Goal: Task Accomplishment & Management: Manage account settings

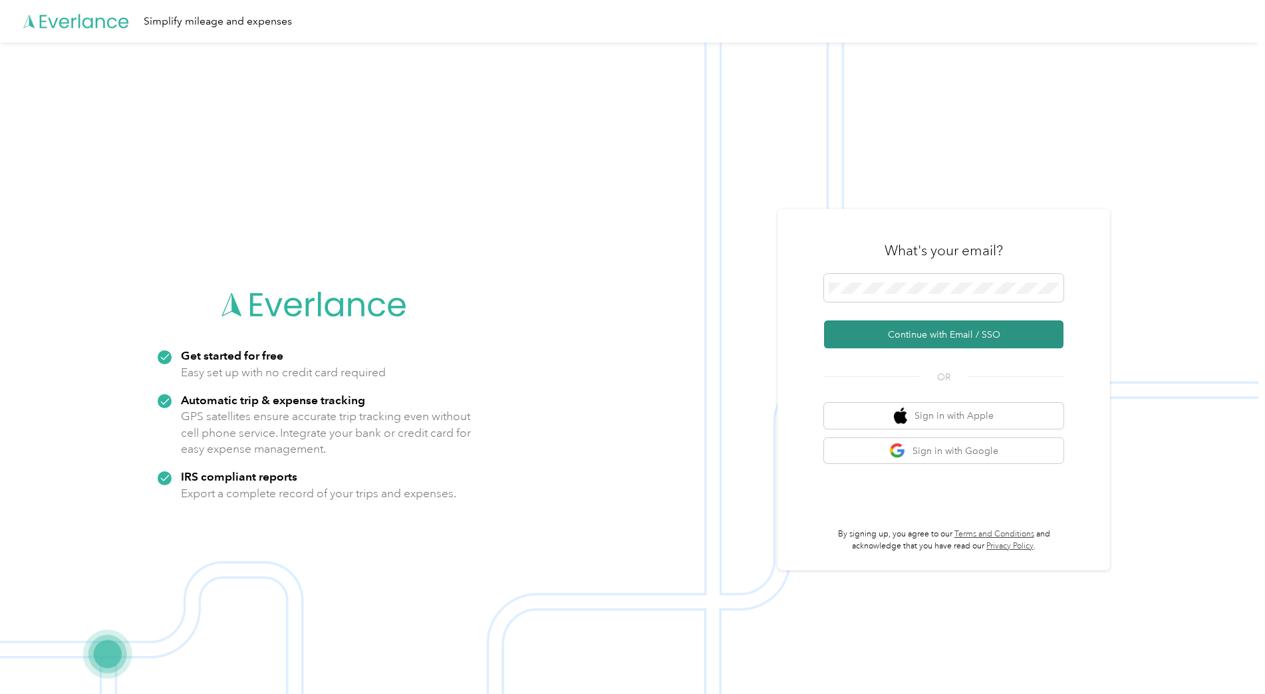
click at [900, 335] on button "Continue with Email / SSO" at bounding box center [943, 334] width 239 height 28
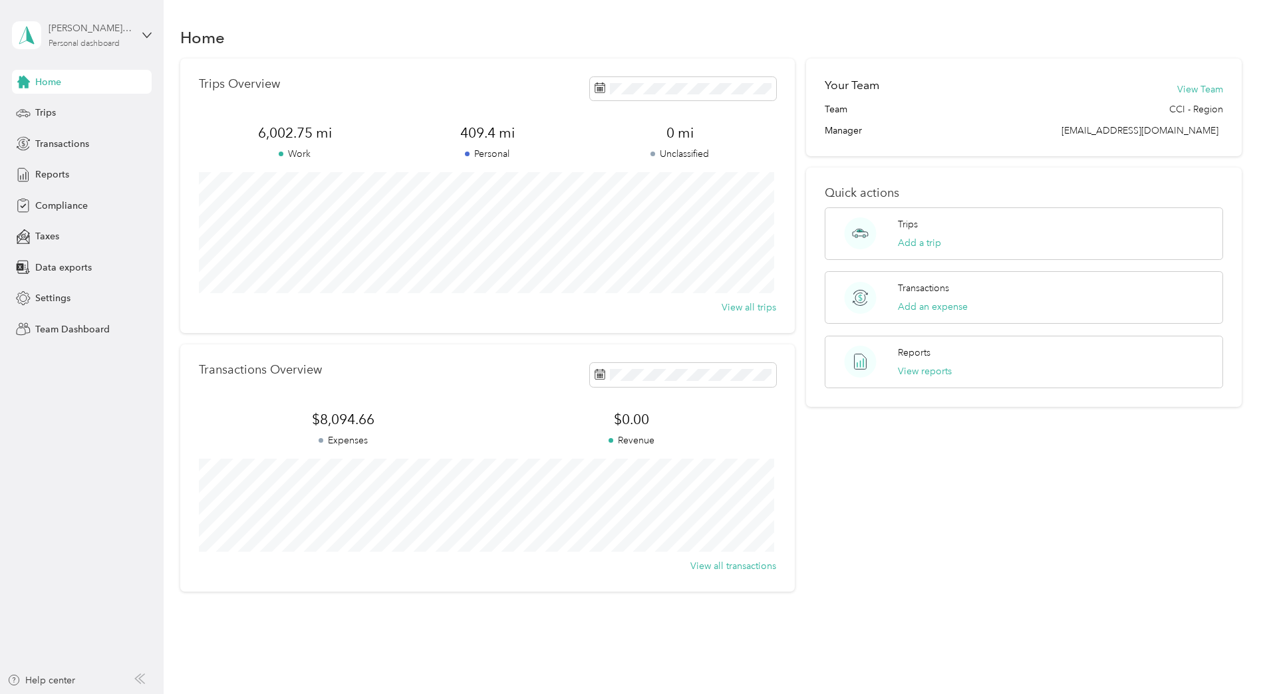
click at [119, 36] on div "[PERSON_NAME] Personal dashboard" at bounding box center [90, 34] width 83 height 27
click at [90, 100] on div "Team dashboard" at bounding box center [151, 109] width 261 height 23
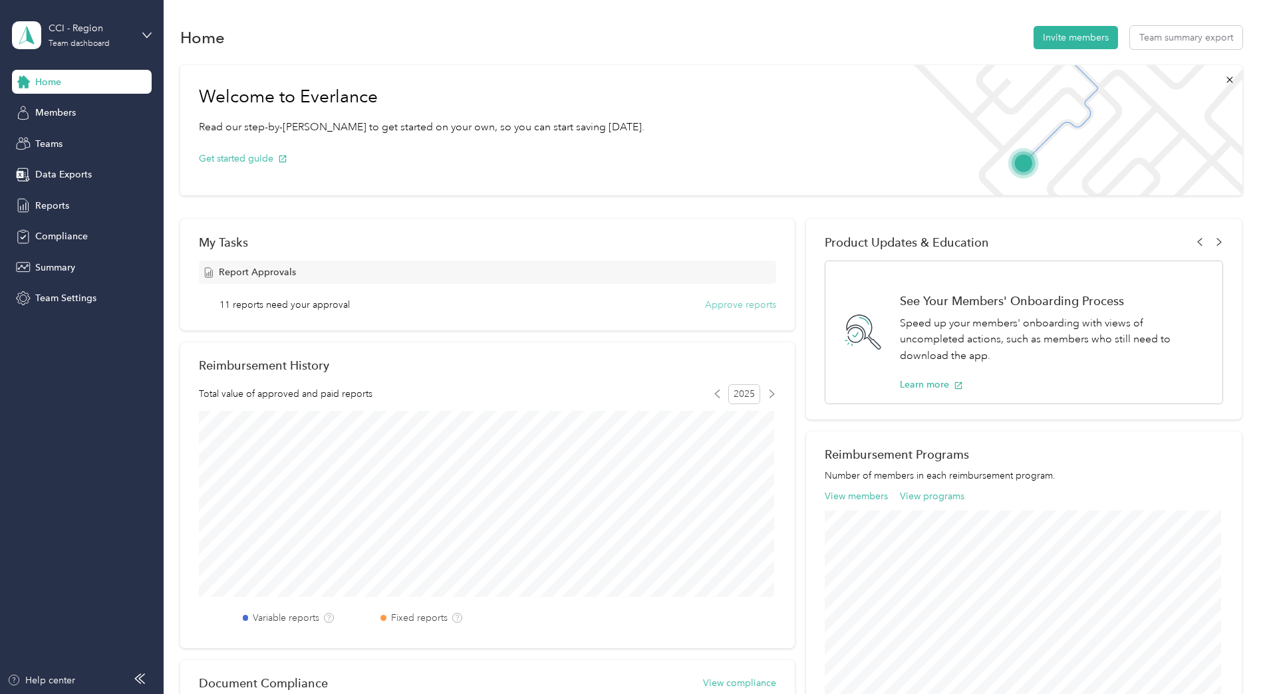
click at [753, 309] on button "Approve reports" at bounding box center [740, 305] width 71 height 14
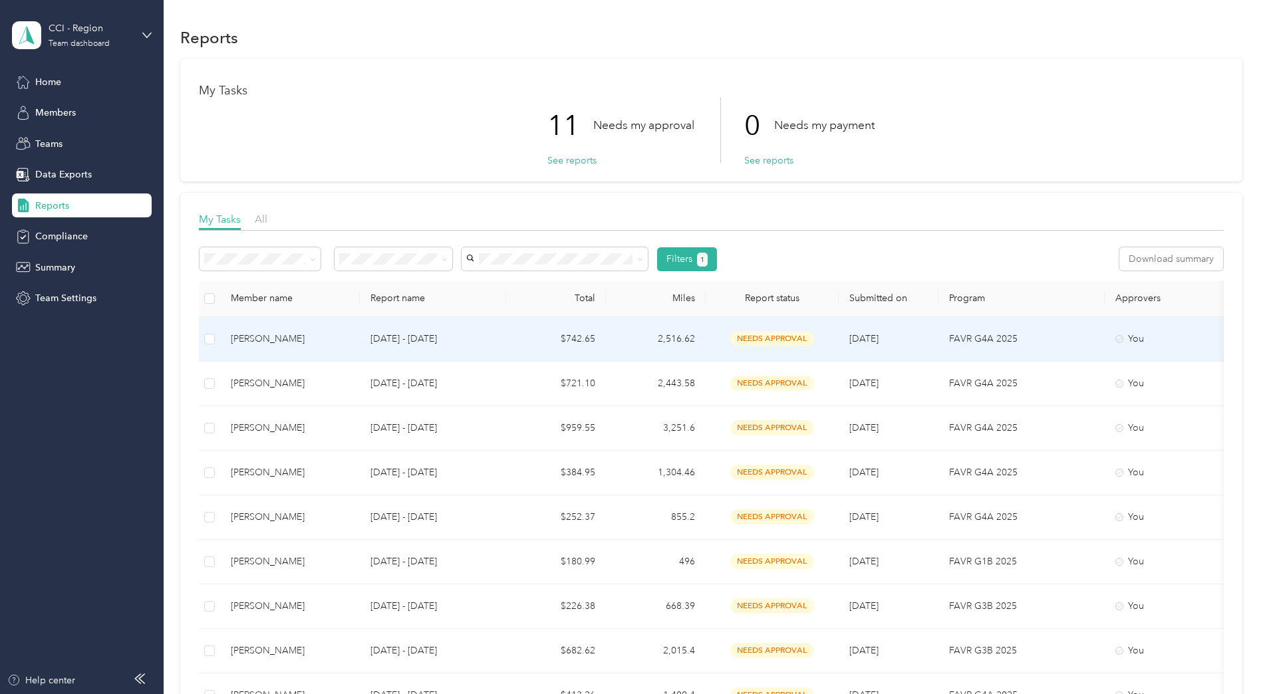
click at [252, 334] on div "[PERSON_NAME]" at bounding box center [290, 339] width 118 height 15
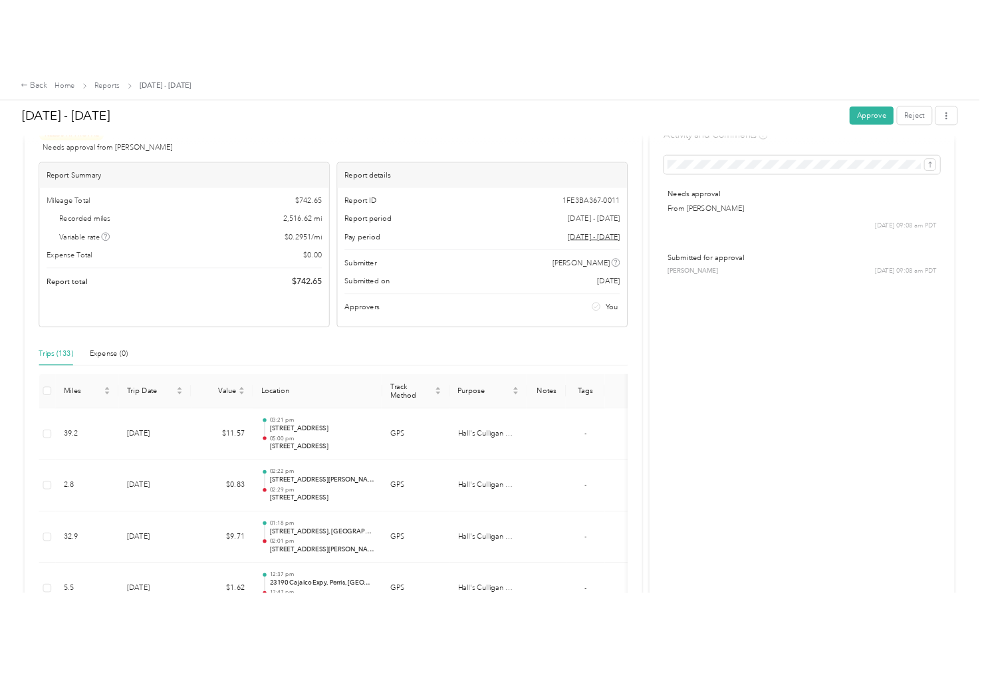
scroll to position [66, 0]
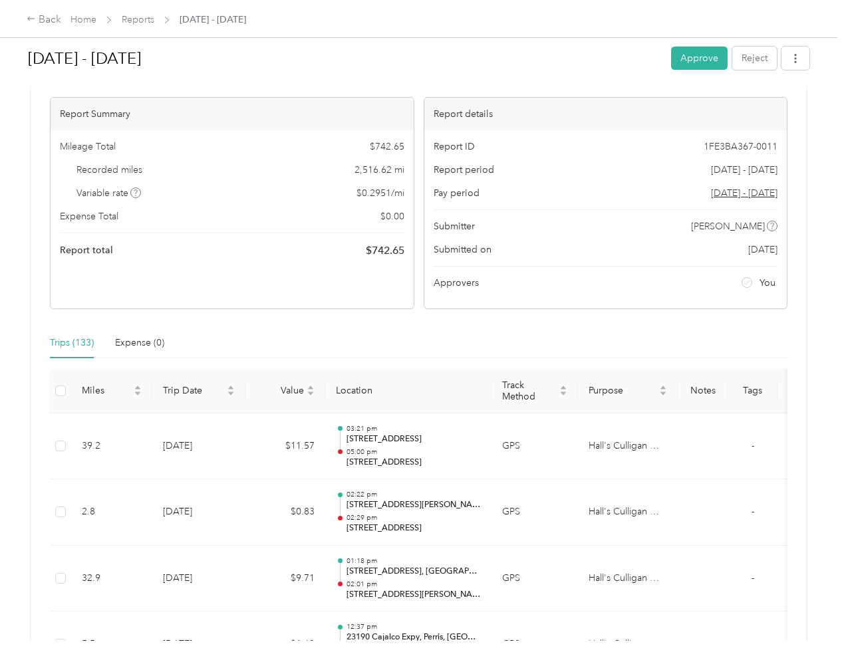
click at [0, 664] on html "Back Home Reports [DATE] - [DATE] [DATE] - [DATE] Approve Reject Needs Approval…" at bounding box center [418, 332] width 837 height 664
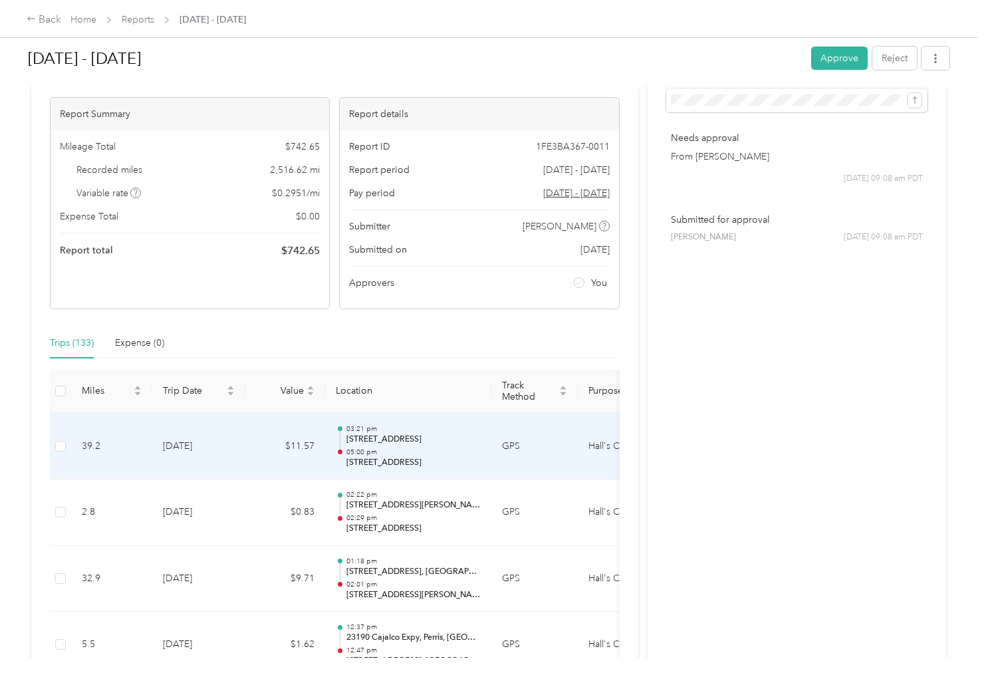
click at [401, 427] on p "03:21 pm" at bounding box center [413, 428] width 134 height 9
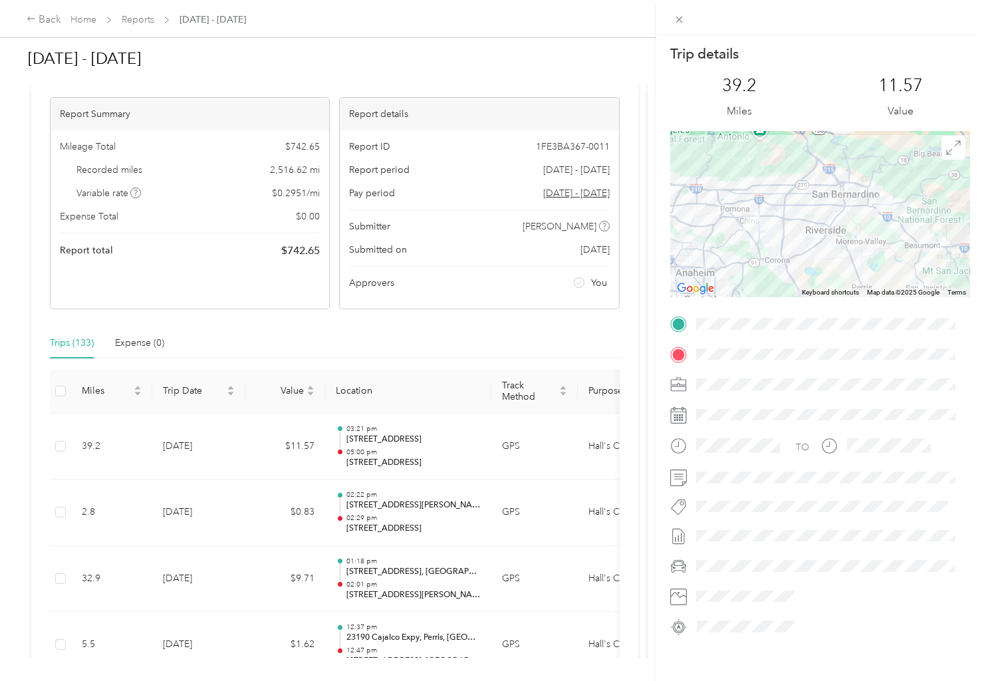
click at [418, 526] on div "Trip details This trip cannot be edited because it is either under review, appr…" at bounding box center [492, 340] width 984 height 681
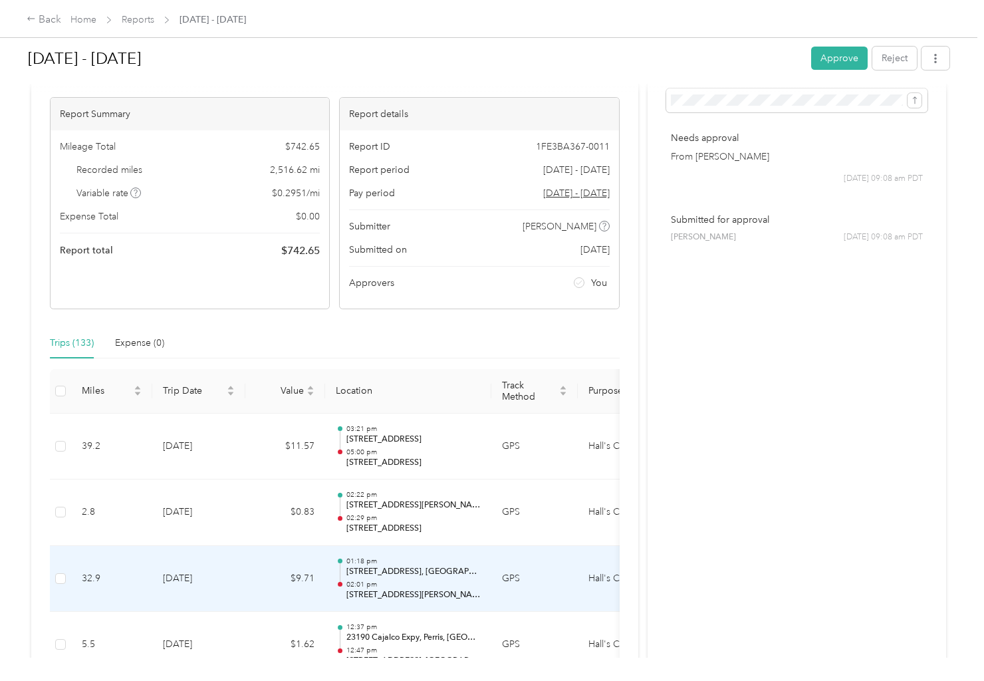
click at [408, 580] on p "02:01 pm" at bounding box center [413, 584] width 134 height 9
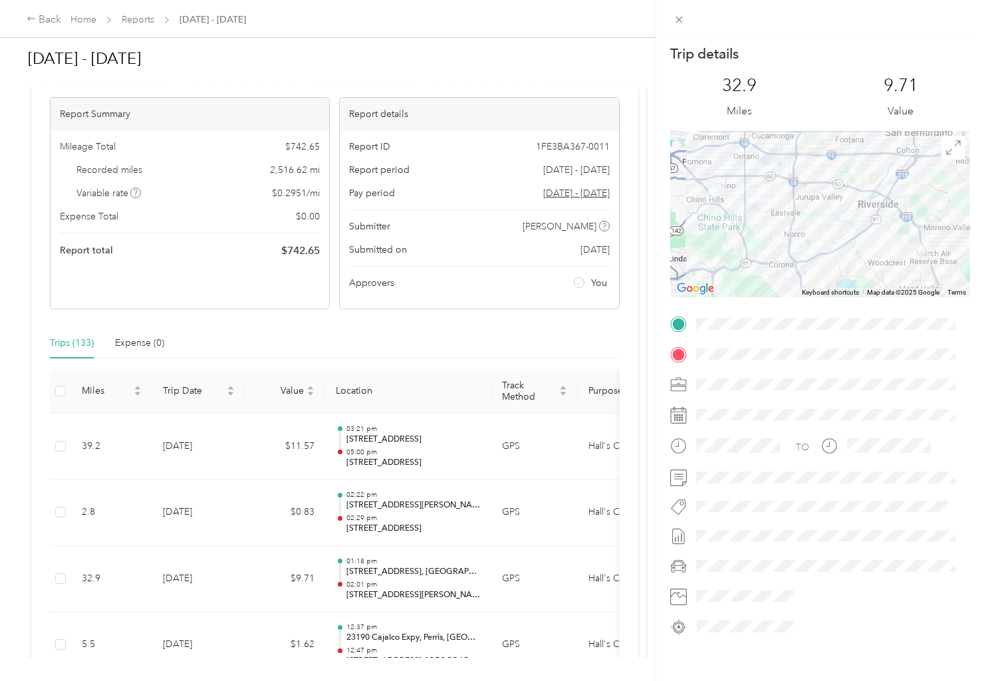
click at [460, 311] on div "Trip details This trip cannot be edited because it is either under review, appr…" at bounding box center [492, 340] width 984 height 681
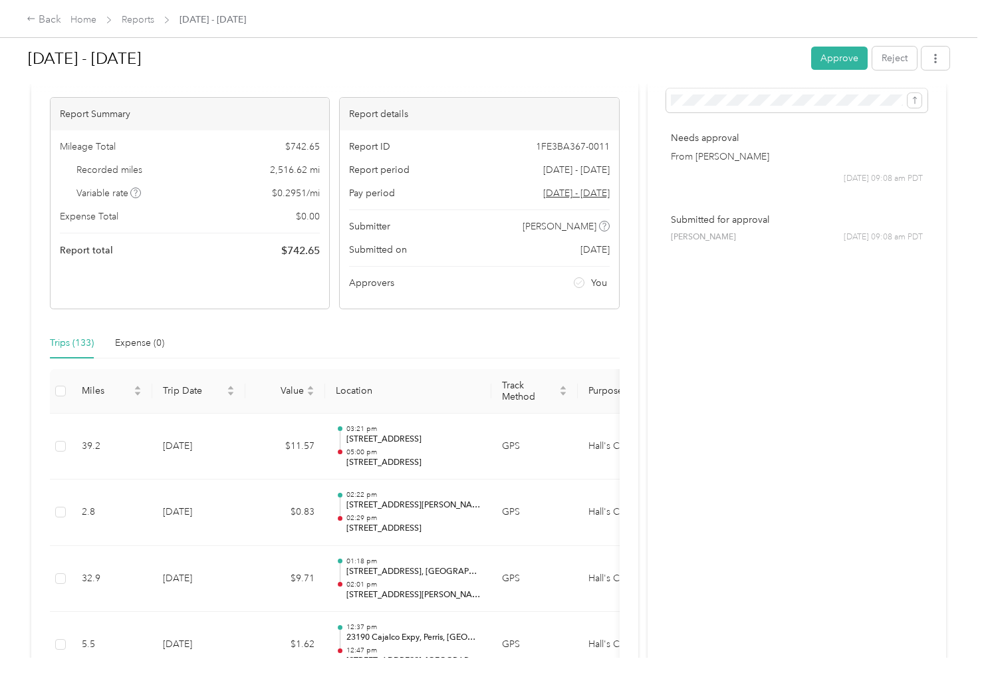
click at [449, 332] on div at bounding box center [492, 340] width 984 height 681
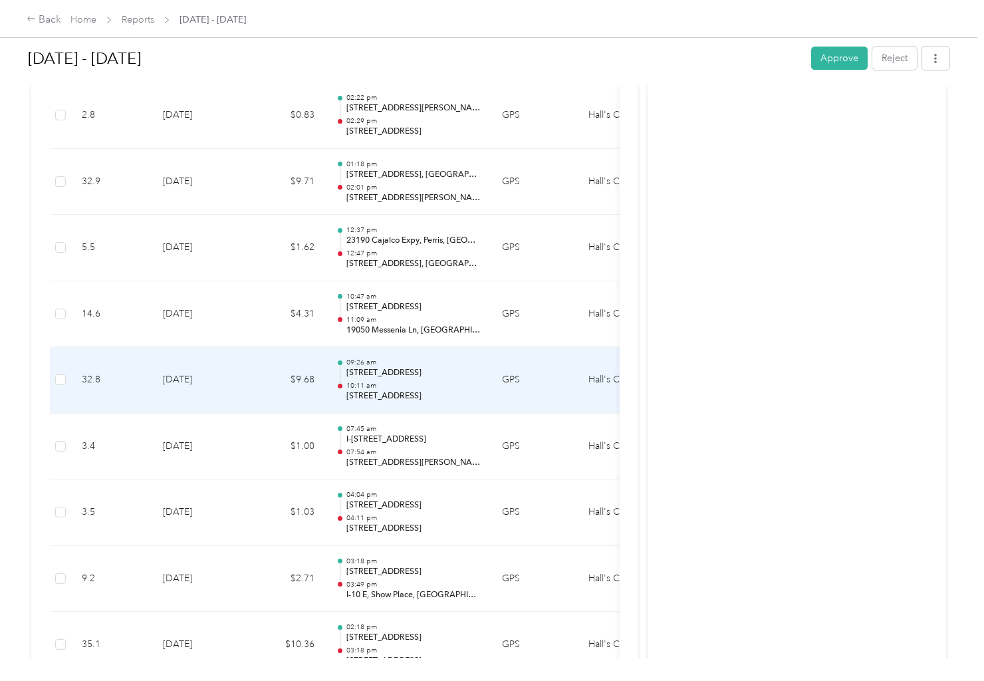
scroll to position [465, 0]
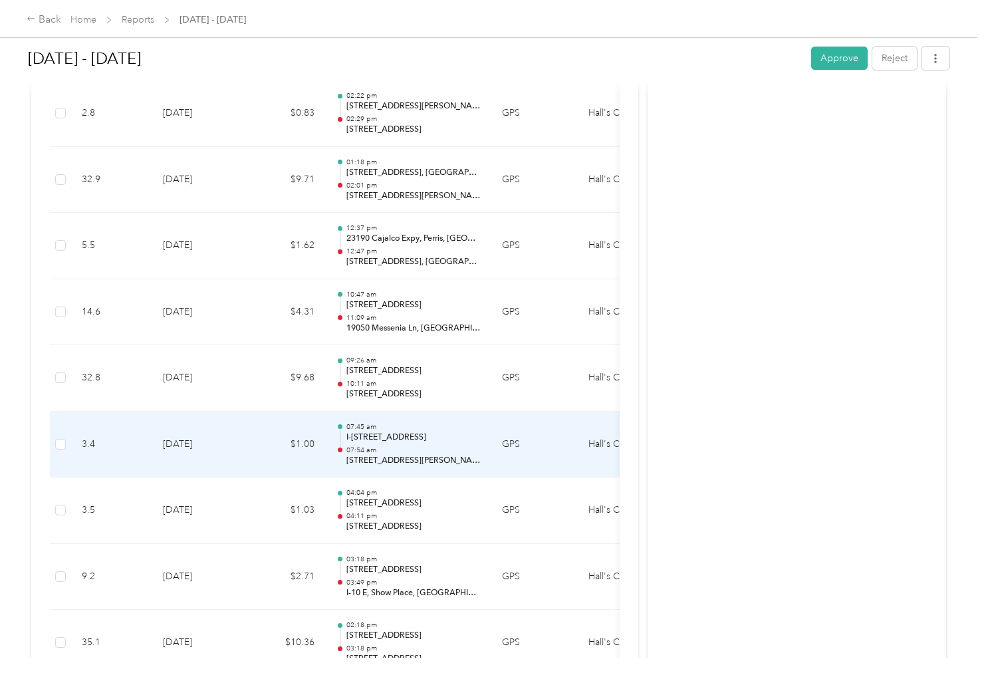
click at [426, 447] on p "07:54 am" at bounding box center [413, 449] width 134 height 9
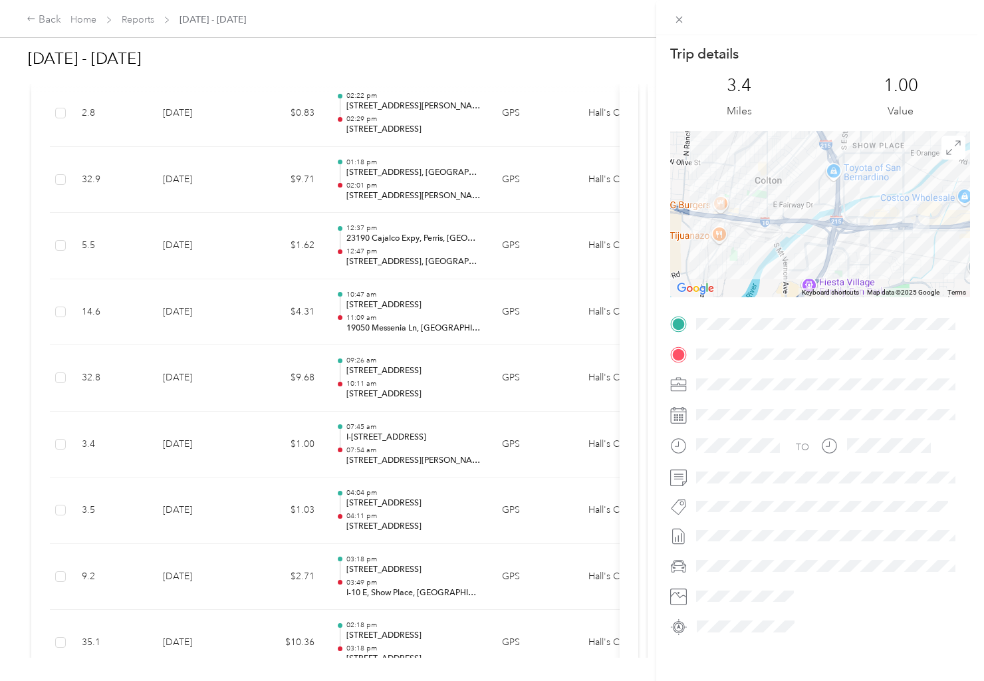
click at [428, 507] on div "Trip details This trip cannot be edited because it is either under review, appr…" at bounding box center [492, 340] width 984 height 681
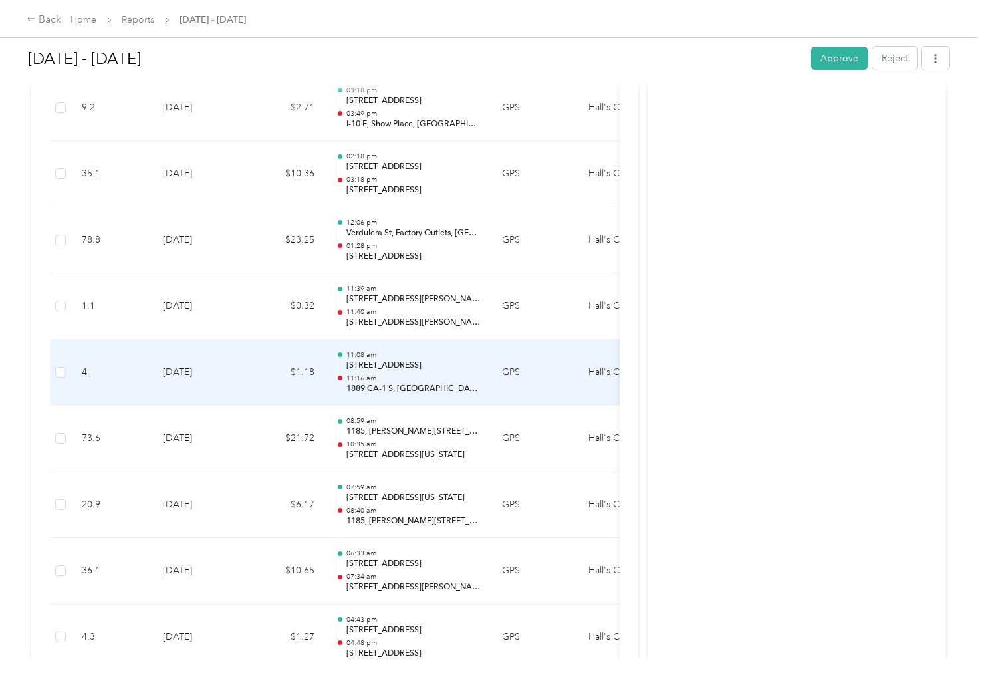
scroll to position [997, 0]
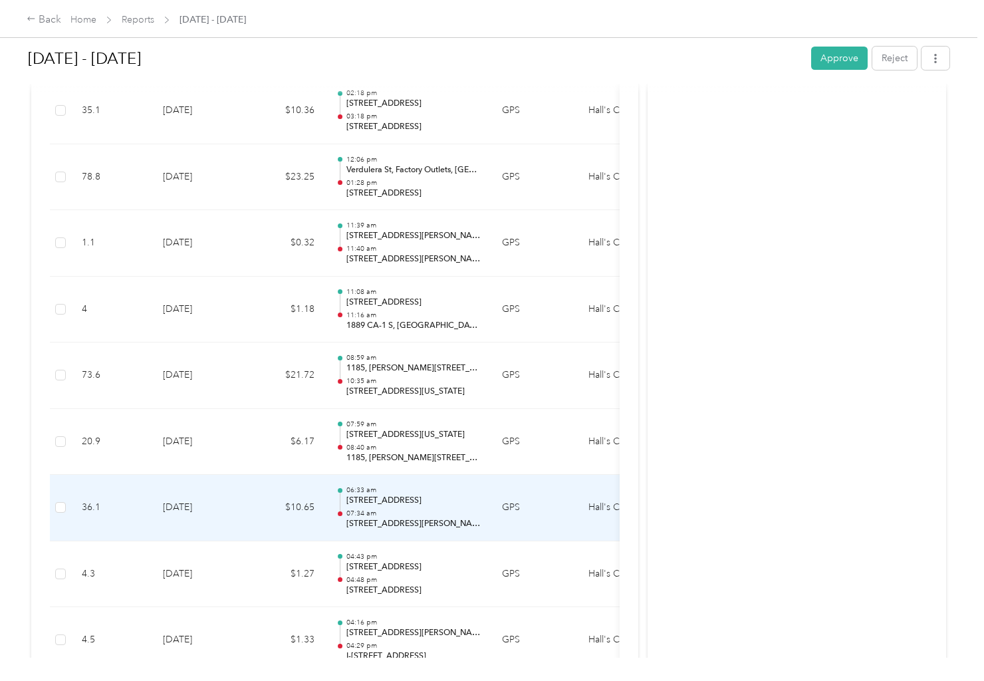
click at [383, 511] on p "07:34 am" at bounding box center [413, 513] width 134 height 9
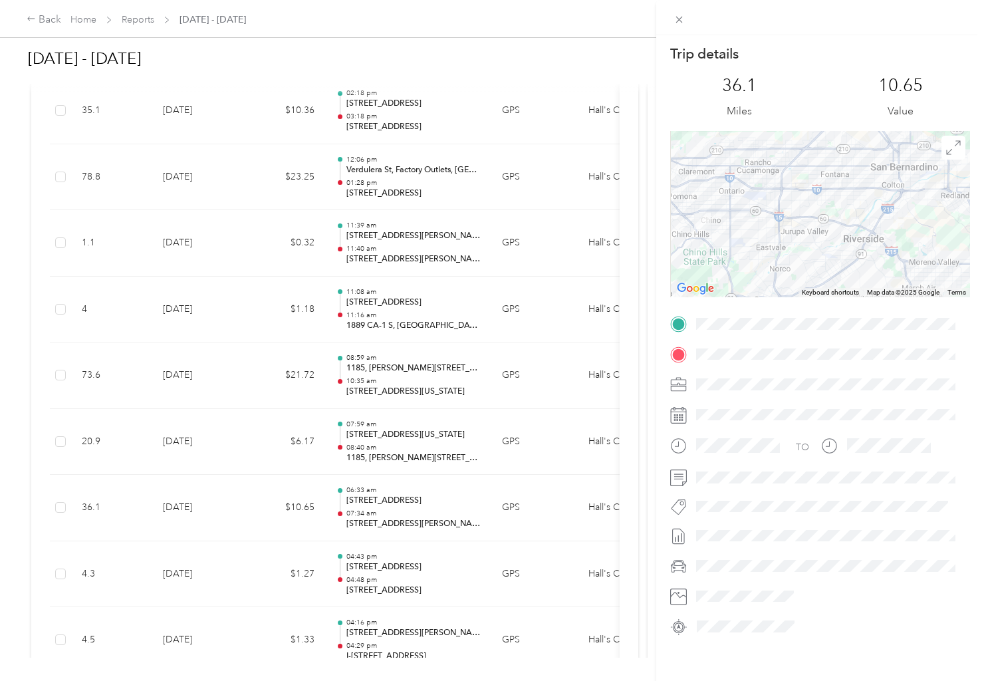
click at [382, 507] on div "Trip details This trip cannot be edited because it is either under review, appr…" at bounding box center [492, 340] width 984 height 681
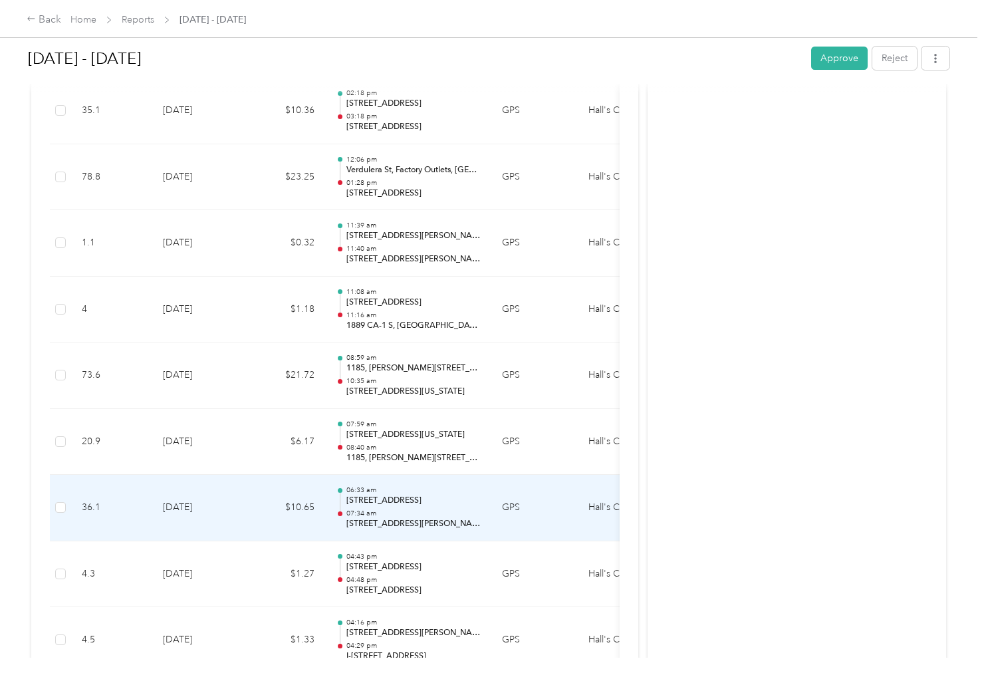
click at [382, 507] on div "06:33 am [STREET_ADDRESS] 07:34 am [STREET_ADDRESS]" at bounding box center [413, 507] width 134 height 45
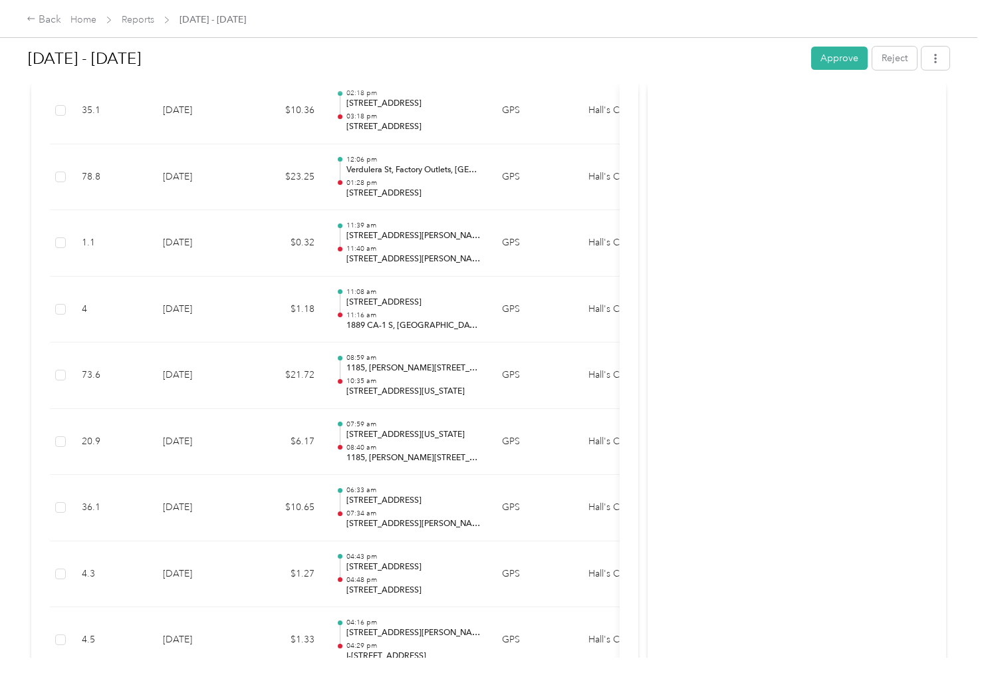
click at [382, 681] on div "Trip details This trip cannot be edited because it is either under review, appr…" at bounding box center [488, 681] width 977 height 0
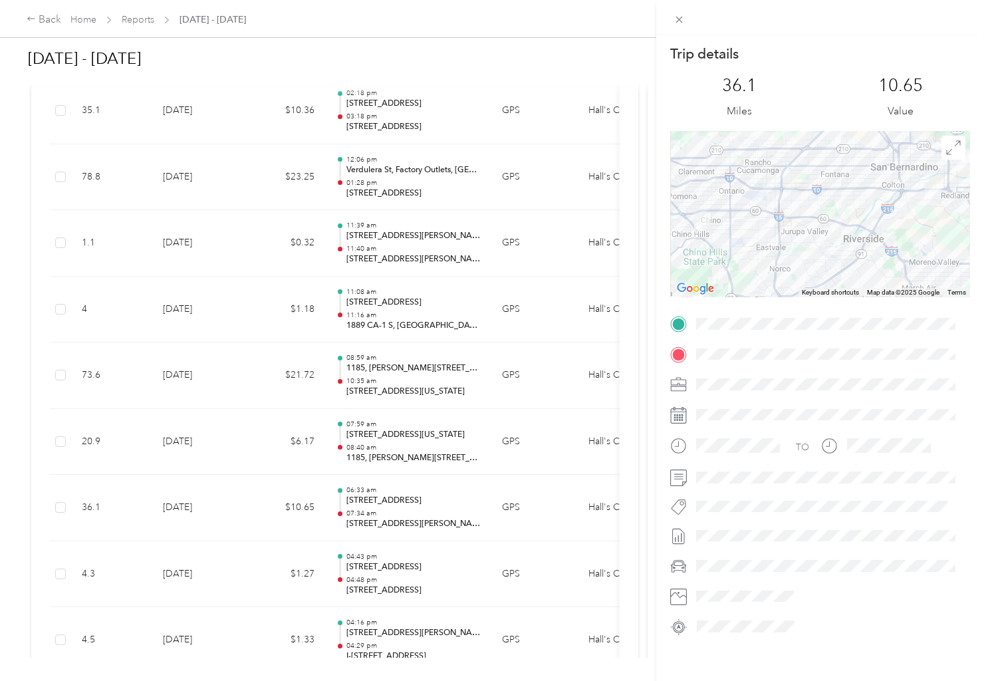
click at [745, 232] on div at bounding box center [820, 214] width 300 height 166
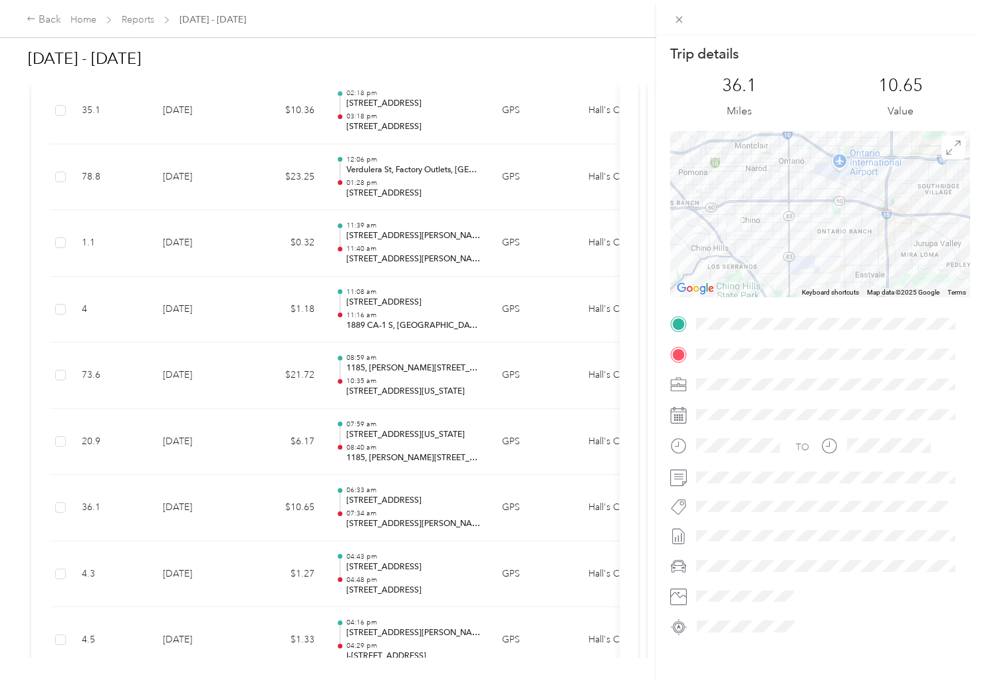
drag, startPoint x: 742, startPoint y: 233, endPoint x: 901, endPoint y: 212, distance: 160.2
click at [826, 245] on div at bounding box center [820, 214] width 300 height 166
drag, startPoint x: 814, startPoint y: 199, endPoint x: 842, endPoint y: 200, distance: 27.9
click at [842, 200] on div at bounding box center [820, 214] width 300 height 166
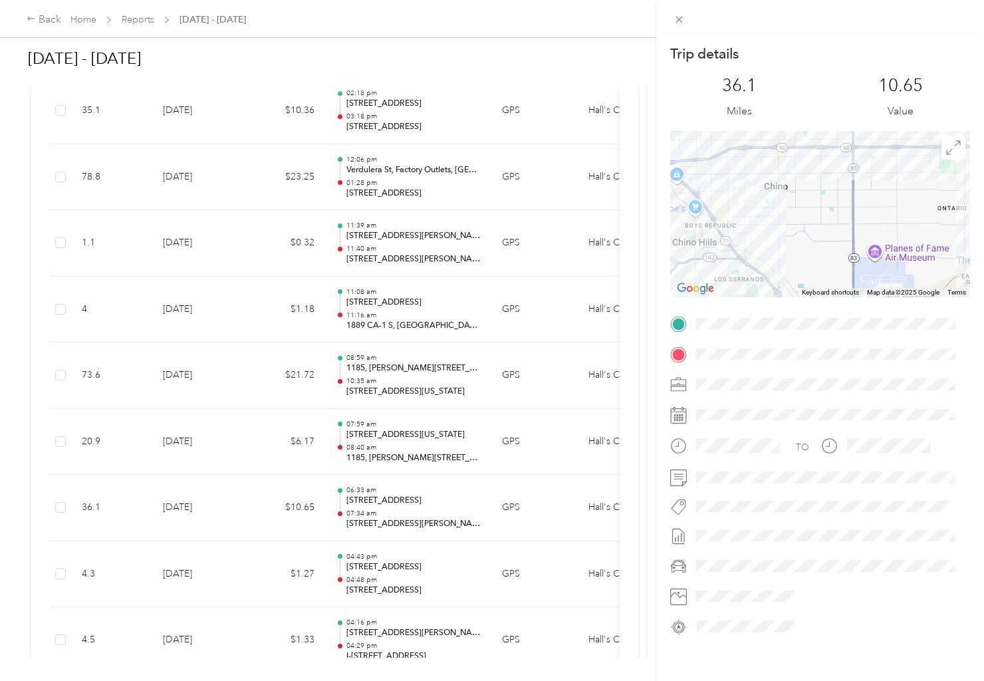
drag, startPoint x: 781, startPoint y: 210, endPoint x: 799, endPoint y: 197, distance: 22.5
click at [799, 197] on div at bounding box center [820, 214] width 300 height 166
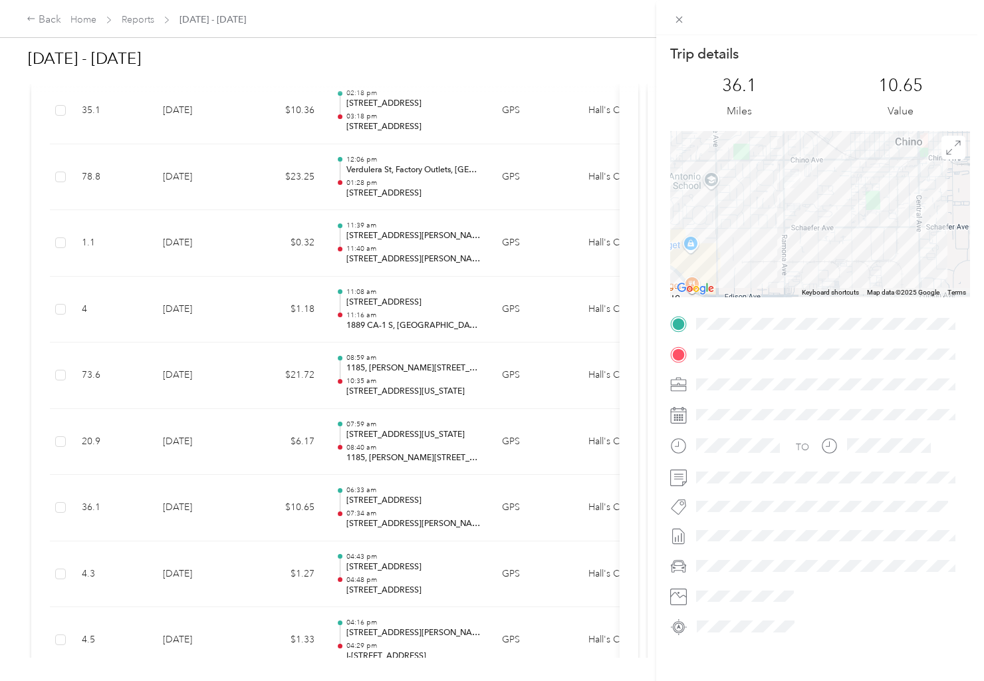
drag, startPoint x: 752, startPoint y: 192, endPoint x: 892, endPoint y: 258, distance: 155.0
click at [897, 261] on div at bounding box center [820, 214] width 300 height 166
drag, startPoint x: 792, startPoint y: 207, endPoint x: 864, endPoint y: 286, distance: 106.8
click at [864, 286] on div at bounding box center [820, 214] width 300 height 166
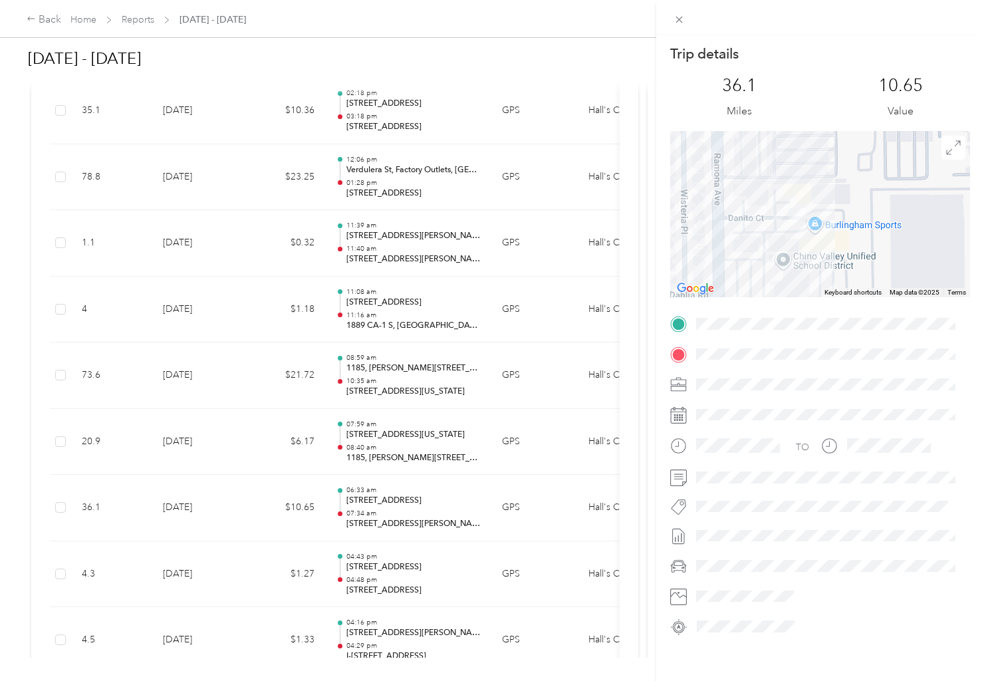
drag, startPoint x: 797, startPoint y: 217, endPoint x: 846, endPoint y: 262, distance: 66.8
click at [846, 262] on div at bounding box center [820, 214] width 300 height 166
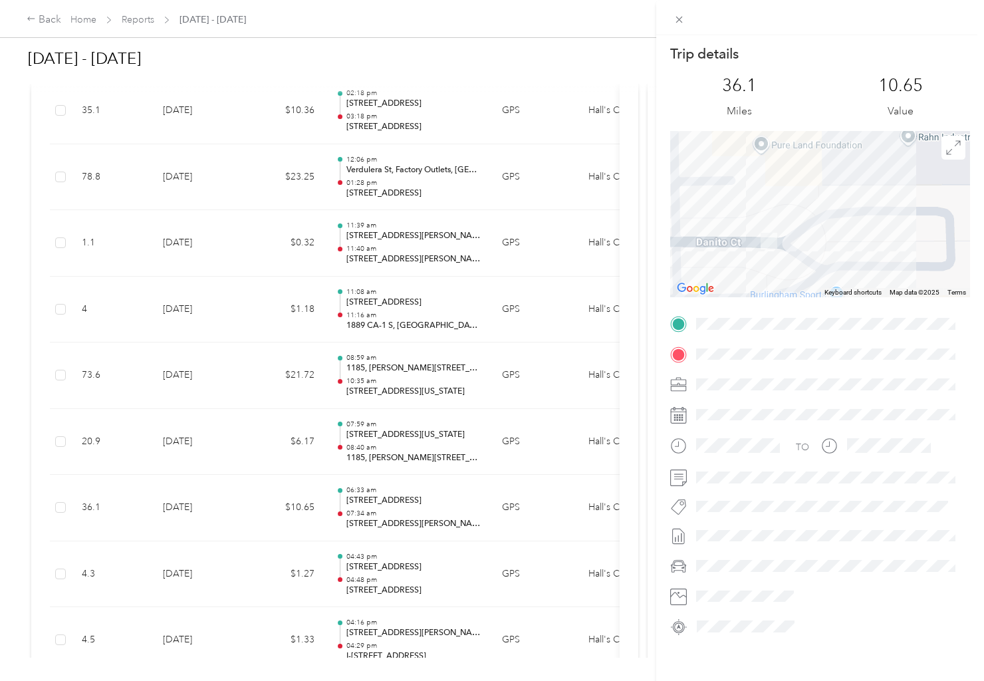
drag, startPoint x: 761, startPoint y: 219, endPoint x: 864, endPoint y: 221, distance: 103.8
click at [864, 221] on div at bounding box center [820, 214] width 300 height 166
drag, startPoint x: 930, startPoint y: 211, endPoint x: 710, endPoint y: 263, distance: 225.5
click at [710, 263] on div at bounding box center [820, 214] width 300 height 166
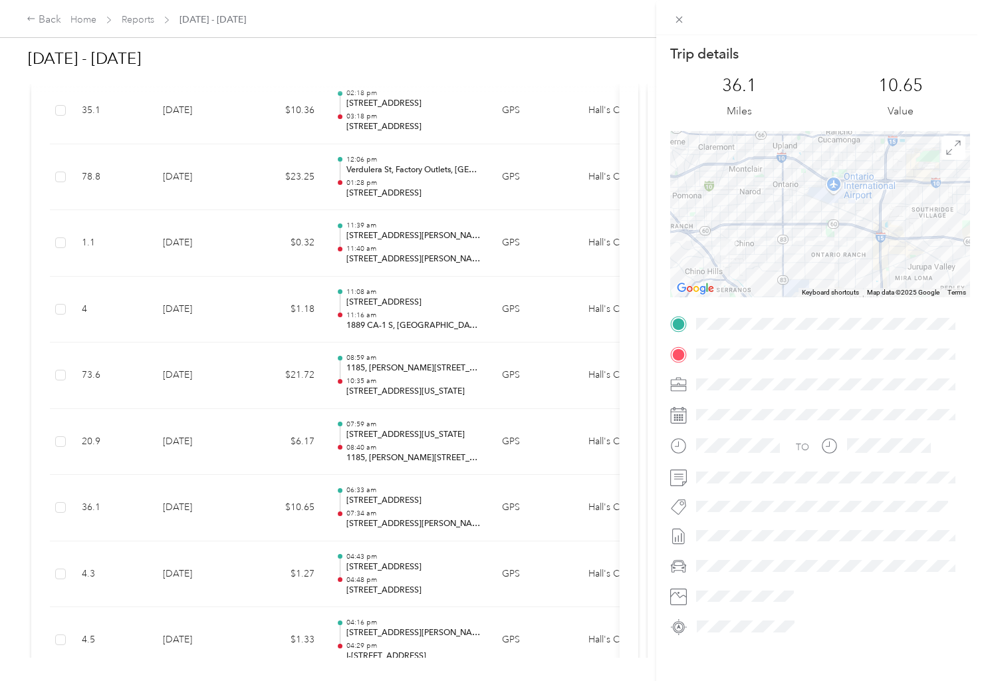
drag, startPoint x: 853, startPoint y: 229, endPoint x: 747, endPoint y: 223, distance: 106.5
click at [747, 223] on div at bounding box center [820, 214] width 300 height 166
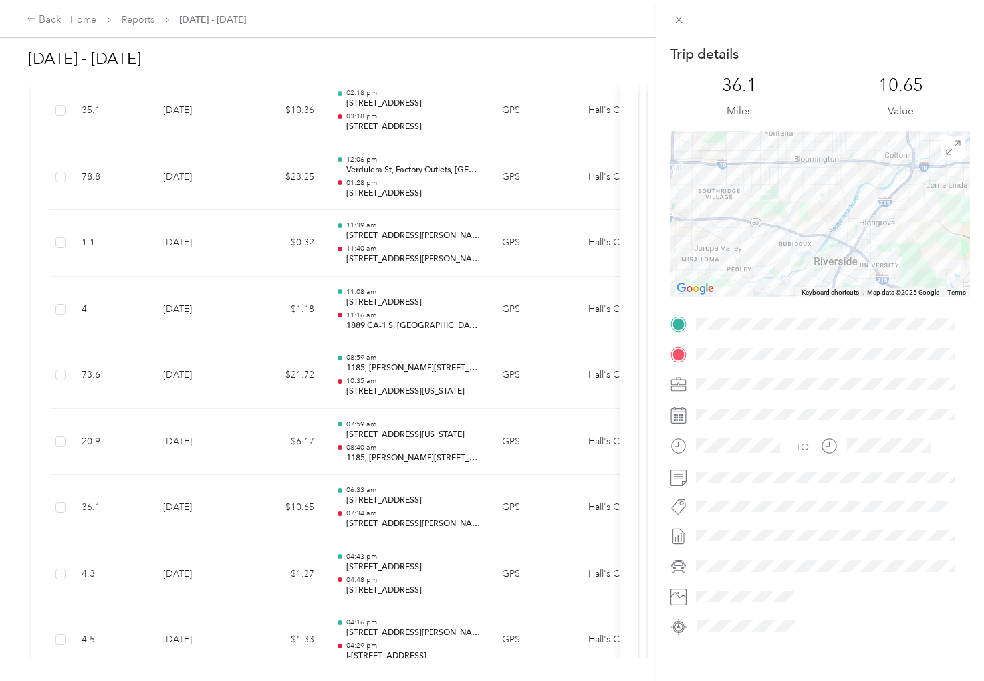
drag, startPoint x: 872, startPoint y: 243, endPoint x: 722, endPoint y: 229, distance: 150.9
click at [722, 229] on div at bounding box center [820, 214] width 300 height 166
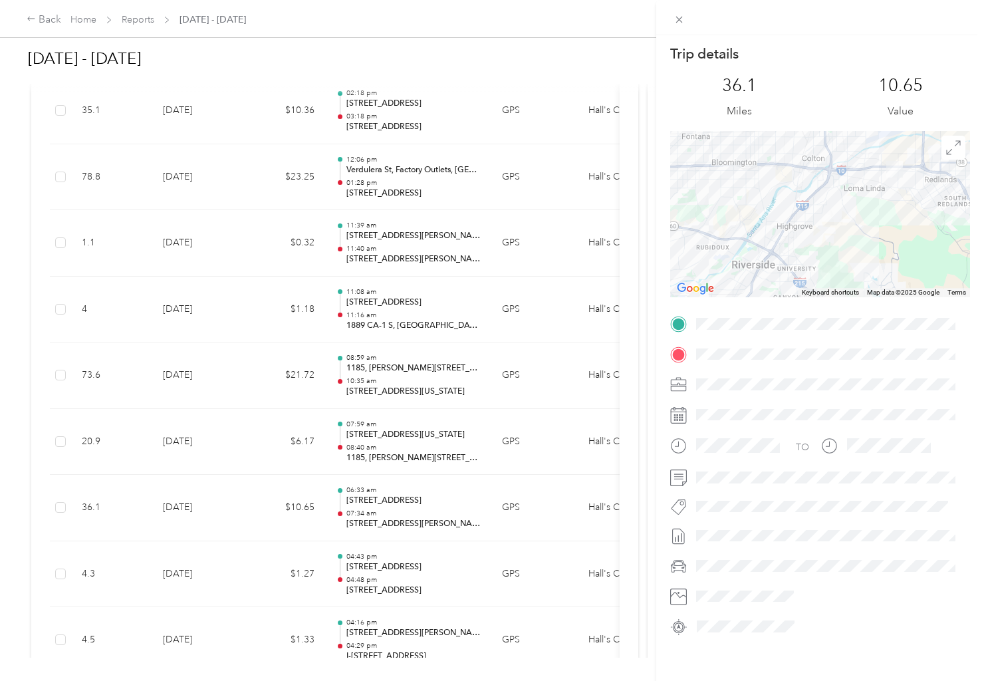
drag, startPoint x: 914, startPoint y: 246, endPoint x: 830, endPoint y: 249, distance: 83.8
click at [830, 249] on div at bounding box center [820, 214] width 300 height 166
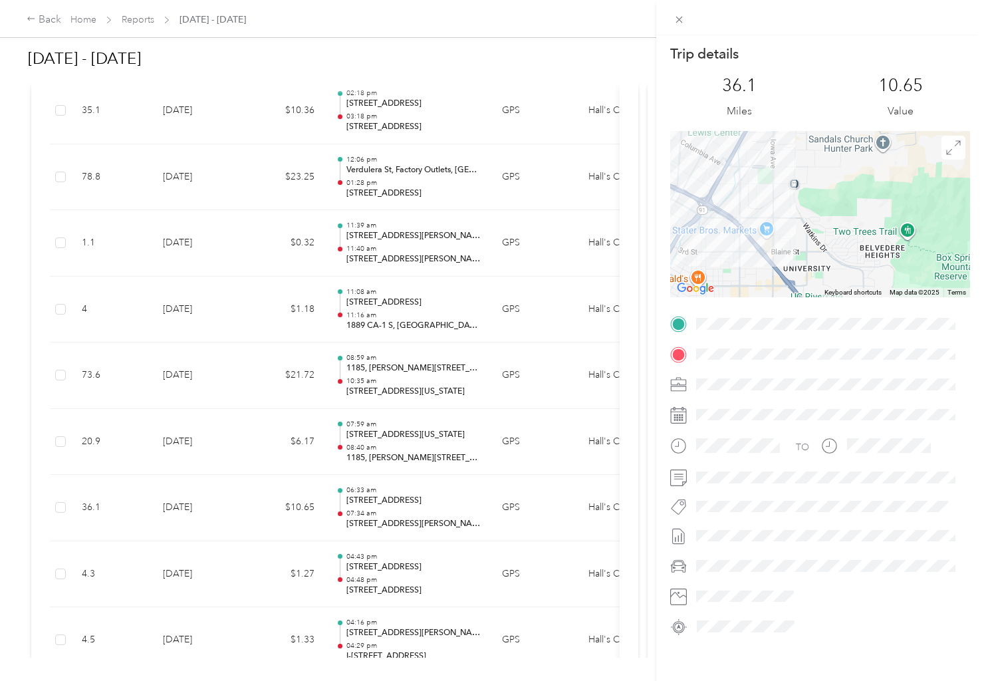
drag, startPoint x: 764, startPoint y: 261, endPoint x: 821, endPoint y: 209, distance: 77.6
click at [821, 209] on div at bounding box center [820, 214] width 300 height 166
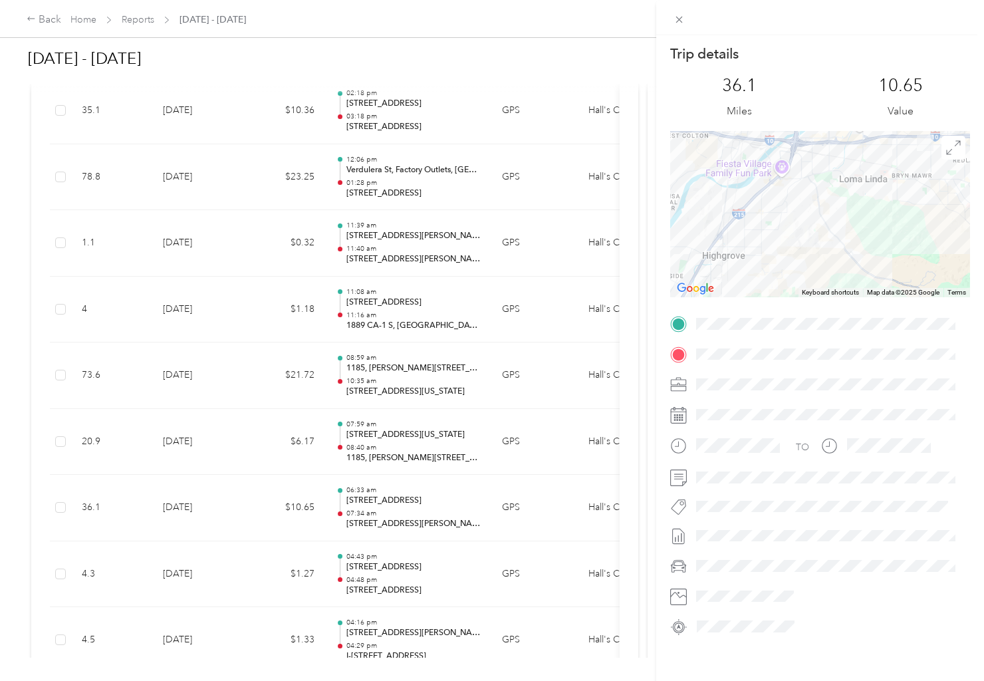
drag, startPoint x: 876, startPoint y: 201, endPoint x: 767, endPoint y: 310, distance: 154.2
click at [767, 310] on div "Trip details This trip cannot be edited because it is either under review, appr…" at bounding box center [820, 341] width 300 height 592
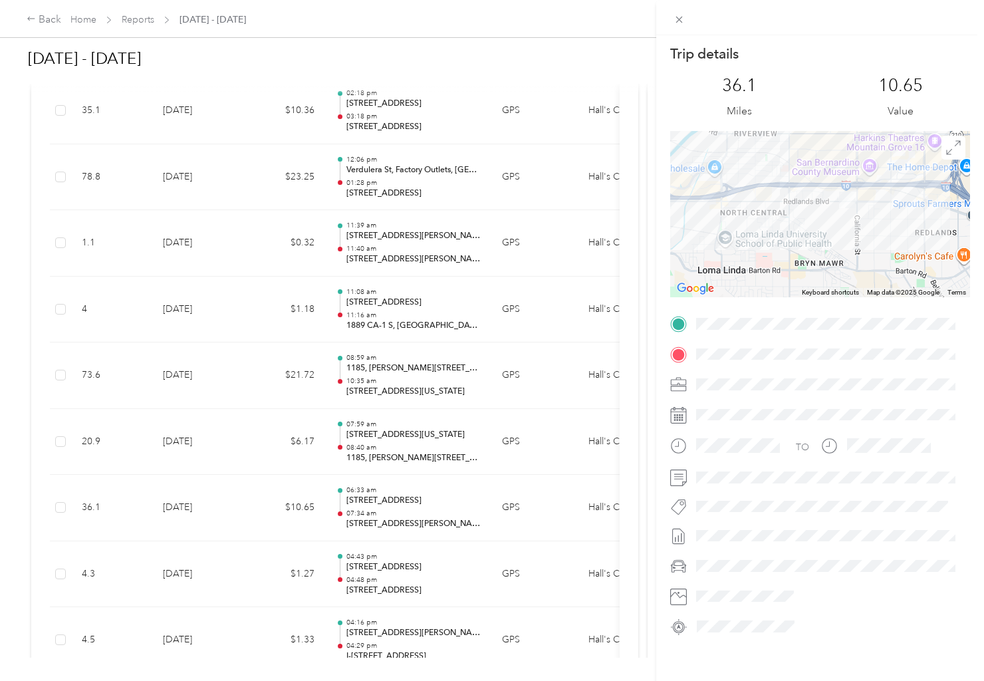
drag, startPoint x: 879, startPoint y: 209, endPoint x: 860, endPoint y: 261, distance: 55.1
click at [861, 260] on div at bounding box center [820, 214] width 300 height 166
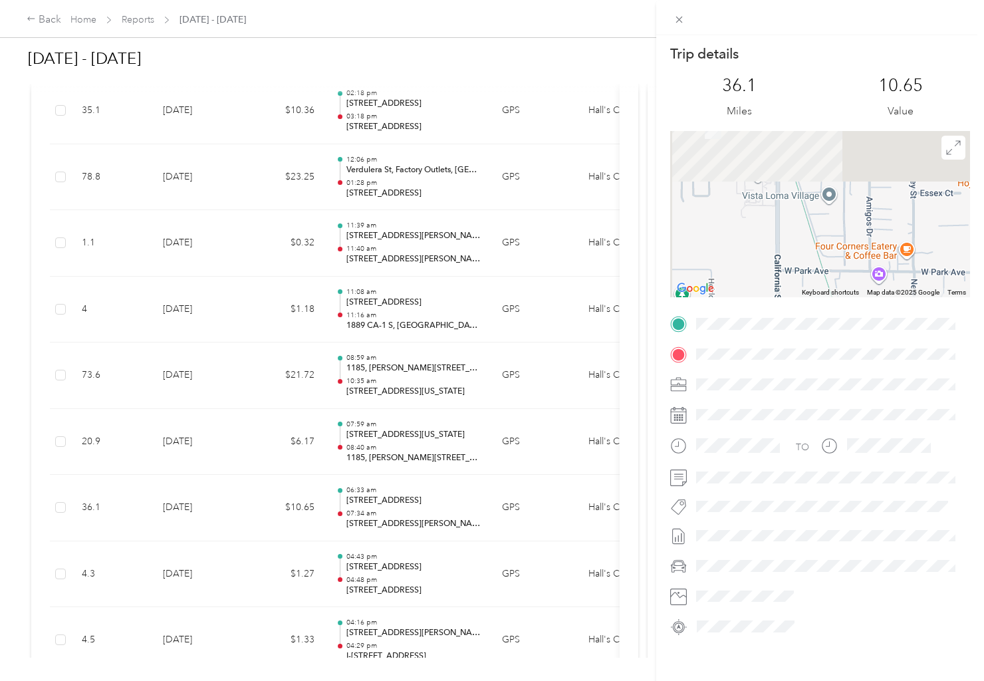
drag, startPoint x: 787, startPoint y: 187, endPoint x: 863, endPoint y: 336, distance: 167.1
click at [863, 336] on div "Trip details This trip cannot be edited because it is either under review, appr…" at bounding box center [820, 341] width 300 height 592
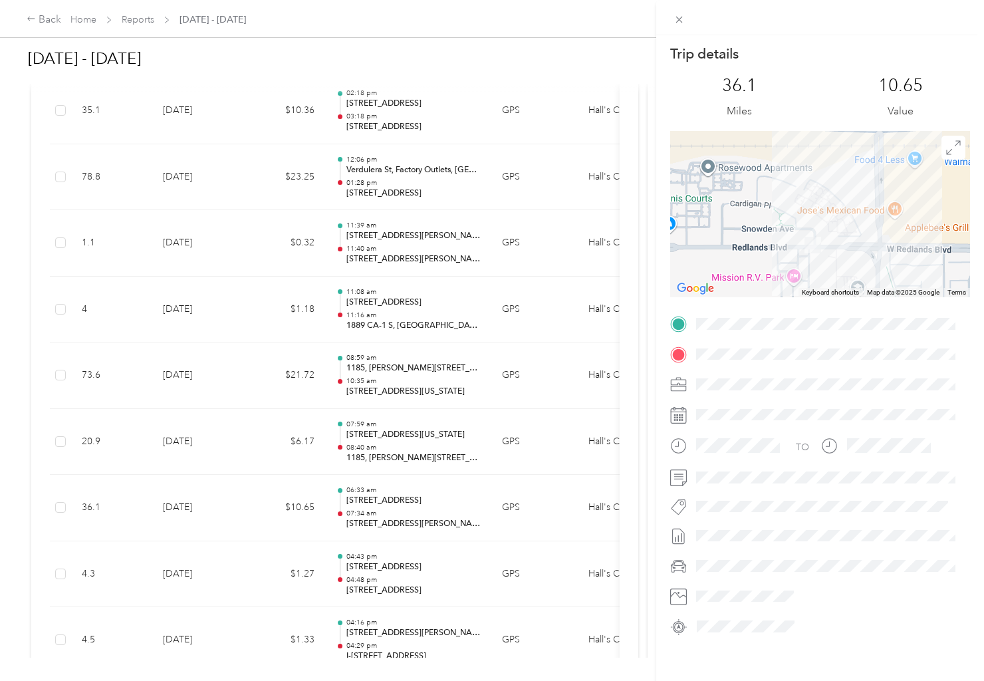
drag, startPoint x: 863, startPoint y: 336, endPoint x: 883, endPoint y: 295, distance: 45.8
click at [883, 295] on div "Keyboard shortcuts Map Data Map data ©2025 Google Map data ©2025 Google 100 m C…" at bounding box center [820, 214] width 300 height 166
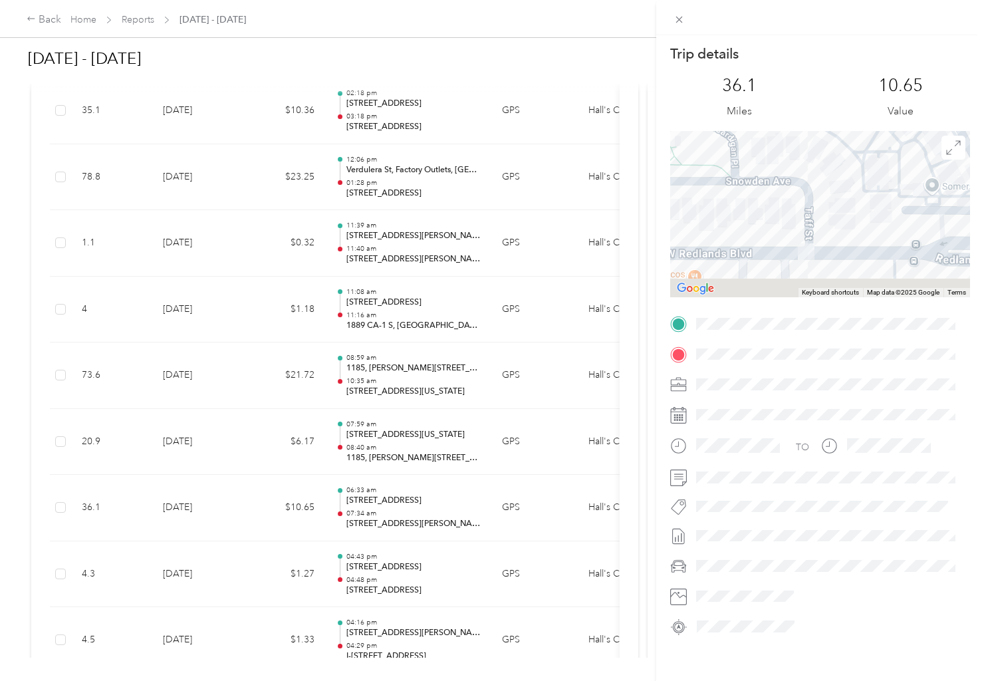
drag, startPoint x: 824, startPoint y: 255, endPoint x: 836, endPoint y: 222, distance: 35.6
click at [836, 222] on div at bounding box center [820, 214] width 300 height 166
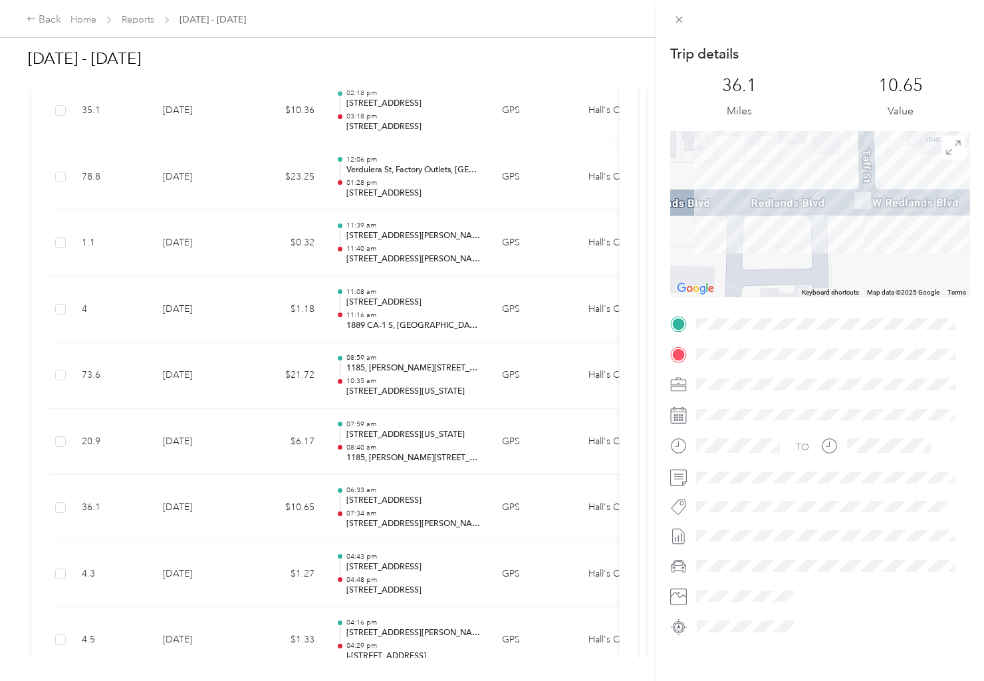
drag, startPoint x: 735, startPoint y: 251, endPoint x: 814, endPoint y: 215, distance: 86.9
click at [814, 215] on div at bounding box center [820, 214] width 300 height 166
click at [588, 67] on div "Trip details This trip cannot be edited because it is either under review, appr…" at bounding box center [492, 340] width 984 height 681
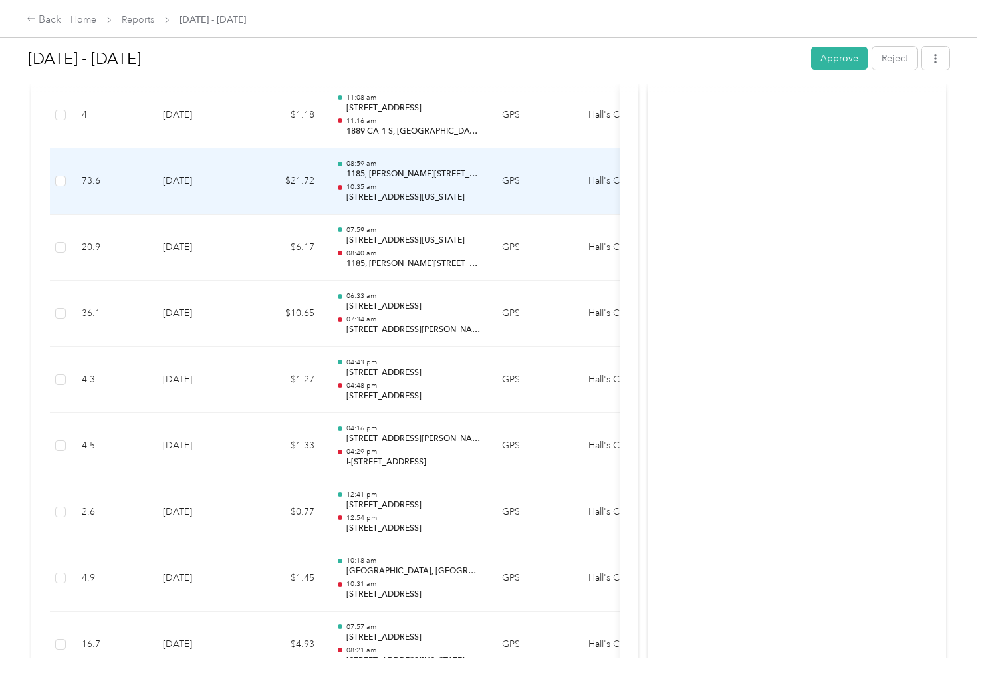
scroll to position [1197, 0]
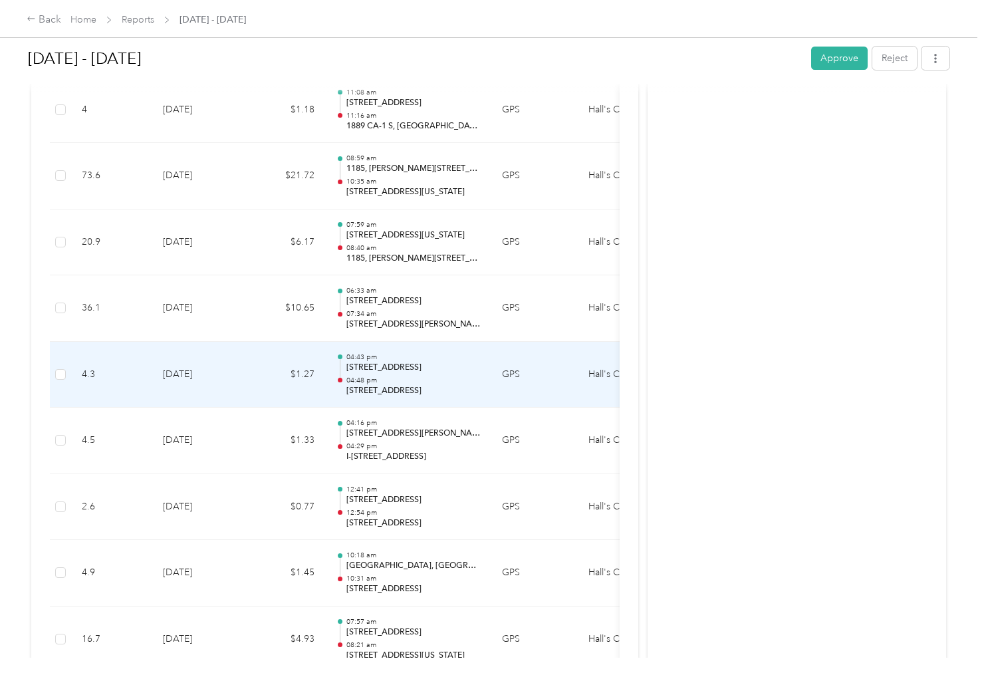
click at [455, 372] on p "[STREET_ADDRESS]" at bounding box center [413, 368] width 134 height 12
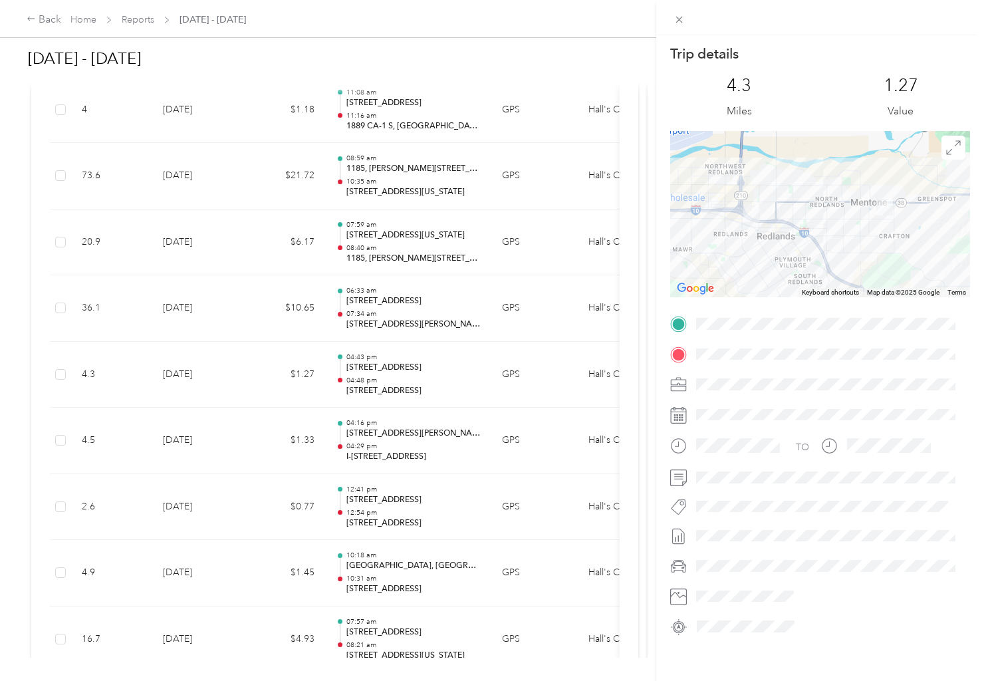
click at [436, 375] on div "Trip details This trip cannot be edited because it is either under review, appr…" at bounding box center [492, 340] width 984 height 681
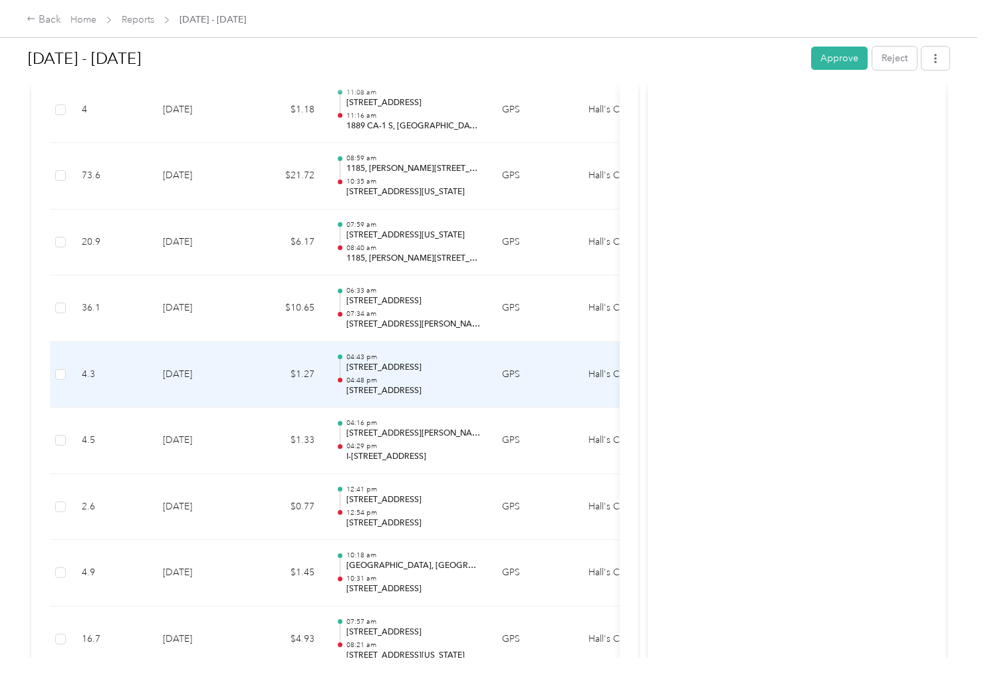
click at [436, 377] on p "04:48 pm" at bounding box center [413, 380] width 134 height 9
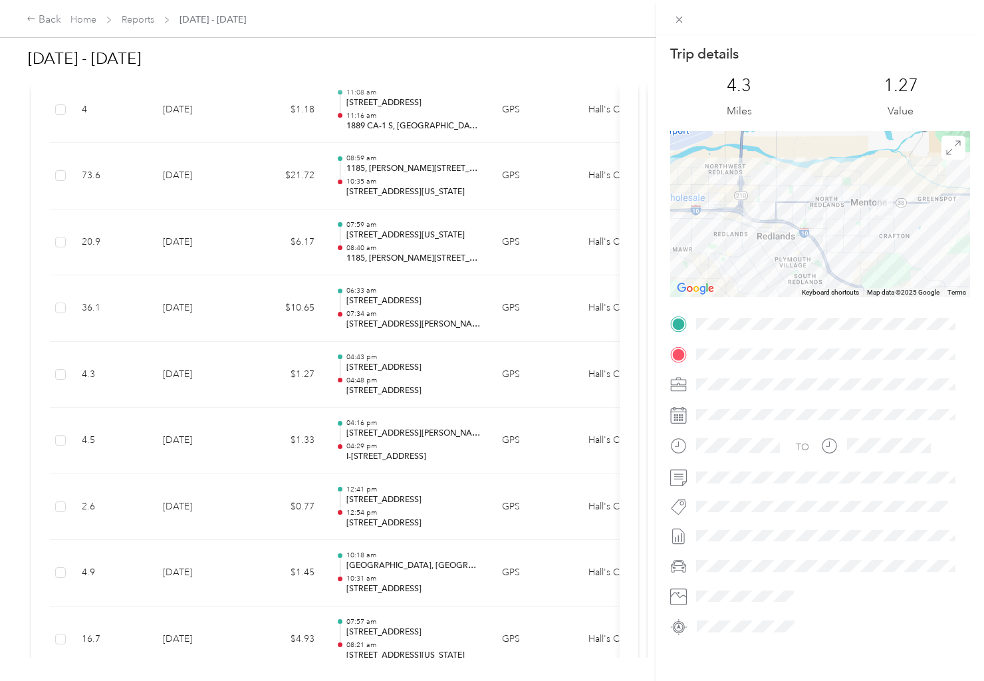
click at [483, 400] on div "Trip details This trip cannot be edited because it is either under review, appr…" at bounding box center [492, 340] width 984 height 681
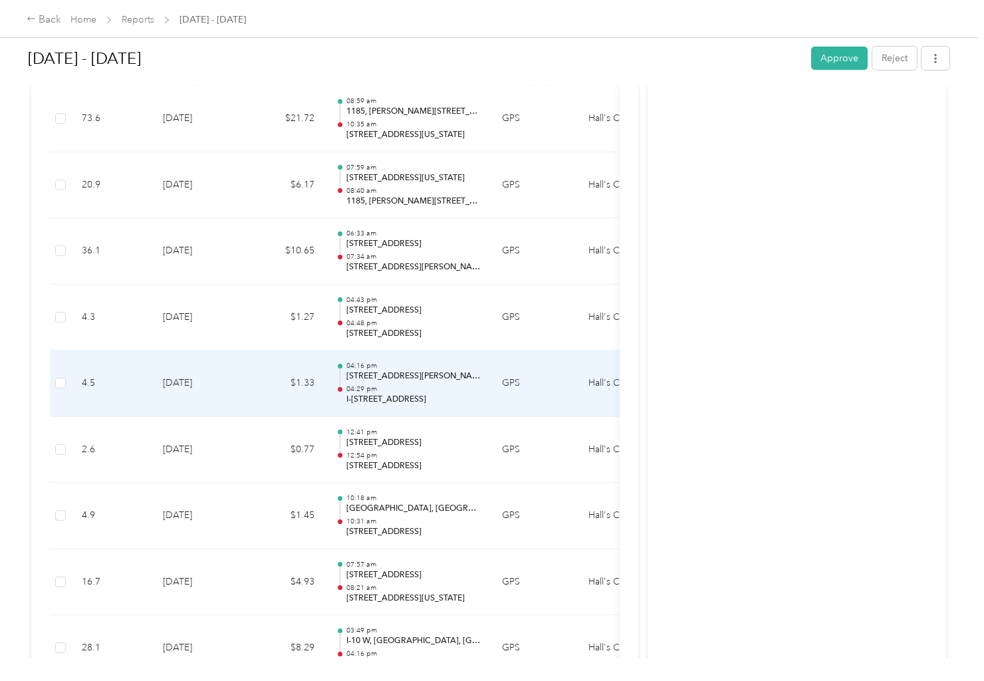
scroll to position [1396, 0]
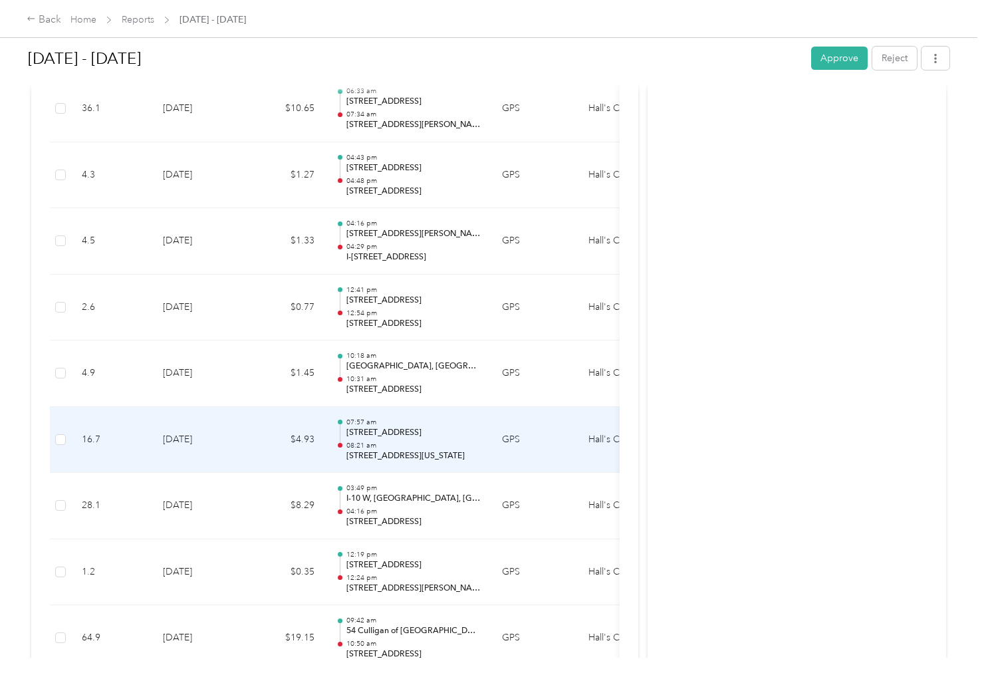
click at [427, 449] on p "08:21 am" at bounding box center [413, 445] width 134 height 9
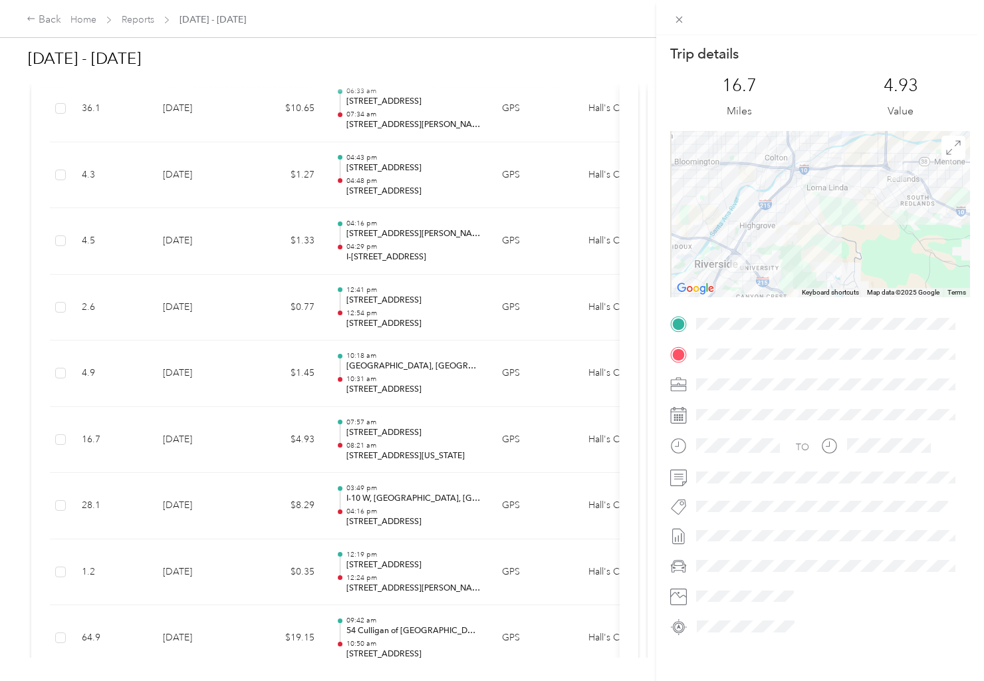
click at [418, 416] on div "Trip details This trip cannot be edited because it is either under review, appr…" at bounding box center [492, 340] width 984 height 681
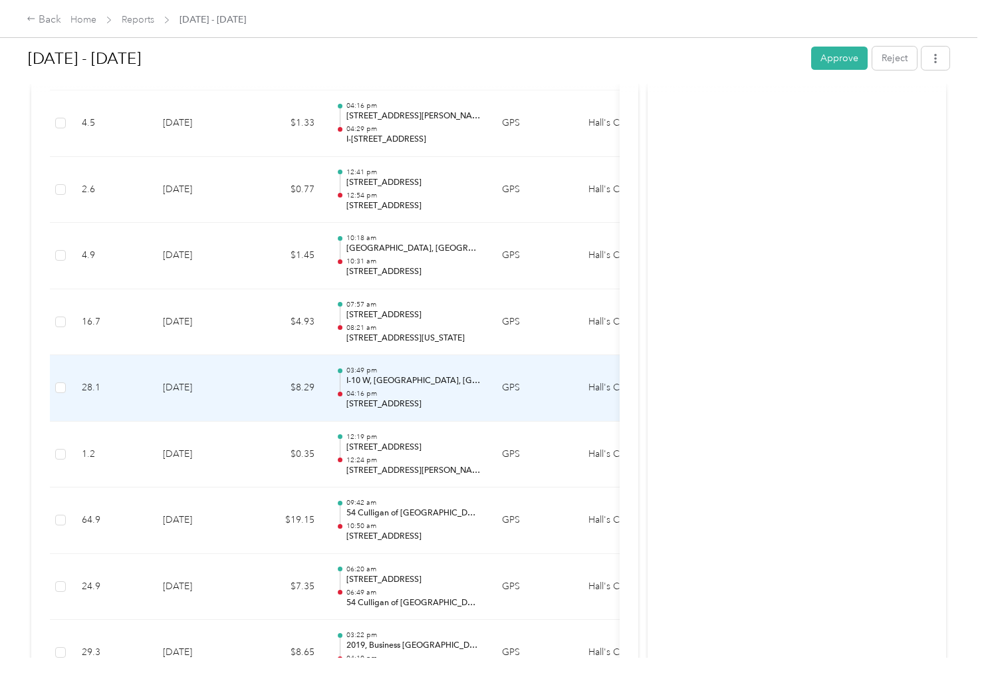
scroll to position [1529, 0]
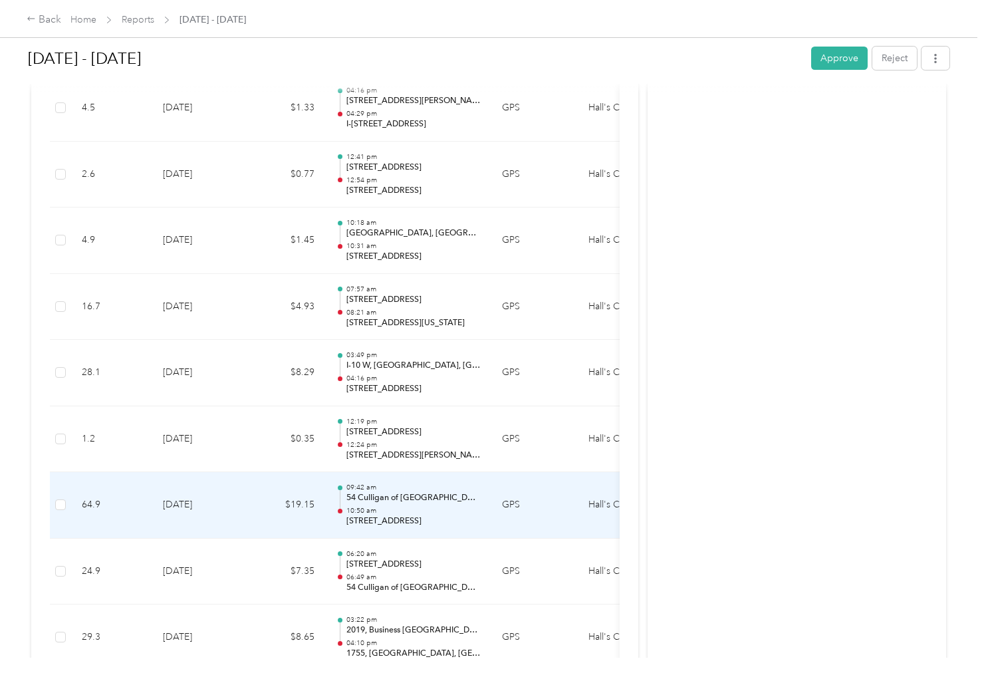
click at [380, 503] on p "54 Culligan of [GEOGRAPHIC_DATA]" at bounding box center [413, 498] width 134 height 12
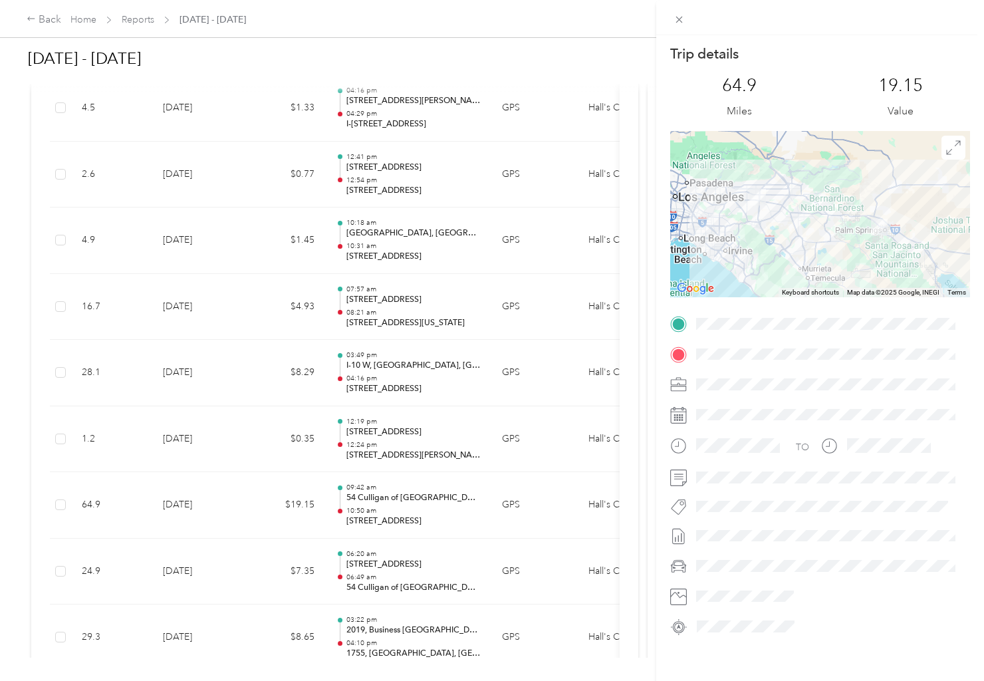
click at [378, 509] on div "Trip details This trip cannot be edited because it is either under review, appr…" at bounding box center [492, 340] width 984 height 681
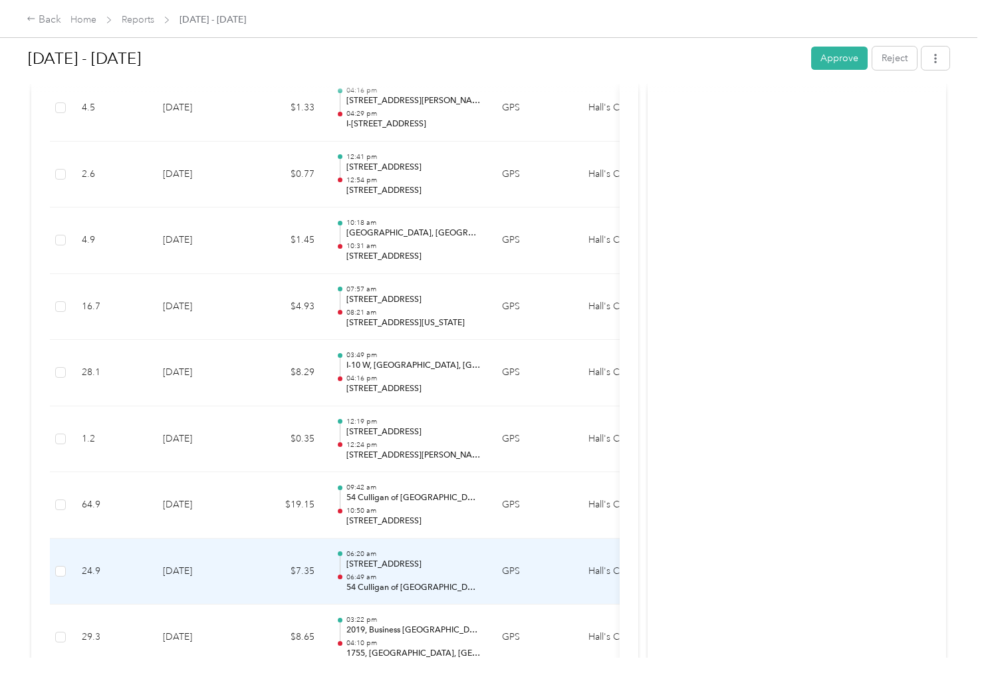
click at [402, 564] on p "[STREET_ADDRESS]" at bounding box center [413, 565] width 134 height 12
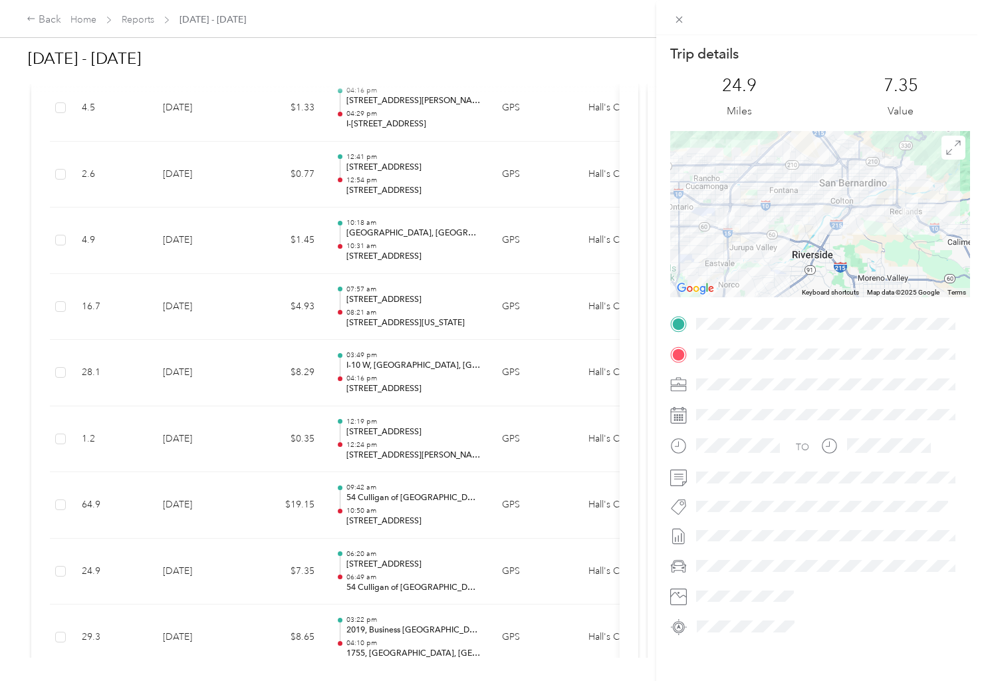
click at [426, 480] on div "Trip details This trip cannot be edited because it is either under review, appr…" at bounding box center [492, 340] width 984 height 681
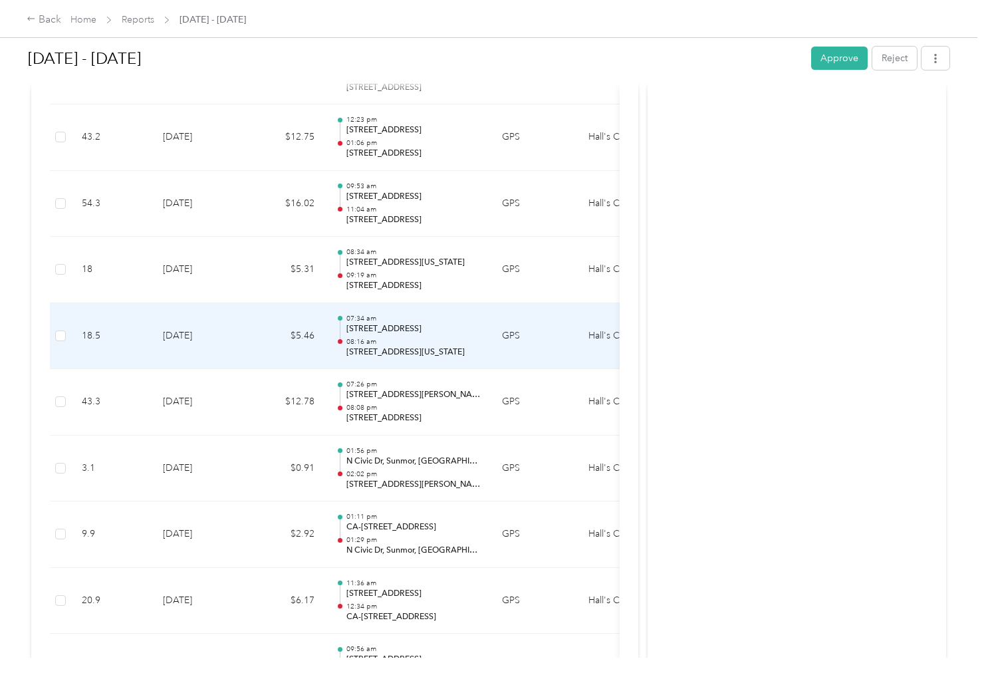
scroll to position [2327, 0]
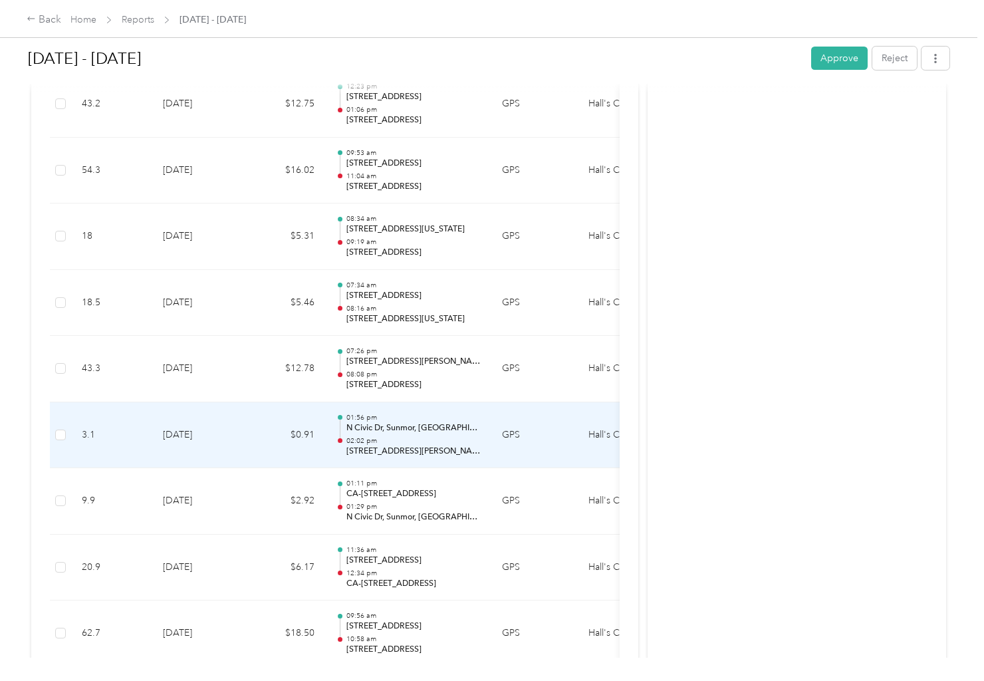
click at [386, 432] on p "N Civic Dr, Sunmor, [GEOGRAPHIC_DATA], [GEOGRAPHIC_DATA]" at bounding box center [413, 428] width 134 height 12
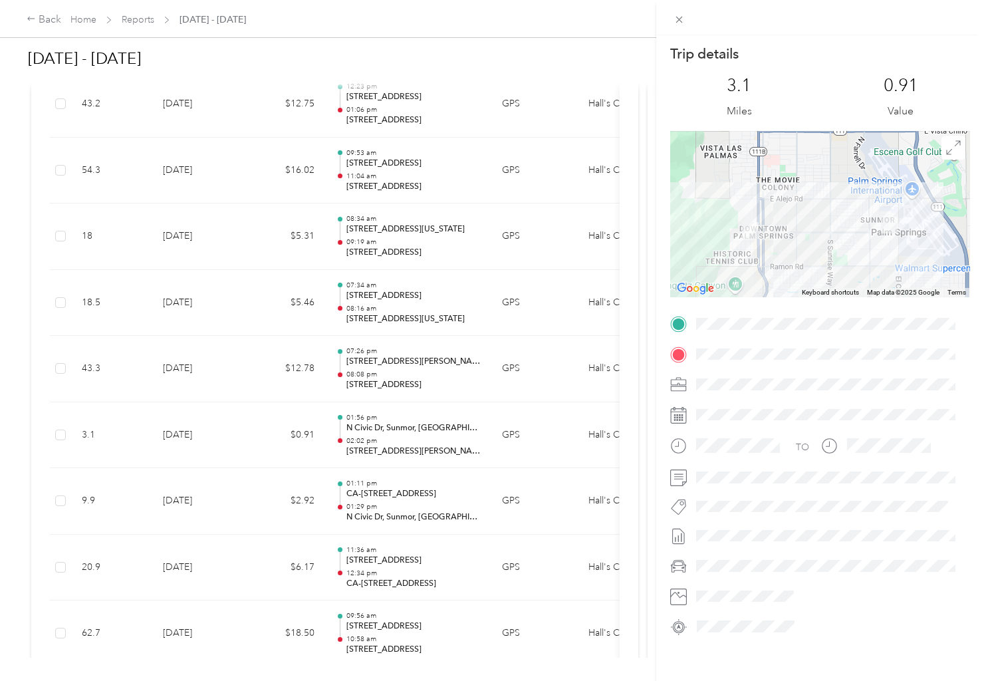
click at [402, 482] on div "Trip details This trip cannot be edited because it is either under review, appr…" at bounding box center [492, 340] width 984 height 681
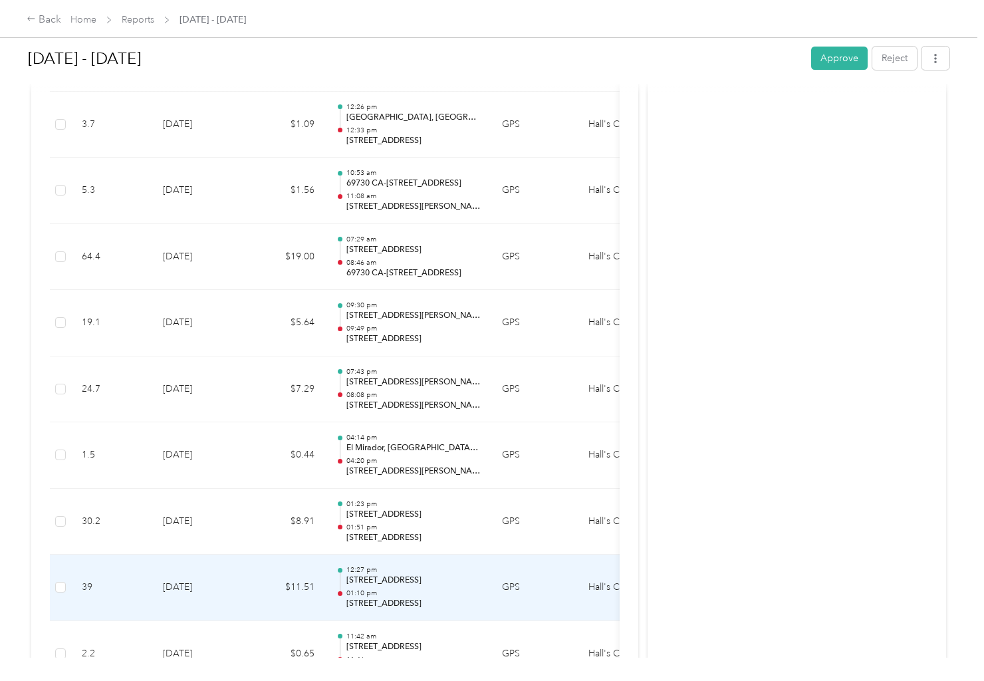
scroll to position [8265, 0]
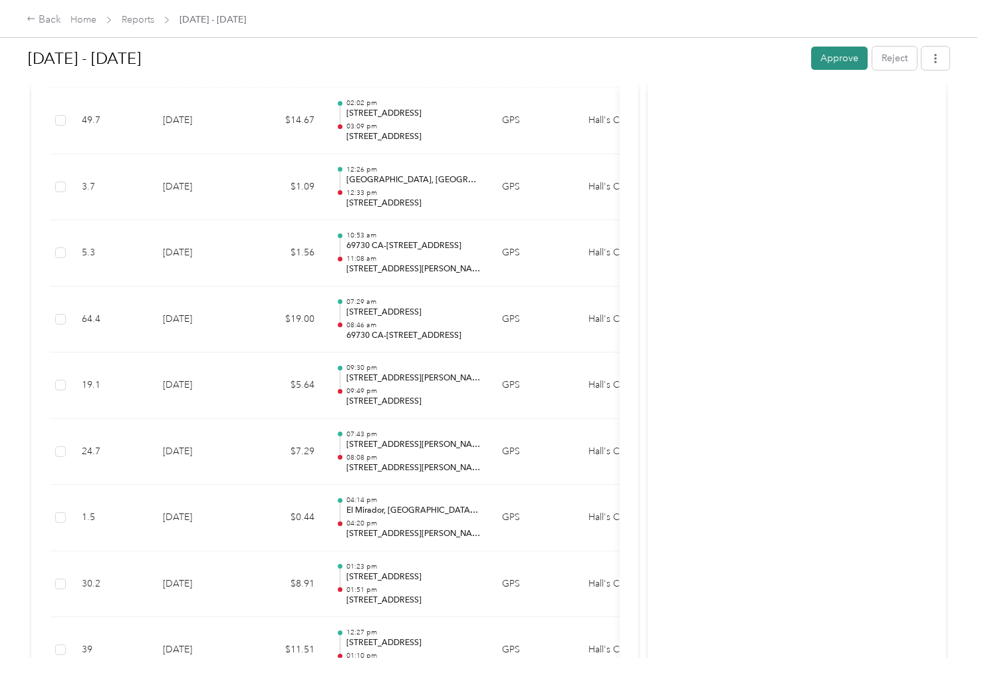
click at [834, 64] on button "Approve" at bounding box center [839, 58] width 57 height 23
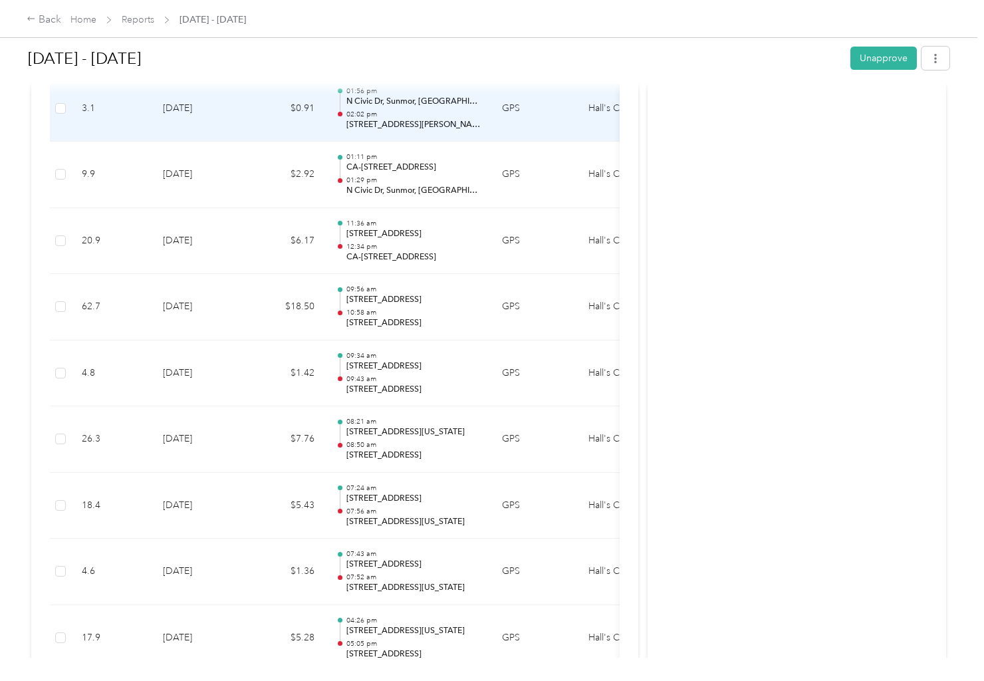
scroll to position [2480, 0]
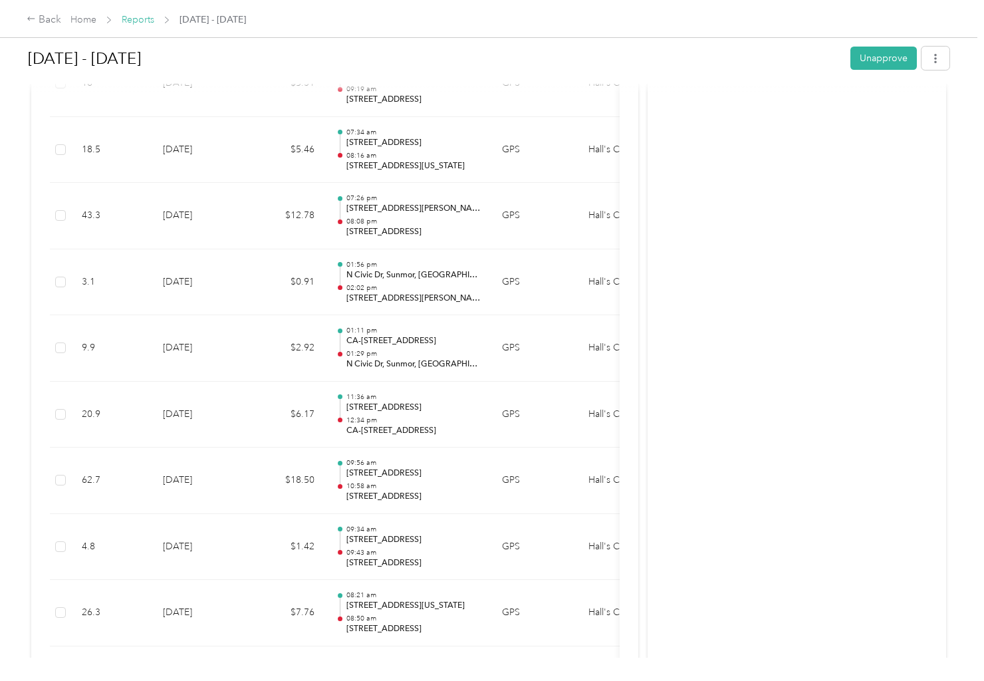
click at [136, 18] on link "Reports" at bounding box center [138, 19] width 33 height 11
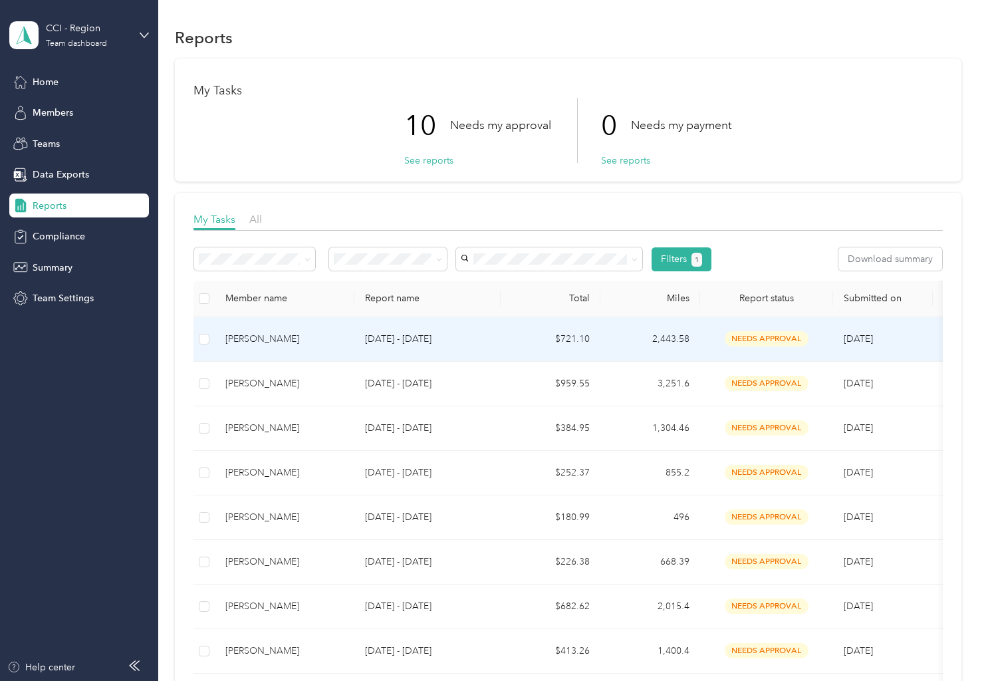
click at [269, 348] on td "[PERSON_NAME]" at bounding box center [285, 339] width 140 height 45
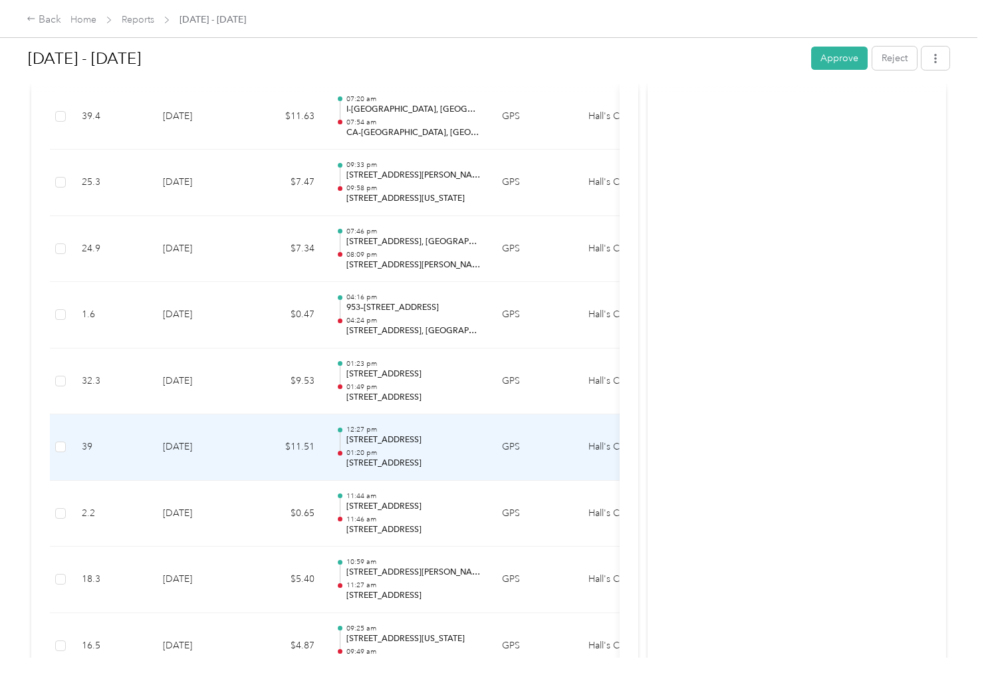
scroll to position [7142, 0]
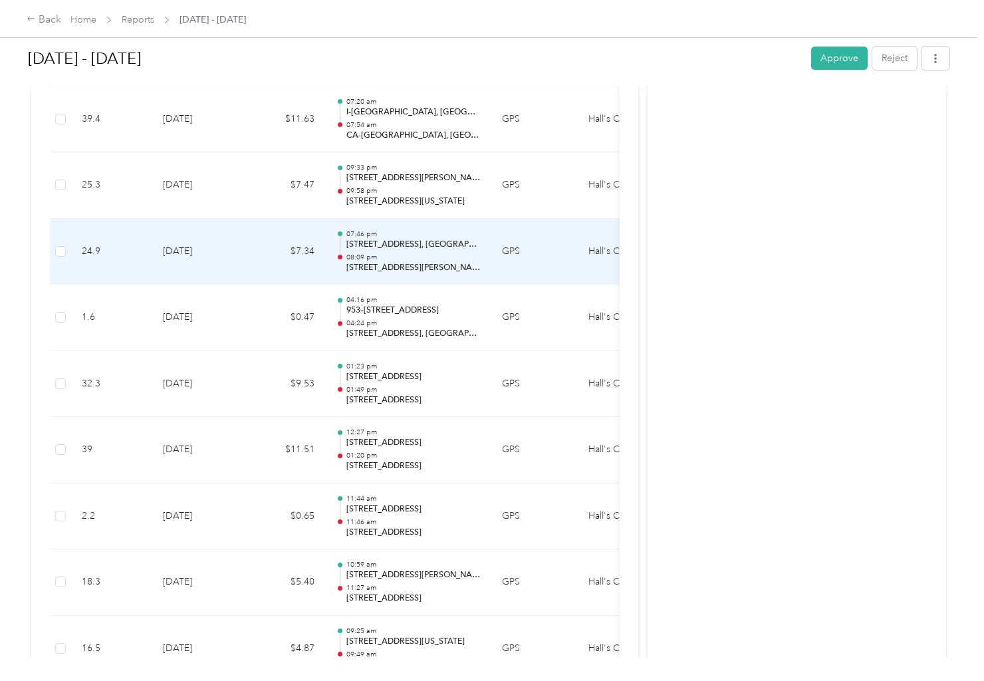
click at [404, 255] on p "08:09 pm" at bounding box center [413, 257] width 134 height 9
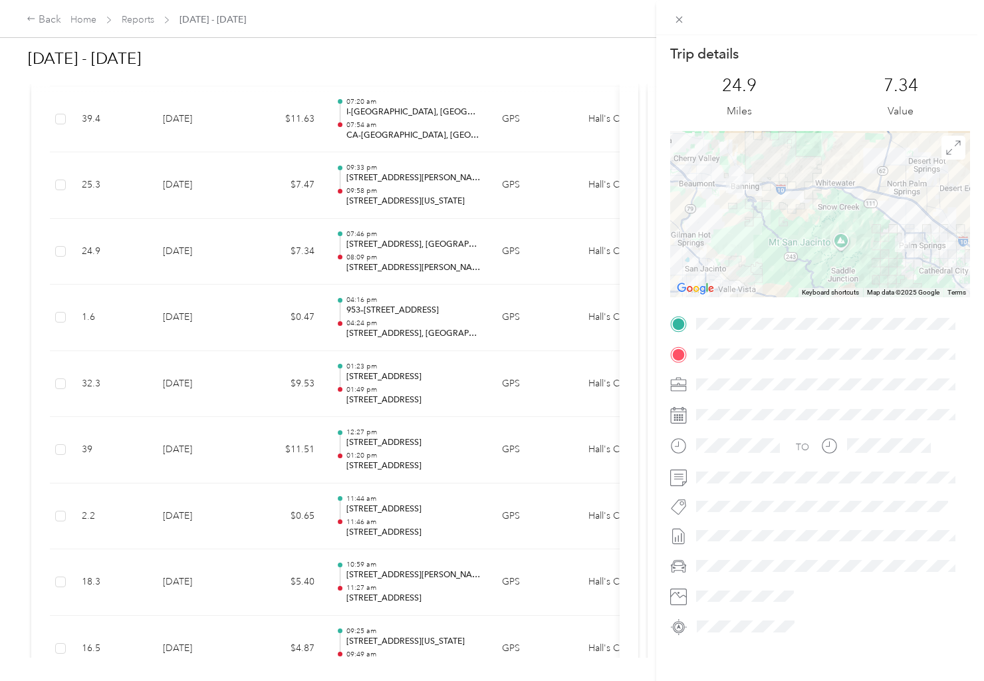
click at [527, 82] on div "Trip details This trip cannot be edited because it is either under review, appr…" at bounding box center [492, 340] width 984 height 681
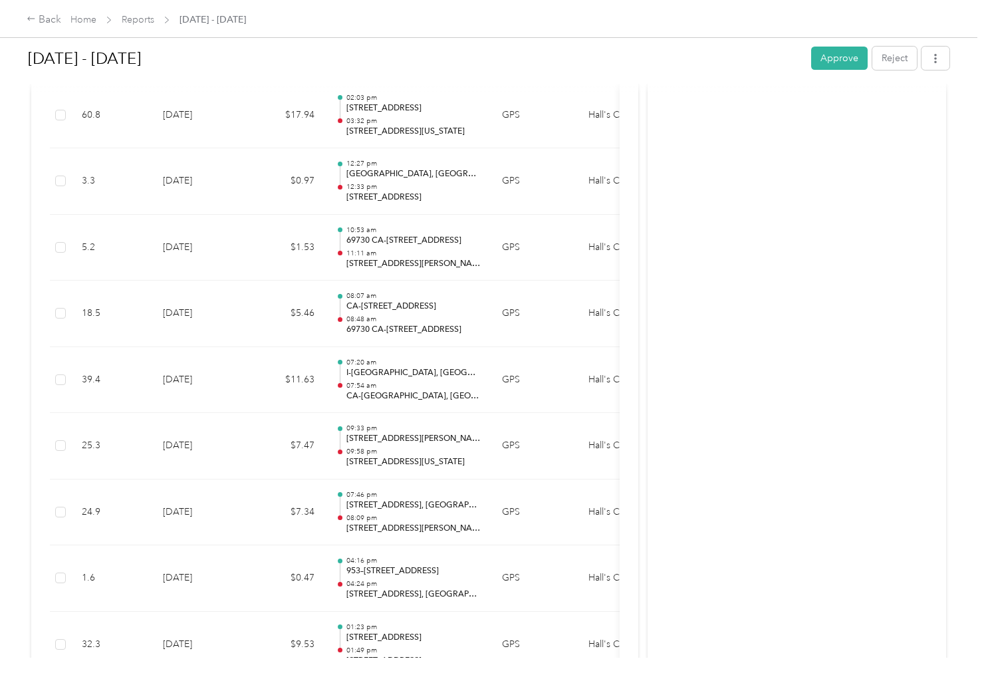
scroll to position [6876, 0]
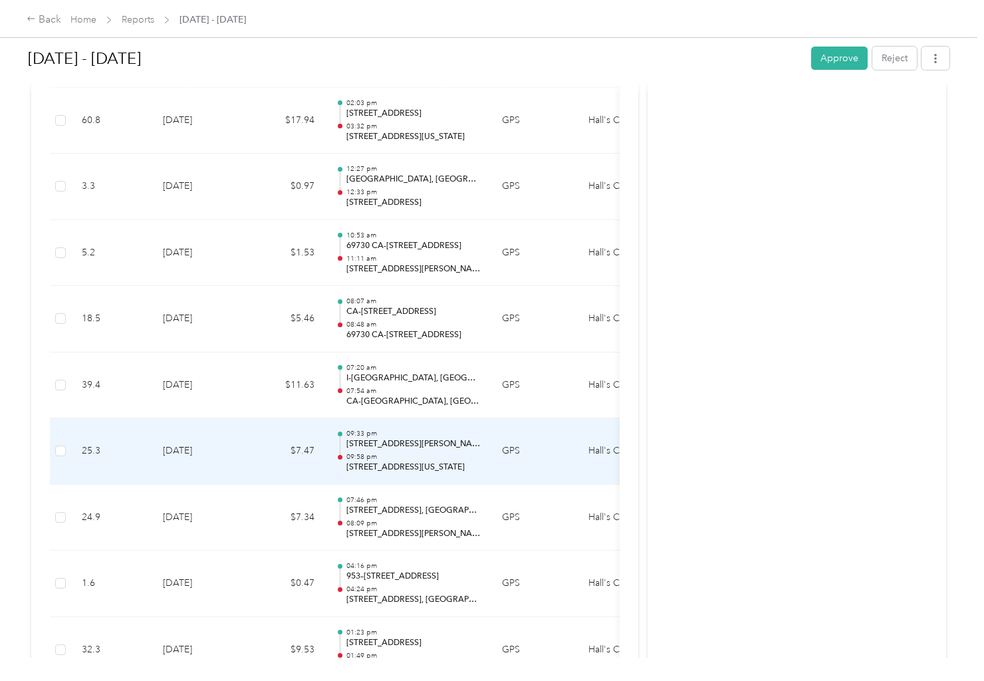
click at [419, 461] on p "09:58 pm" at bounding box center [413, 456] width 134 height 9
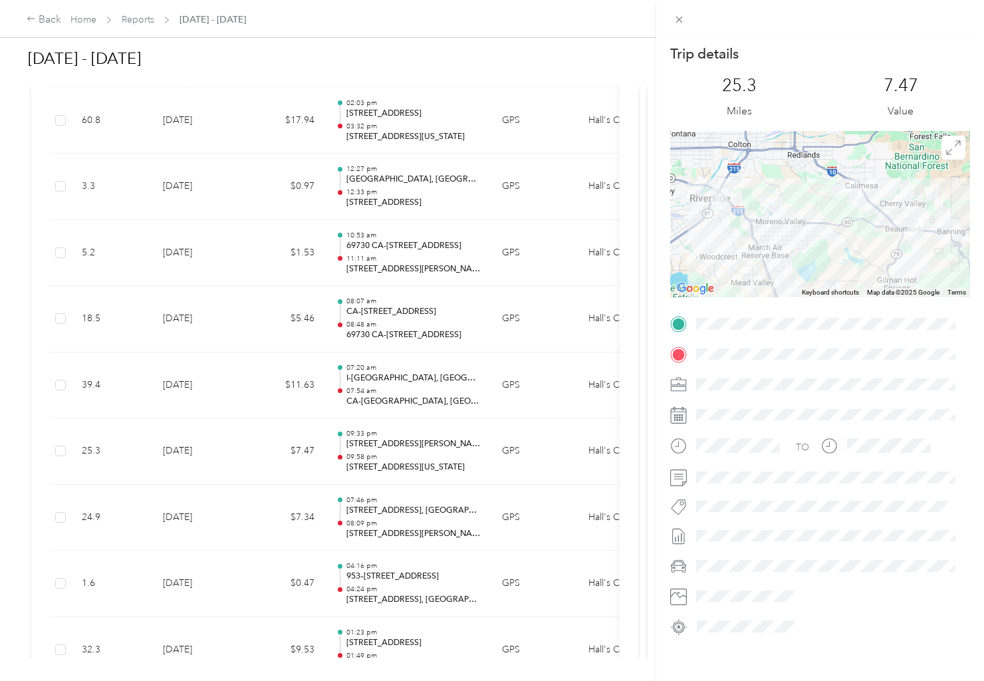
click at [414, 520] on div "Trip details This trip cannot be edited because it is either under review, appr…" at bounding box center [492, 340] width 984 height 681
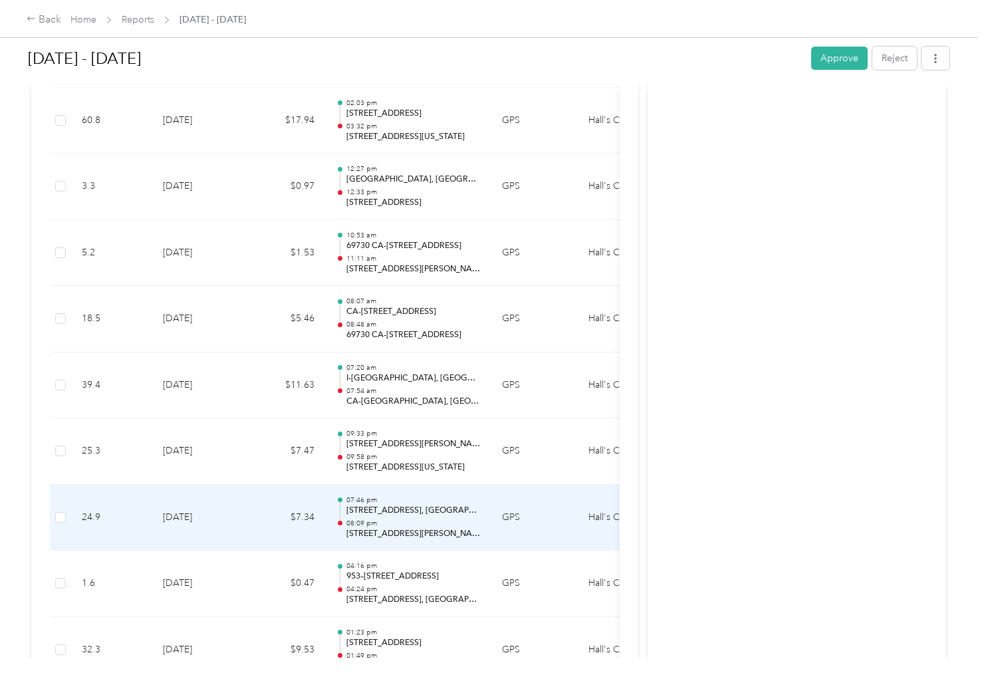
click at [447, 517] on div "07:46 pm [STREET_ADDRESS], [GEOGRAPHIC_DATA], [GEOGRAPHIC_DATA], [GEOGRAPHIC_DA…" at bounding box center [413, 517] width 134 height 45
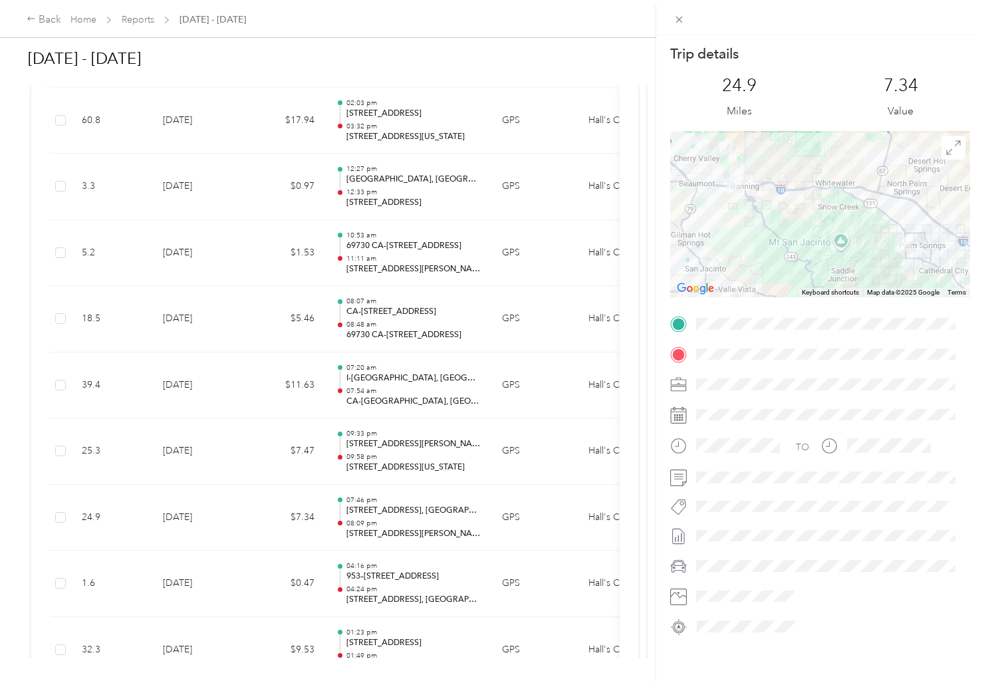
click at [436, 457] on div "Trip details This trip cannot be edited because it is either under review, appr…" at bounding box center [492, 340] width 984 height 681
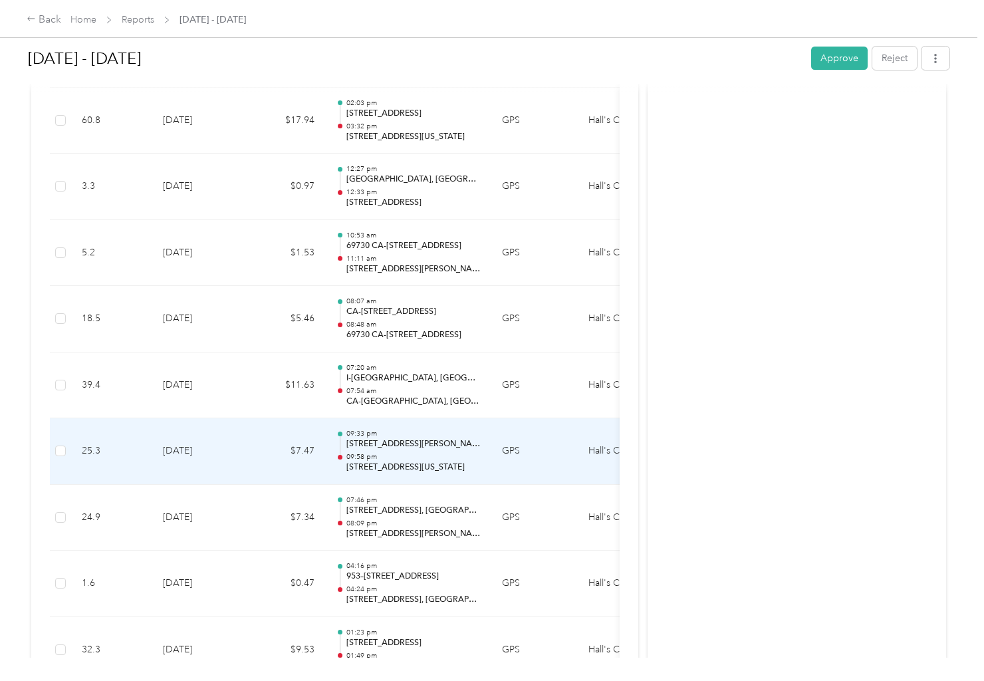
click at [256, 460] on td "$7.47" at bounding box center [285, 451] width 80 height 66
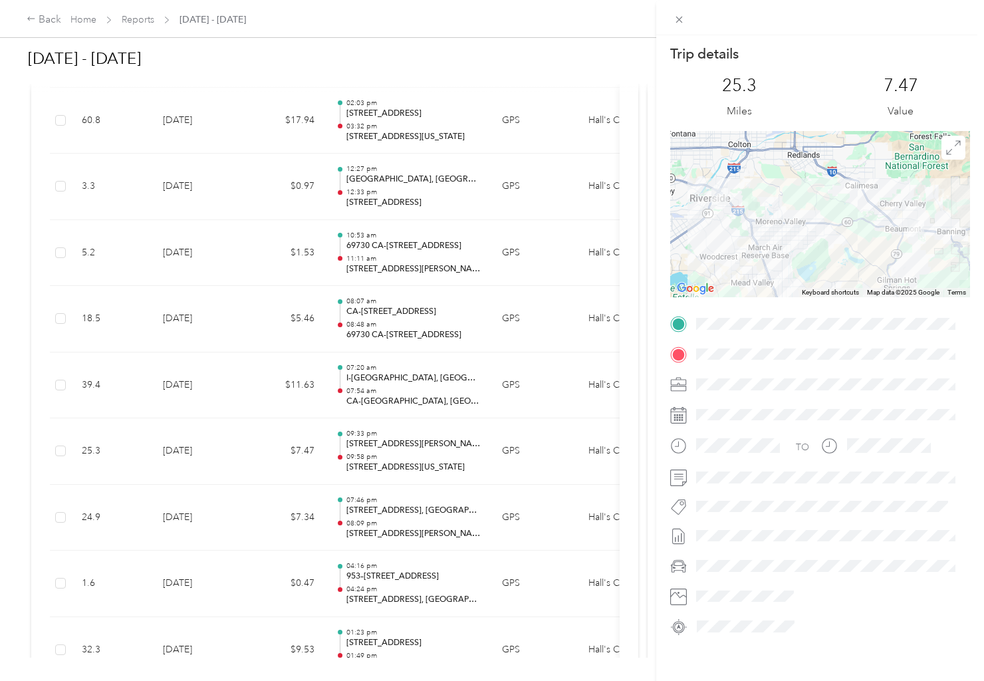
click at [412, 516] on div "Trip details This trip cannot be edited because it is either under review, appr…" at bounding box center [492, 340] width 984 height 681
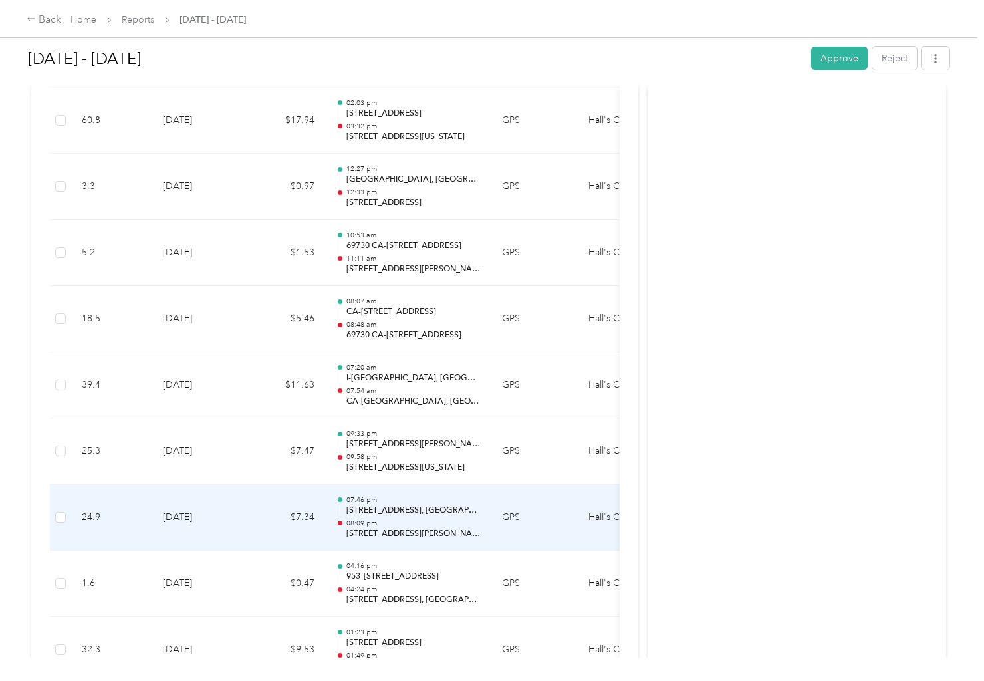
click at [412, 516] on p "[STREET_ADDRESS], [GEOGRAPHIC_DATA], [GEOGRAPHIC_DATA], [GEOGRAPHIC_DATA]" at bounding box center [413, 511] width 134 height 12
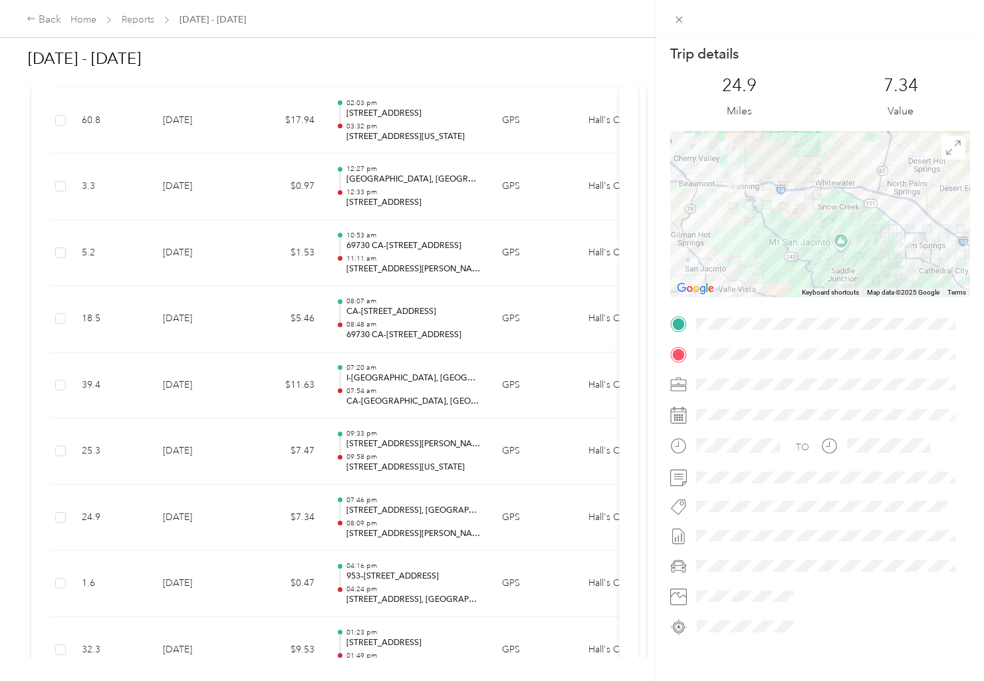
click at [401, 391] on div "Trip details This trip cannot be edited because it is either under review, appr…" at bounding box center [492, 340] width 984 height 681
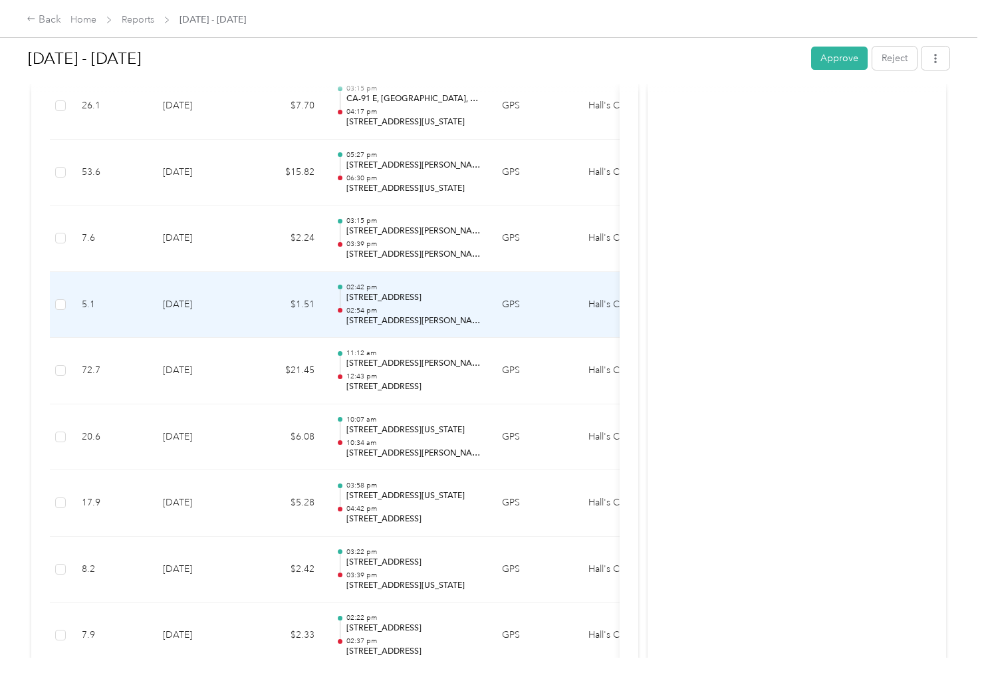
scroll to position [5080, 0]
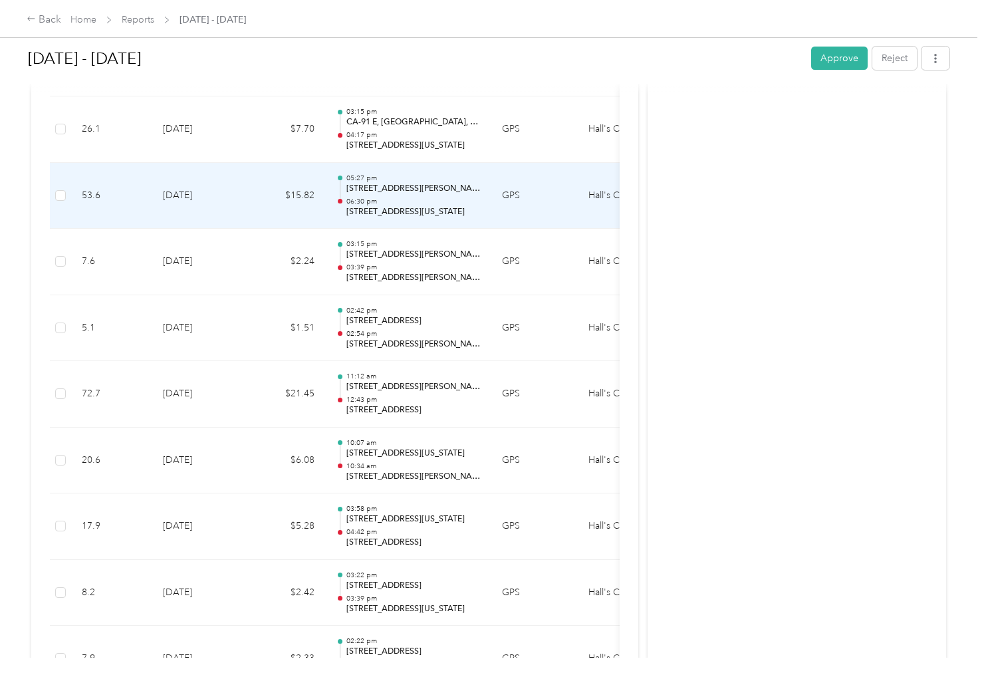
click at [430, 202] on p "06:30 pm" at bounding box center [413, 201] width 134 height 9
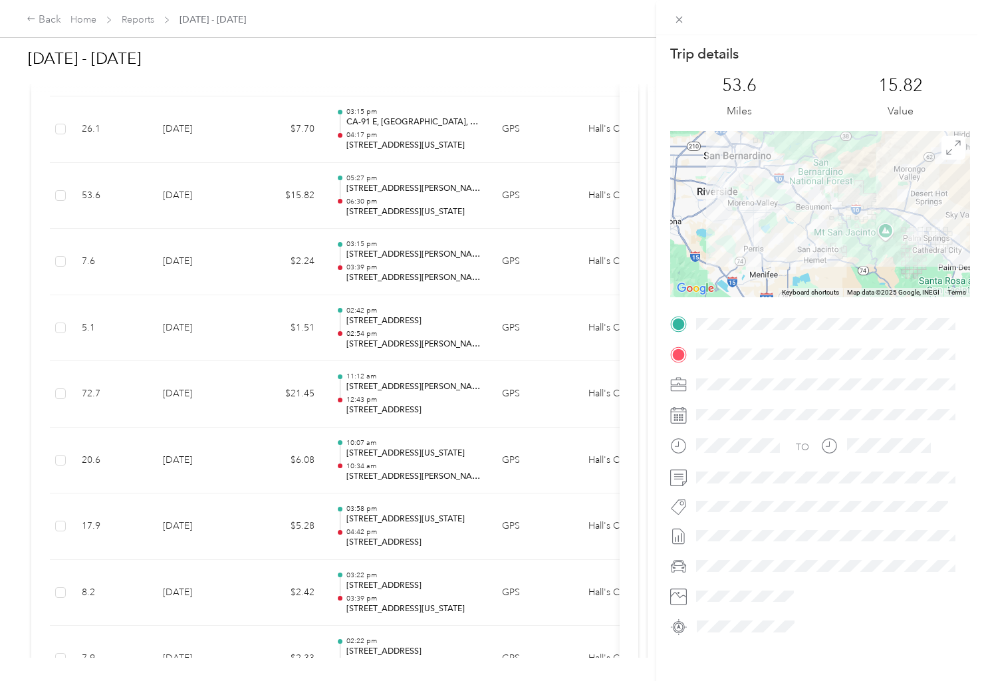
click at [435, 207] on div "Trip details This trip cannot be edited because it is either under review, appr…" at bounding box center [492, 340] width 984 height 681
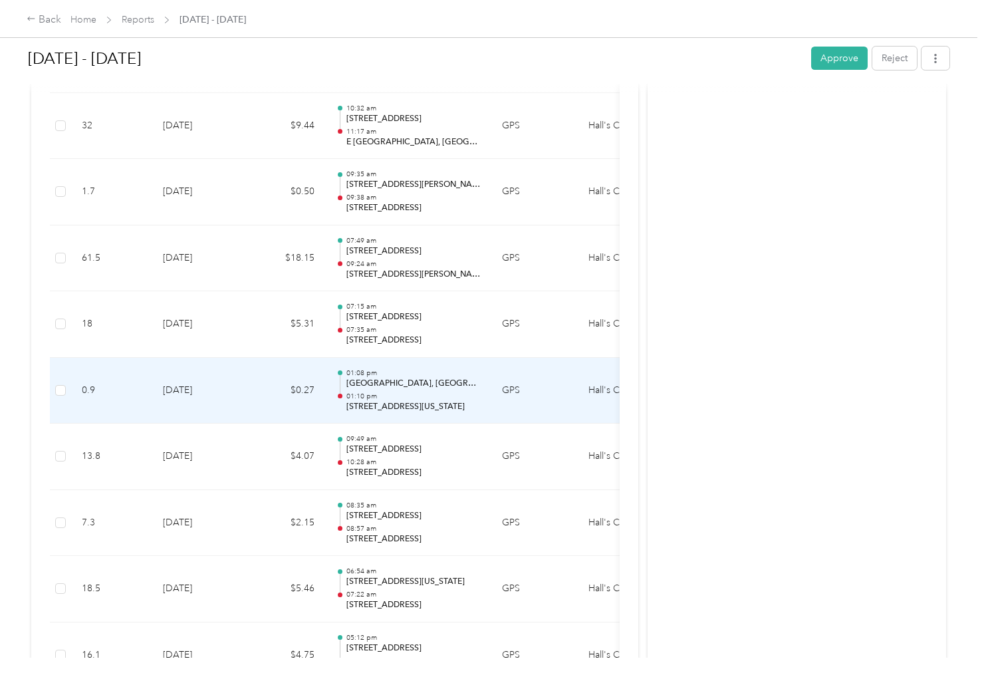
scroll to position [4216, 0]
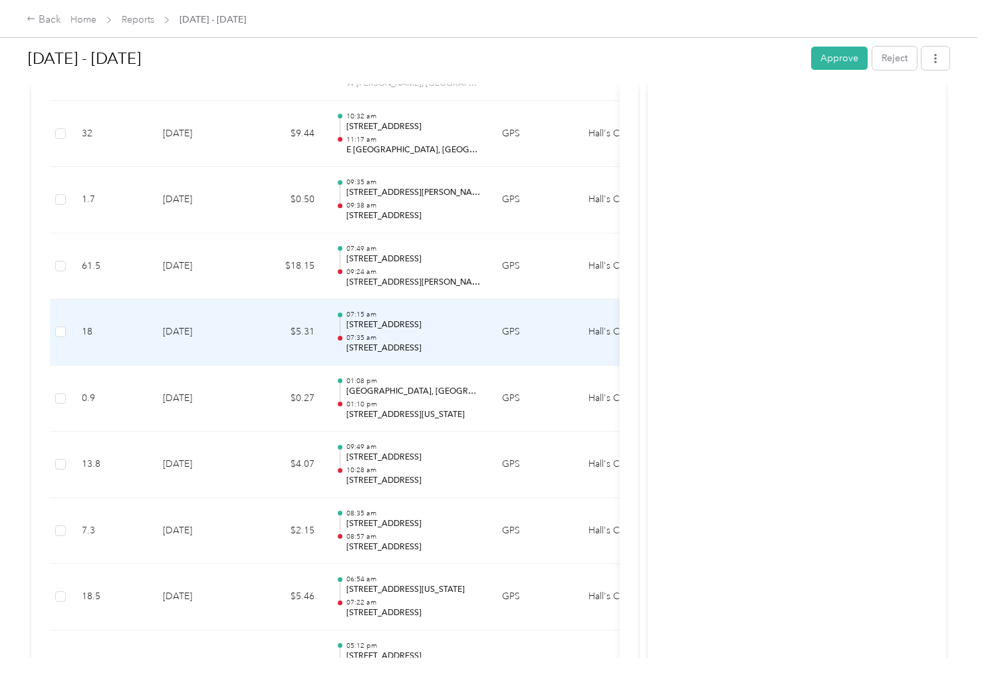
click at [402, 315] on p "07:15 am" at bounding box center [413, 314] width 134 height 9
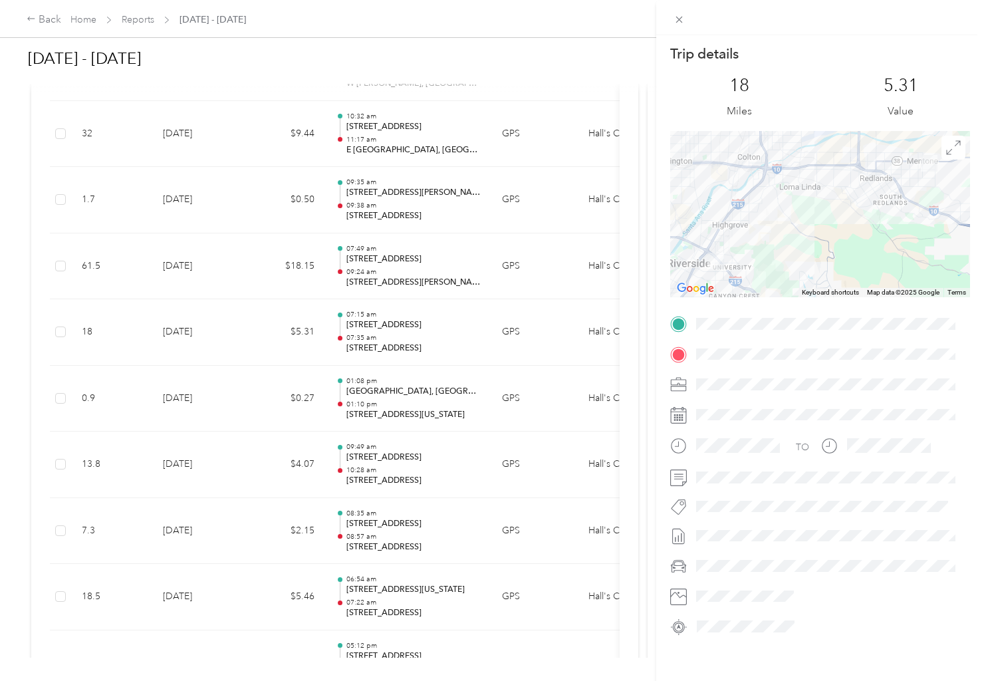
click at [430, 269] on div "Trip details This trip cannot be edited because it is either under review, appr…" at bounding box center [492, 340] width 984 height 681
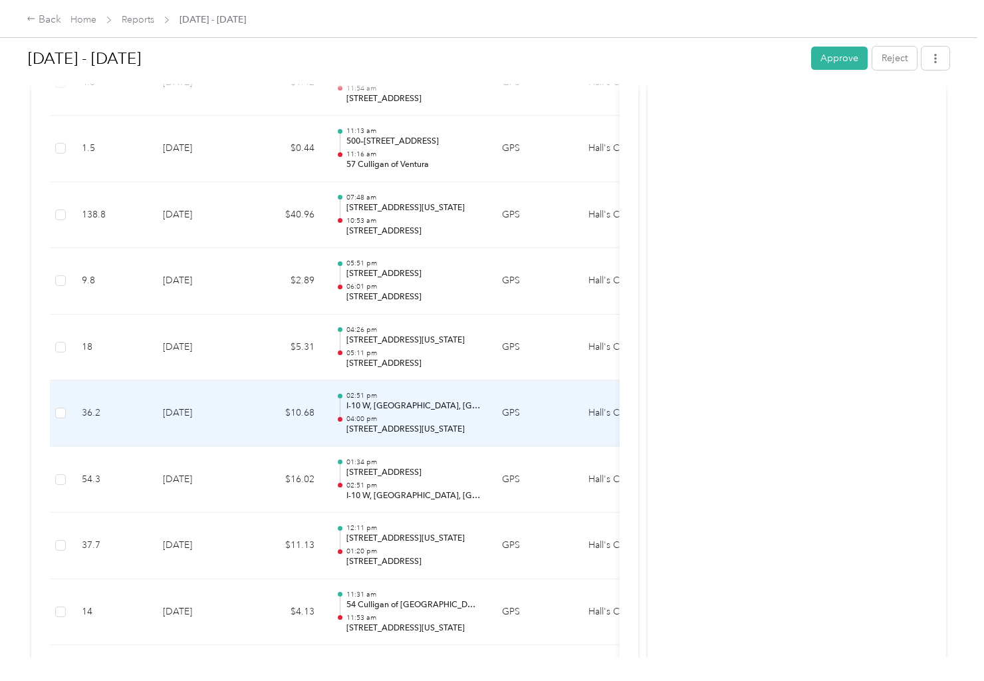
scroll to position [2753, 0]
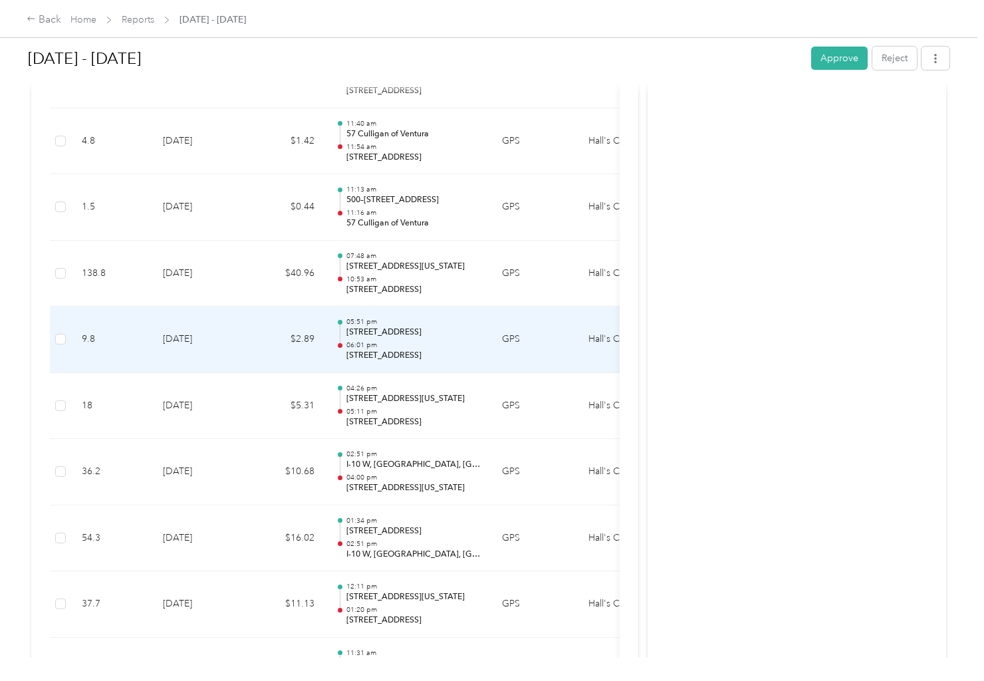
click at [428, 344] on p "06:01 pm" at bounding box center [413, 344] width 134 height 9
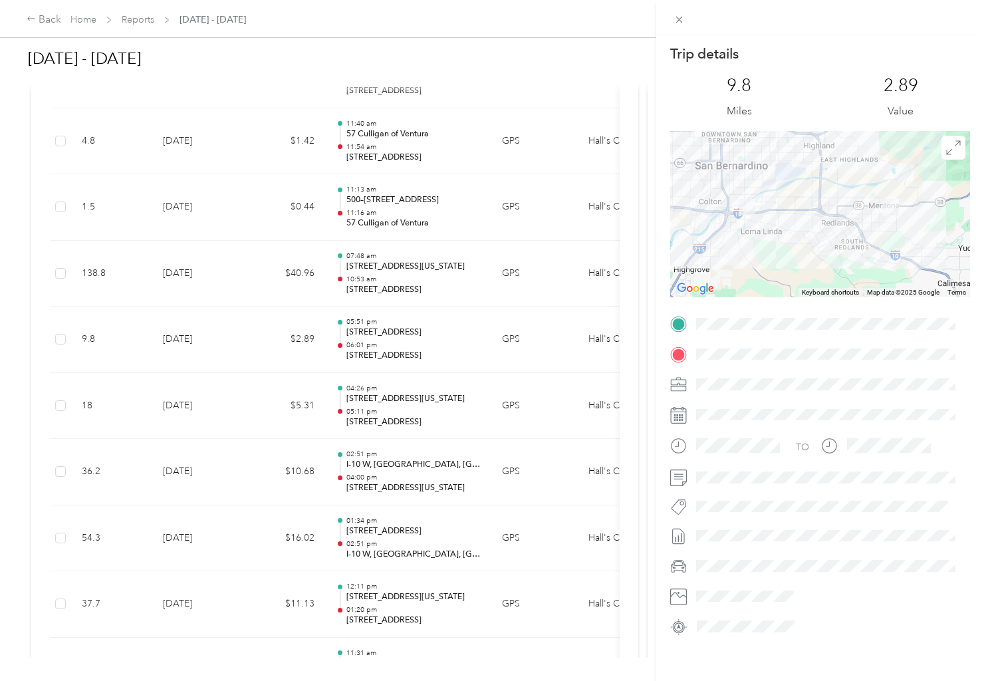
click at [247, 220] on div "Trip details This trip cannot be edited because it is either under review, appr…" at bounding box center [492, 340] width 984 height 681
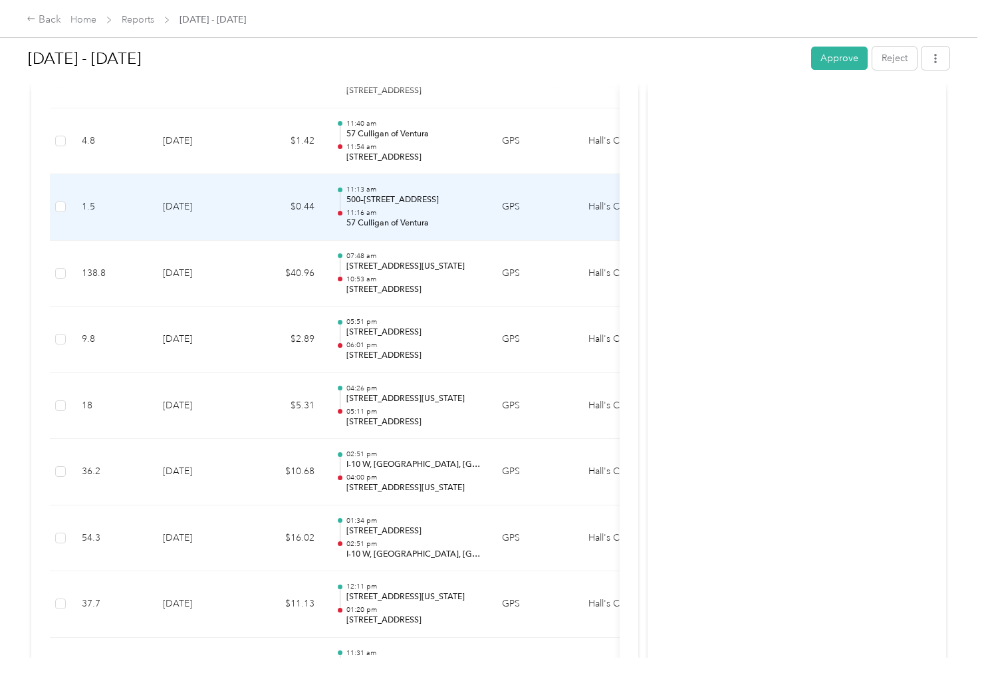
scroll to position [2687, 0]
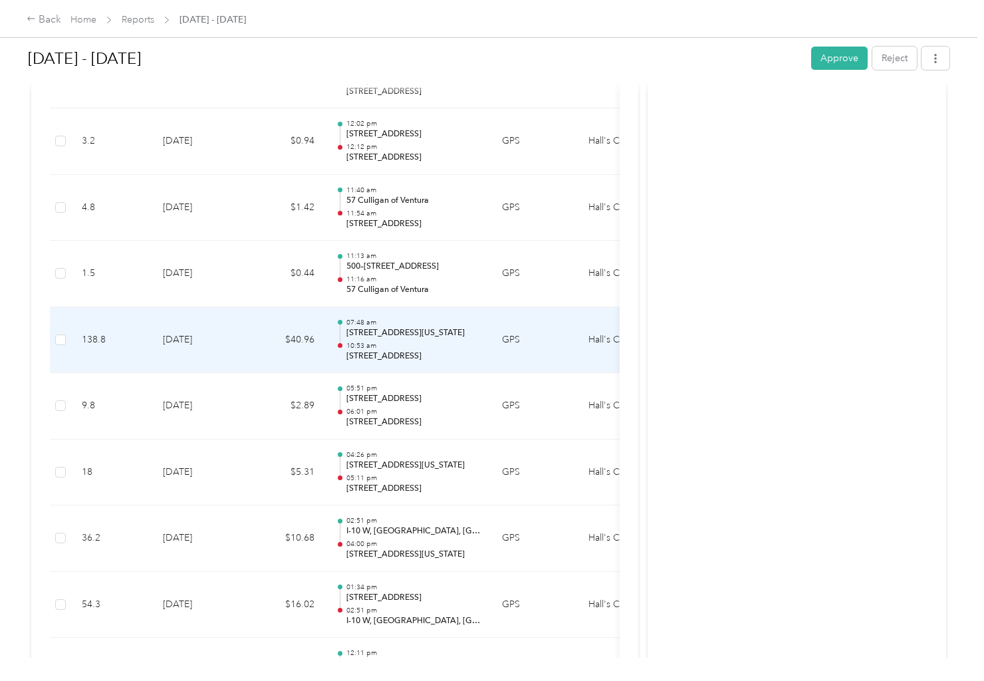
click at [444, 345] on p "10:53 am" at bounding box center [413, 345] width 134 height 9
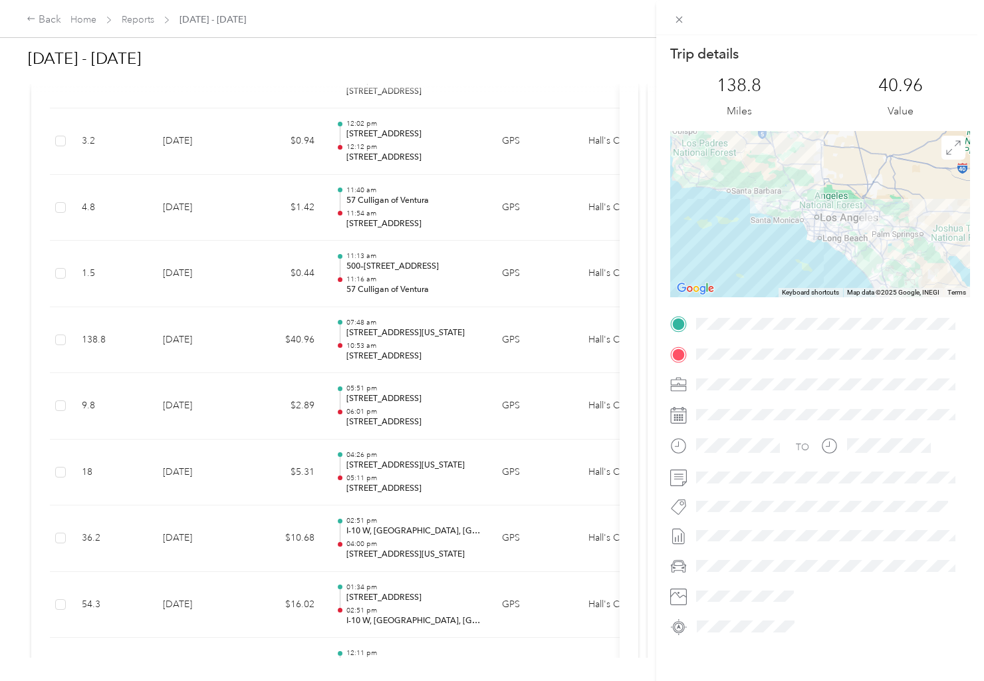
click at [443, 267] on div "Trip details This trip cannot be edited because it is either under review, appr…" at bounding box center [492, 340] width 984 height 681
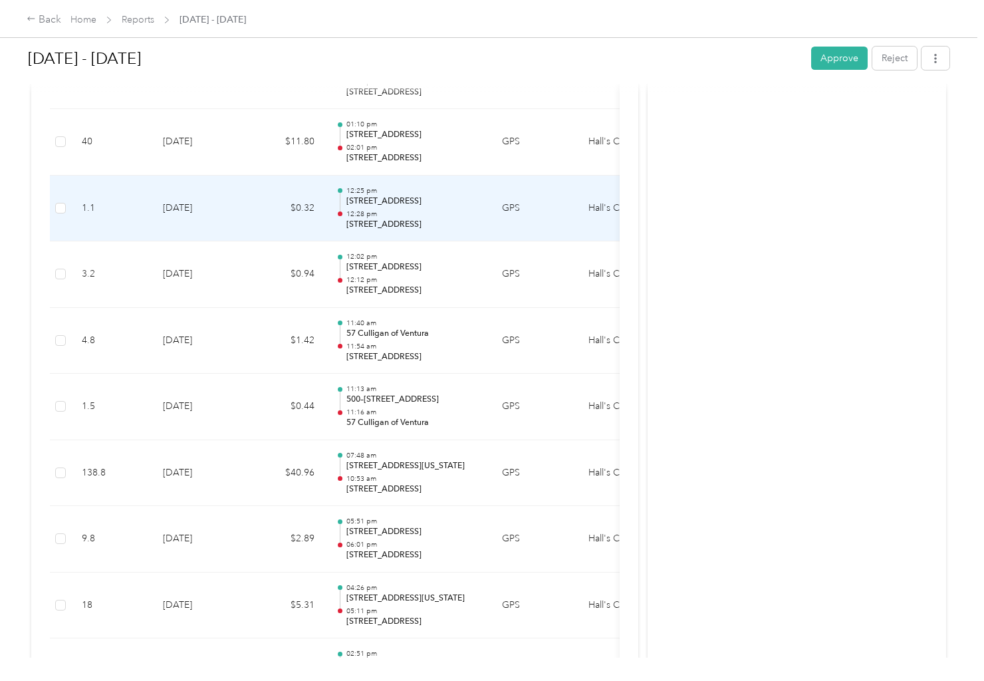
scroll to position [2487, 0]
click at [434, 213] on p "02:01 pm" at bounding box center [413, 213] width 134 height 9
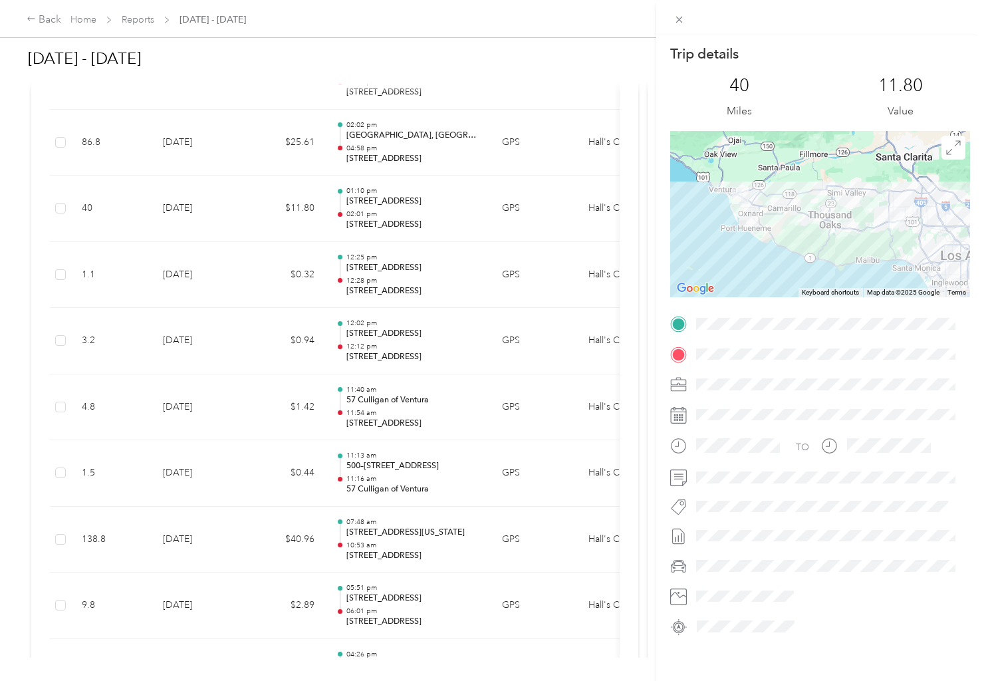
click at [429, 186] on div "Trip details This trip cannot be edited because it is either under review, appr…" at bounding box center [492, 340] width 984 height 681
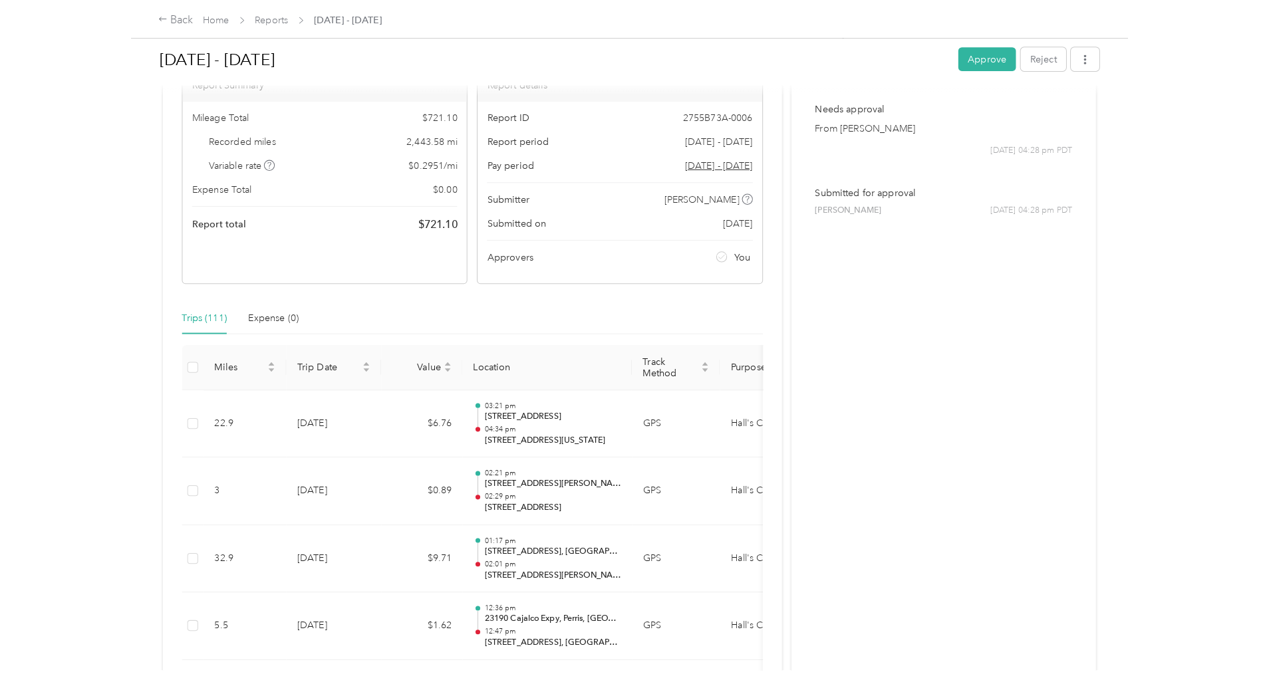
scroll to position [0, 0]
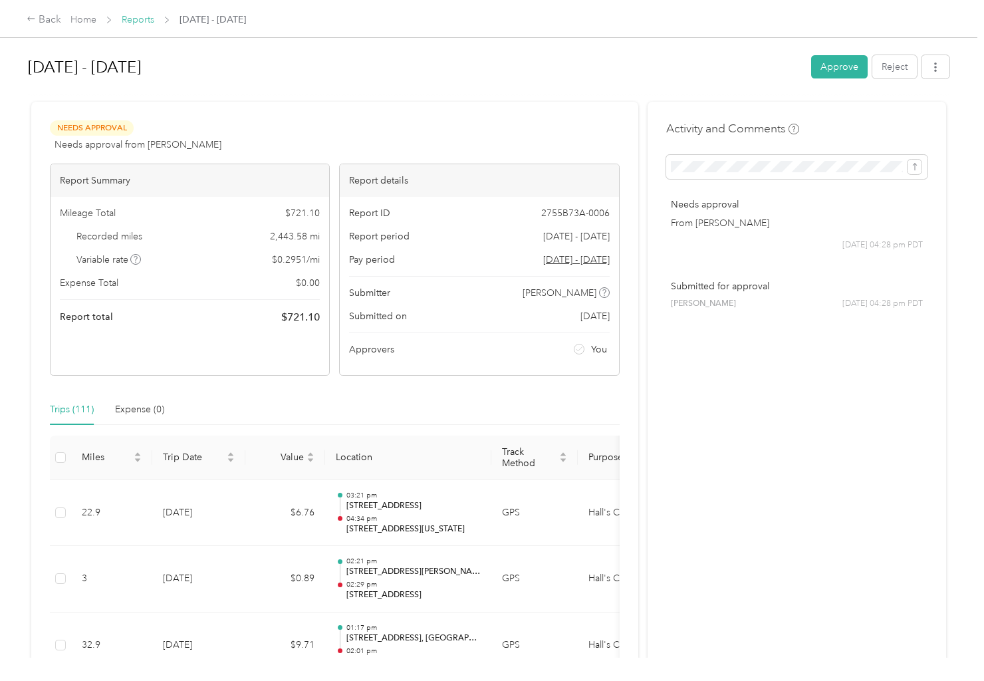
click at [149, 23] on link "Reports" at bounding box center [138, 19] width 33 height 11
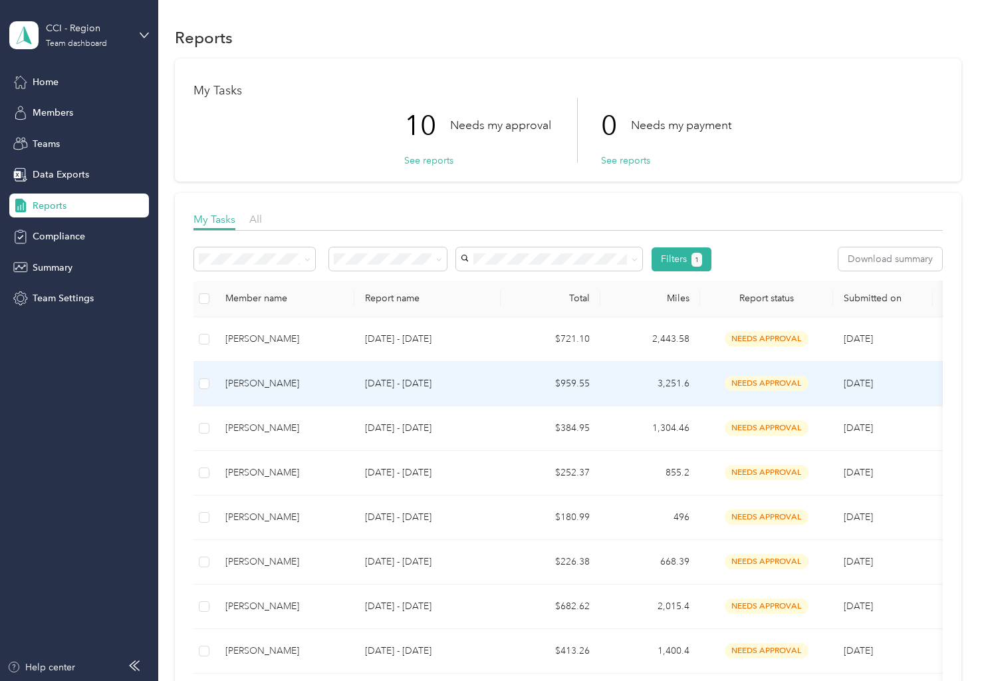
click at [262, 385] on div "[PERSON_NAME]" at bounding box center [284, 383] width 118 height 15
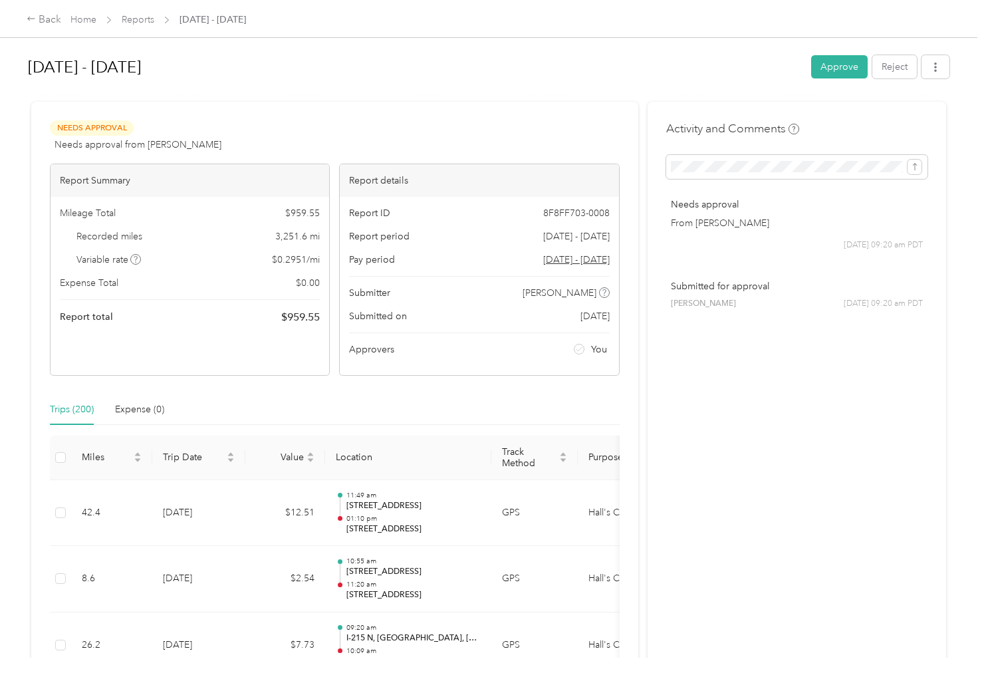
click at [460, 395] on div "Trips (200) Expense (0)" at bounding box center [335, 409] width 570 height 31
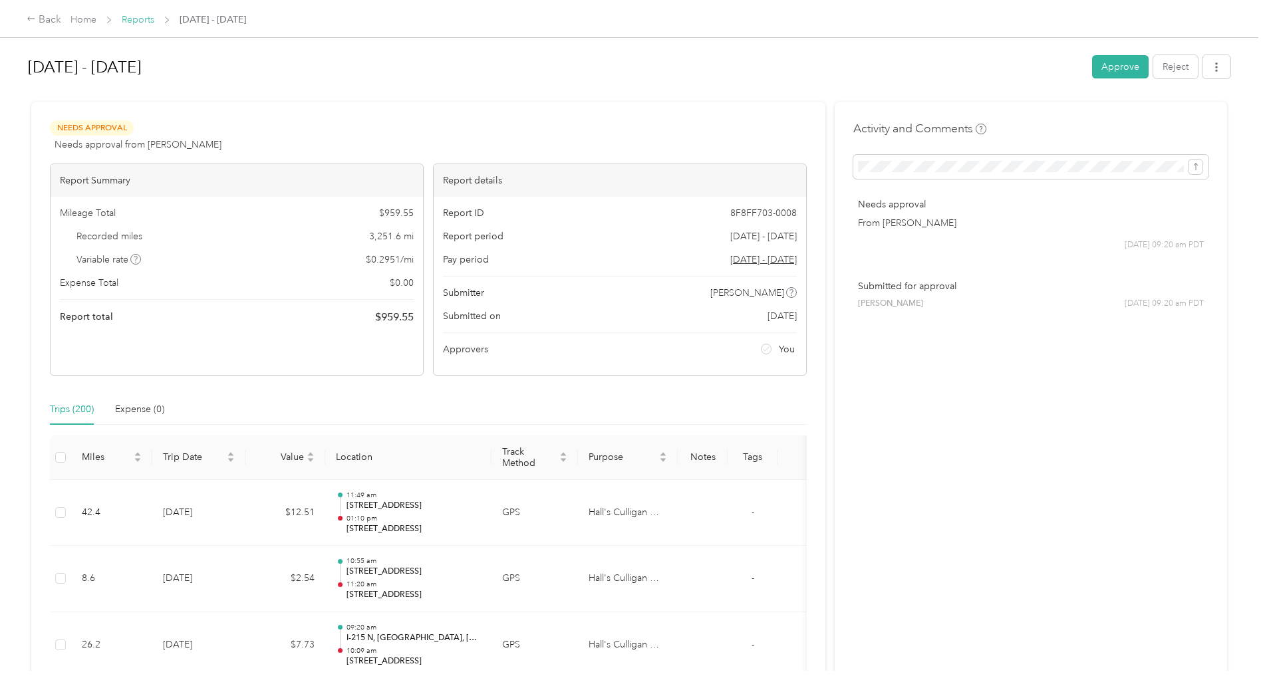
click at [144, 24] on link "Reports" at bounding box center [138, 19] width 33 height 11
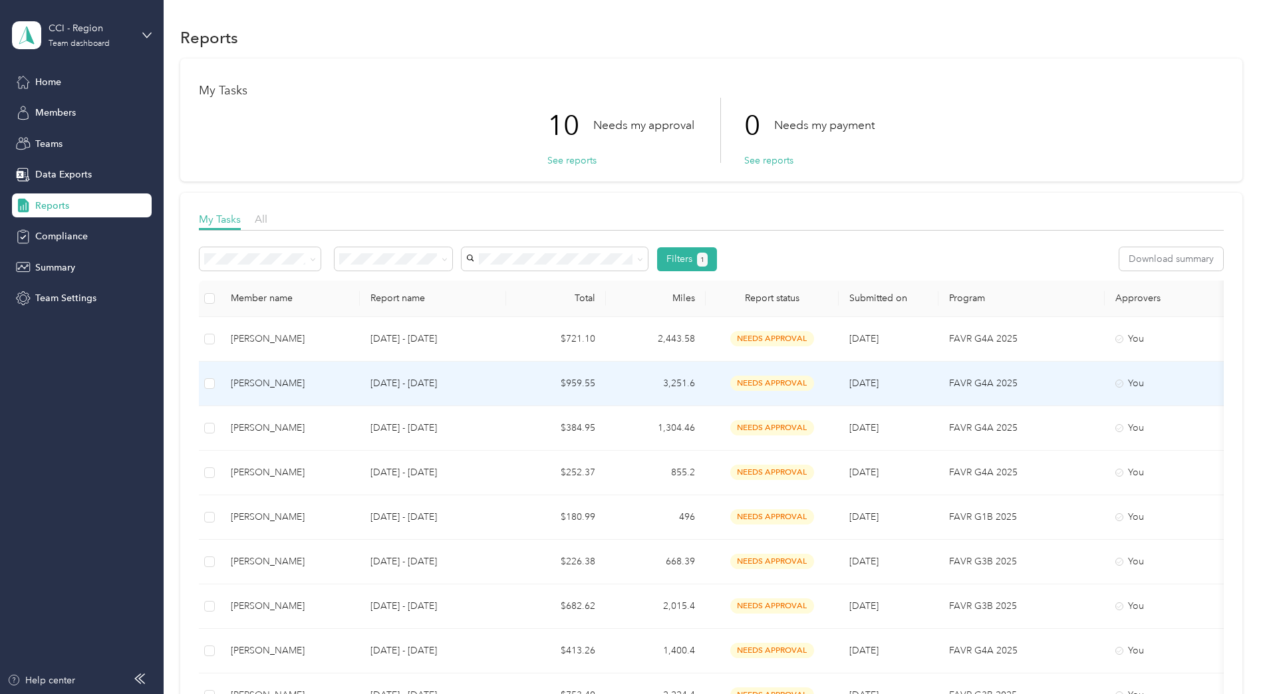
click at [271, 387] on div "[PERSON_NAME]" at bounding box center [290, 383] width 118 height 15
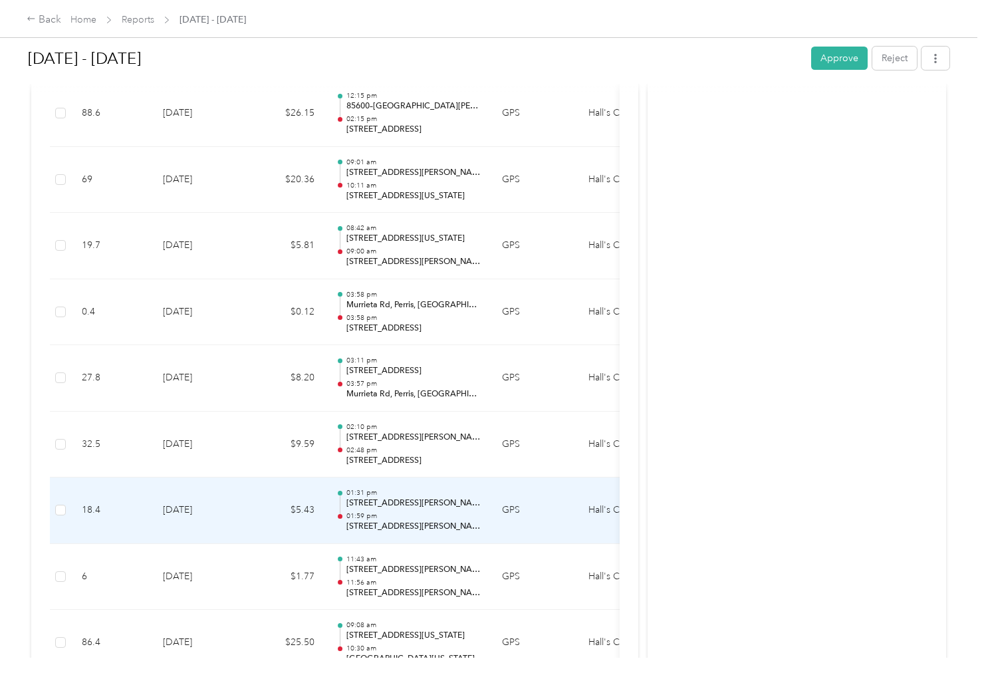
scroll to position [13163, 0]
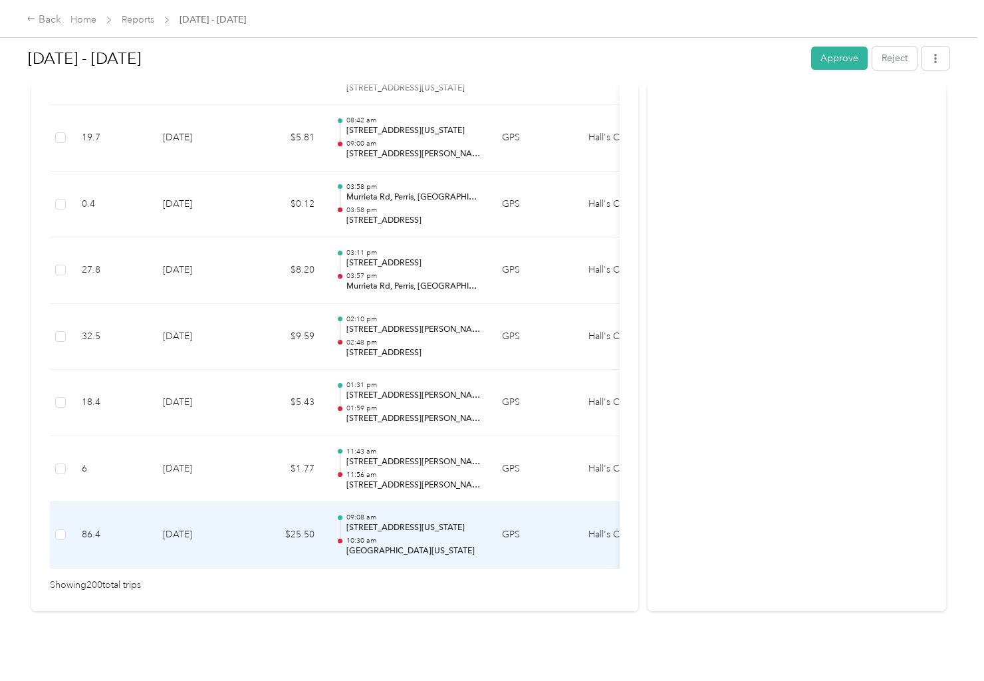
click at [383, 522] on p "[STREET_ADDRESS][US_STATE]" at bounding box center [413, 528] width 134 height 12
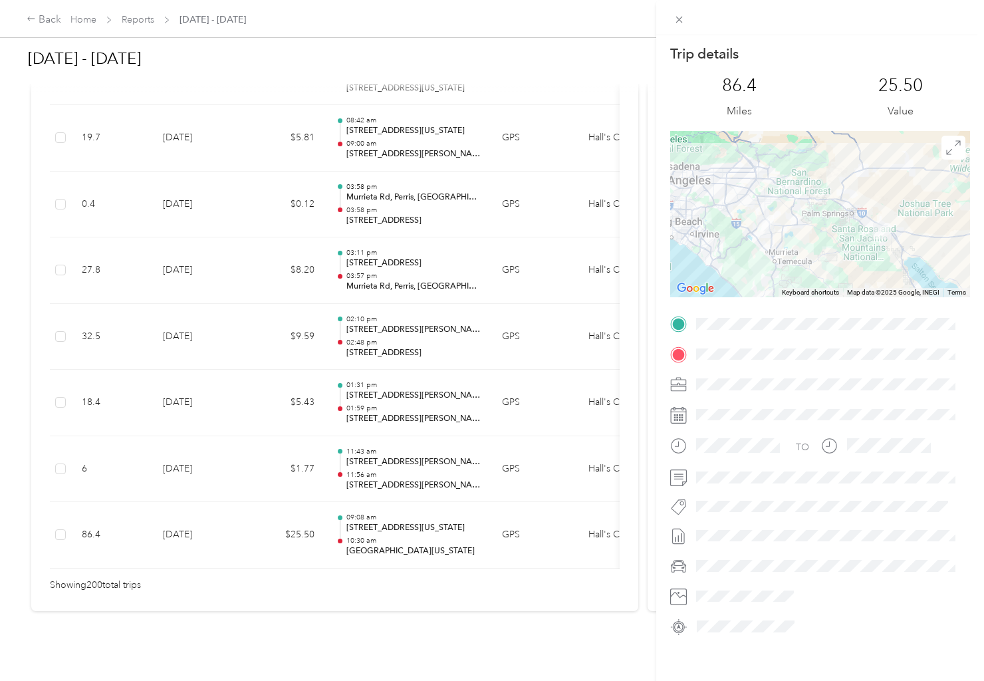
click at [407, 452] on div "Trip details This trip cannot be edited because it is either under review, appr…" at bounding box center [492, 340] width 984 height 681
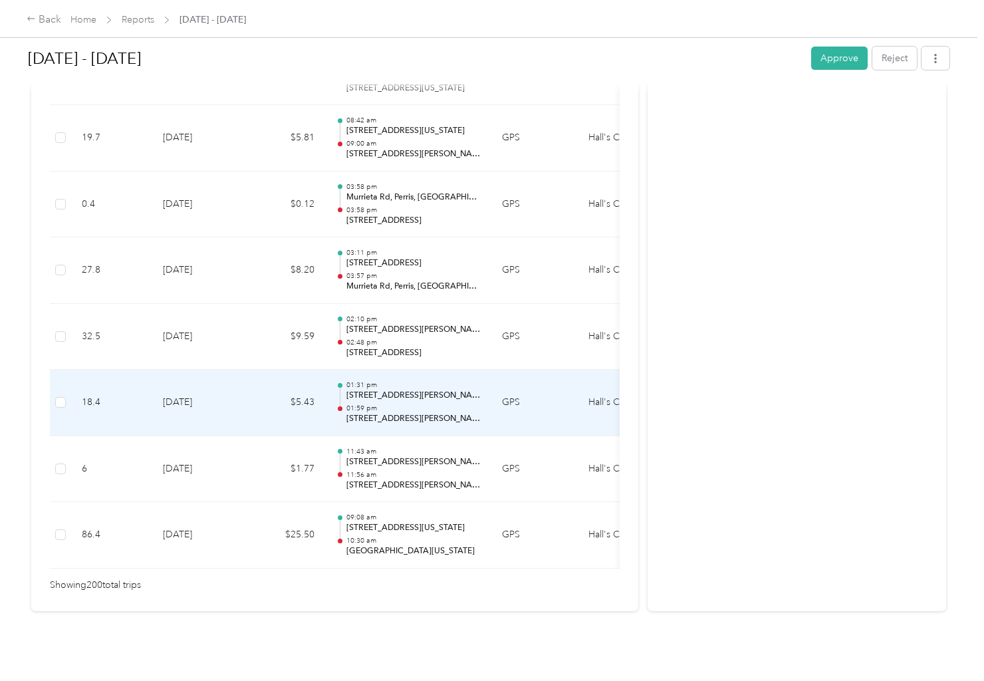
click at [433, 404] on p "01:59 pm" at bounding box center [413, 408] width 134 height 9
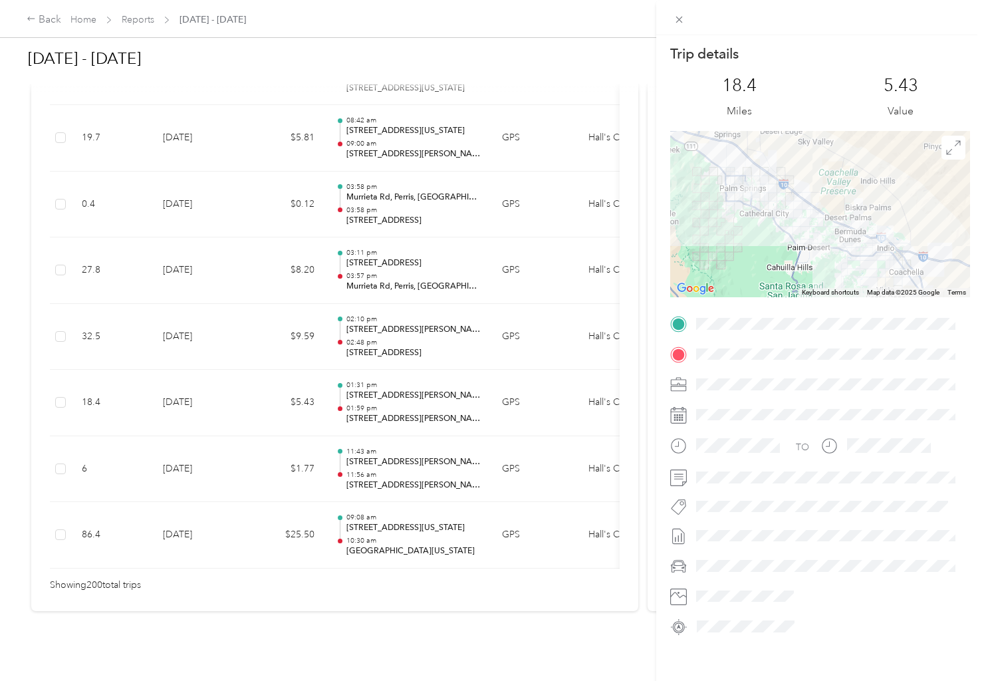
click at [406, 462] on div "Trip details This trip cannot be edited because it is either under review, appr…" at bounding box center [492, 340] width 984 height 681
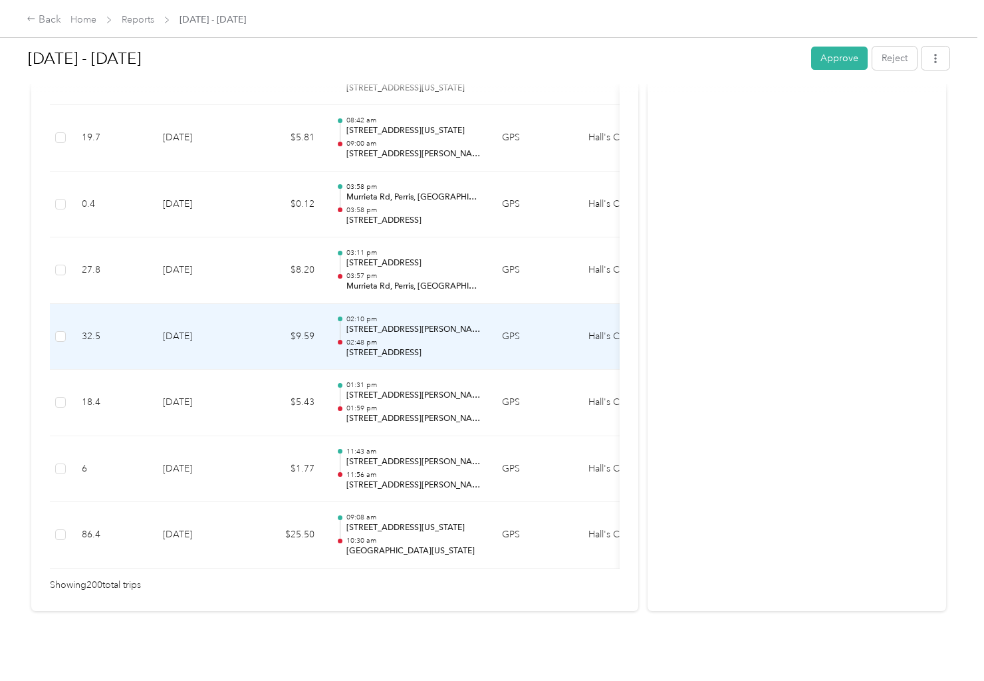
click at [408, 338] on p "02:48 pm" at bounding box center [413, 342] width 134 height 9
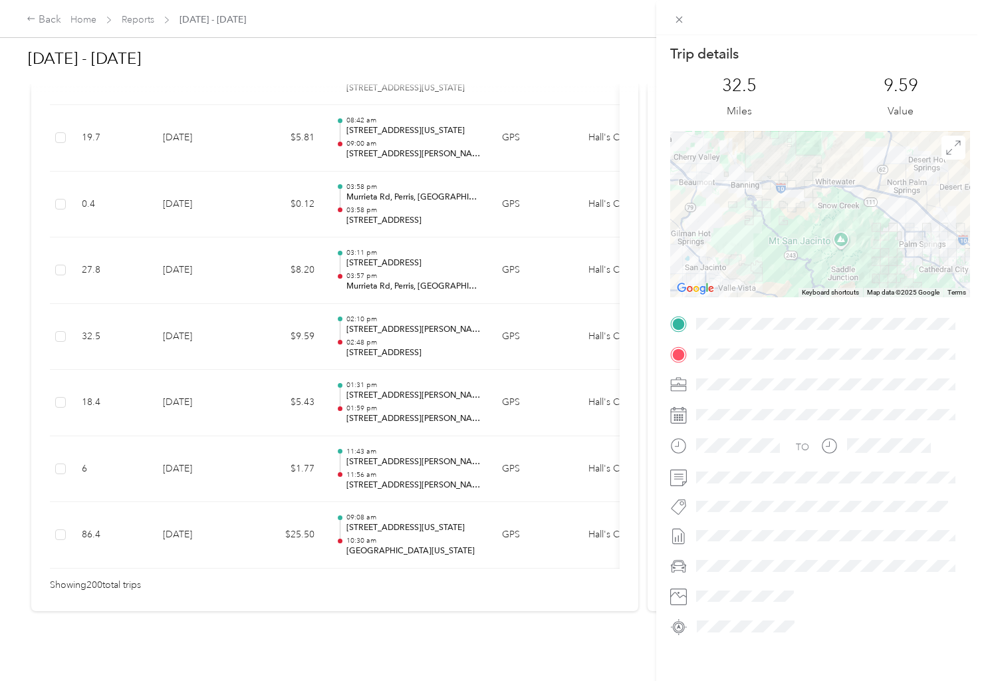
click at [422, 261] on div "Trip details This trip cannot be edited because it is either under review, appr…" at bounding box center [492, 340] width 984 height 681
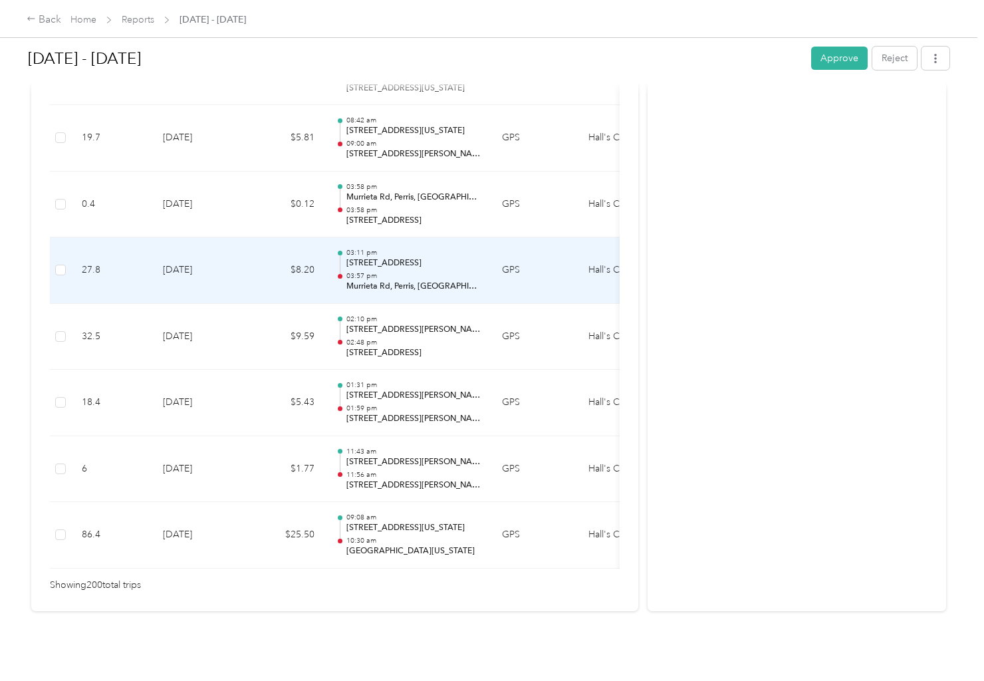
click at [418, 281] on p "Murrieta Rd, Perris, [GEOGRAPHIC_DATA]" at bounding box center [413, 287] width 134 height 12
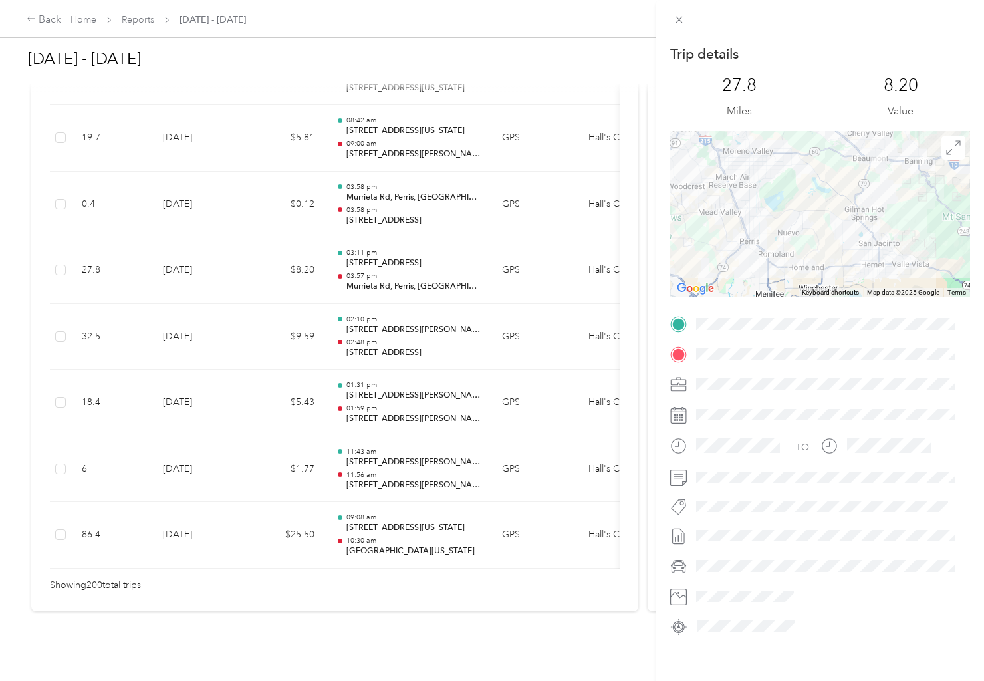
click at [406, 260] on div "Trip details This trip cannot be edited because it is either under review, appr…" at bounding box center [492, 340] width 984 height 681
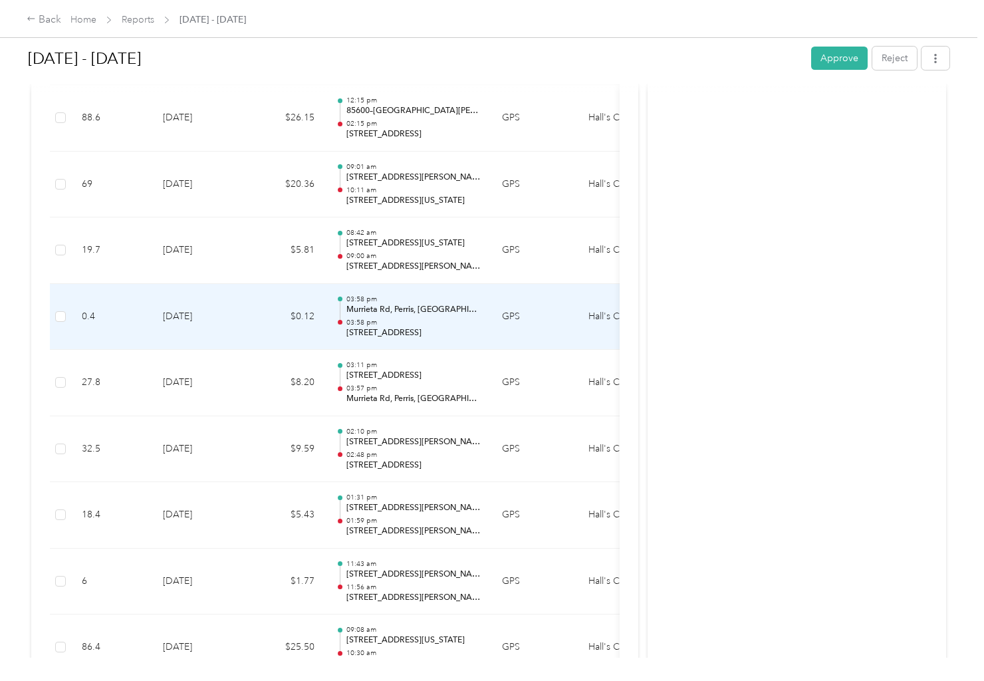
scroll to position [13030, 0]
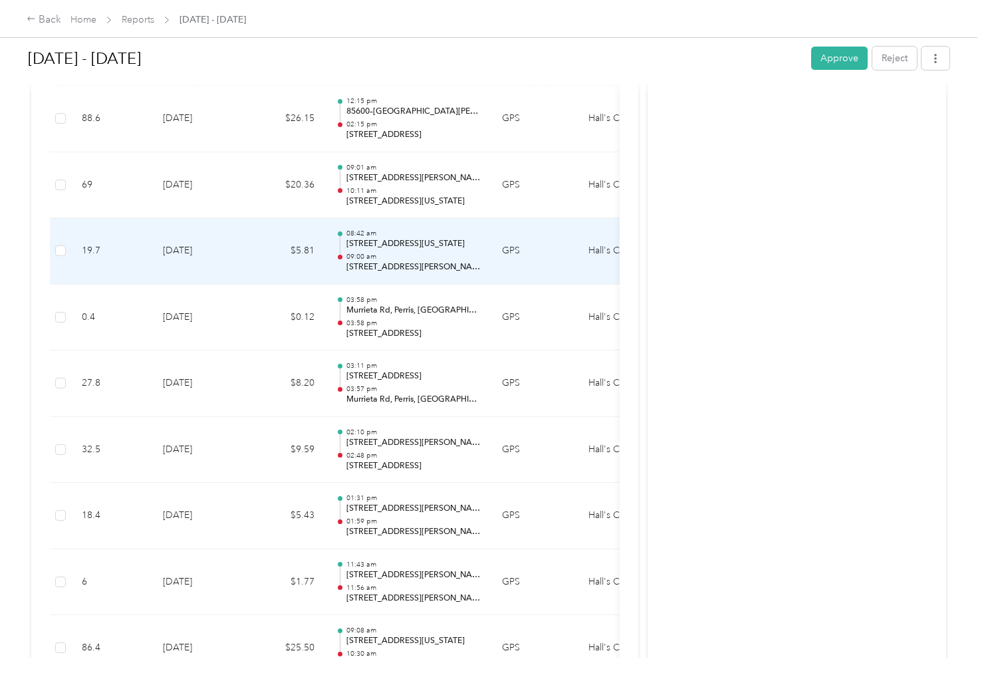
click at [457, 262] on p "[STREET_ADDRESS][PERSON_NAME][US_STATE]" at bounding box center [413, 267] width 134 height 12
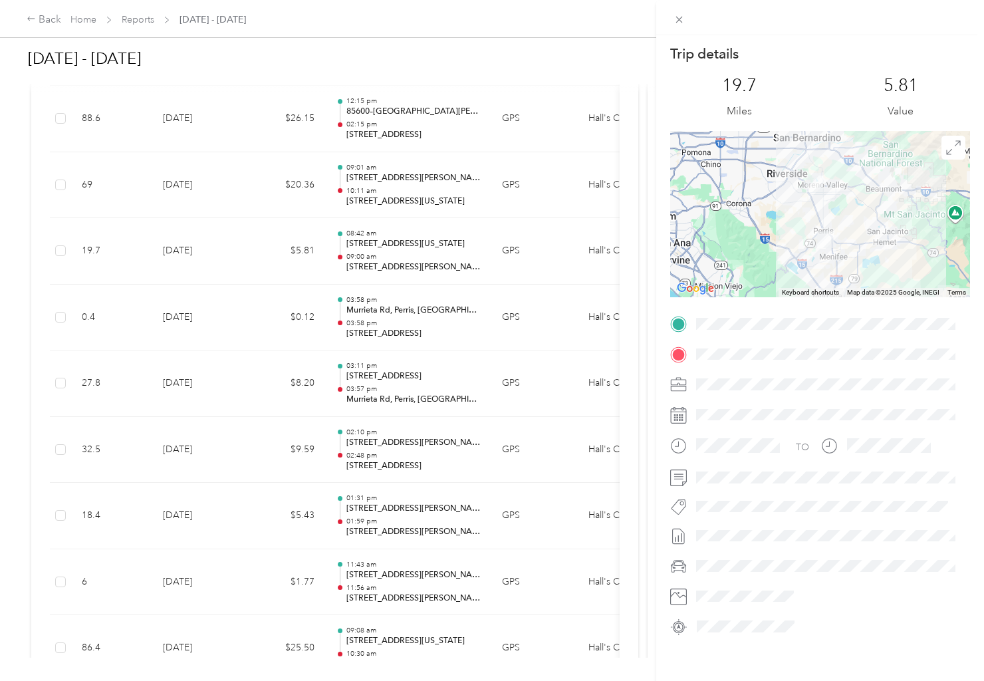
click at [457, 262] on div "Trip details This trip cannot be edited because it is either under review, appr…" at bounding box center [492, 340] width 984 height 681
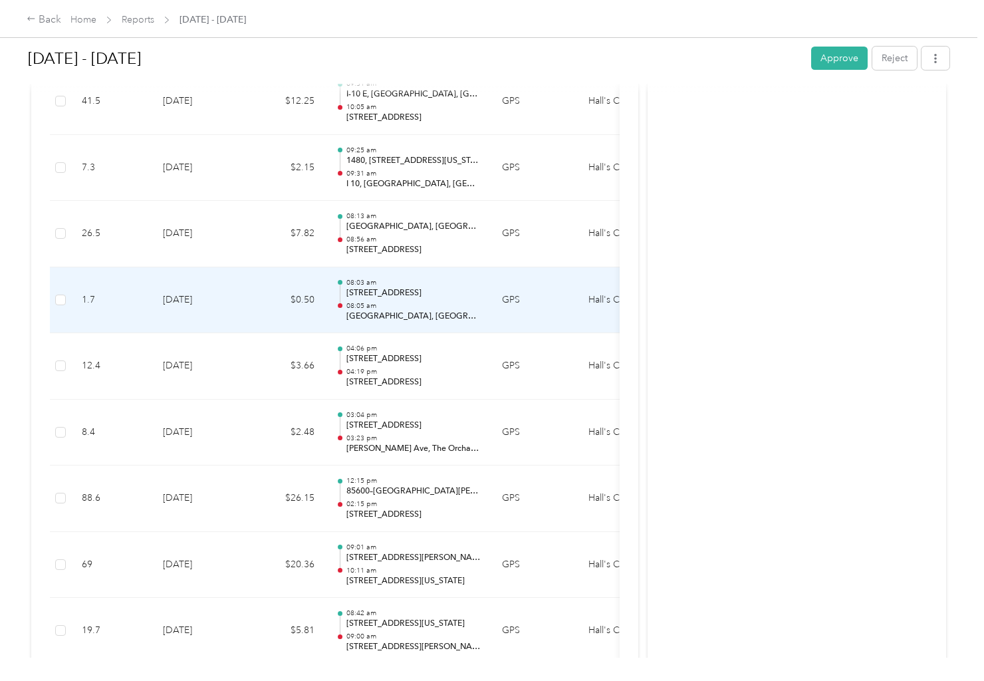
scroll to position [12631, 0]
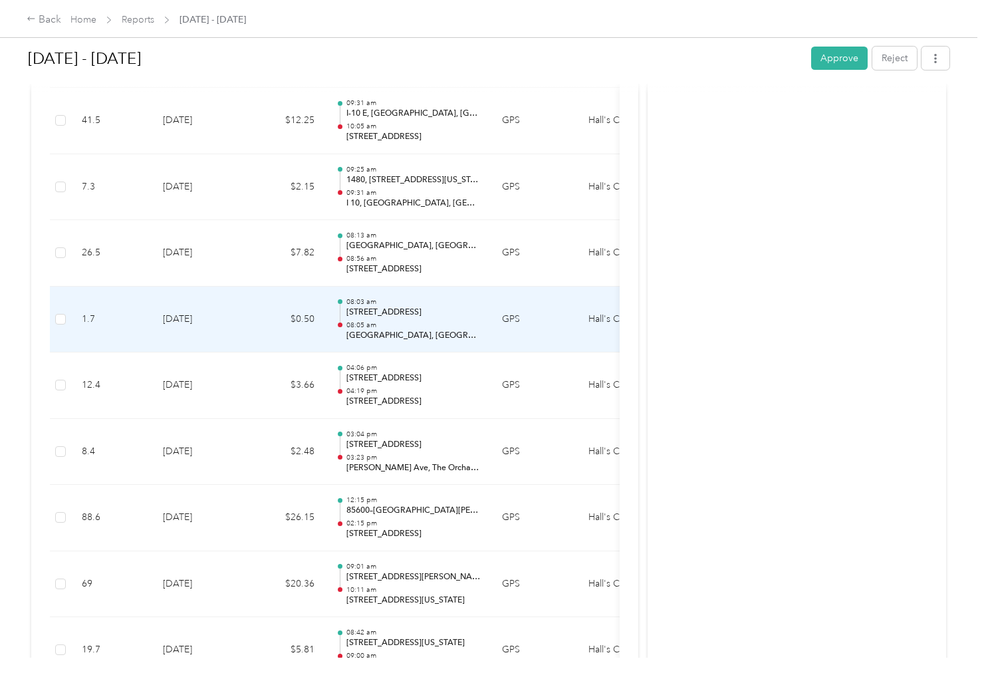
click at [410, 326] on p "08:05 am" at bounding box center [413, 324] width 134 height 9
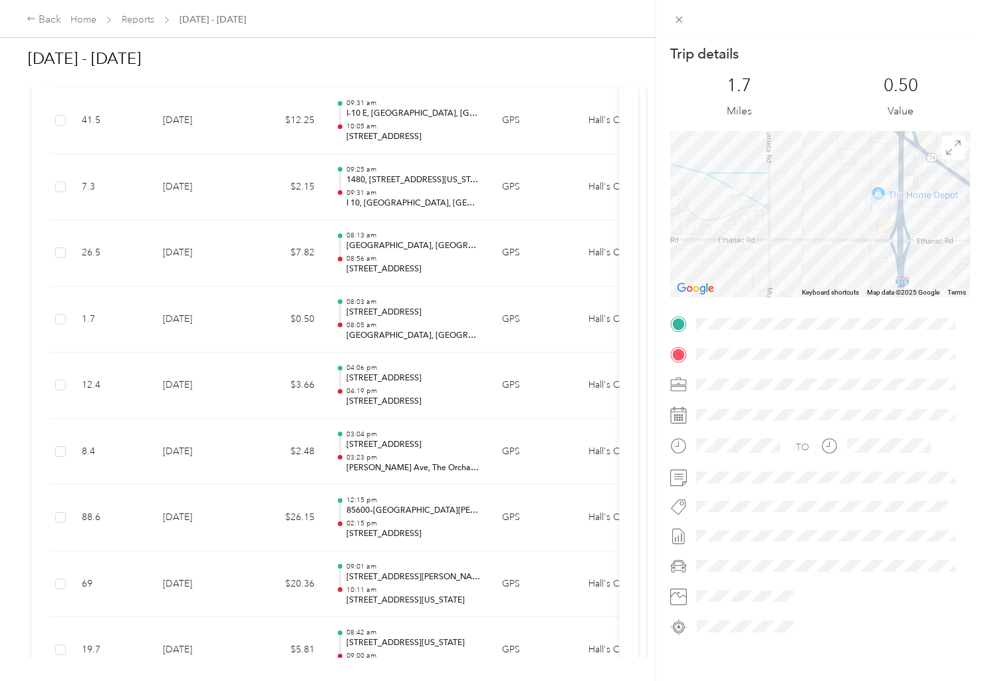
click at [754, 224] on div at bounding box center [820, 214] width 300 height 166
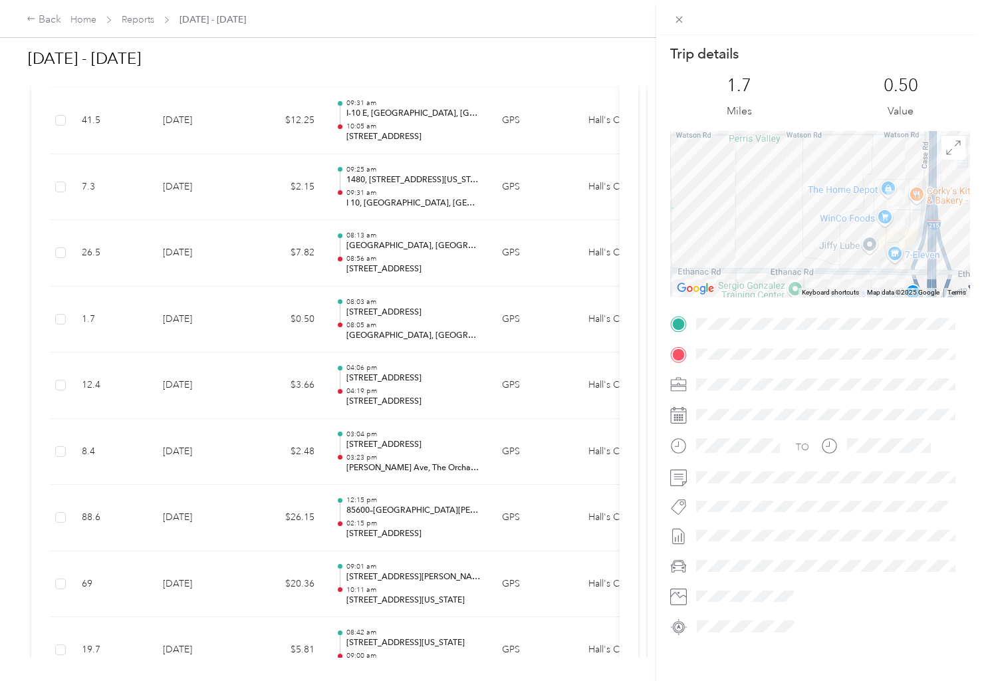
drag, startPoint x: 830, startPoint y: 200, endPoint x: 713, endPoint y: 222, distance: 119.7
click at [713, 222] on div at bounding box center [820, 214] width 300 height 166
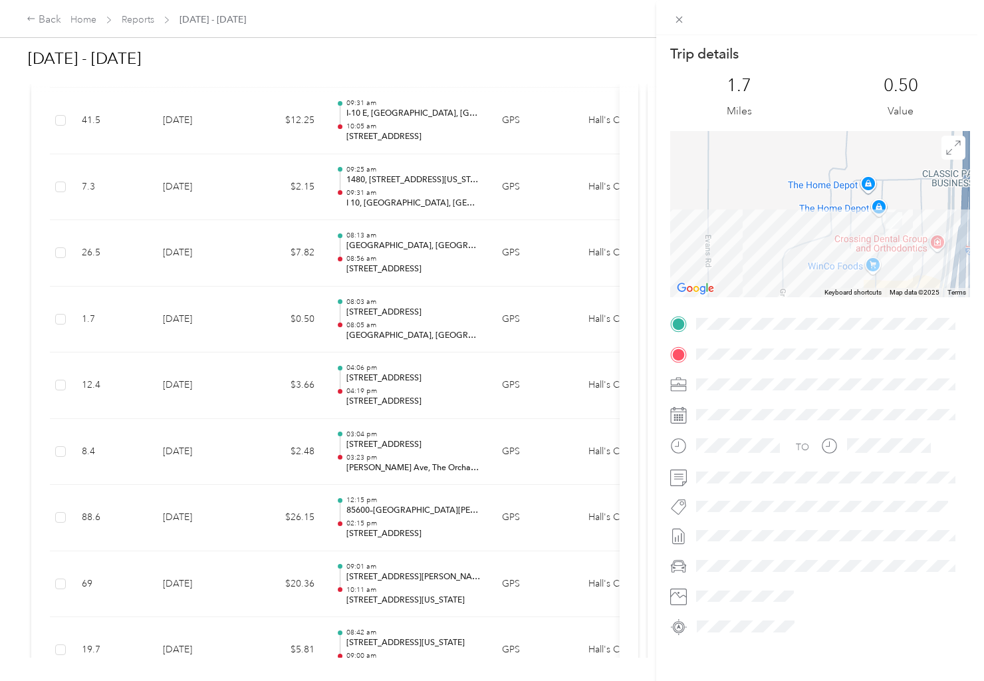
drag, startPoint x: 850, startPoint y: 201, endPoint x: 763, endPoint y: 239, distance: 94.7
click at [763, 239] on div at bounding box center [820, 214] width 300 height 166
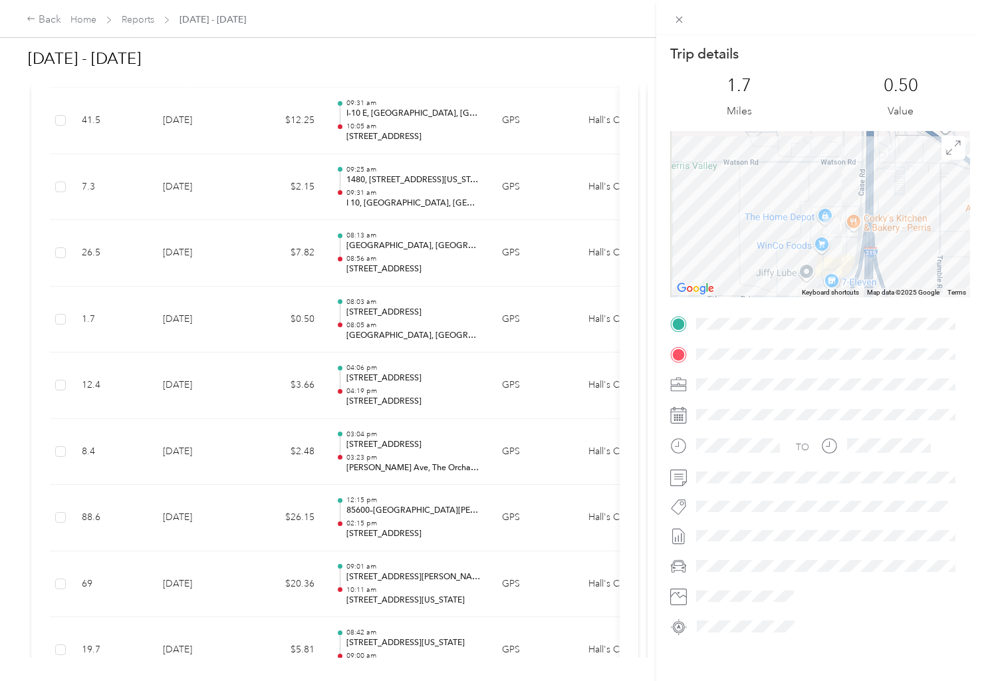
click at [445, 319] on div "Trip details This trip cannot be edited because it is either under review, appr…" at bounding box center [492, 340] width 984 height 681
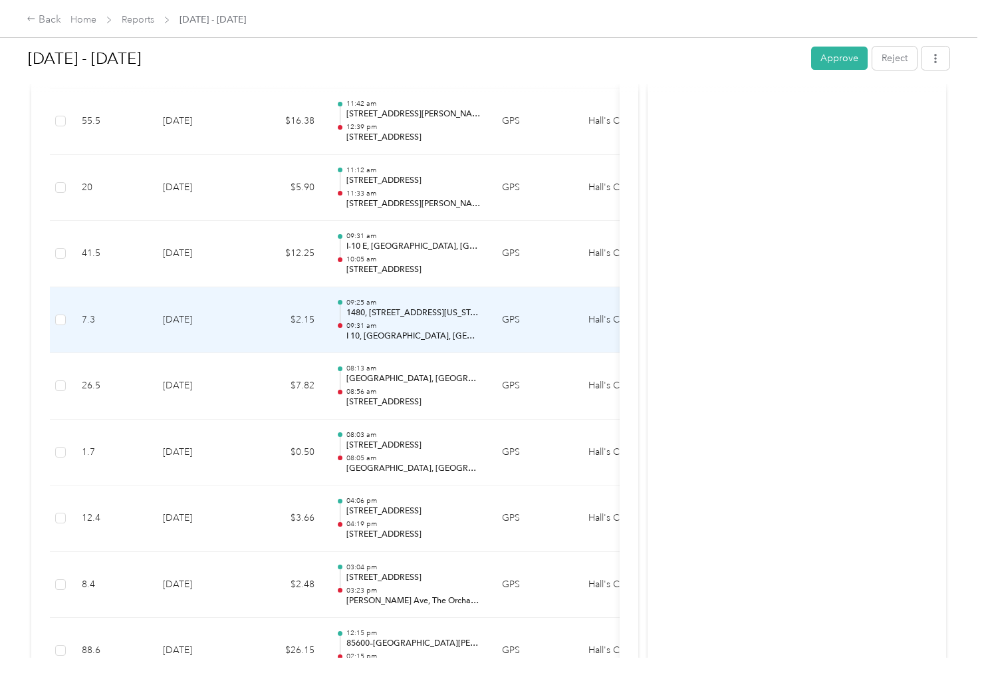
scroll to position [12431, 0]
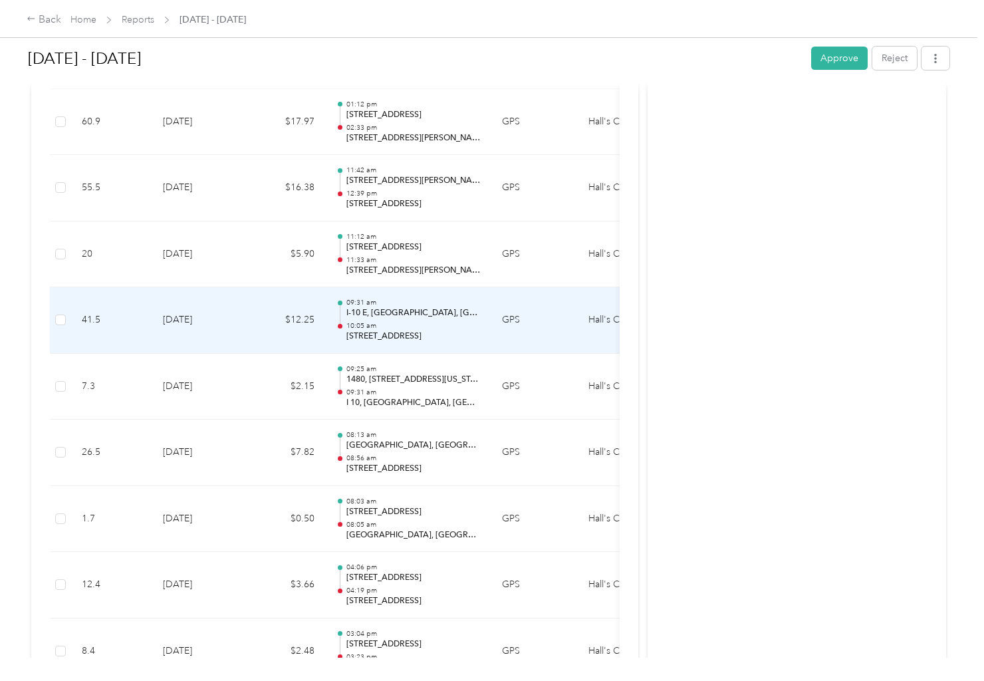
click at [447, 312] on p "I-10 E, [GEOGRAPHIC_DATA], [GEOGRAPHIC_DATA]" at bounding box center [413, 313] width 134 height 12
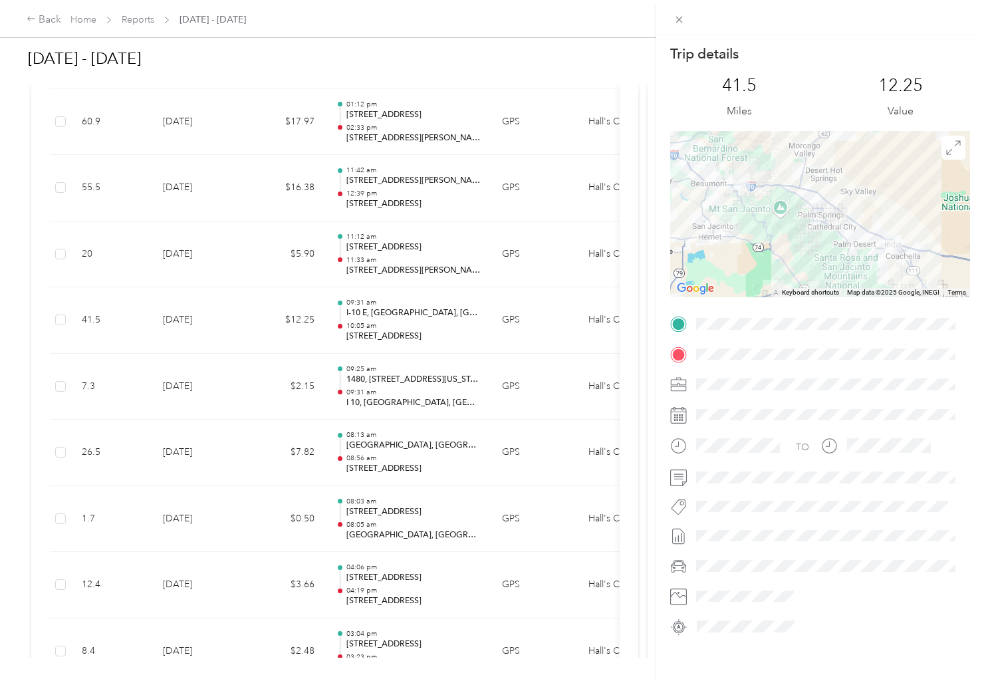
click at [484, 267] on div "Trip details This trip cannot be edited because it is either under review, appr…" at bounding box center [492, 340] width 984 height 681
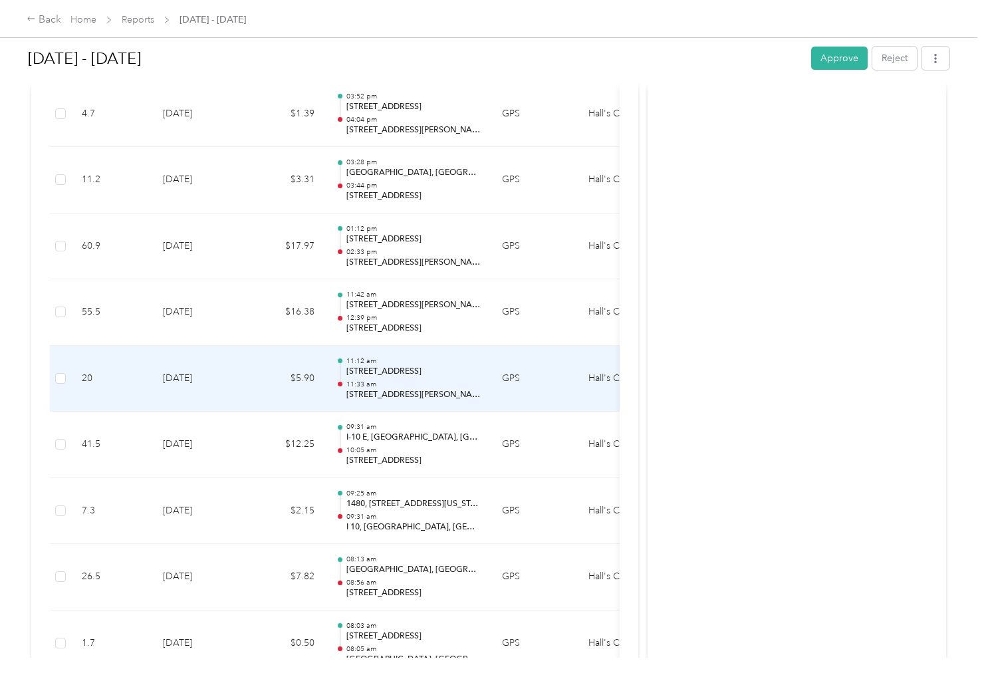
scroll to position [12298, 0]
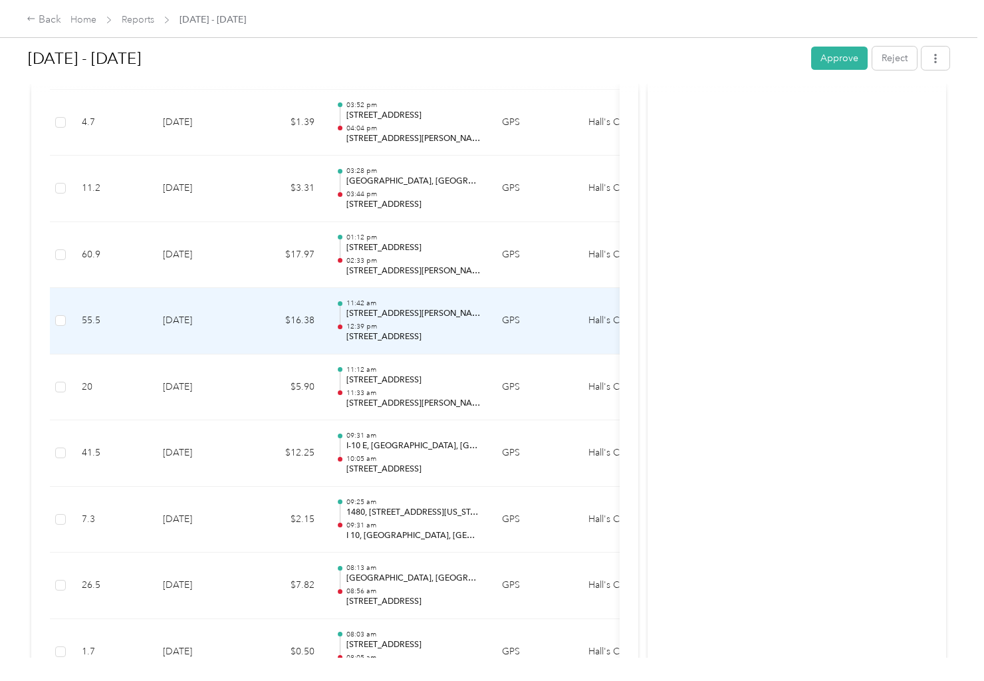
click at [479, 328] on p "12:39 pm" at bounding box center [413, 326] width 134 height 9
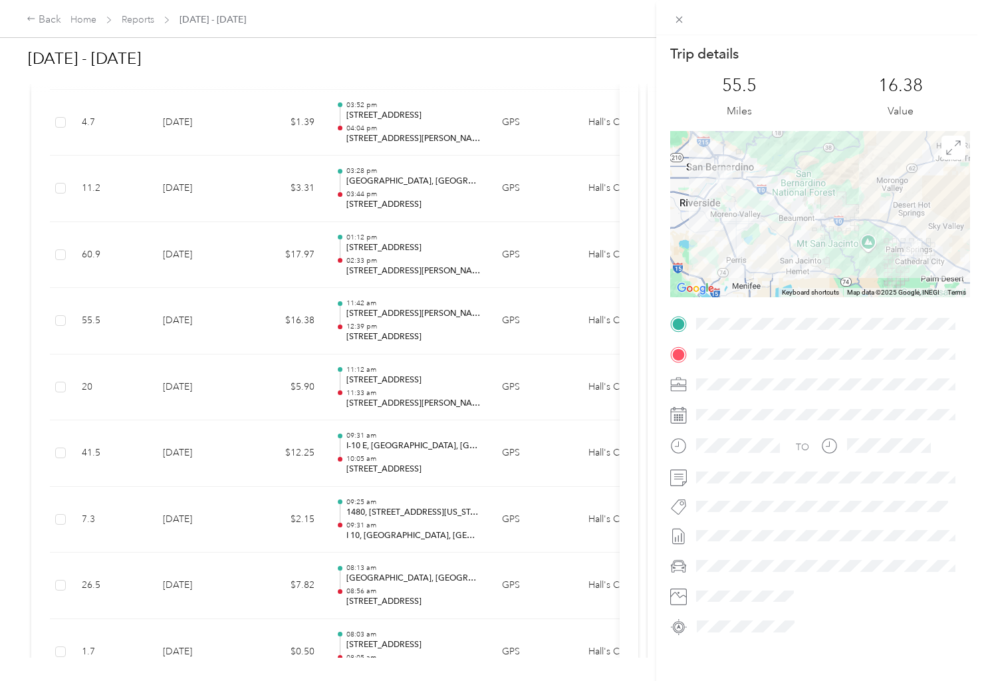
click at [417, 255] on div "Trip details This trip cannot be edited because it is either under review, appr…" at bounding box center [492, 340] width 984 height 681
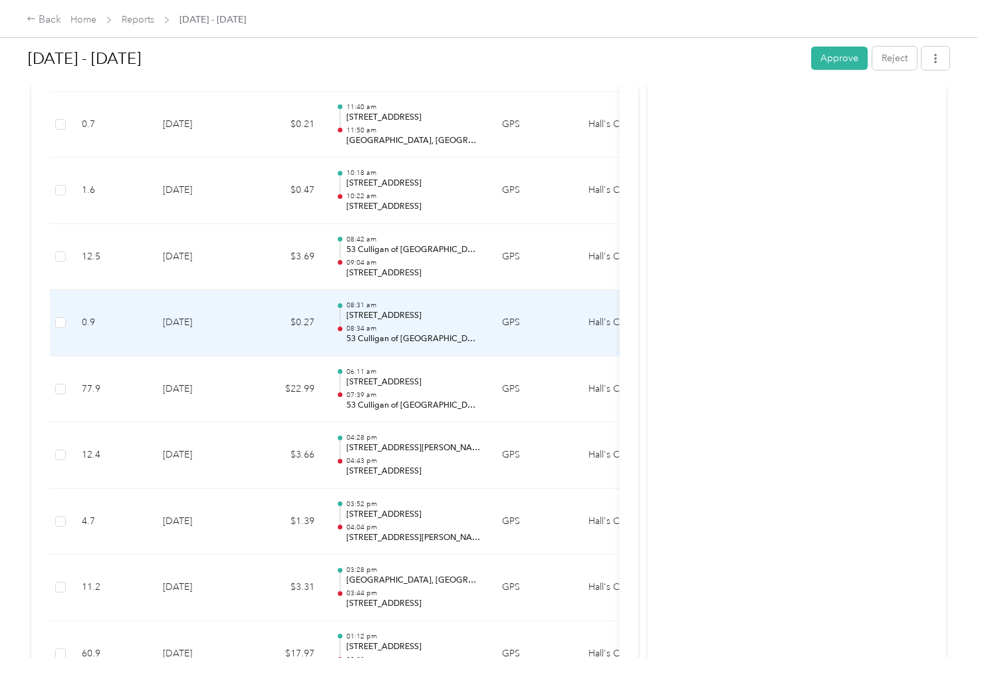
scroll to position [11833, 0]
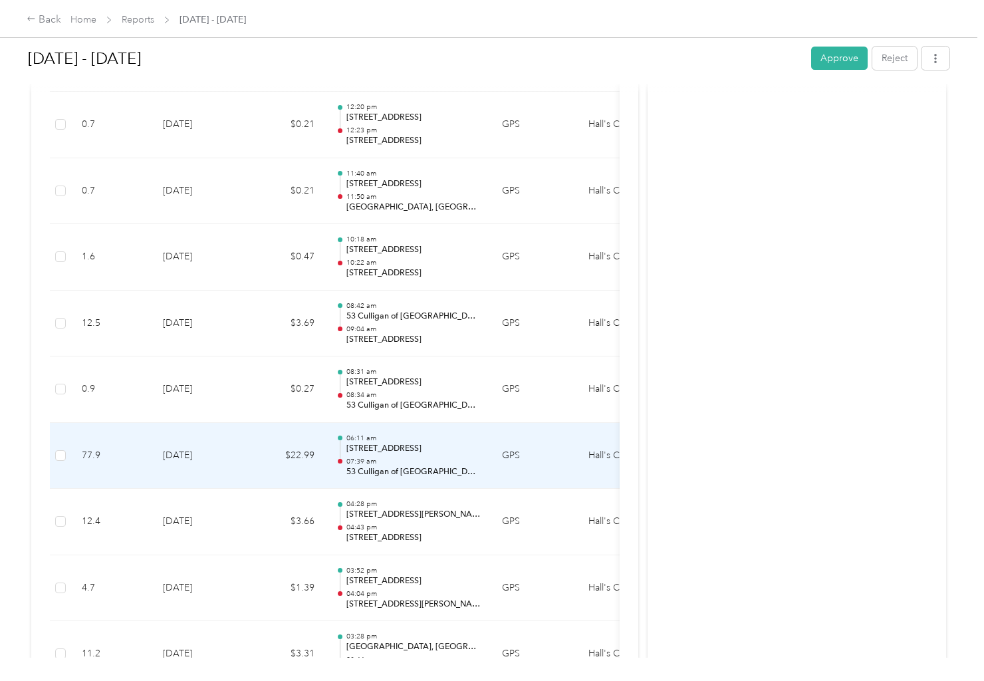
click at [407, 460] on p "07:39 am" at bounding box center [413, 461] width 134 height 9
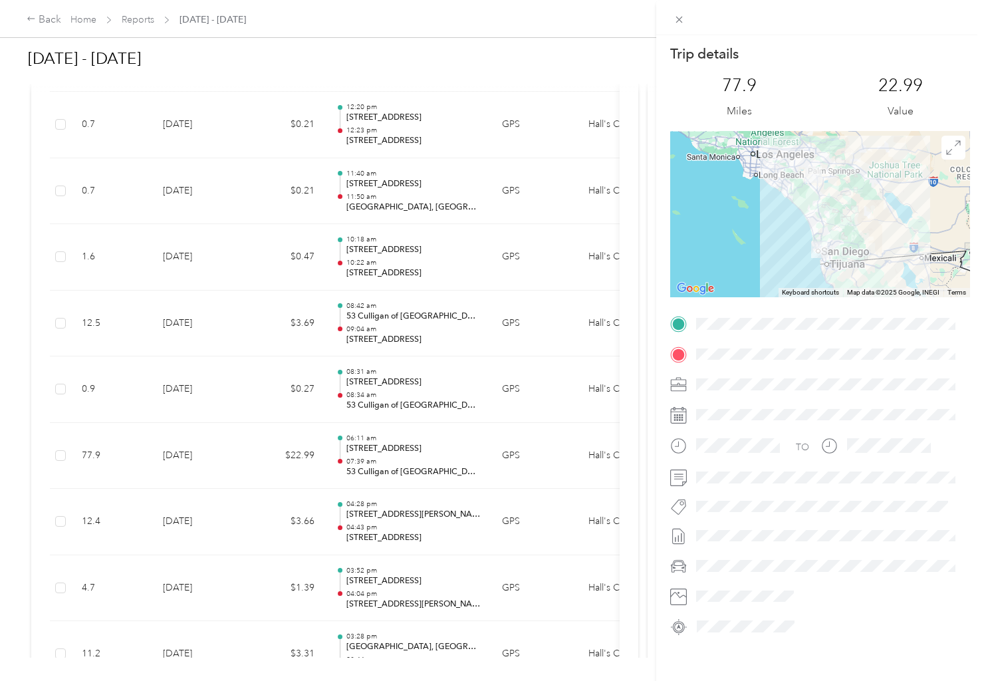
click at [418, 184] on div "Trip details This trip cannot be edited because it is either under review, appr…" at bounding box center [492, 340] width 984 height 681
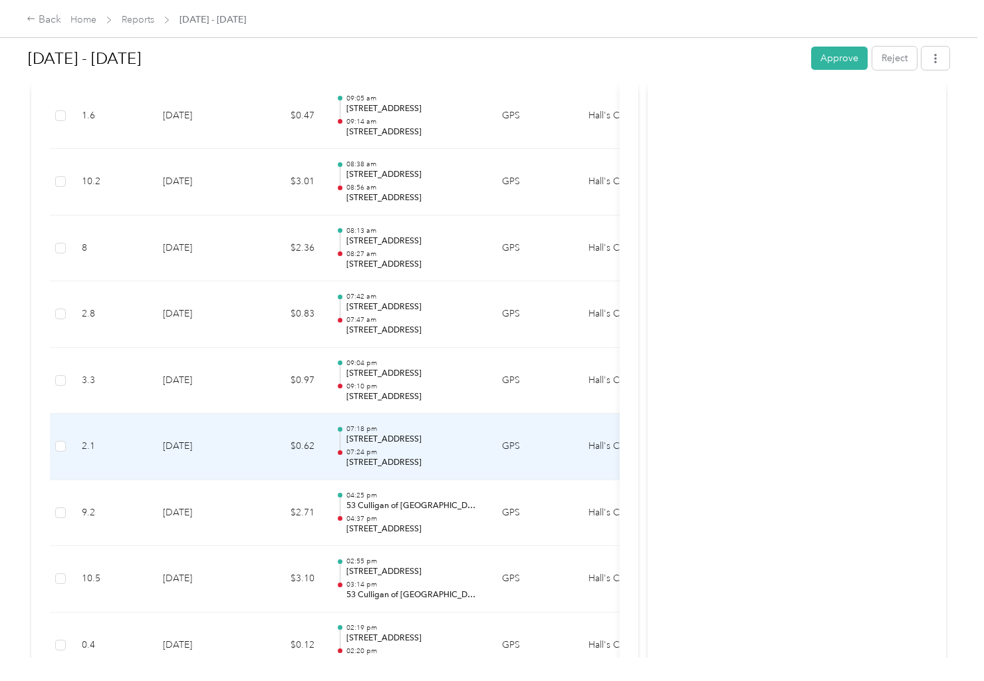
scroll to position [11102, 0]
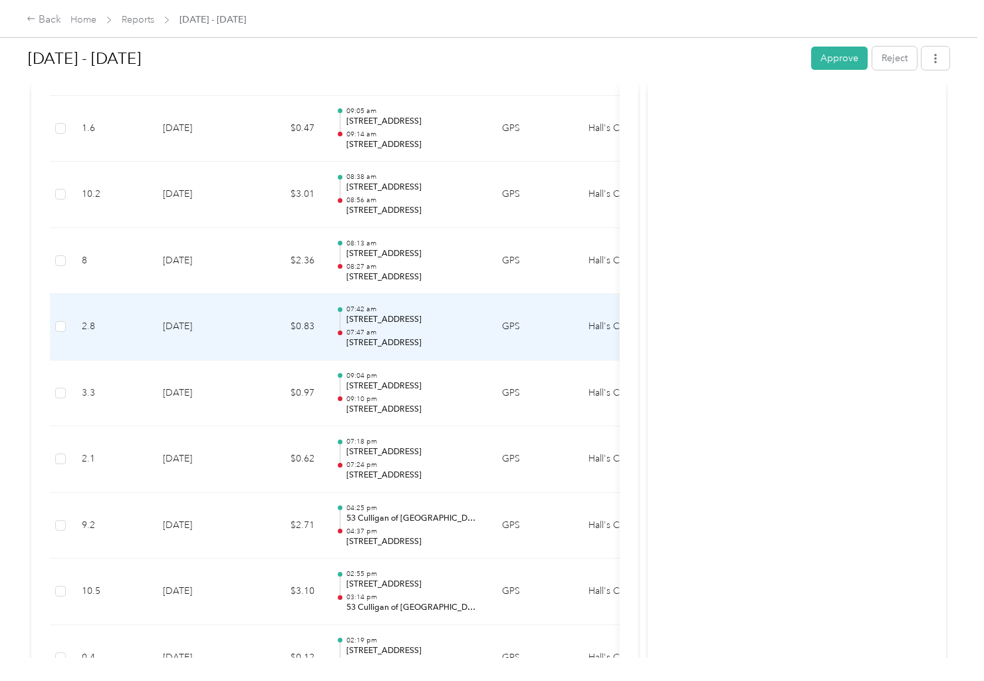
click at [394, 325] on p "[STREET_ADDRESS]" at bounding box center [413, 320] width 134 height 12
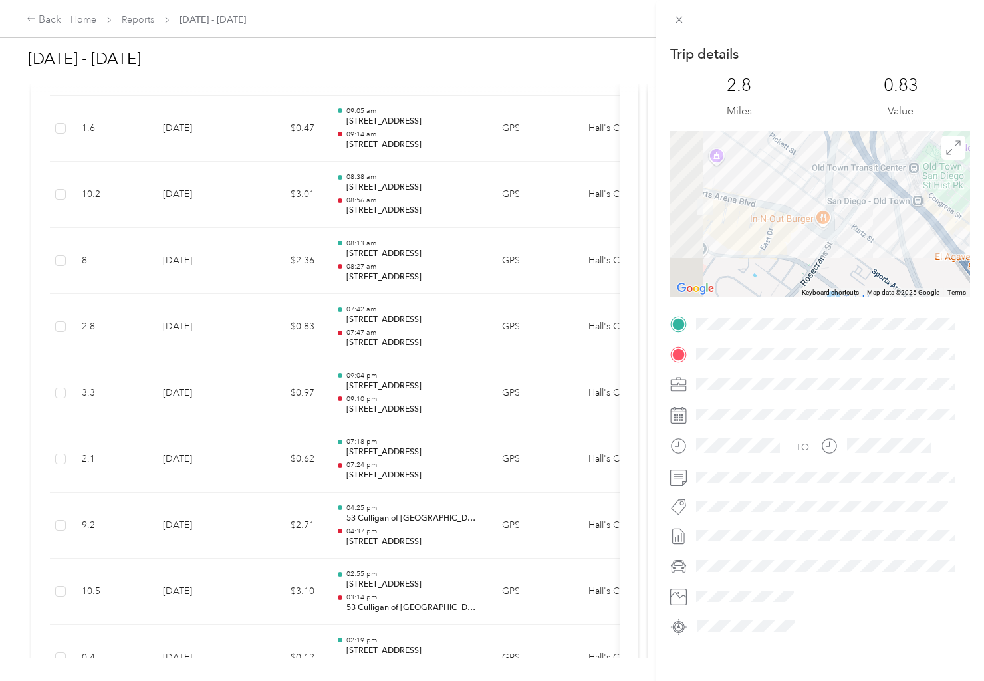
drag, startPoint x: 762, startPoint y: 211, endPoint x: 867, endPoint y: 205, distance: 105.2
click at [867, 205] on div at bounding box center [820, 214] width 300 height 166
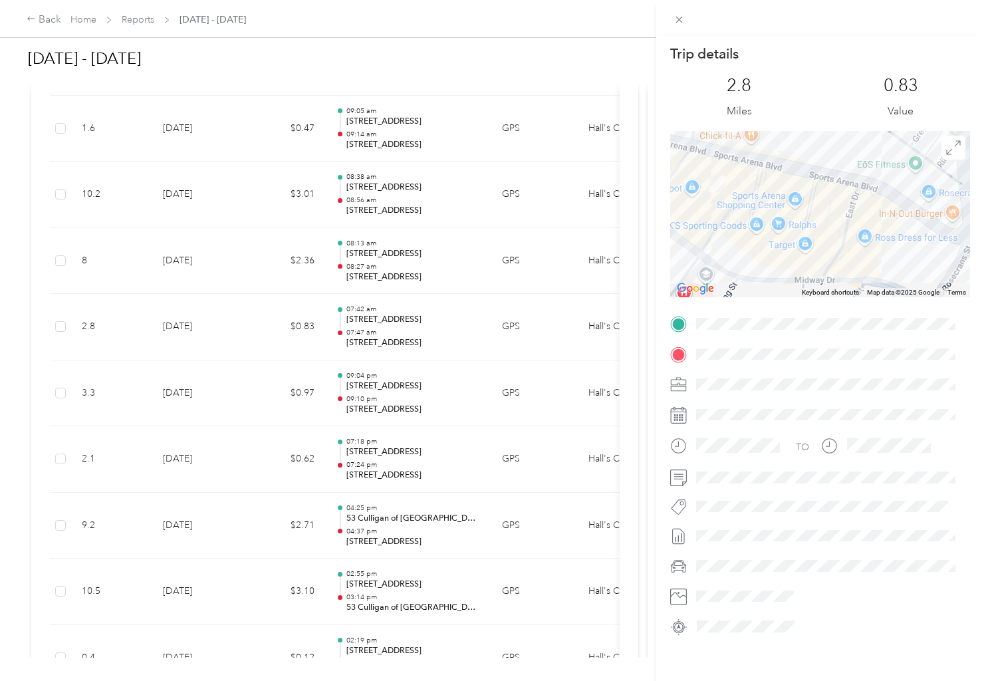
drag, startPoint x: 743, startPoint y: 197, endPoint x: 815, endPoint y: 228, distance: 78.0
click at [815, 228] on div at bounding box center [820, 214] width 300 height 166
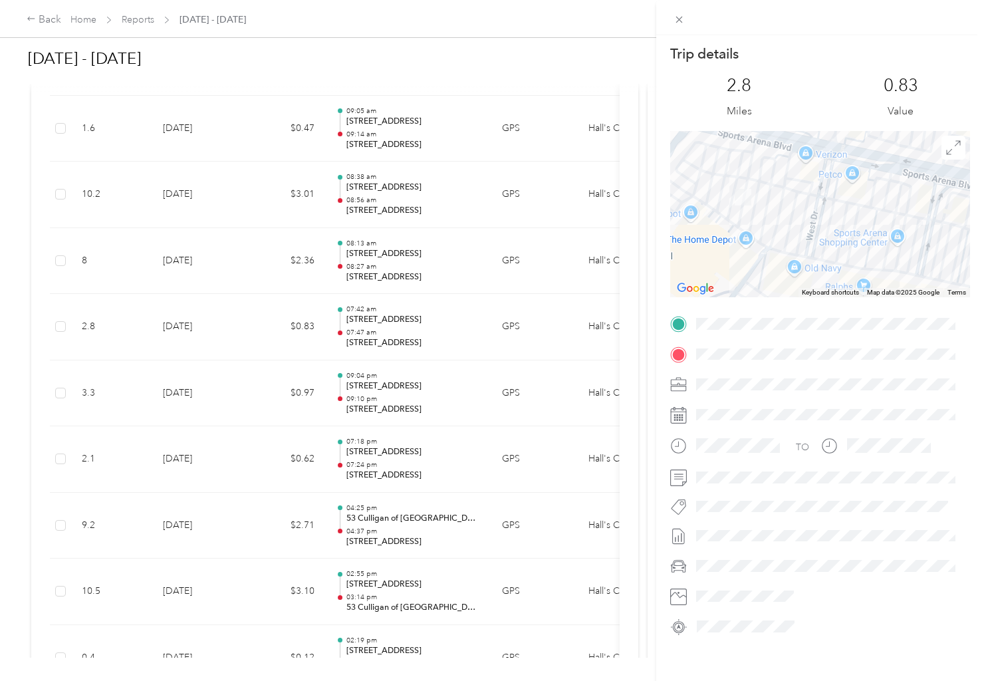
drag, startPoint x: 763, startPoint y: 204, endPoint x: 795, endPoint y: 226, distance: 38.7
click at [795, 226] on div at bounding box center [820, 214] width 300 height 166
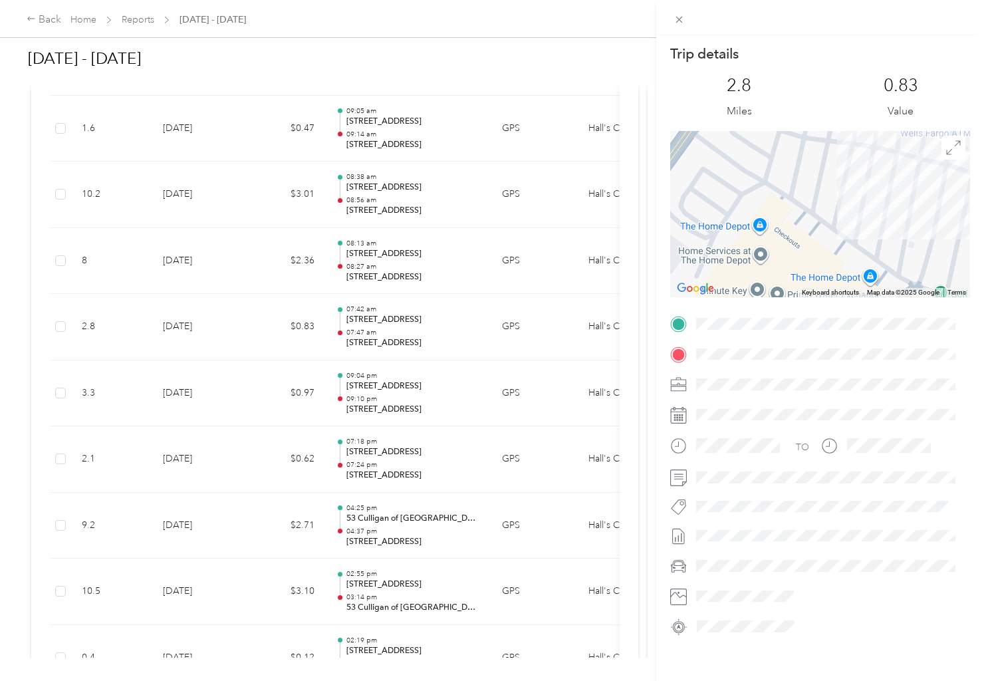
drag, startPoint x: 771, startPoint y: 229, endPoint x: 882, endPoint y: 193, distance: 117.3
click at [882, 193] on div at bounding box center [820, 214] width 300 height 166
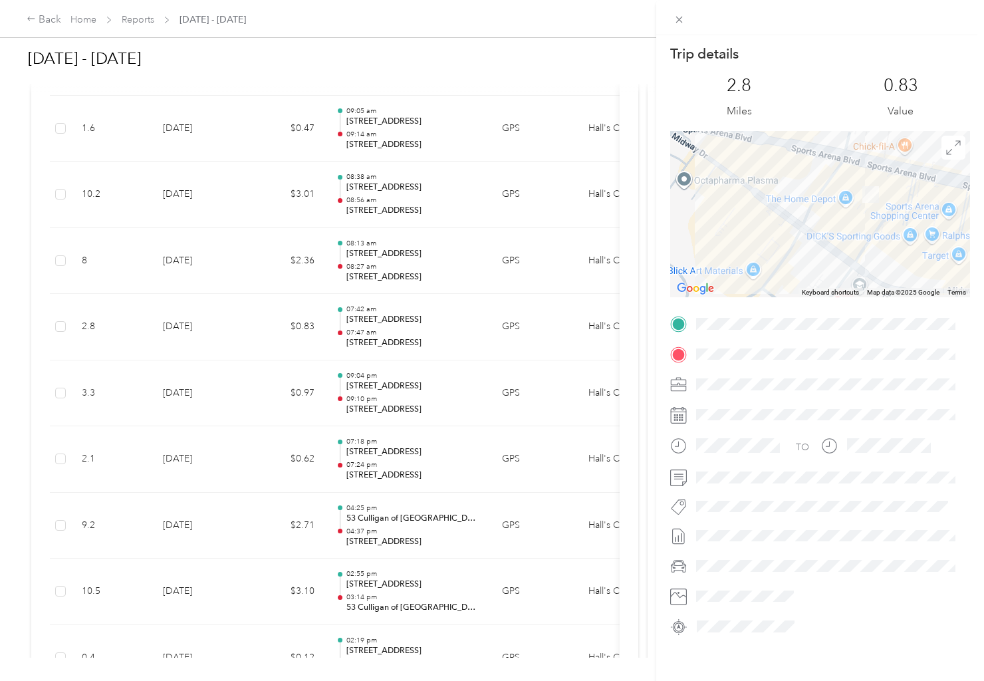
click at [457, 220] on div "Trip details This trip cannot be edited because it is either under review, appr…" at bounding box center [492, 340] width 984 height 681
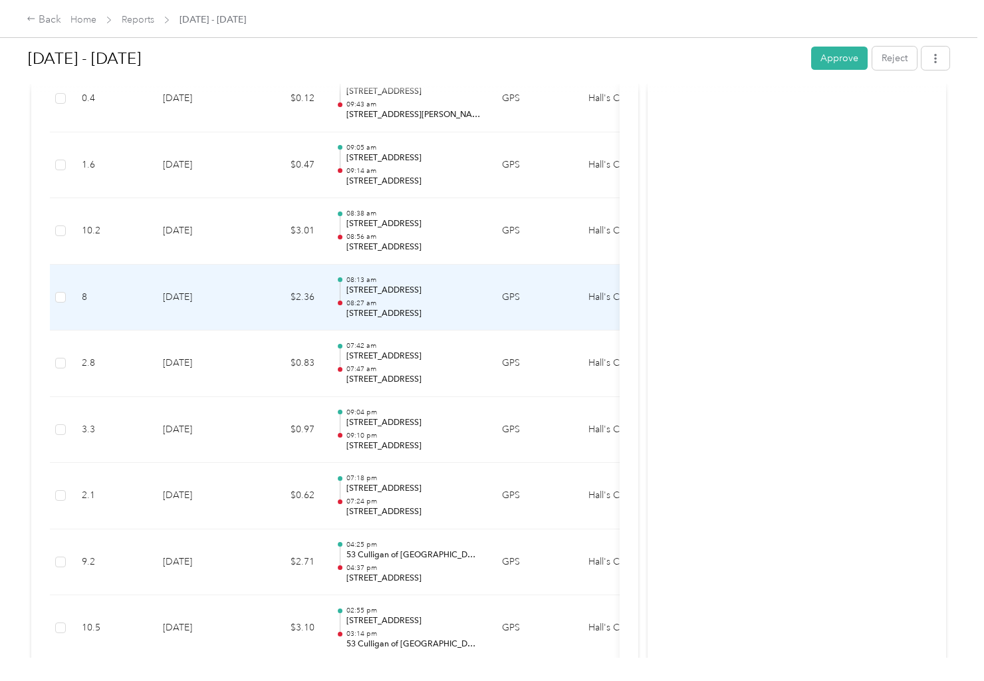
scroll to position [11035, 0]
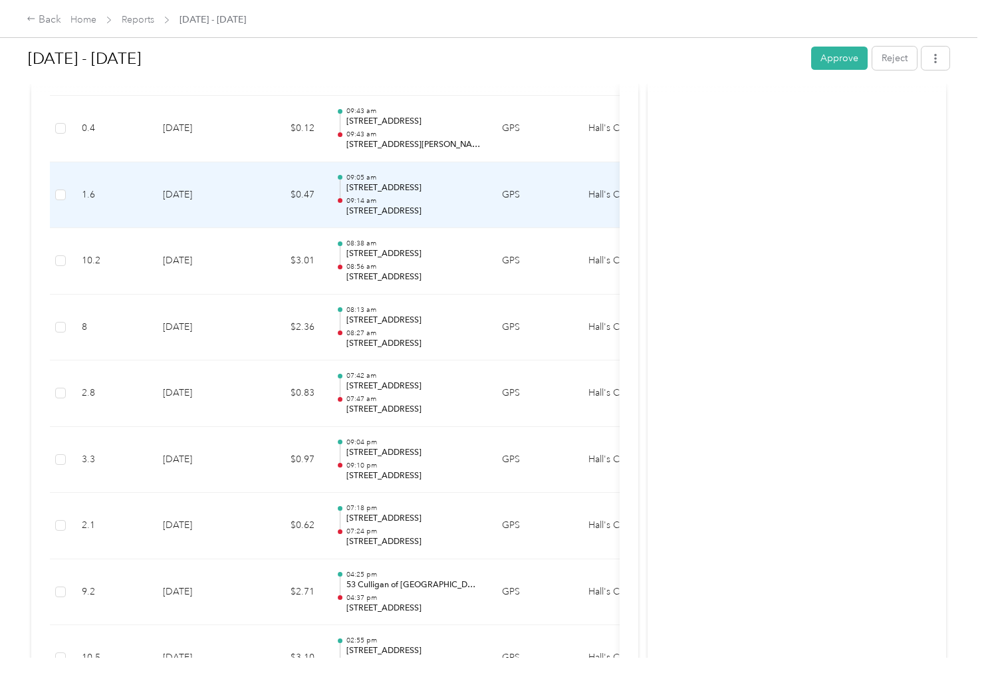
click at [418, 191] on p "[STREET_ADDRESS]" at bounding box center [413, 188] width 134 height 12
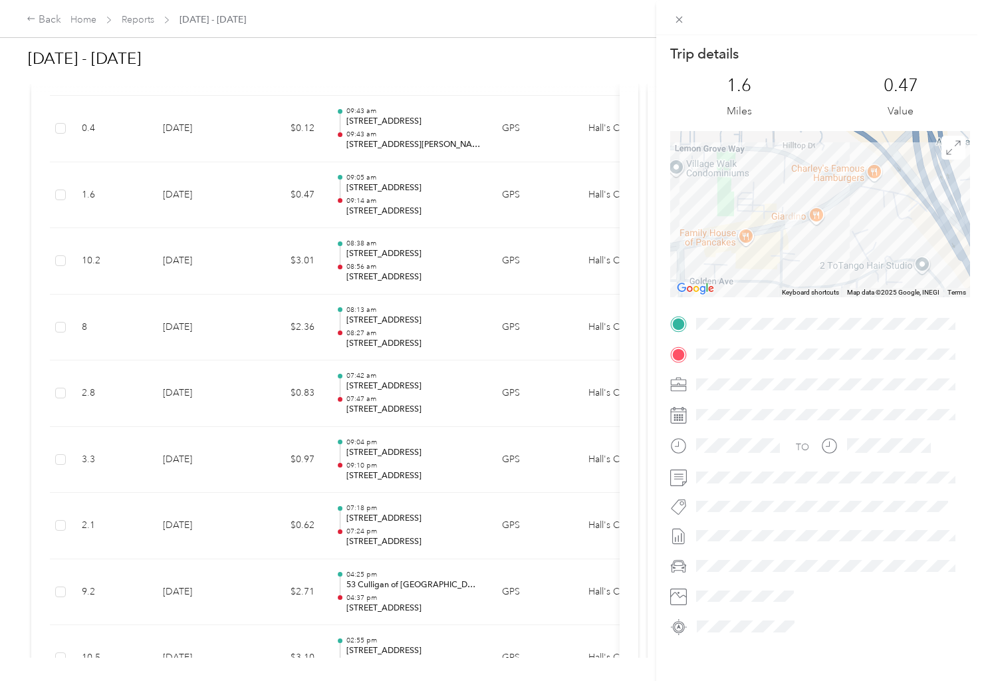
drag, startPoint x: 834, startPoint y: 204, endPoint x: 836, endPoint y: 235, distance: 31.3
click at [836, 235] on div at bounding box center [820, 214] width 300 height 166
click at [394, 195] on div "Trip details This trip cannot be edited because it is either under review, appr…" at bounding box center [492, 340] width 984 height 681
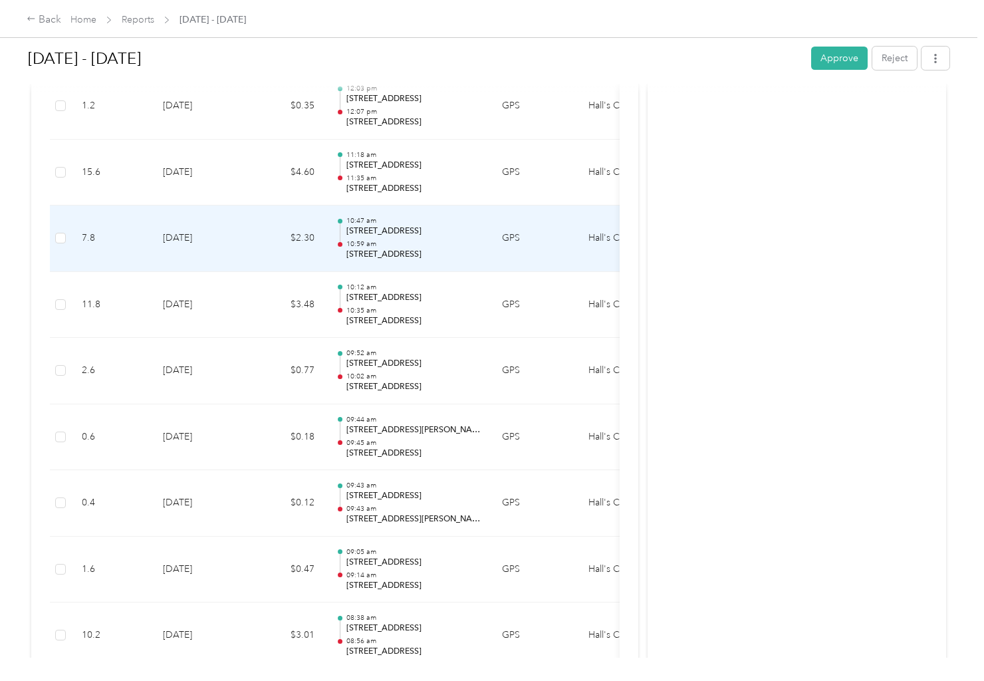
scroll to position [10636, 0]
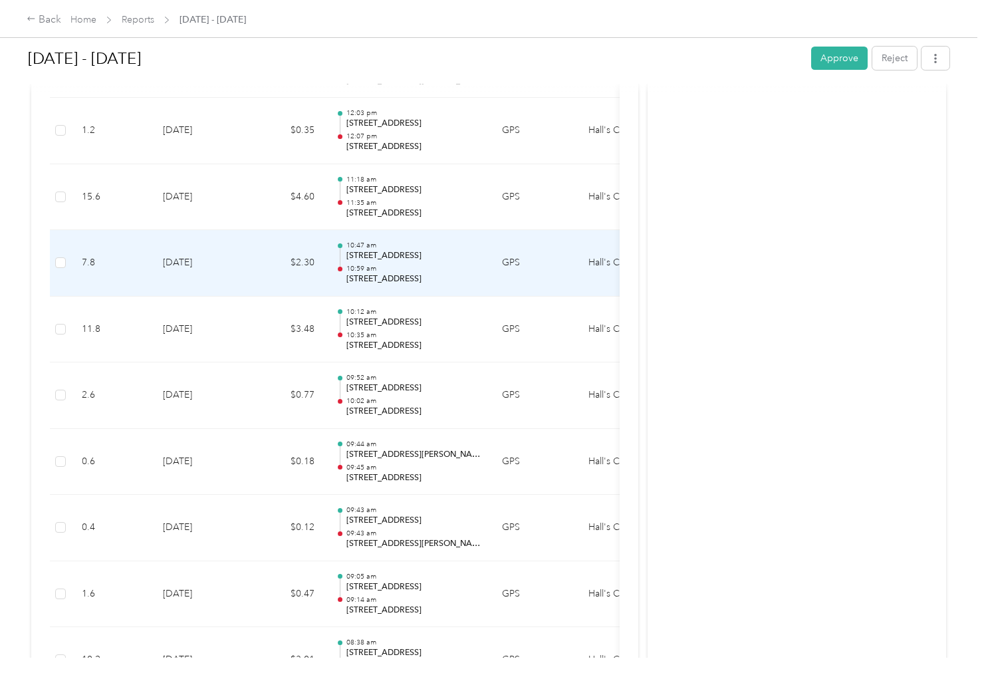
click at [427, 266] on p "10:59 am" at bounding box center [413, 268] width 134 height 9
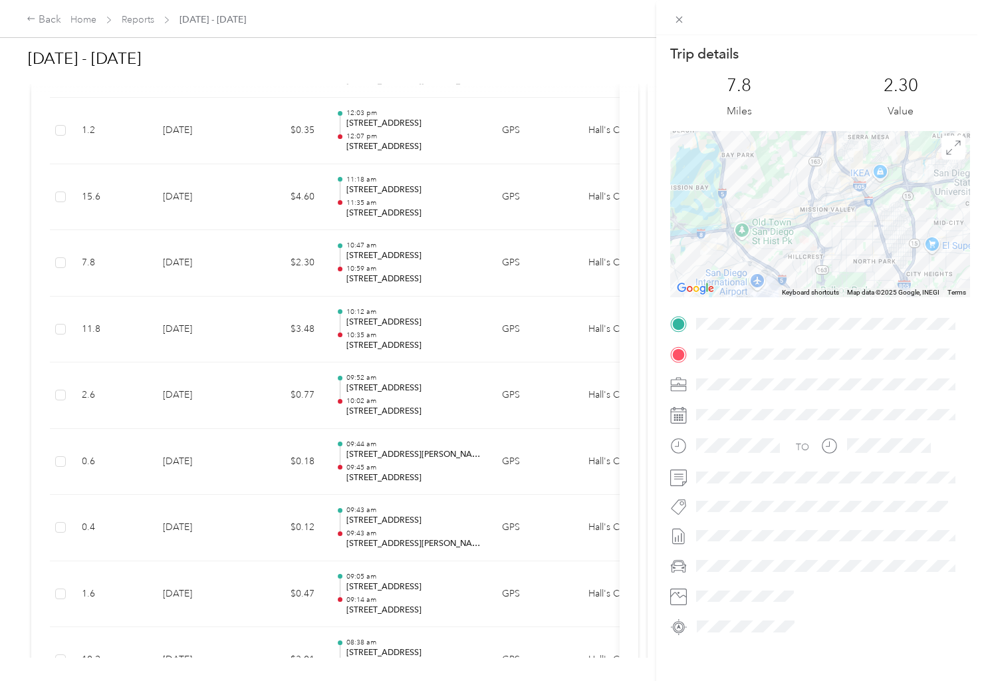
click at [448, 217] on div "Trip details This trip cannot be edited because it is either under review, appr…" at bounding box center [492, 340] width 984 height 681
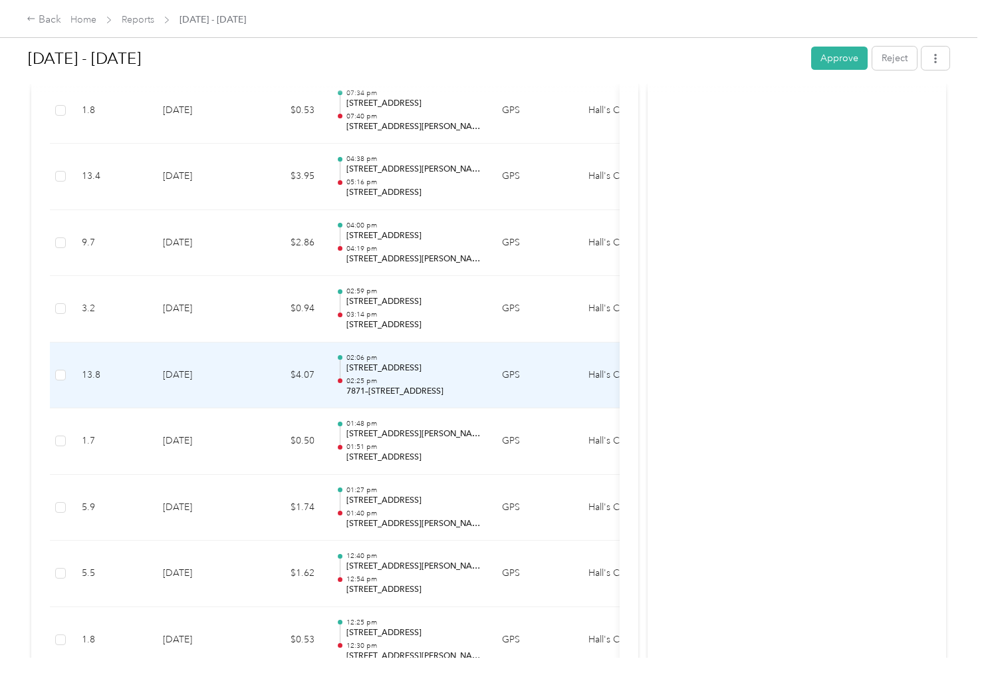
scroll to position [10038, 0]
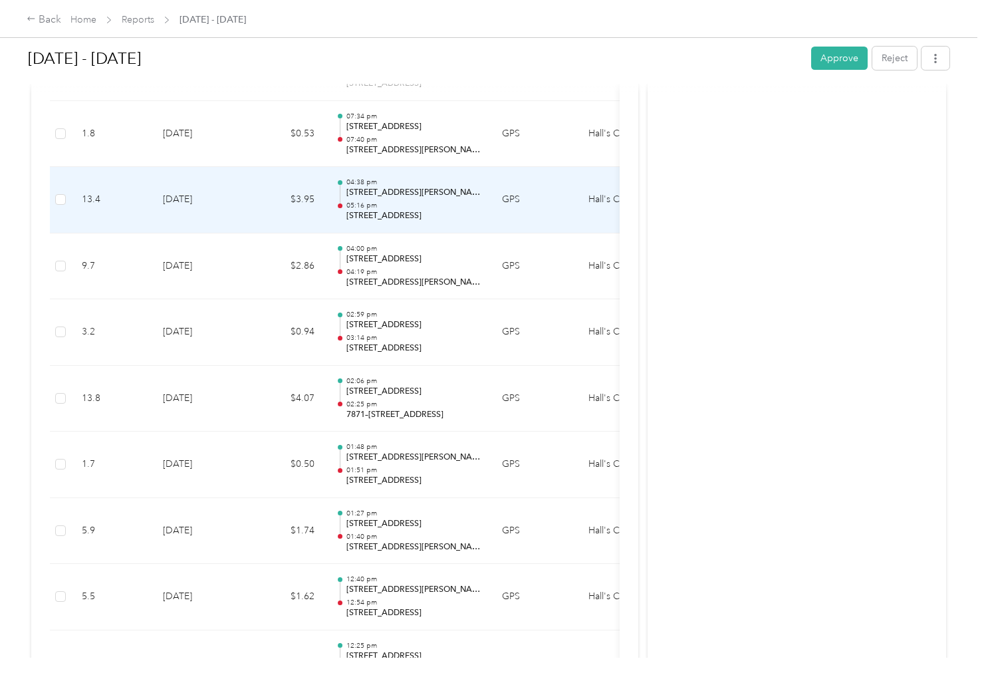
click at [439, 205] on p "05:16 pm" at bounding box center [413, 205] width 134 height 9
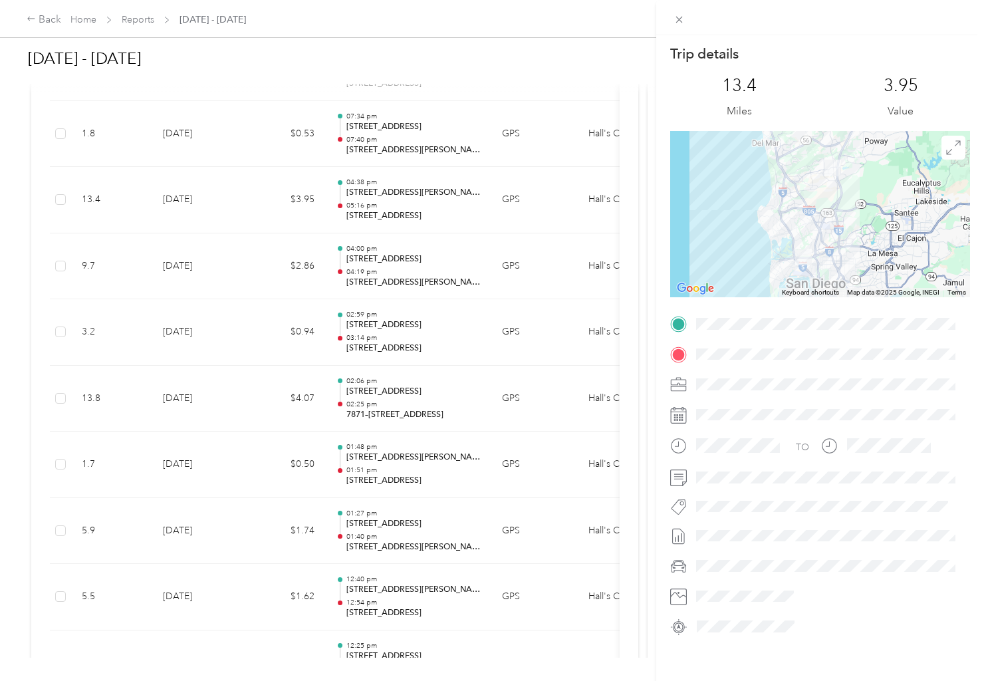
click at [452, 185] on div "Trip details This trip cannot be edited because it is either under review, appr…" at bounding box center [492, 340] width 984 height 681
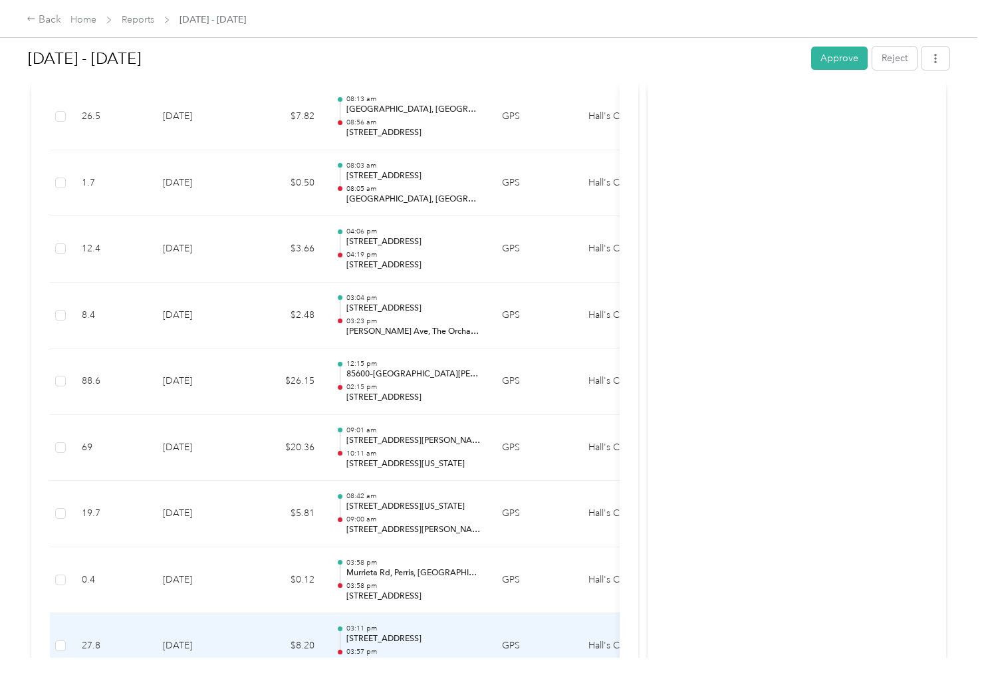
scroll to position [12764, 0]
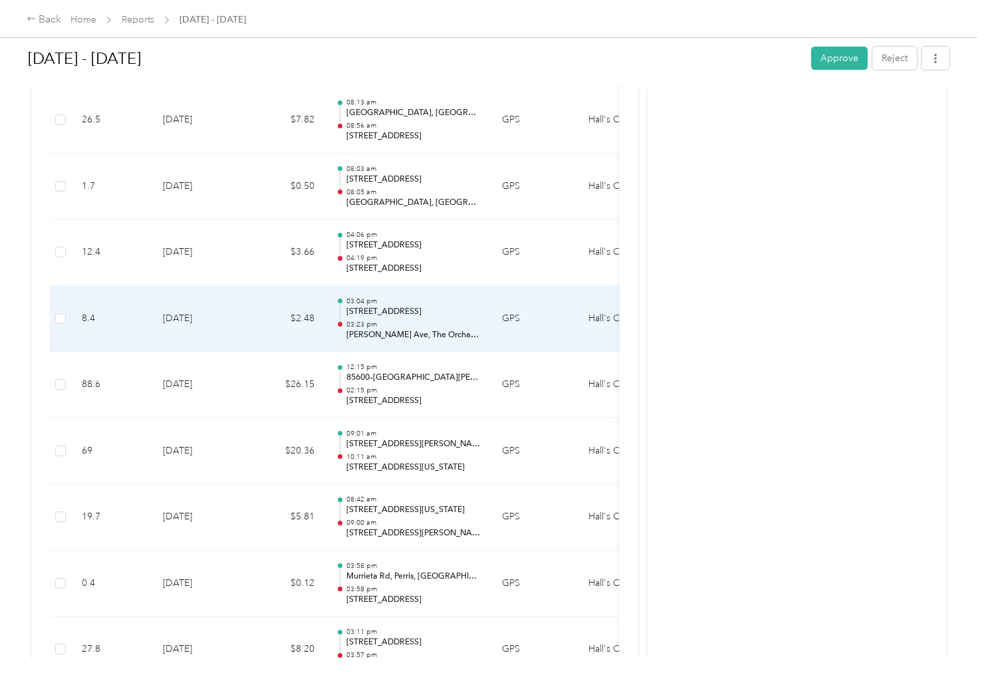
click at [453, 324] on p "03:23 pm" at bounding box center [413, 324] width 134 height 9
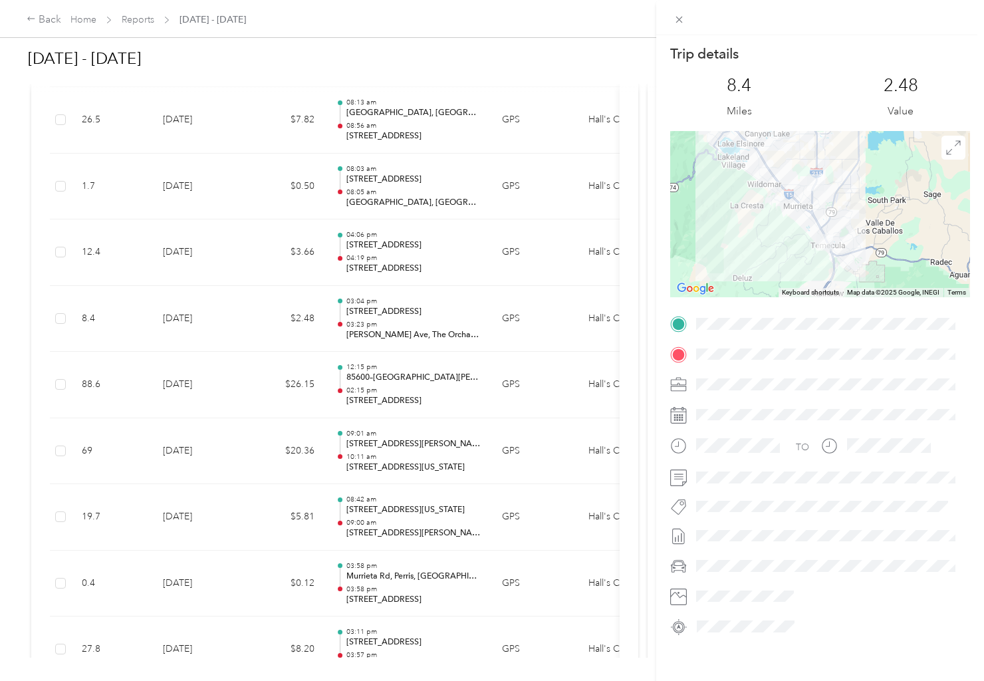
click at [472, 251] on div "Trip details This trip cannot be edited because it is either under review, appr…" at bounding box center [492, 340] width 984 height 681
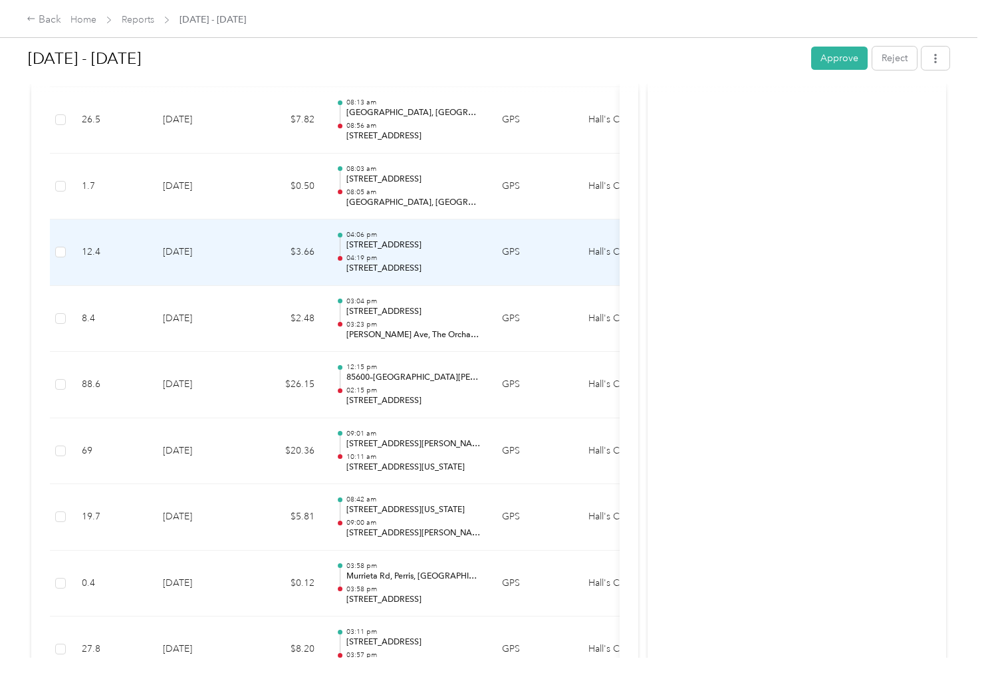
click at [430, 250] on p "[STREET_ADDRESS]" at bounding box center [413, 245] width 134 height 12
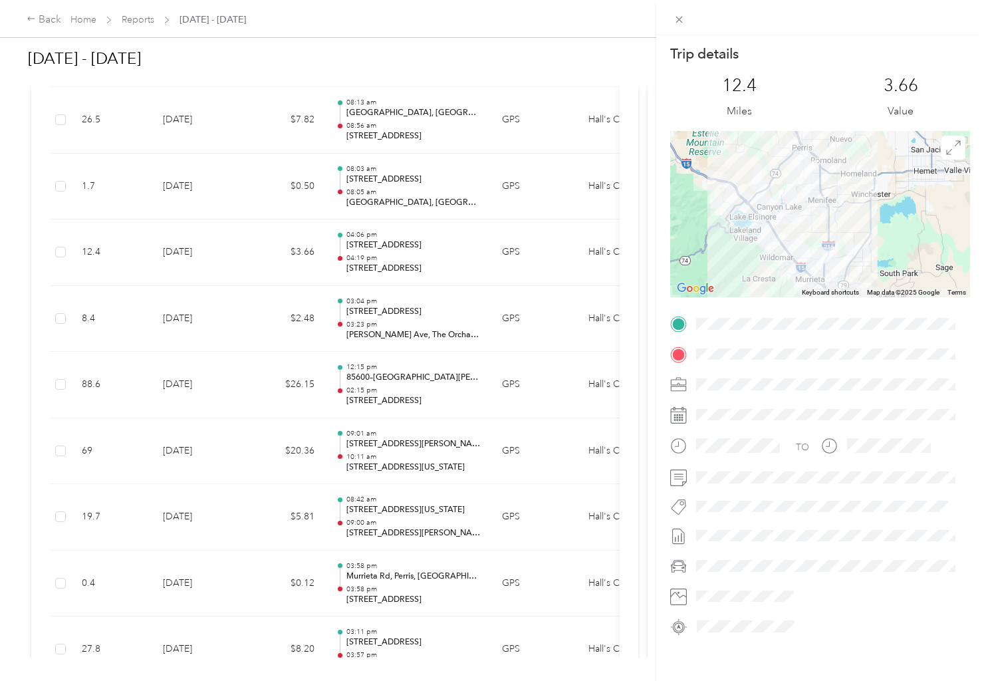
click at [426, 316] on div "Trip details This trip cannot be edited because it is either under review, appr…" at bounding box center [492, 340] width 984 height 681
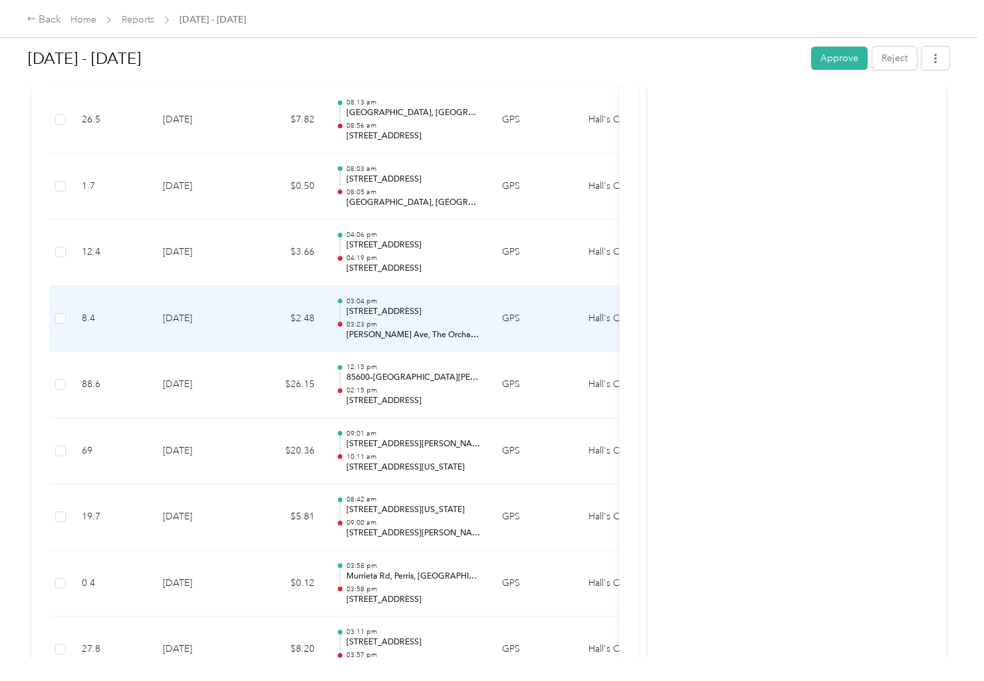
click at [426, 316] on p "[STREET_ADDRESS]" at bounding box center [413, 312] width 134 height 12
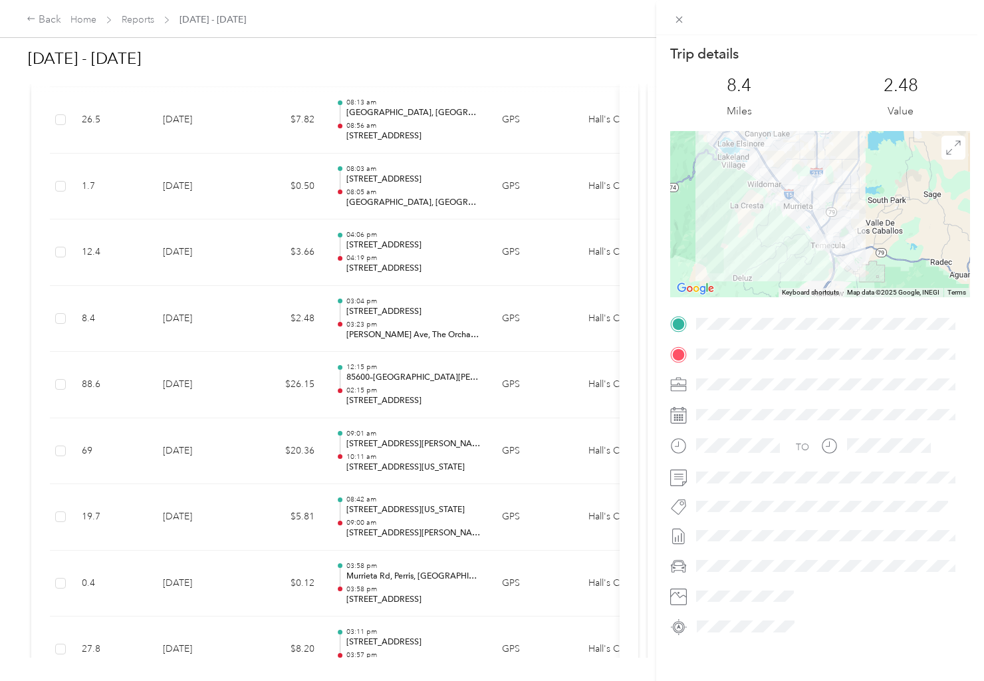
click at [424, 382] on div "Trip details This trip cannot be edited because it is either under review, appr…" at bounding box center [492, 340] width 984 height 681
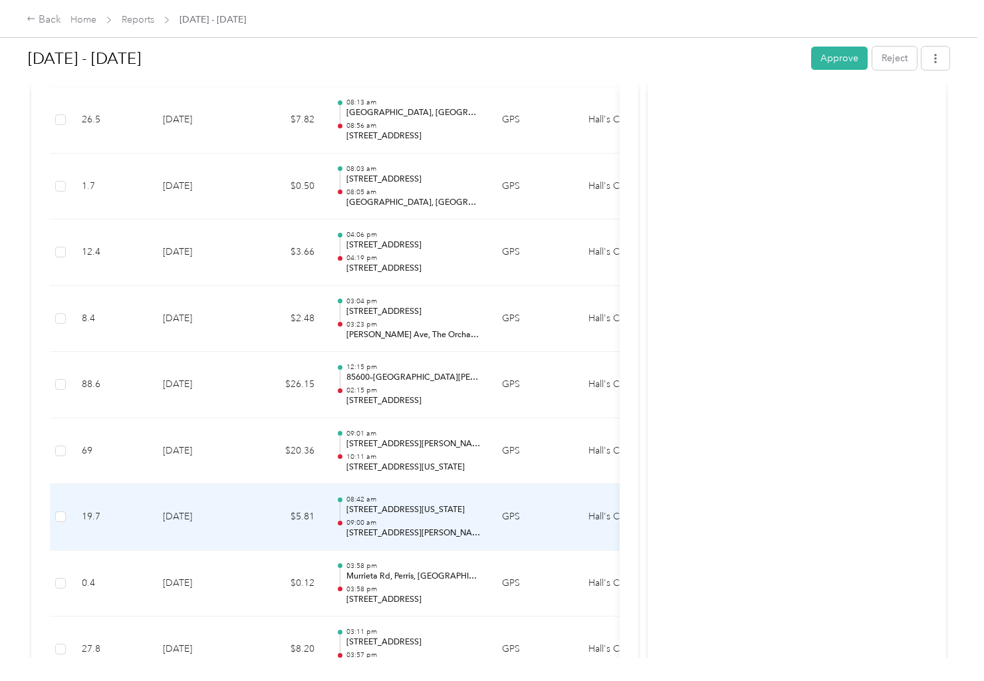
click at [418, 522] on p "09:00 am" at bounding box center [413, 522] width 134 height 9
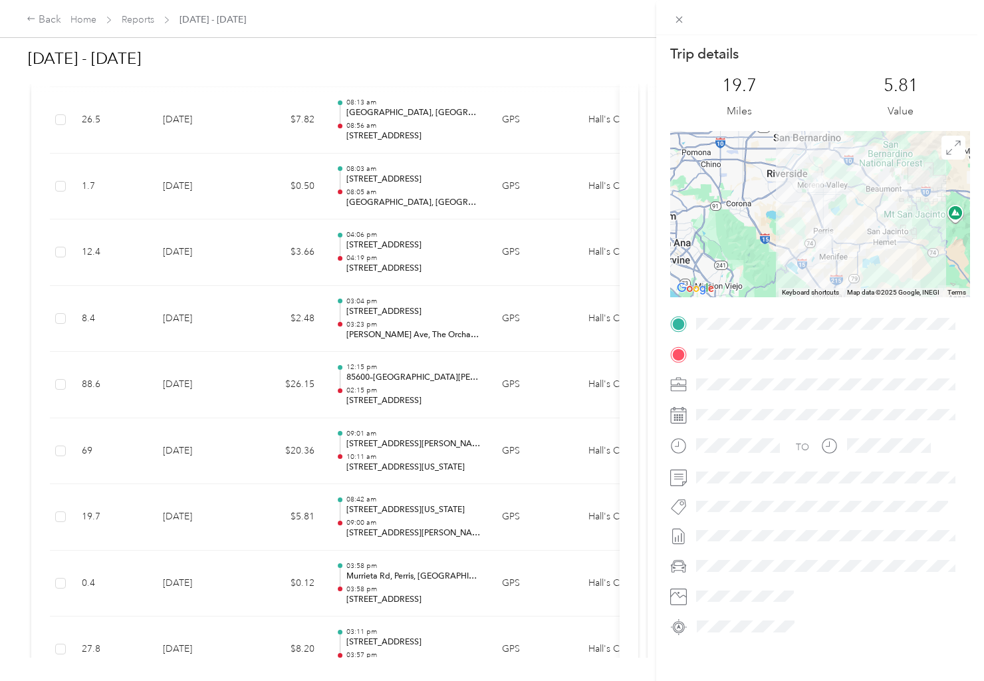
click at [391, 261] on div "Trip details This trip cannot be edited because it is either under review, appr…" at bounding box center [492, 340] width 984 height 681
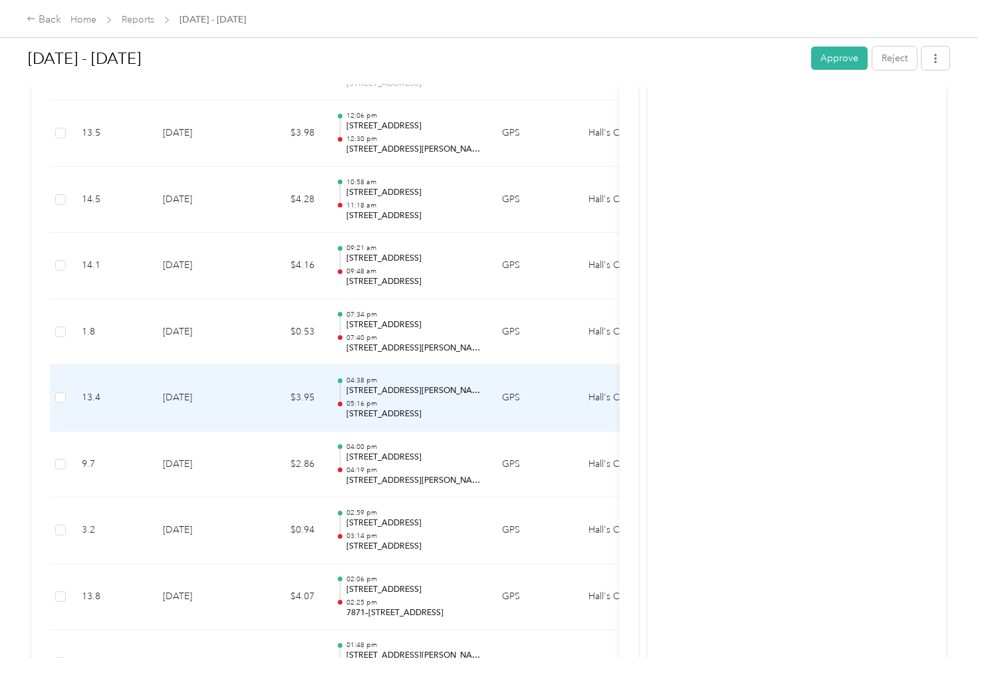
scroll to position [9838, 0]
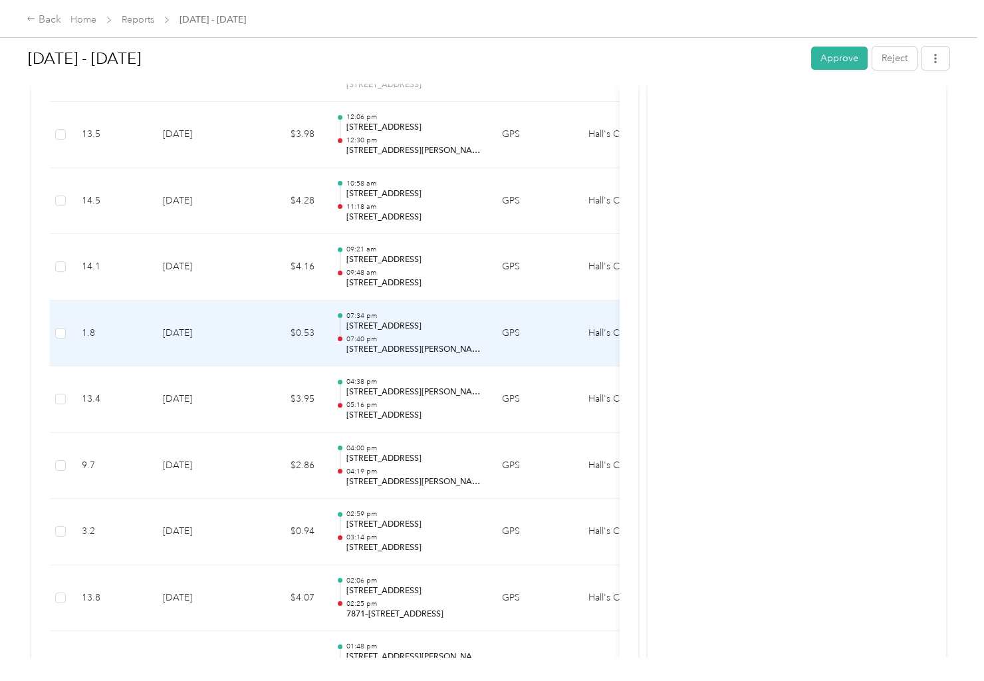
click at [376, 333] on div "07:34 pm [STREET_ADDRESS] 07:40 pm [STREET_ADDRESS][PERSON_NAME]" at bounding box center [413, 333] width 134 height 45
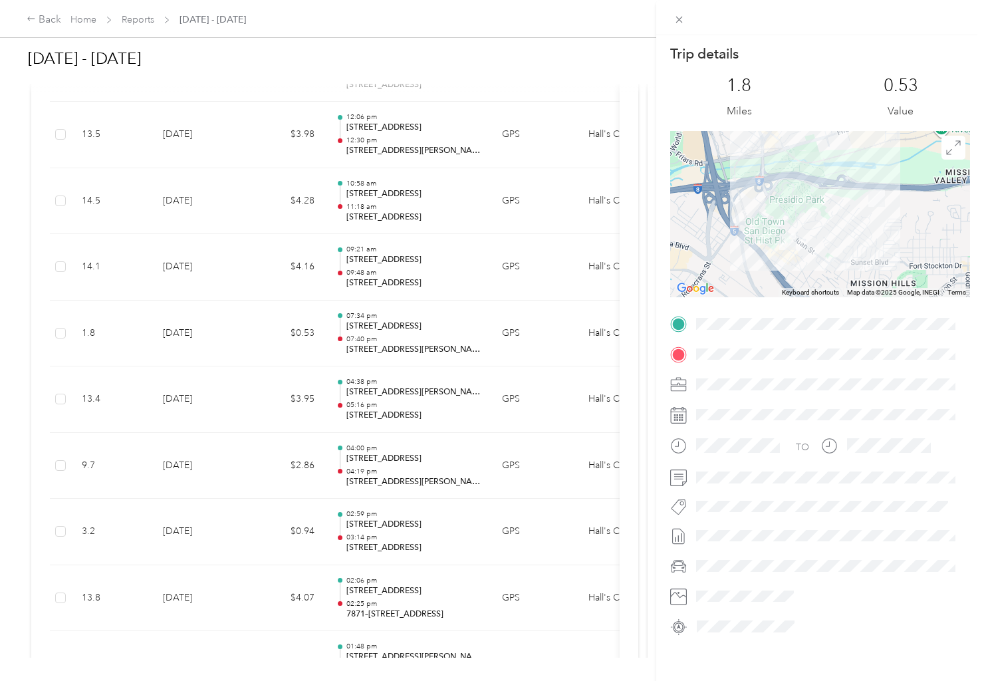
click at [436, 293] on div "Trip details This trip cannot be edited because it is either under review, appr…" at bounding box center [492, 340] width 984 height 681
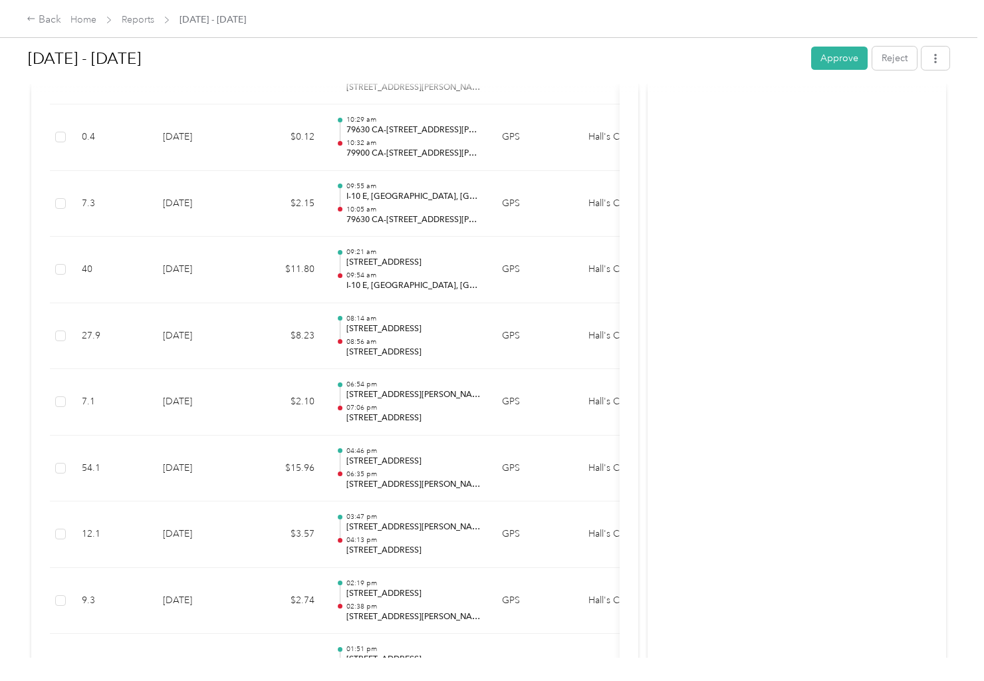
scroll to position [9107, 0]
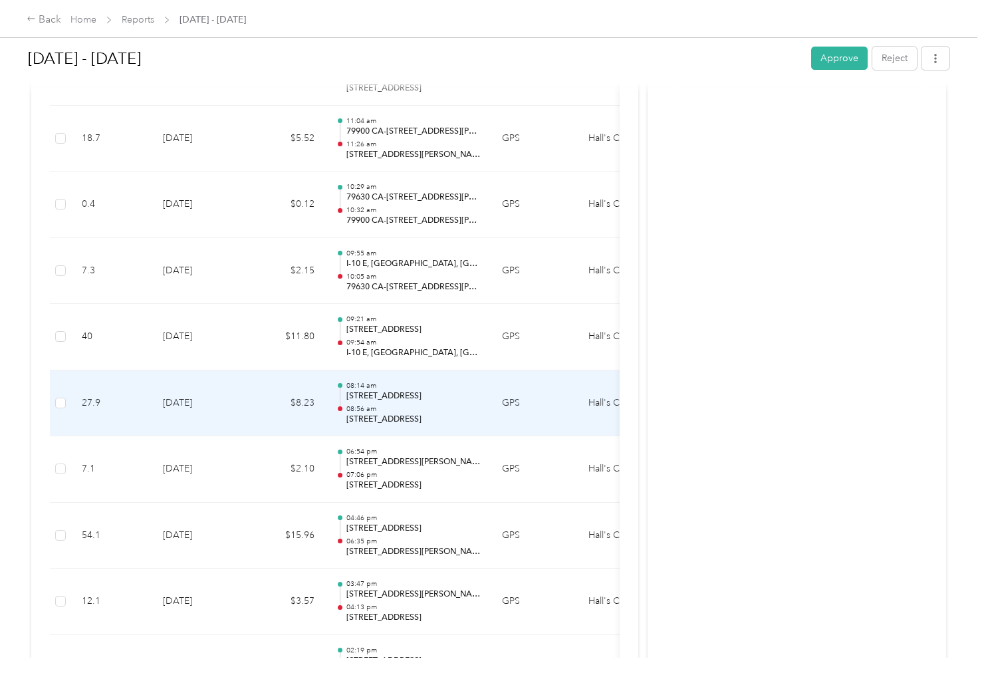
click at [398, 409] on p "08:56 am" at bounding box center [413, 408] width 134 height 9
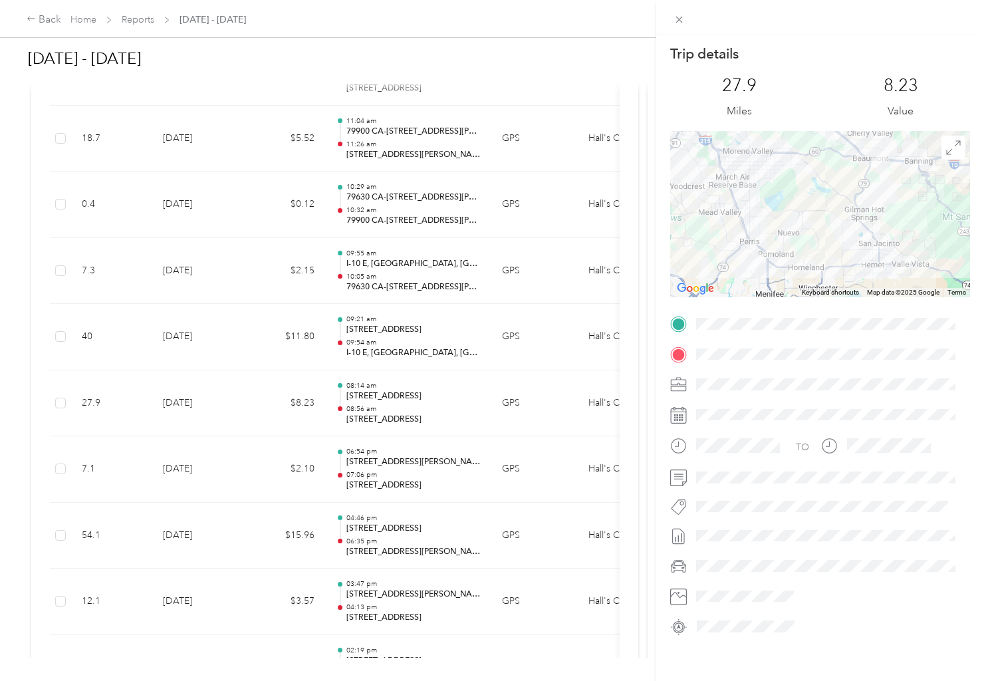
click at [408, 293] on div "Trip details This trip cannot be edited because it is either under review, appr…" at bounding box center [492, 340] width 984 height 681
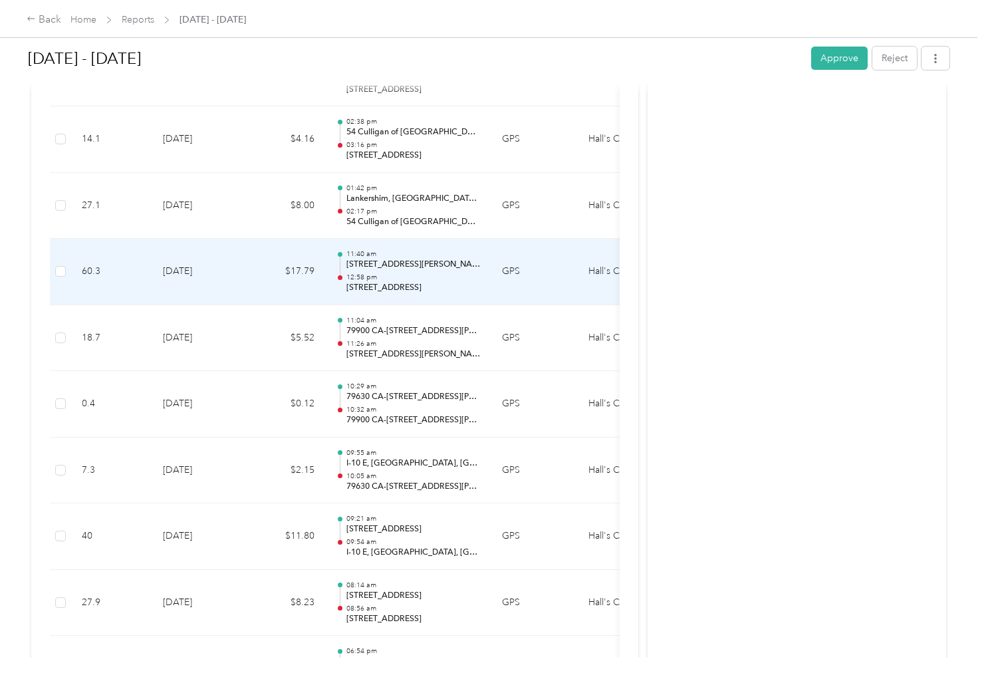
scroll to position [8642, 0]
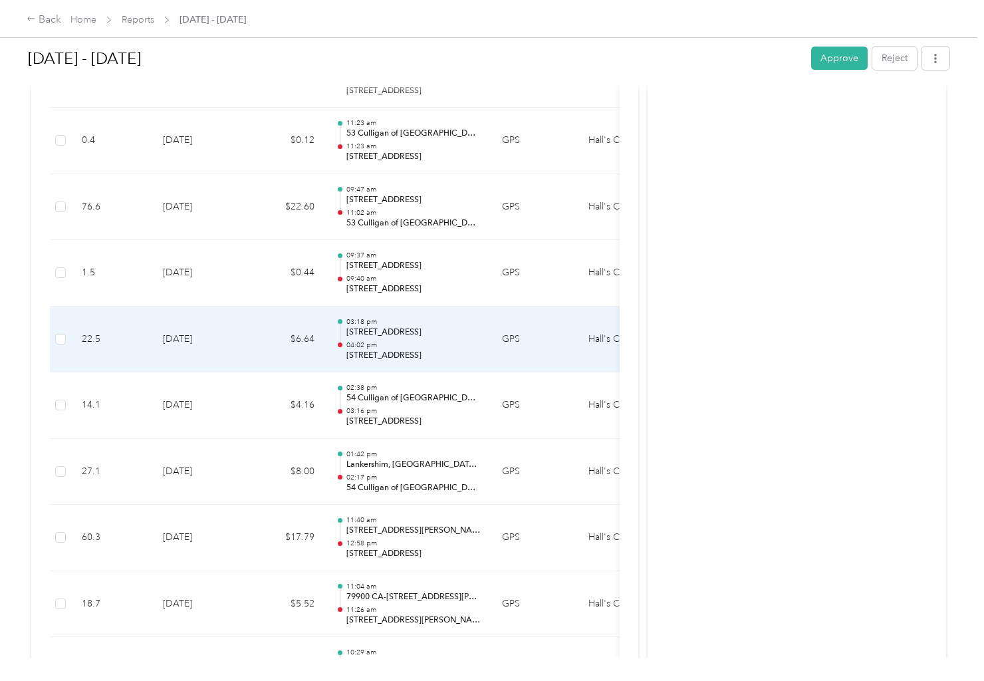
click at [357, 344] on p "04:02 pm" at bounding box center [413, 344] width 134 height 9
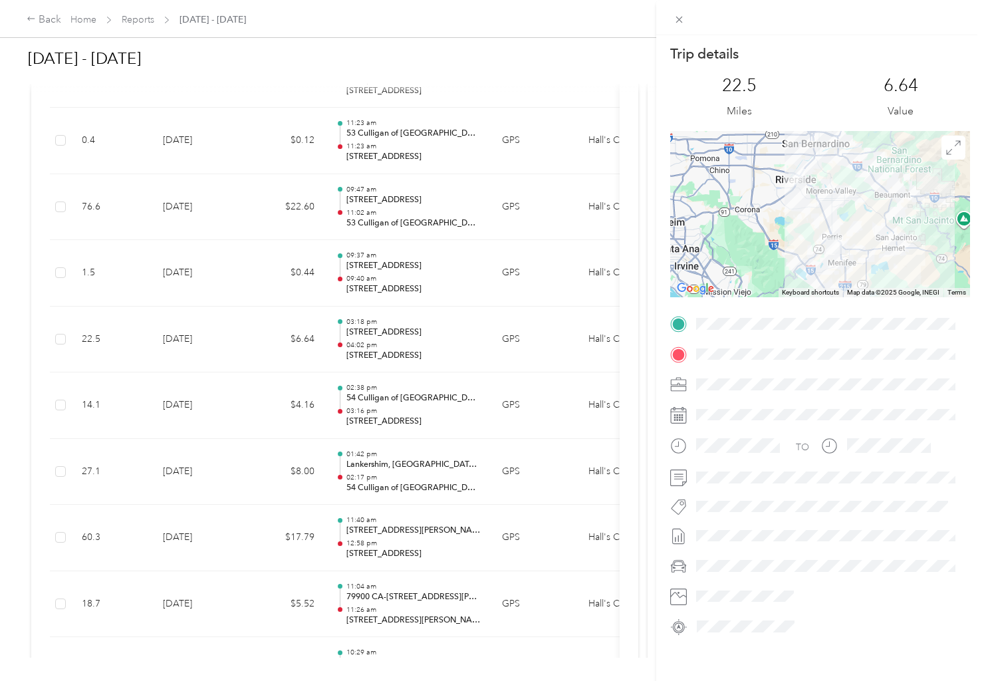
click at [367, 416] on div "Trip details This trip cannot be edited because it is either under review, appr…" at bounding box center [492, 340] width 984 height 681
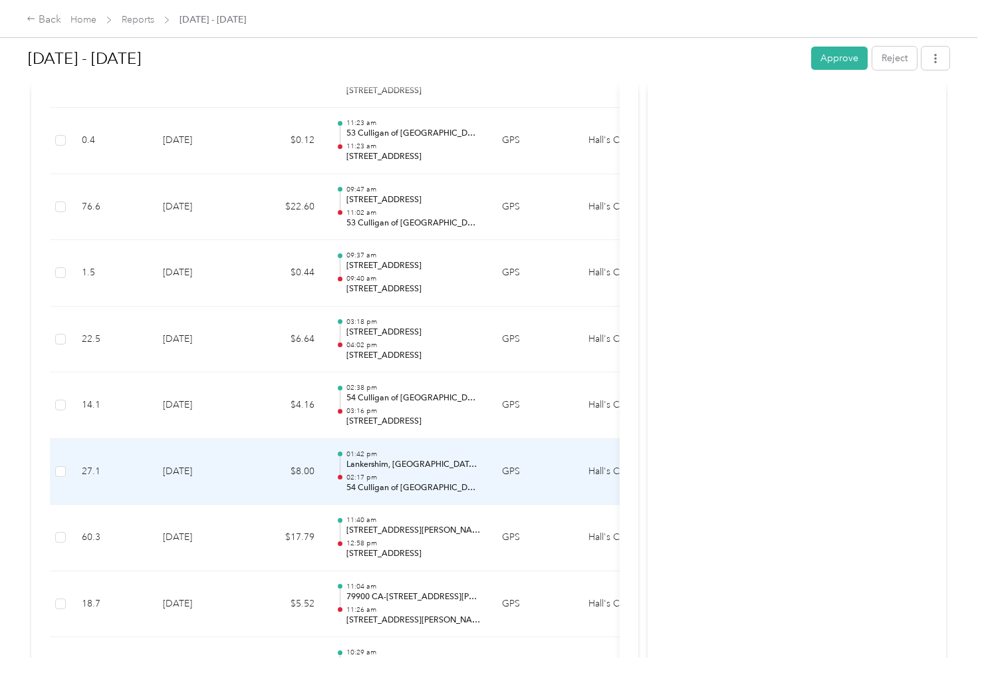
click at [412, 461] on p "Lankershim, [GEOGRAPHIC_DATA], [GEOGRAPHIC_DATA]" at bounding box center [413, 465] width 134 height 12
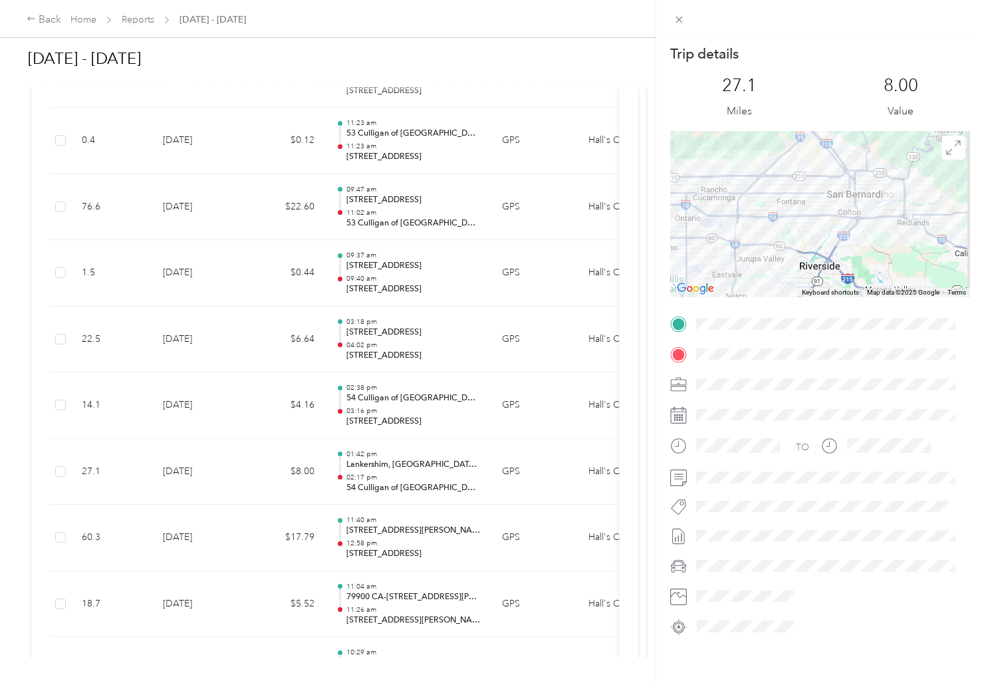
click at [425, 537] on div "Trip details This trip cannot be edited because it is either under review, appr…" at bounding box center [492, 340] width 984 height 681
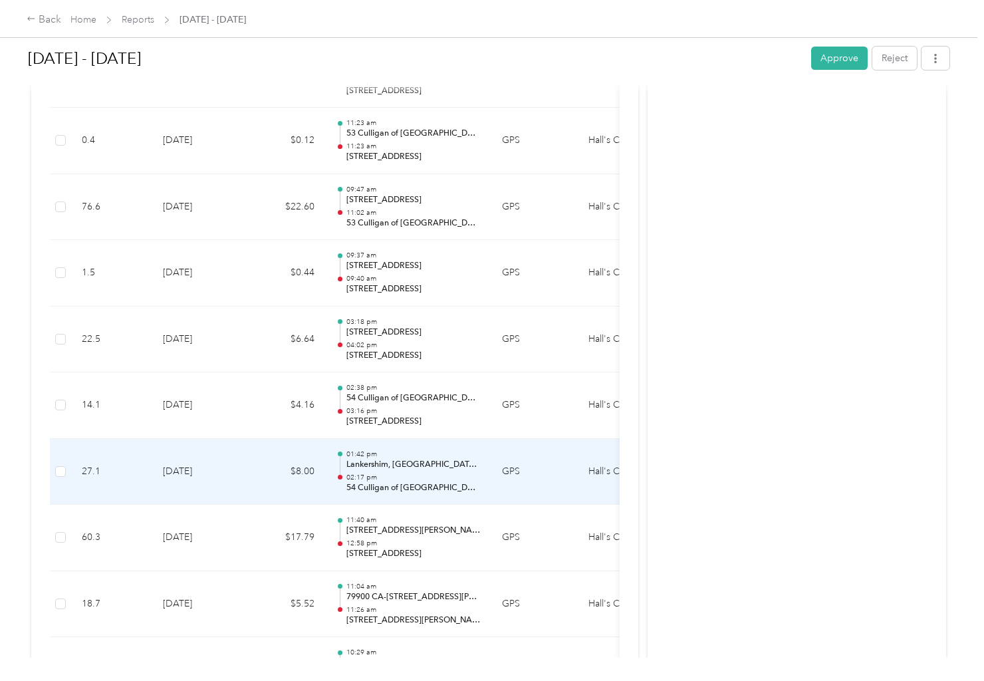
click at [438, 479] on p "02:17 pm" at bounding box center [413, 477] width 134 height 9
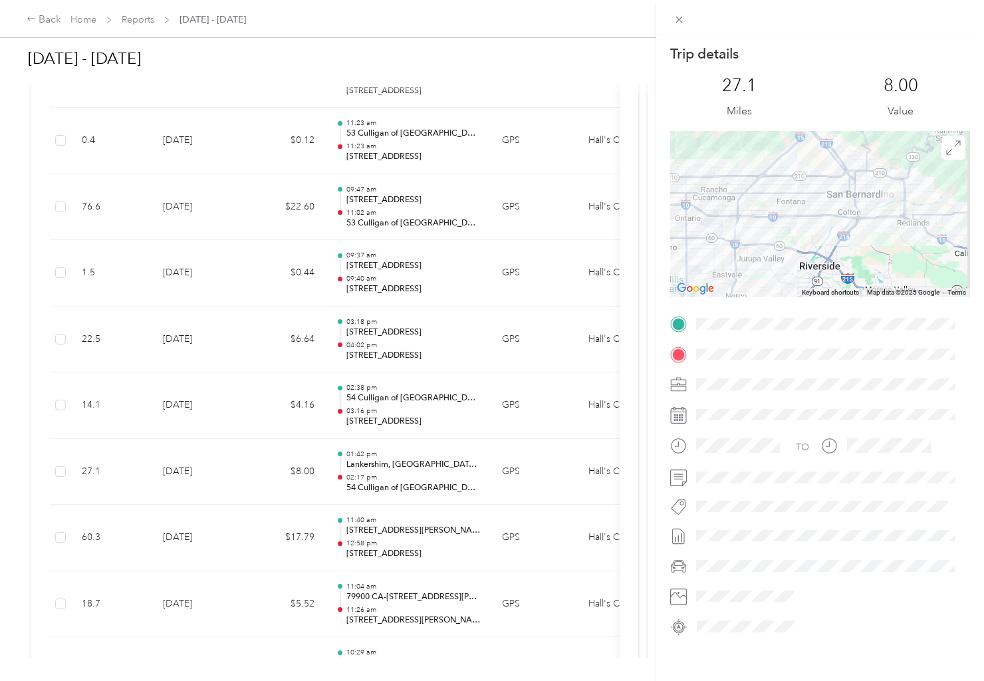
click at [407, 535] on div "Trip details This trip cannot be edited because it is either under review, appr…" at bounding box center [492, 340] width 984 height 681
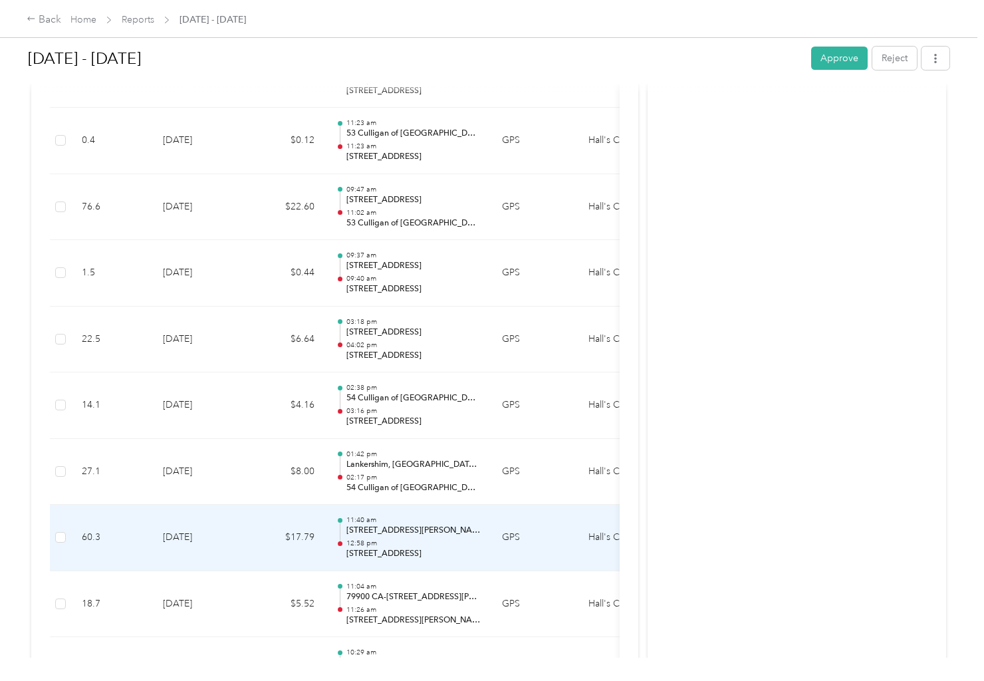
click at [407, 535] on p "[STREET_ADDRESS][PERSON_NAME]" at bounding box center [413, 531] width 134 height 12
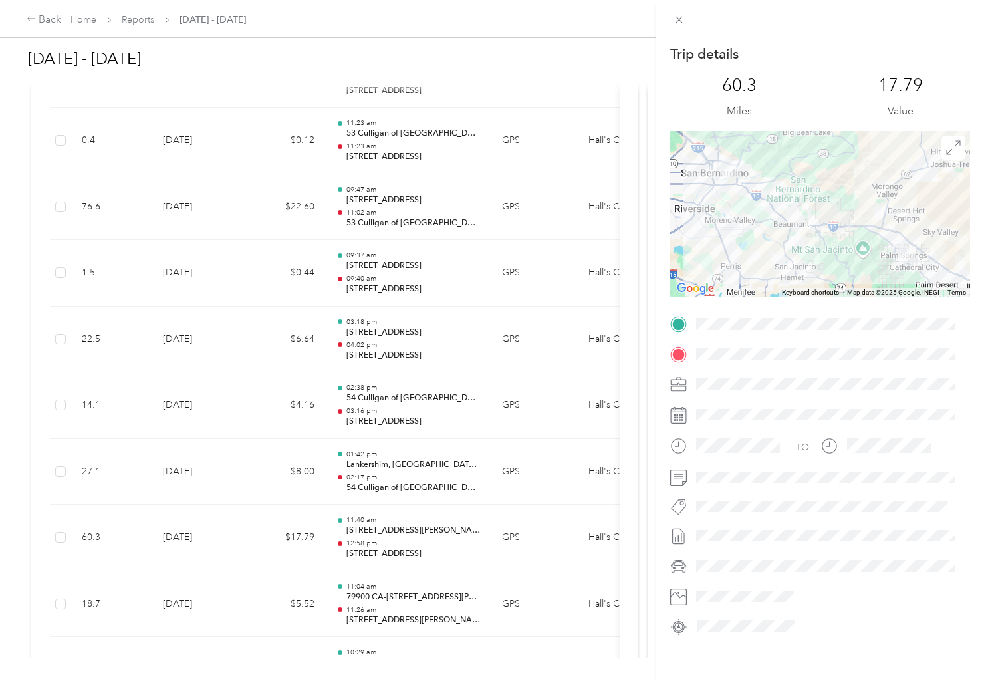
click at [797, 218] on div at bounding box center [820, 214] width 300 height 166
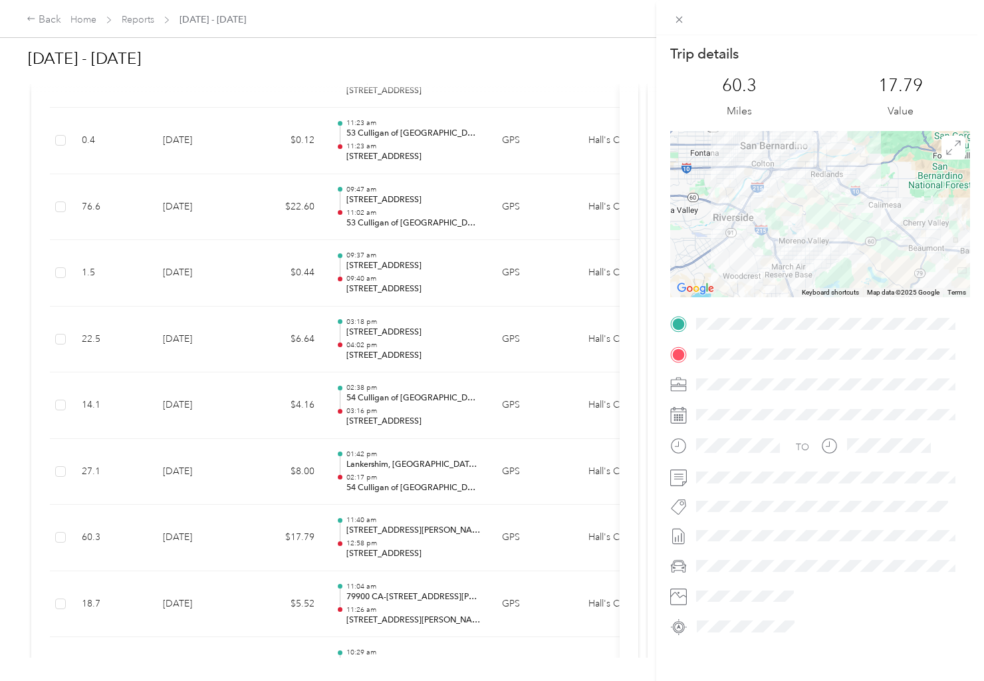
drag, startPoint x: 733, startPoint y: 224, endPoint x: 924, endPoint y: 292, distance: 202.5
click at [947, 309] on div "Trip details This trip cannot be edited because it is either under review, appr…" at bounding box center [820, 341] width 300 height 592
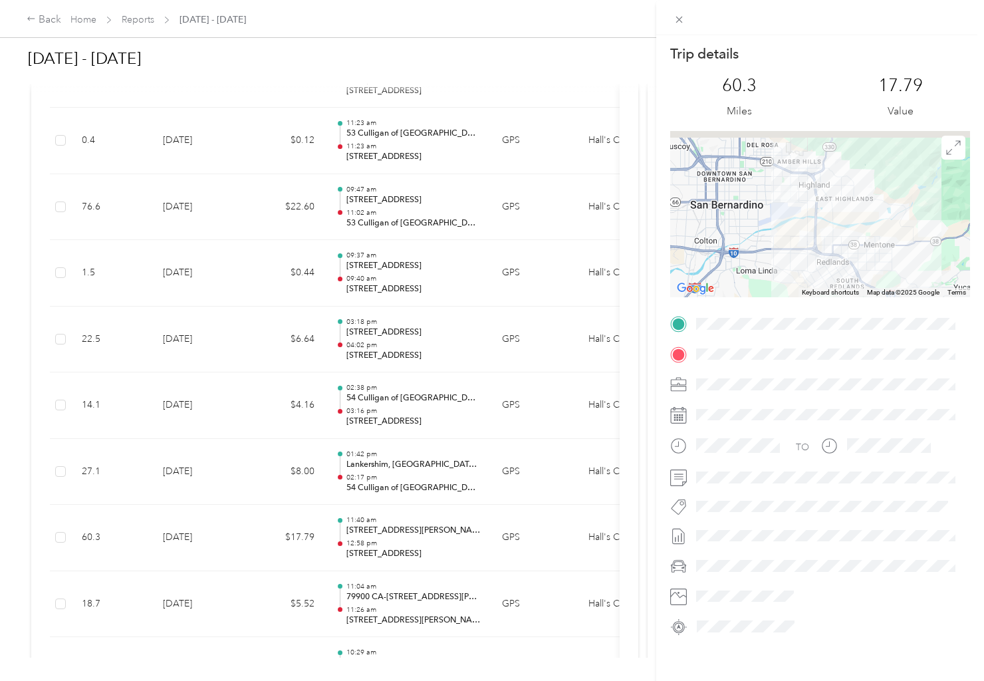
drag, startPoint x: 799, startPoint y: 195, endPoint x: 826, endPoint y: 257, distance: 67.0
click at [838, 289] on div "Keyboard shortcuts Map Data Map data ©2025 Google Map data ©2025 Google 5 km Cl…" at bounding box center [820, 214] width 300 height 166
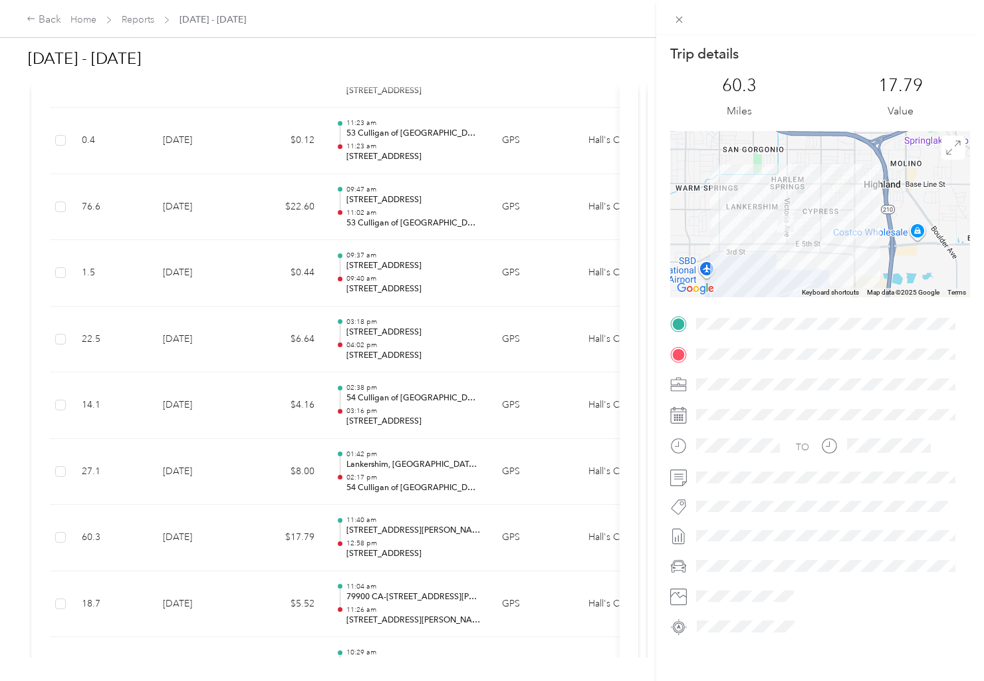
drag, startPoint x: 789, startPoint y: 206, endPoint x: 814, endPoint y: 243, distance: 45.0
click at [814, 243] on div at bounding box center [820, 214] width 300 height 166
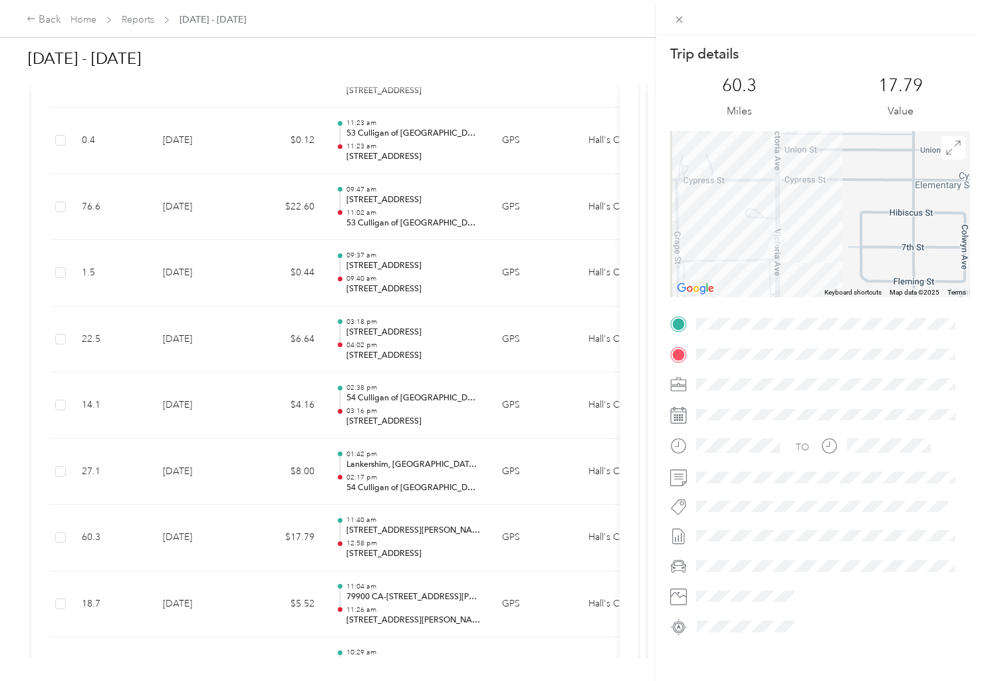
drag, startPoint x: 750, startPoint y: 254, endPoint x: 842, endPoint y: 237, distance: 93.2
click at [842, 237] on div at bounding box center [820, 214] width 300 height 166
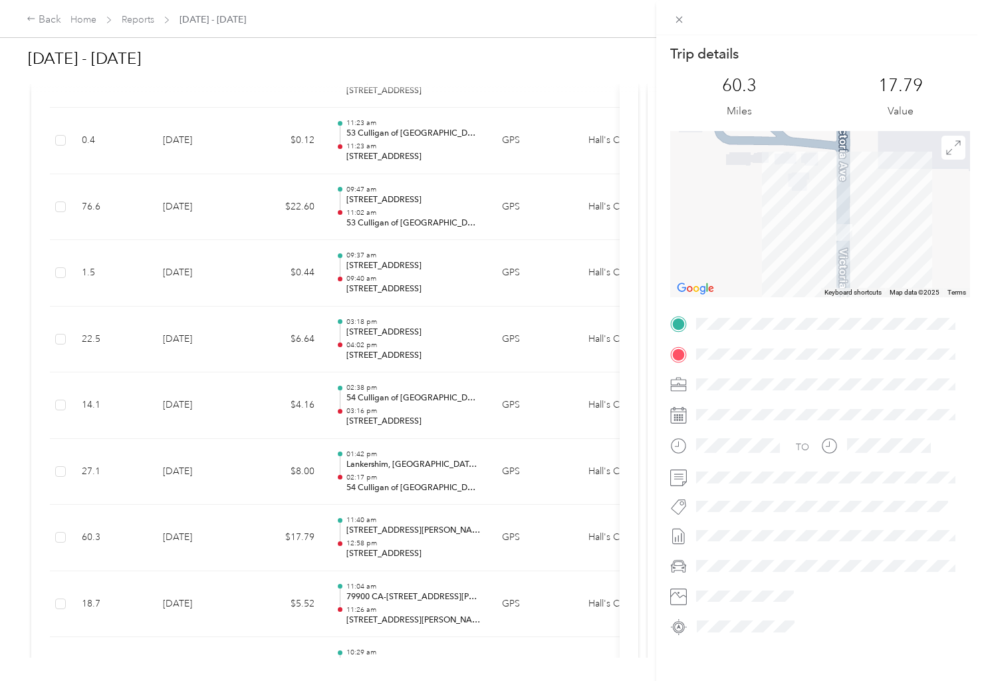
drag, startPoint x: 756, startPoint y: 234, endPoint x: 907, endPoint y: 249, distance: 151.6
click at [907, 249] on div at bounding box center [820, 214] width 300 height 166
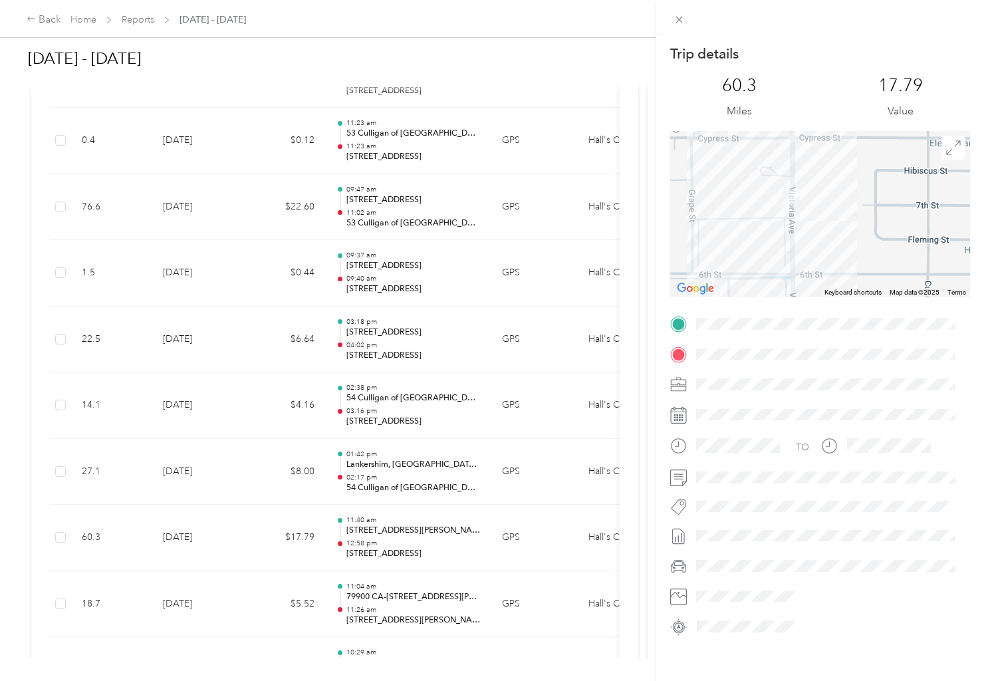
drag, startPoint x: 930, startPoint y: 247, endPoint x: 835, endPoint y: 215, distance: 99.9
click at [835, 215] on div at bounding box center [820, 214] width 300 height 166
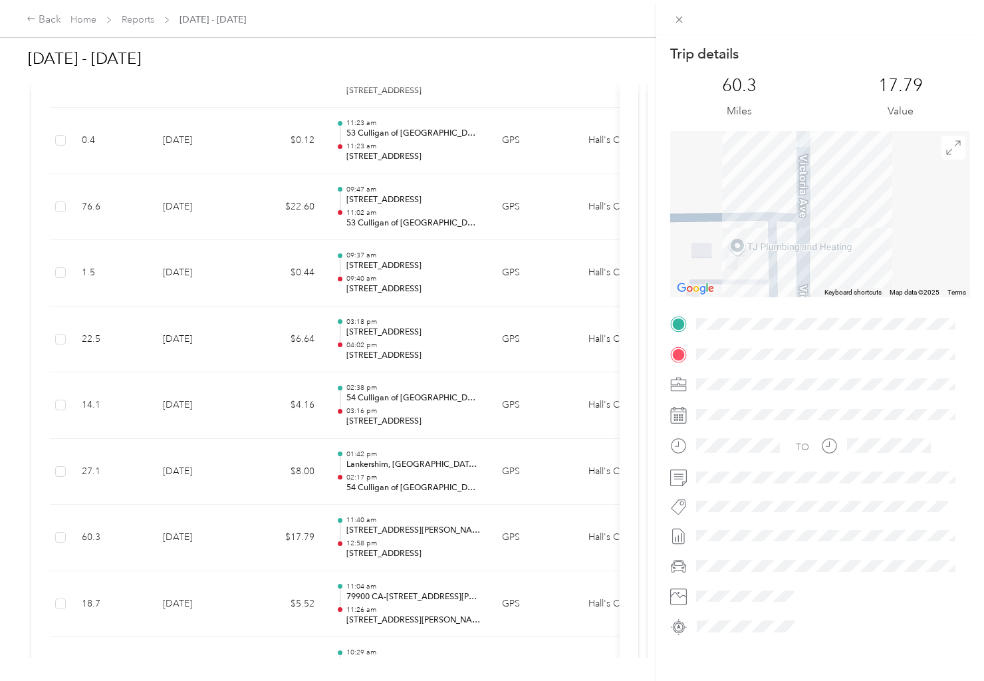
drag, startPoint x: 765, startPoint y: 215, endPoint x: 933, endPoint y: 253, distance: 171.6
click at [933, 253] on div at bounding box center [820, 214] width 300 height 166
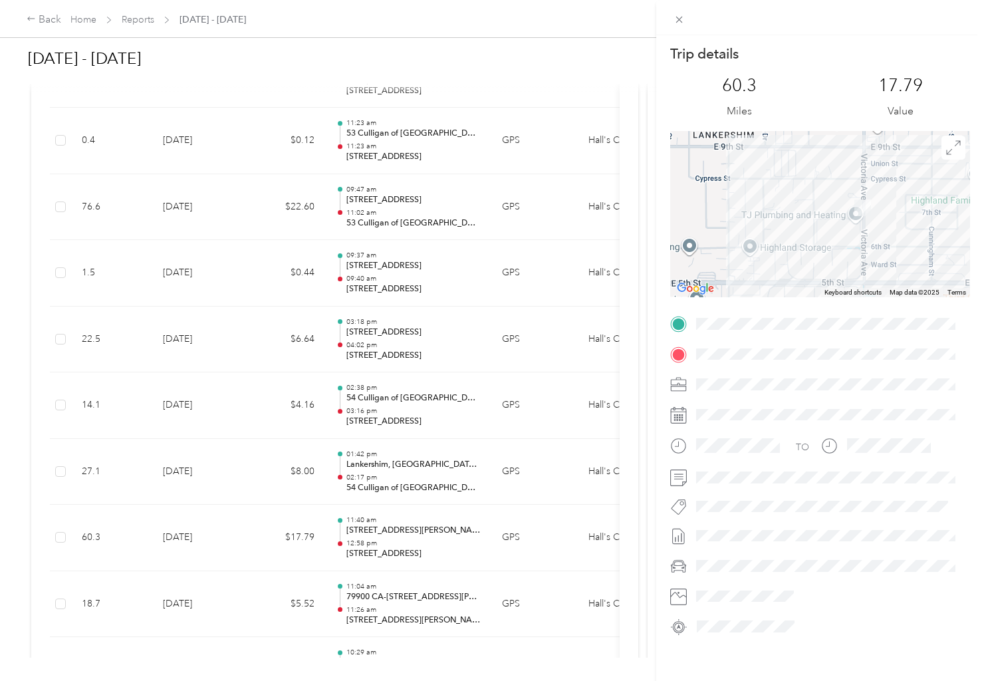
click at [509, 74] on div "Trip details This trip cannot be edited because it is either under review, appr…" at bounding box center [492, 340] width 984 height 681
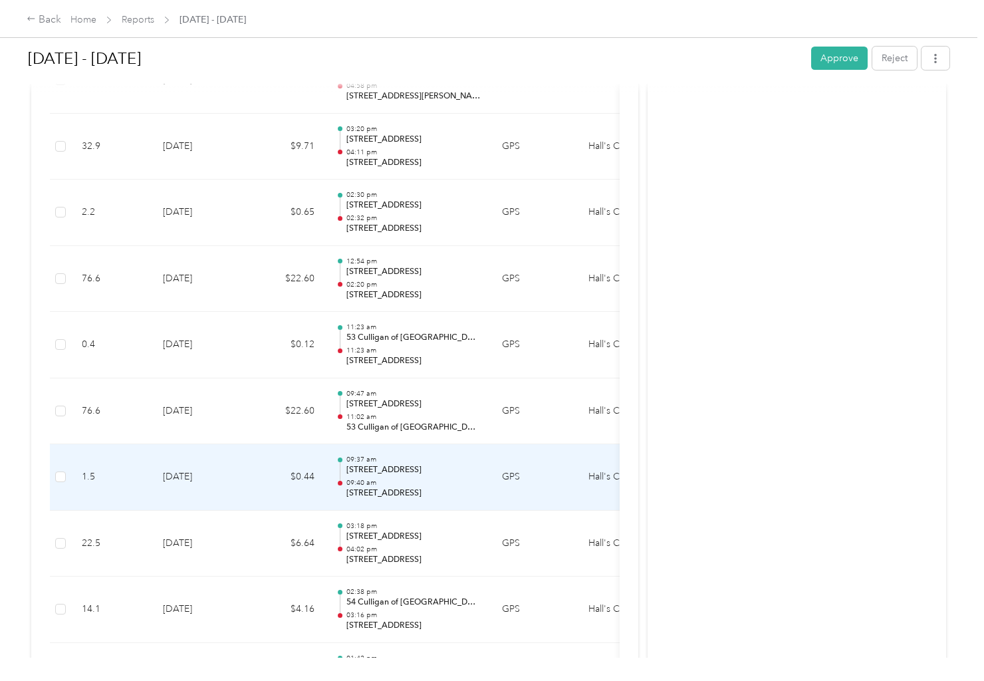
scroll to position [8376, 0]
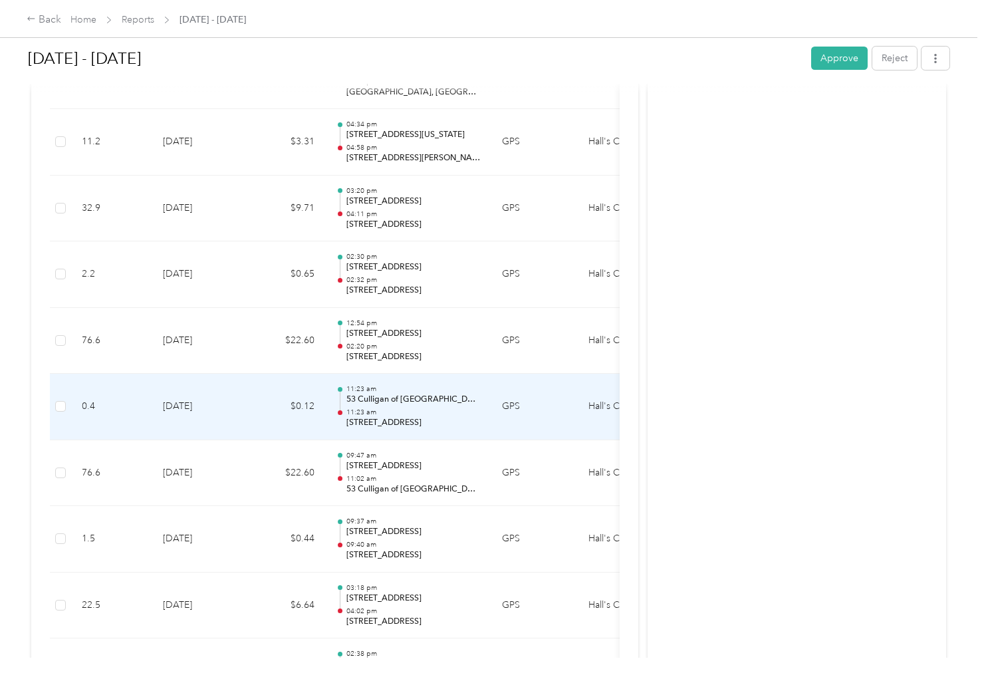
click at [431, 416] on p "11:23 am" at bounding box center [413, 412] width 134 height 9
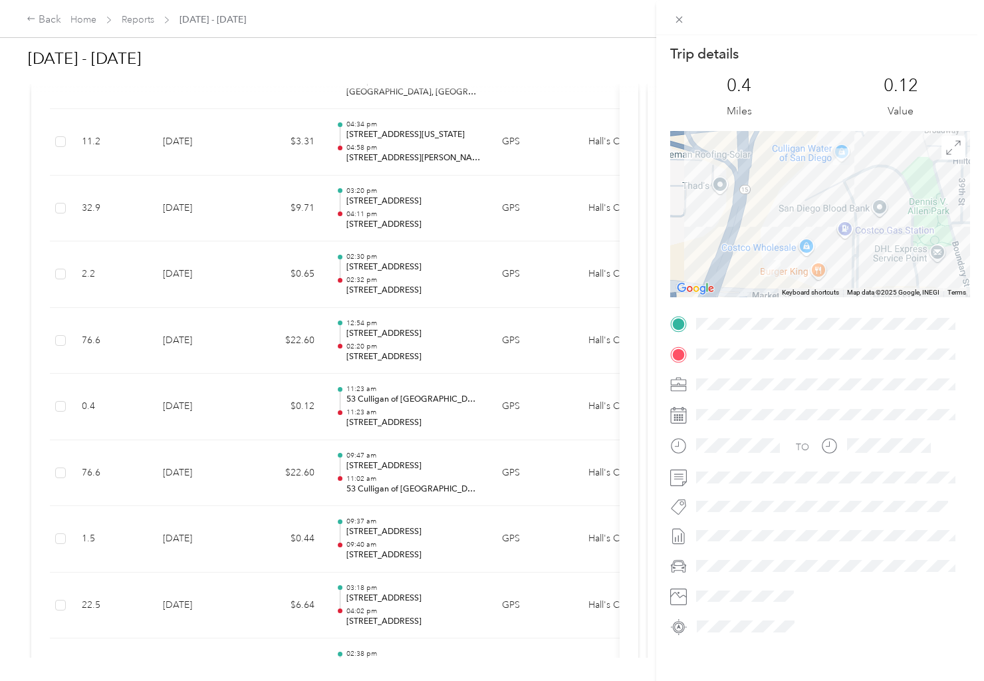
click at [416, 423] on div "Trip details This trip cannot be edited because it is either under review, appr…" at bounding box center [492, 340] width 984 height 681
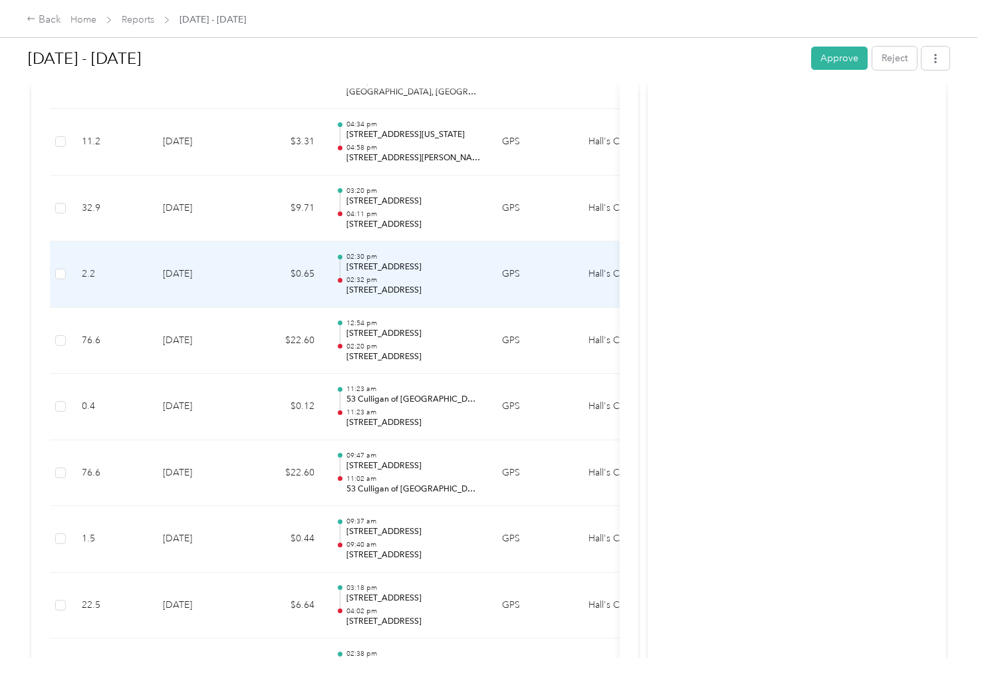
click at [426, 276] on p "02:32 pm" at bounding box center [413, 279] width 134 height 9
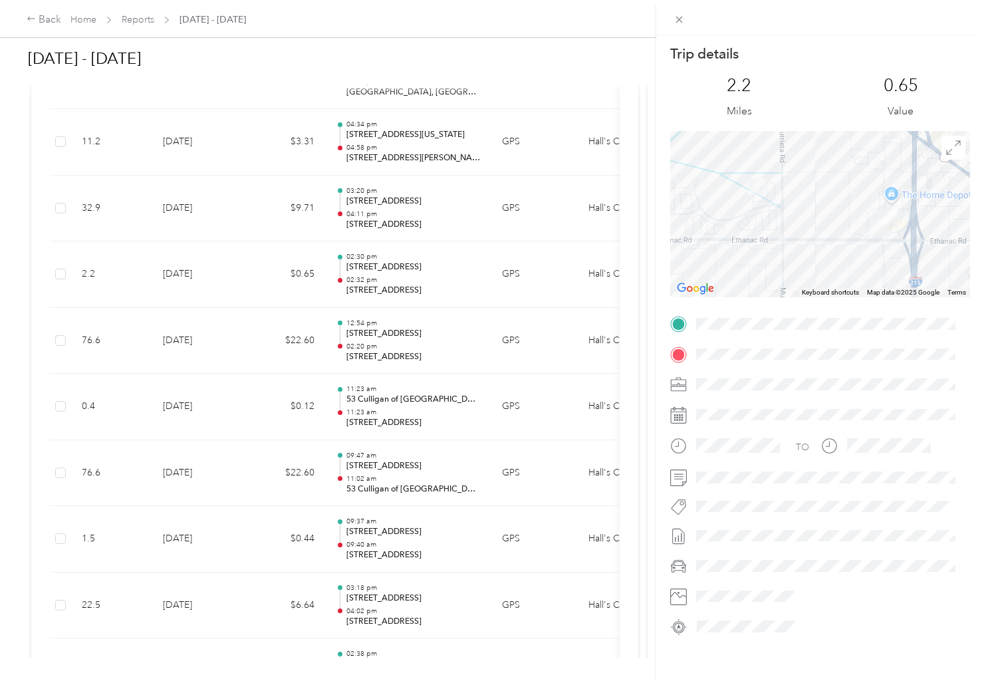
click at [422, 275] on div "Trip details This trip cannot be edited because it is either under review, appr…" at bounding box center [492, 340] width 984 height 681
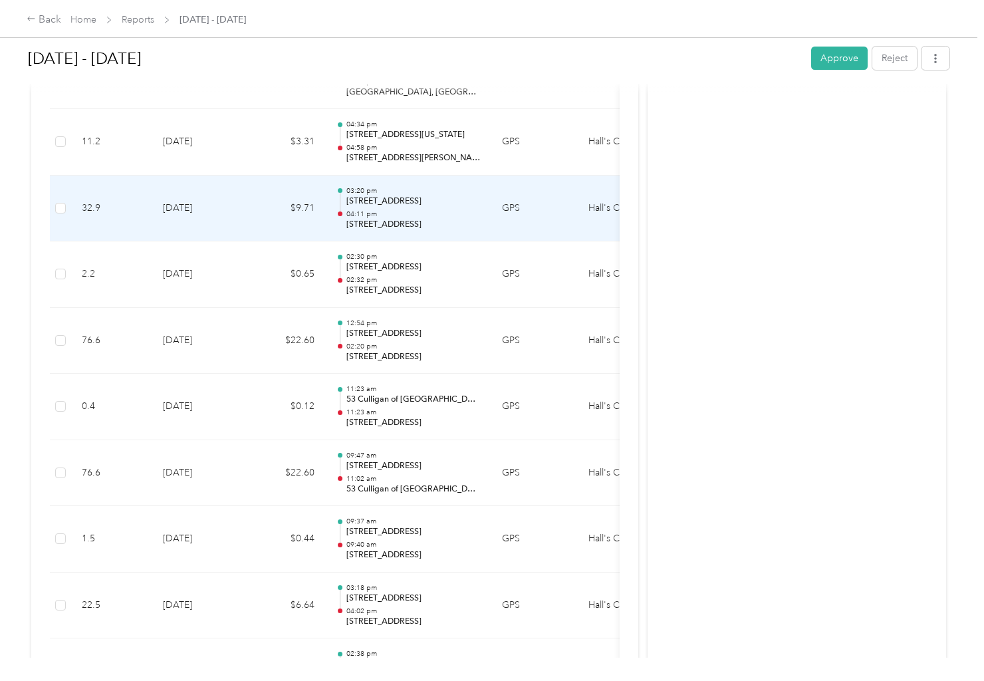
click at [426, 213] on p "04:11 pm" at bounding box center [413, 213] width 134 height 9
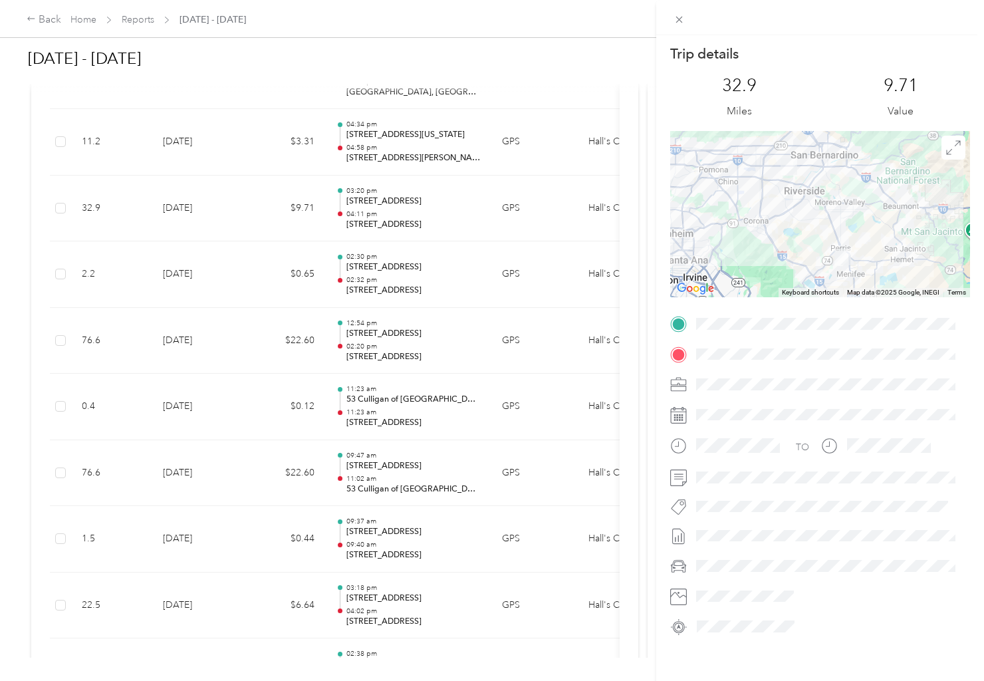
click at [438, 156] on div "Trip details This trip cannot be edited because it is either under review, appr…" at bounding box center [492, 340] width 984 height 681
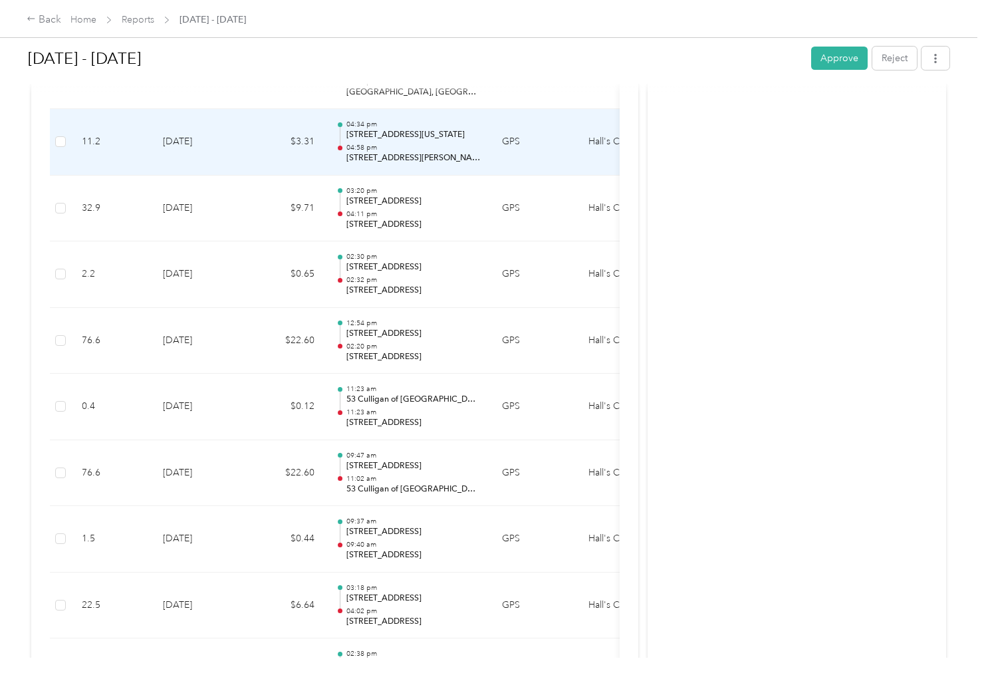
click at [438, 156] on p "[STREET_ADDRESS][PERSON_NAME][US_STATE][US_STATE]" at bounding box center [413, 158] width 134 height 12
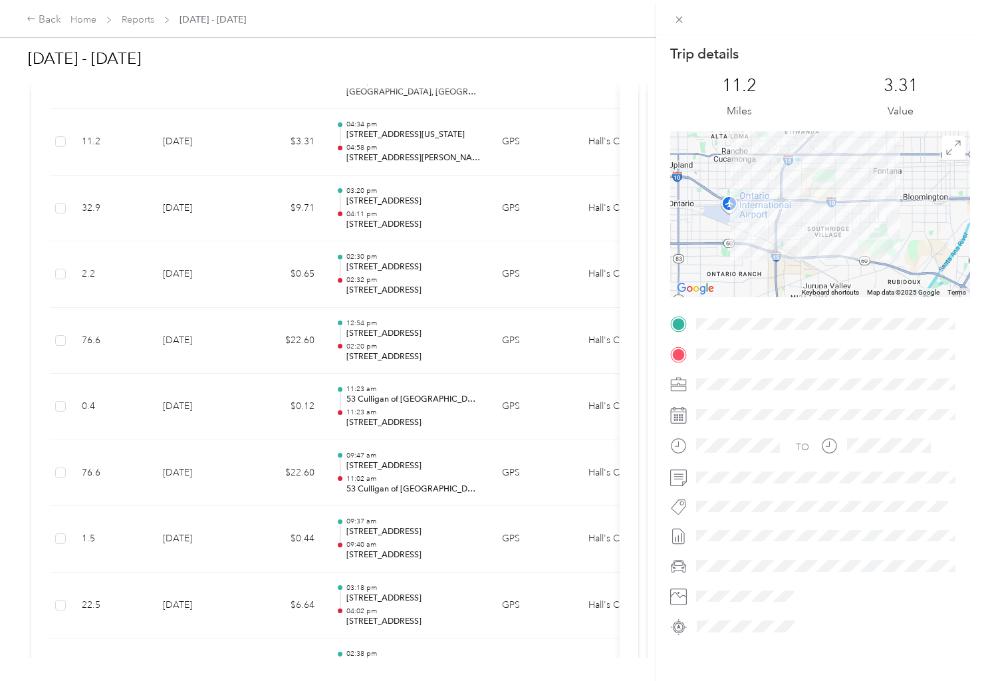
click at [408, 156] on div "Trip details This trip cannot be edited because it is either under review, appr…" at bounding box center [492, 340] width 984 height 681
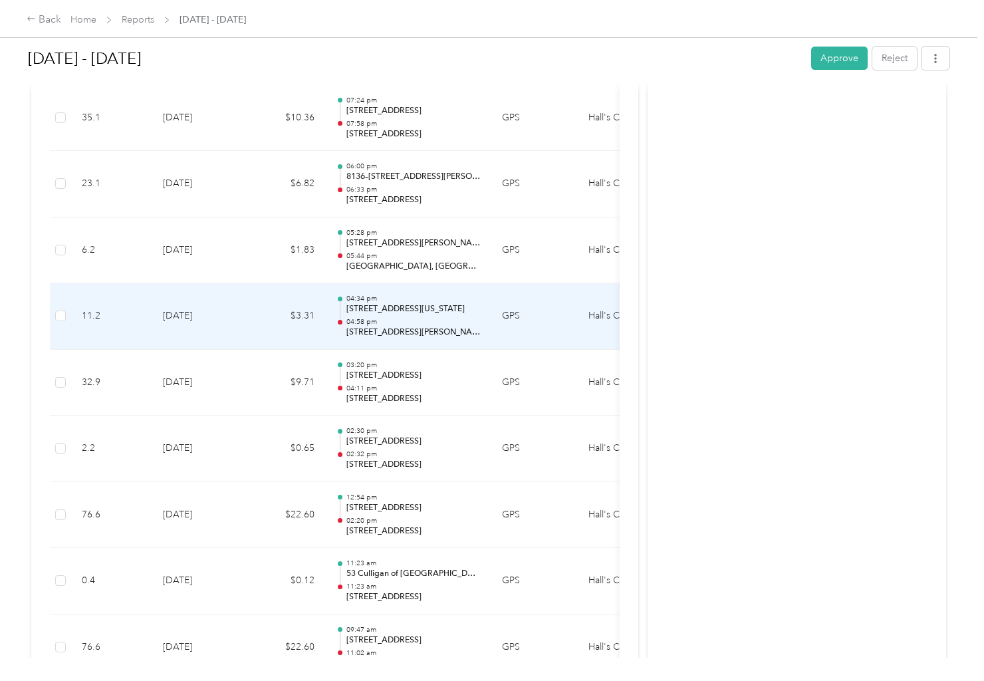
scroll to position [8176, 0]
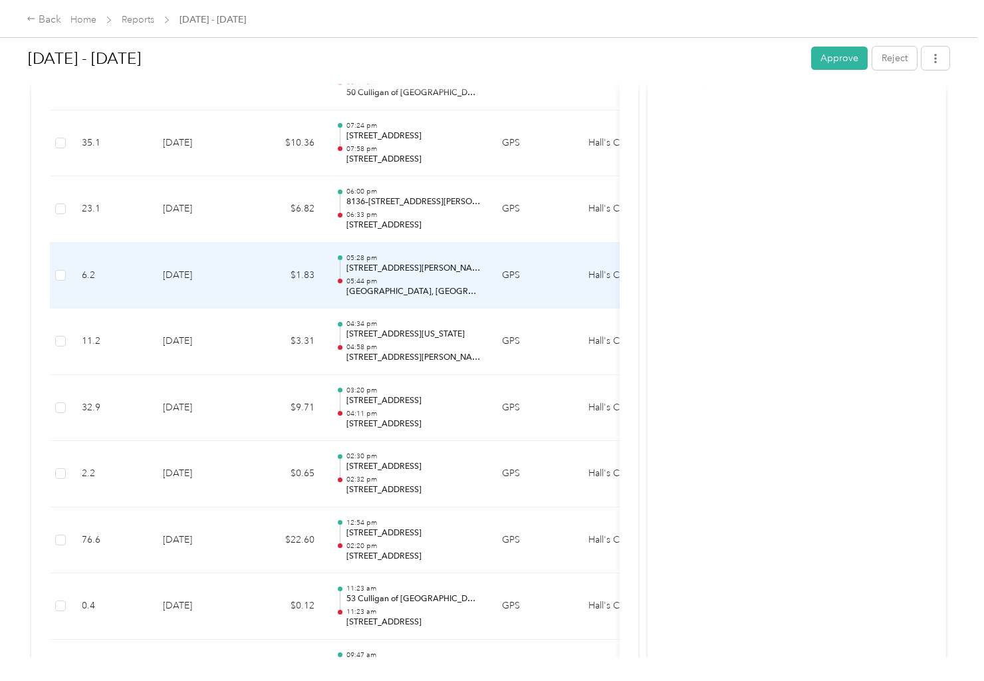
click at [414, 280] on p "05:44 pm" at bounding box center [413, 281] width 134 height 9
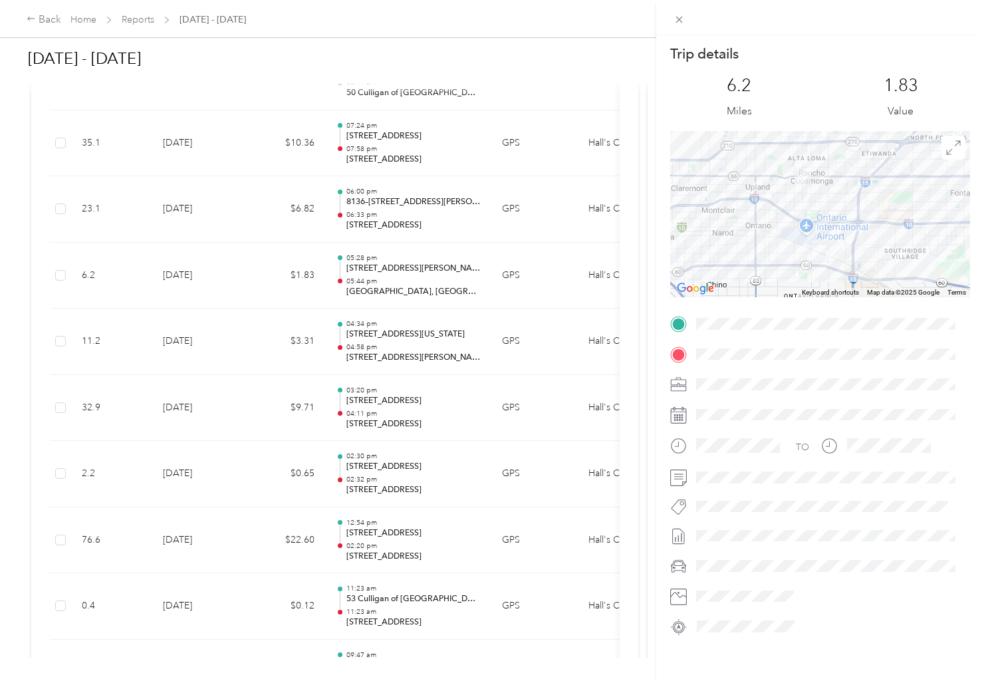
click at [837, 211] on div at bounding box center [820, 214] width 300 height 166
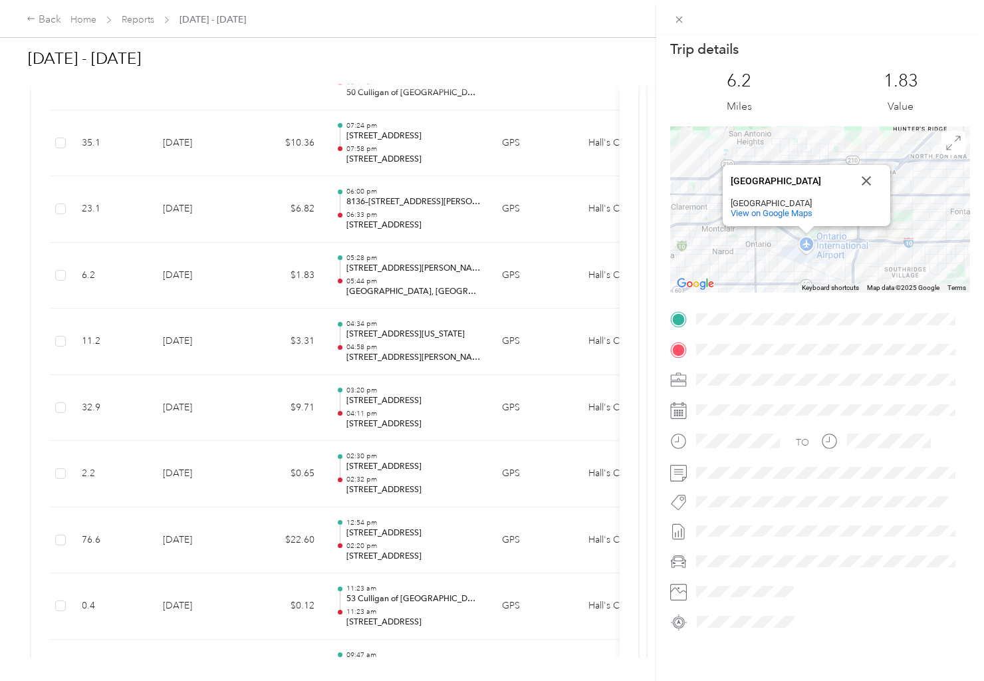
scroll to position [0, 0]
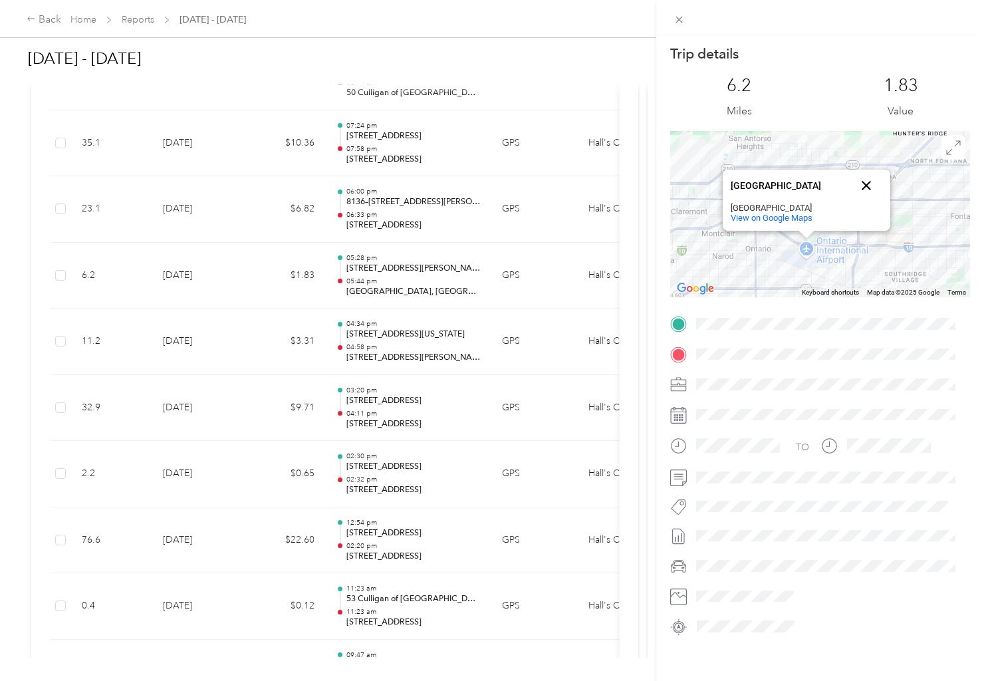
click at [866, 185] on button "Close" at bounding box center [866, 186] width 32 height 32
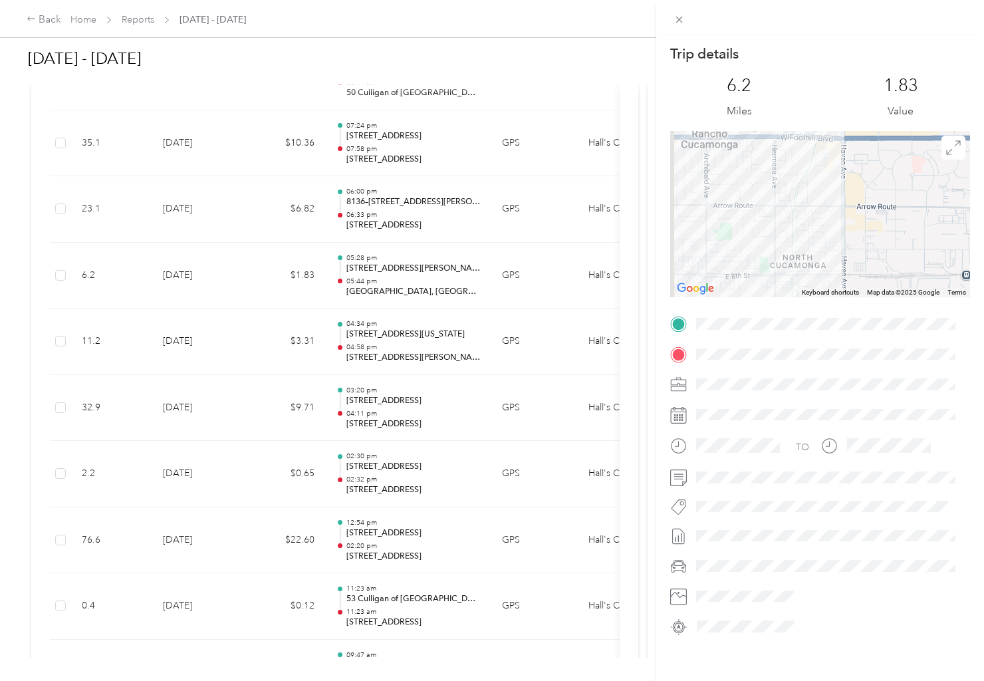
drag, startPoint x: 801, startPoint y: 206, endPoint x: 880, endPoint y: 260, distance: 95.7
click at [880, 260] on div at bounding box center [820, 214] width 300 height 166
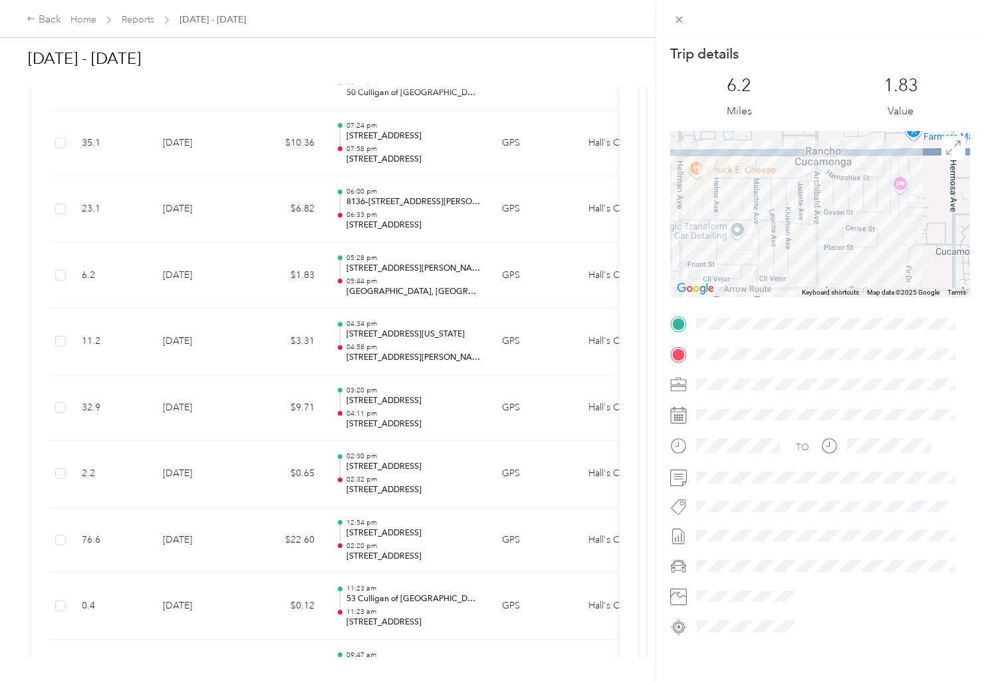
drag, startPoint x: 767, startPoint y: 222, endPoint x: 898, endPoint y: 289, distance: 146.9
click at [898, 289] on div "Keyboard shortcuts Map Data Map data ©2025 Google Map data ©2025 Google 200 m C…" at bounding box center [820, 214] width 300 height 166
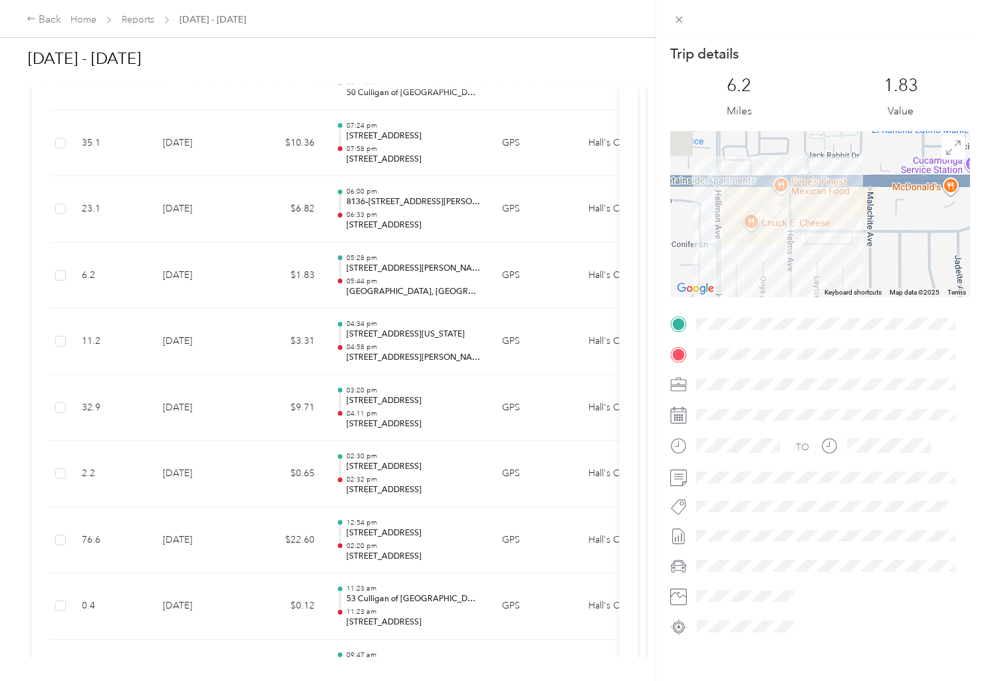
drag, startPoint x: 728, startPoint y: 192, endPoint x: 826, endPoint y: 271, distance: 125.9
click at [826, 271] on div at bounding box center [820, 214] width 300 height 166
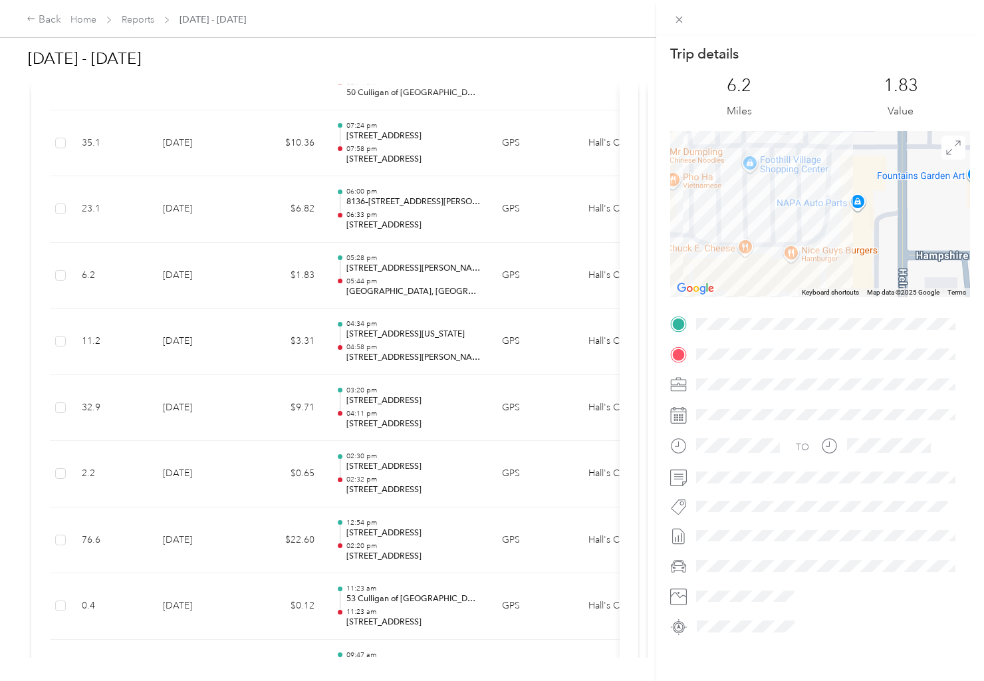
drag, startPoint x: 742, startPoint y: 213, endPoint x: 915, endPoint y: 220, distance: 173.0
click at [915, 220] on div at bounding box center [820, 214] width 300 height 166
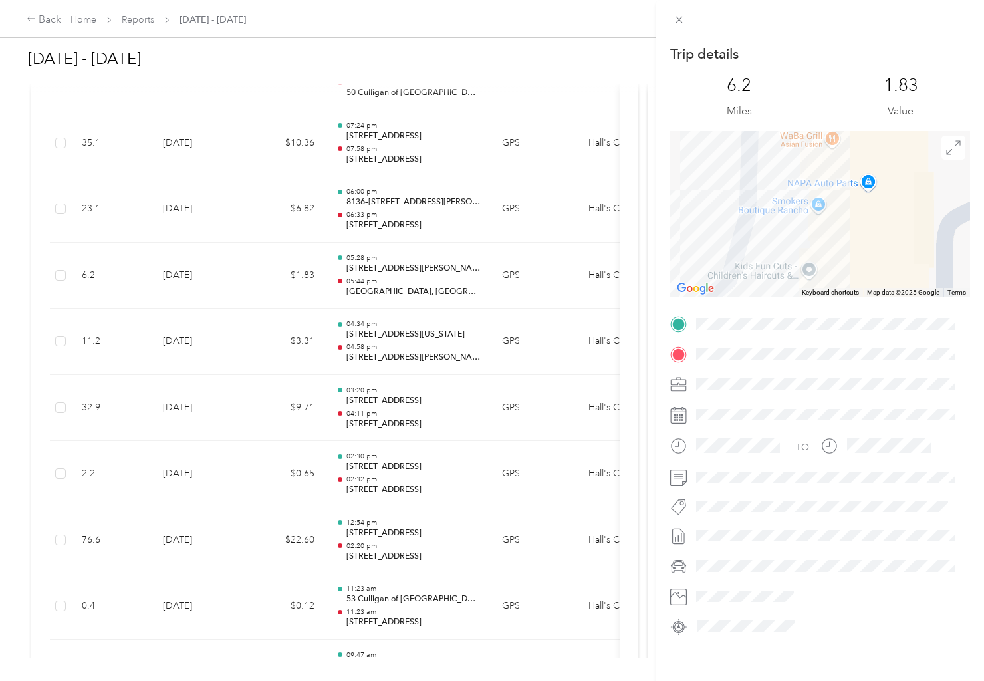
drag, startPoint x: 827, startPoint y: 196, endPoint x: 915, endPoint y: 195, distance: 87.8
click at [915, 195] on div at bounding box center [820, 214] width 300 height 166
click at [529, 94] on div "Trip details This trip cannot be edited because it is either under review, appr…" at bounding box center [492, 340] width 984 height 681
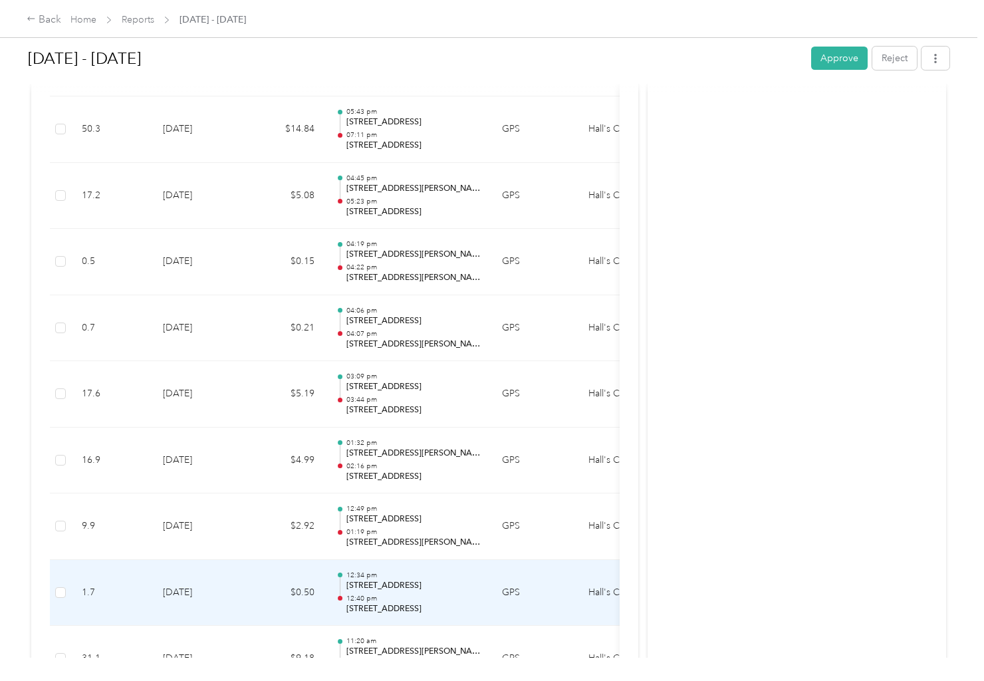
scroll to position [3455, 0]
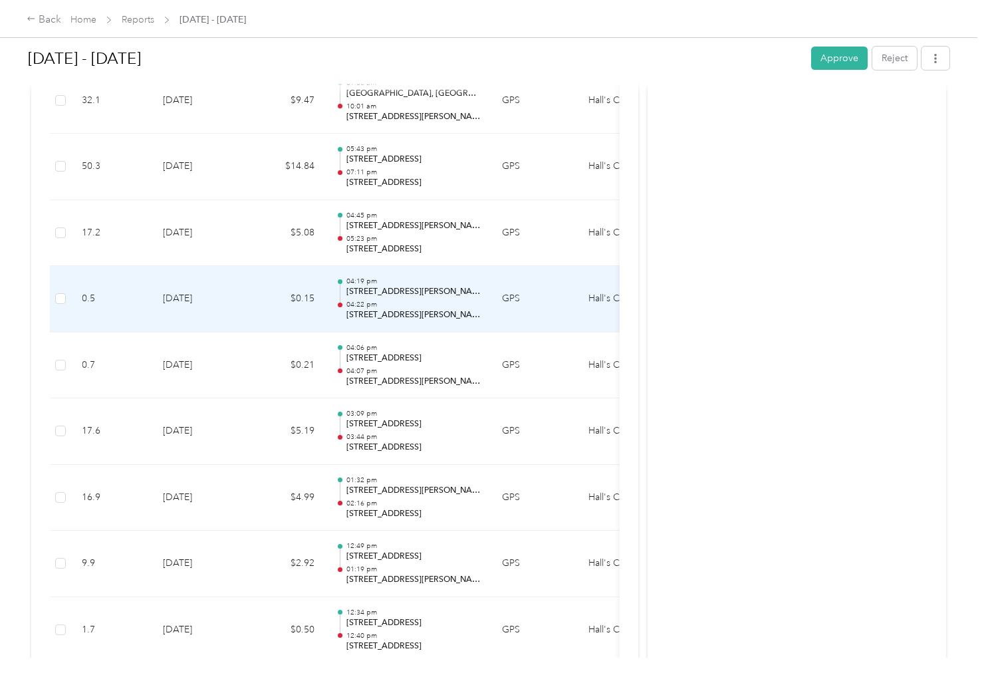
click at [412, 310] on p "[STREET_ADDRESS][PERSON_NAME]" at bounding box center [413, 315] width 134 height 12
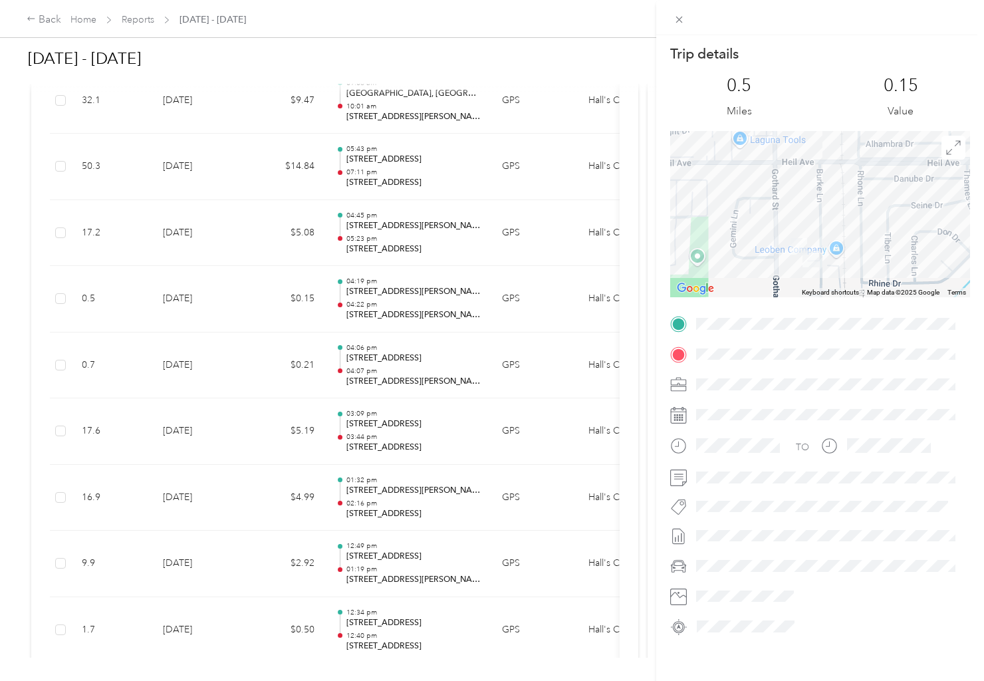
click at [410, 370] on div "Trip details This trip cannot be edited because it is either under review, appr…" at bounding box center [492, 340] width 984 height 681
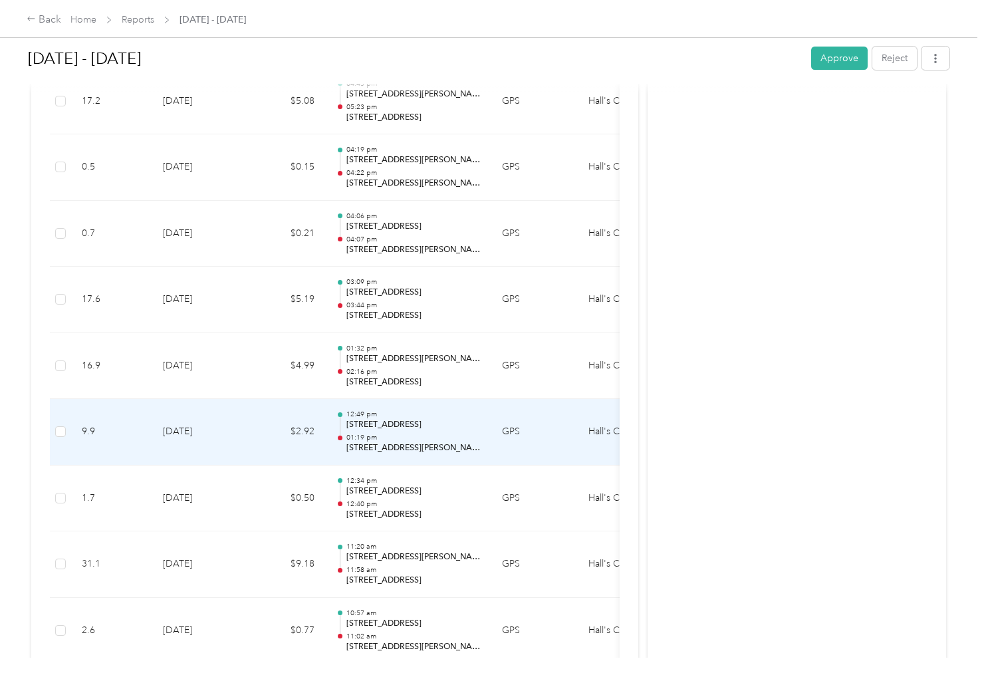
scroll to position [3588, 0]
click at [434, 427] on p "[STREET_ADDRESS]" at bounding box center [413, 424] width 134 height 12
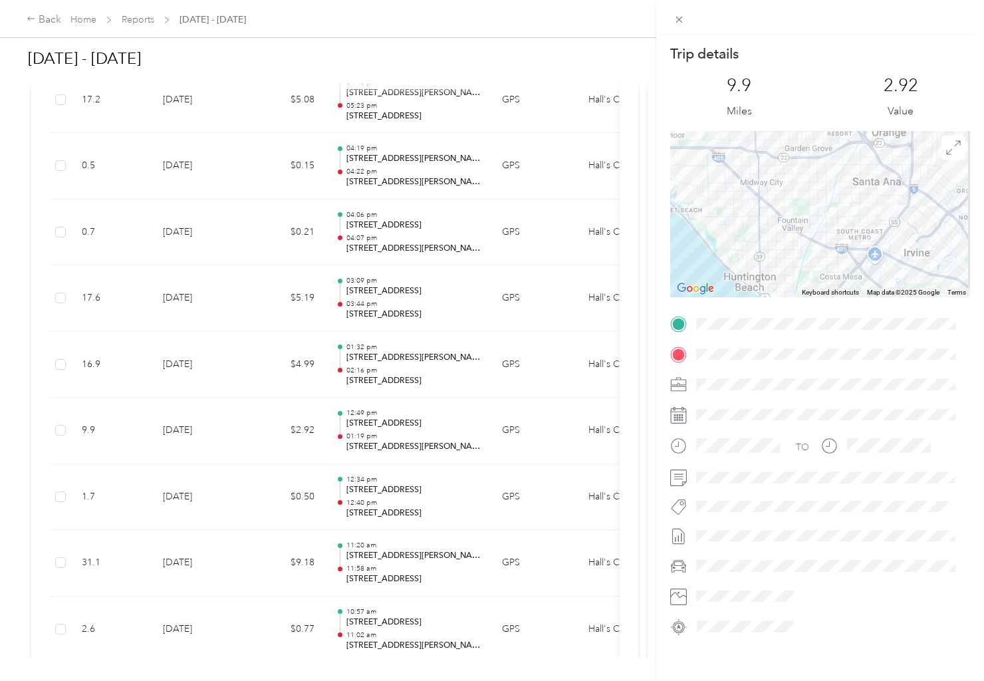
click at [425, 250] on div "Trip details This trip cannot be edited because it is either under review, appr…" at bounding box center [492, 340] width 984 height 681
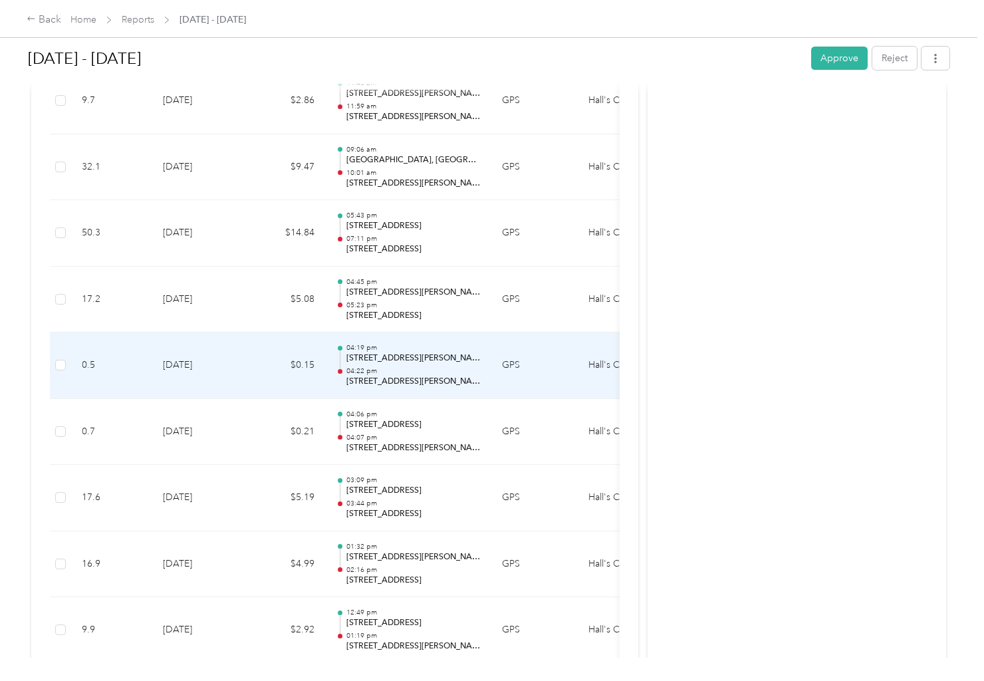
scroll to position [3322, 0]
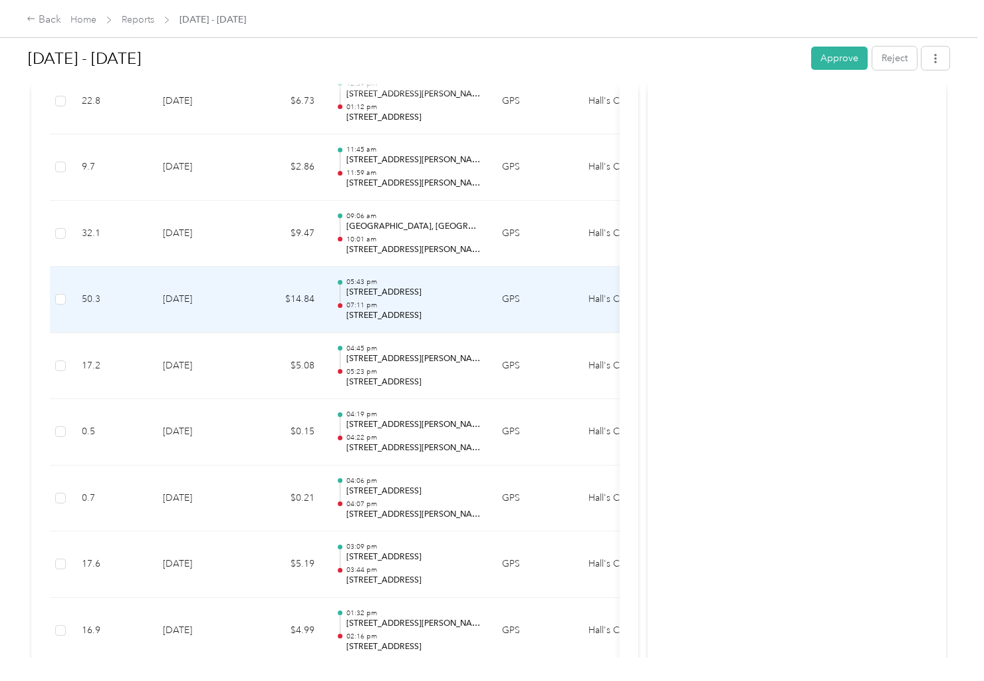
click at [434, 307] on p "07:11 pm" at bounding box center [413, 305] width 134 height 9
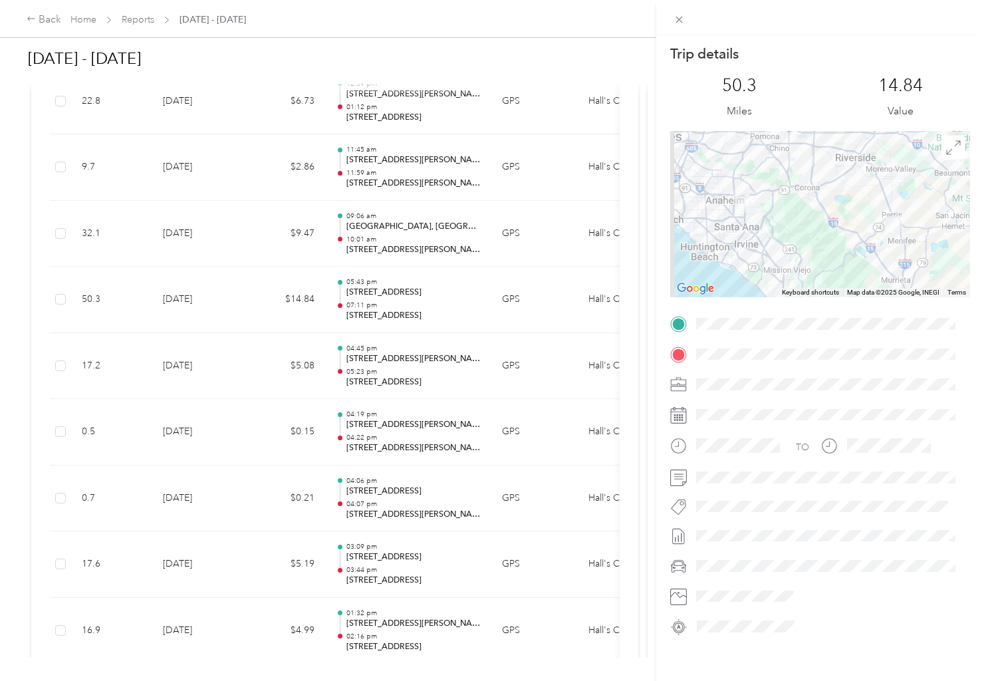
click at [441, 366] on div "Trip details This trip cannot be edited because it is either under review, appr…" at bounding box center [492, 340] width 984 height 681
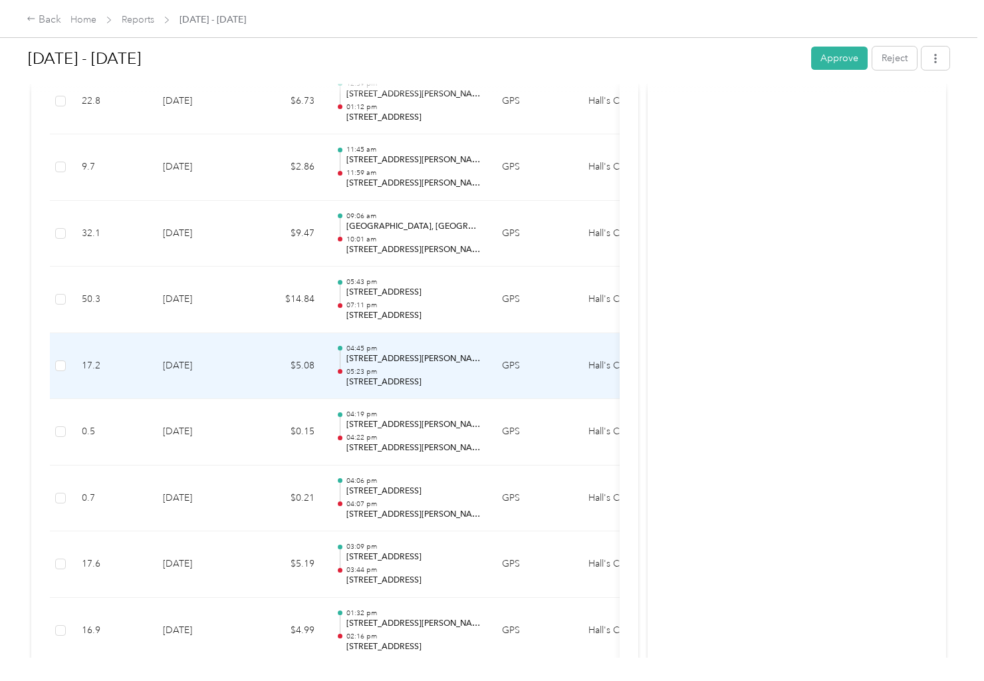
click at [424, 355] on p "[STREET_ADDRESS][PERSON_NAME]" at bounding box center [413, 359] width 134 height 12
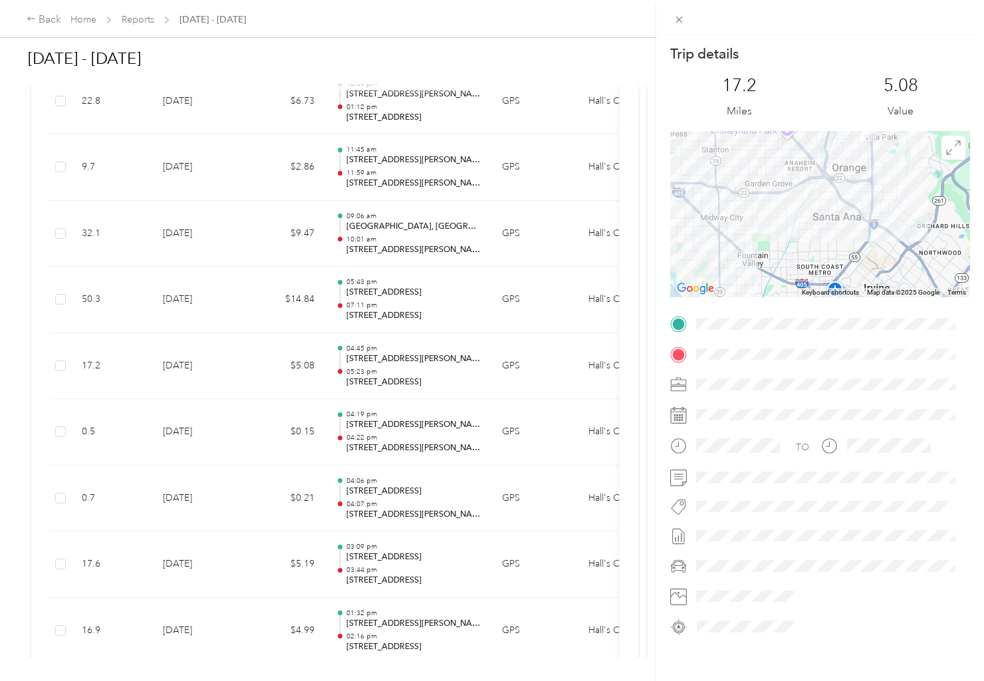
drag, startPoint x: 770, startPoint y: 243, endPoint x: 742, endPoint y: 299, distance: 63.0
click at [742, 299] on div "Trip details This trip cannot be edited because it is either under review, appr…" at bounding box center [820, 341] width 300 height 592
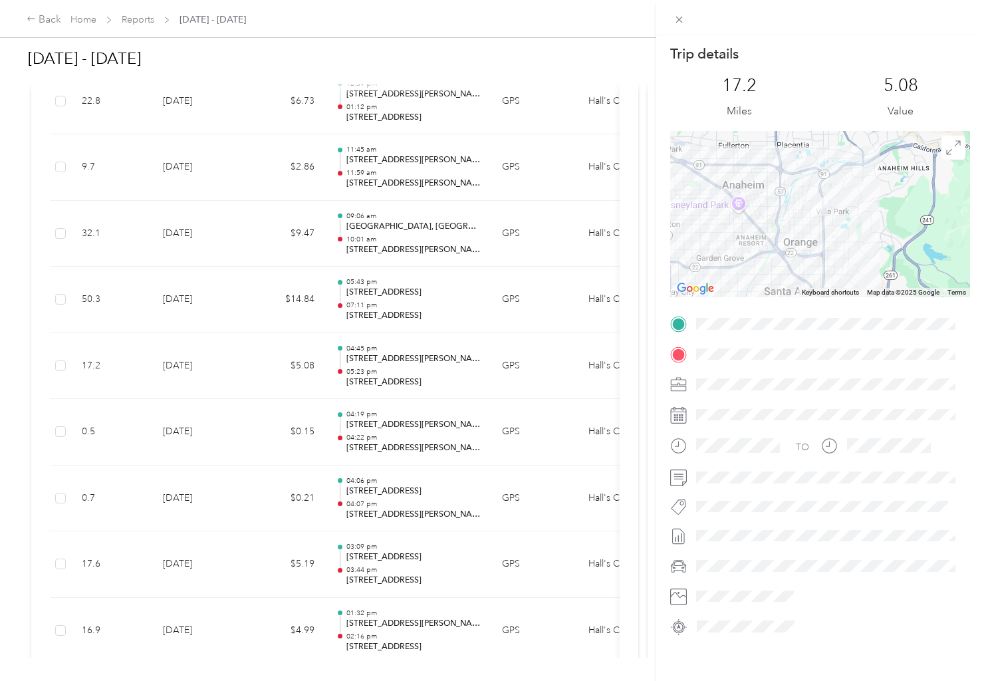
drag, startPoint x: 743, startPoint y: 270, endPoint x: 858, endPoint y: 186, distance: 141.8
click at [858, 186] on div at bounding box center [820, 214] width 300 height 166
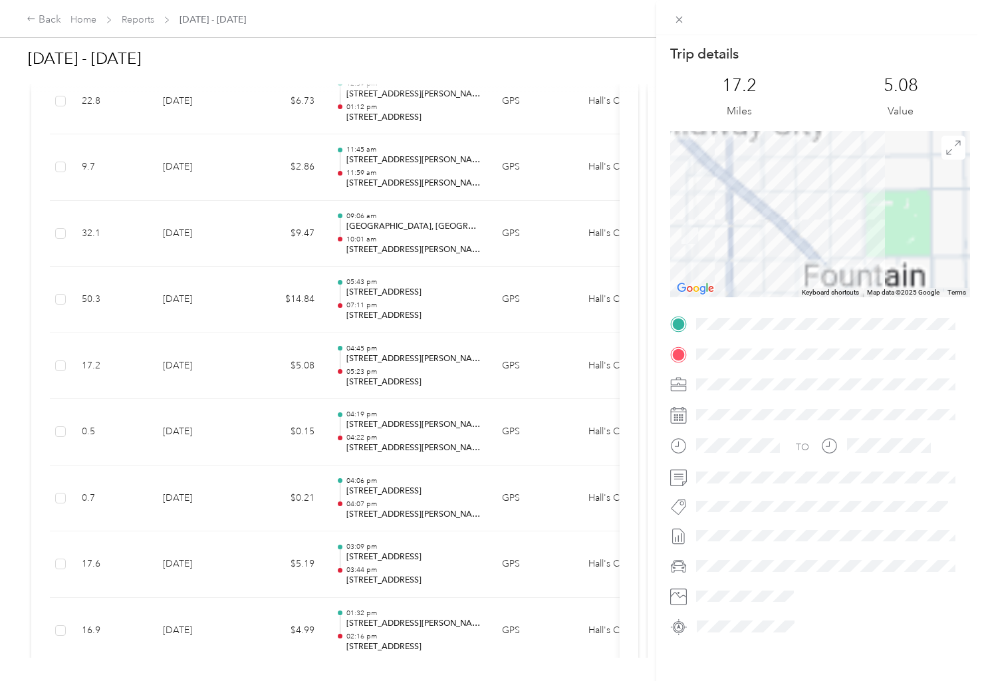
drag, startPoint x: 773, startPoint y: 226, endPoint x: 922, endPoint y: 225, distance: 148.9
click at [922, 225] on div at bounding box center [820, 214] width 300 height 166
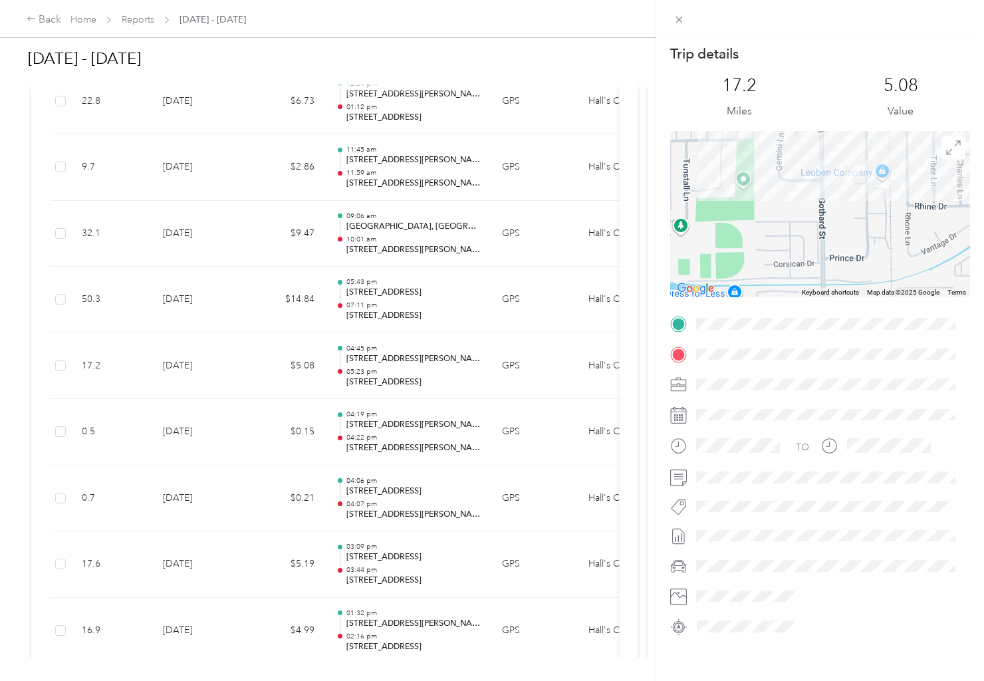
drag, startPoint x: 874, startPoint y: 188, endPoint x: 880, endPoint y: 274, distance: 86.0
click at [880, 274] on div at bounding box center [820, 214] width 300 height 166
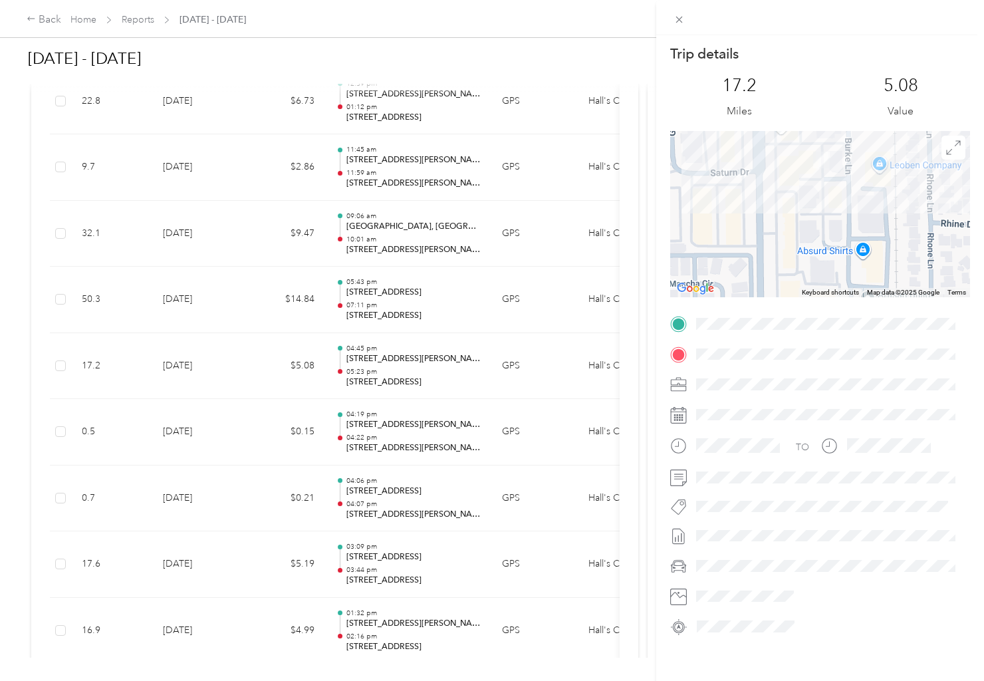
click at [473, 36] on div "Trip details This trip cannot be edited because it is either under review, appr…" at bounding box center [492, 340] width 984 height 681
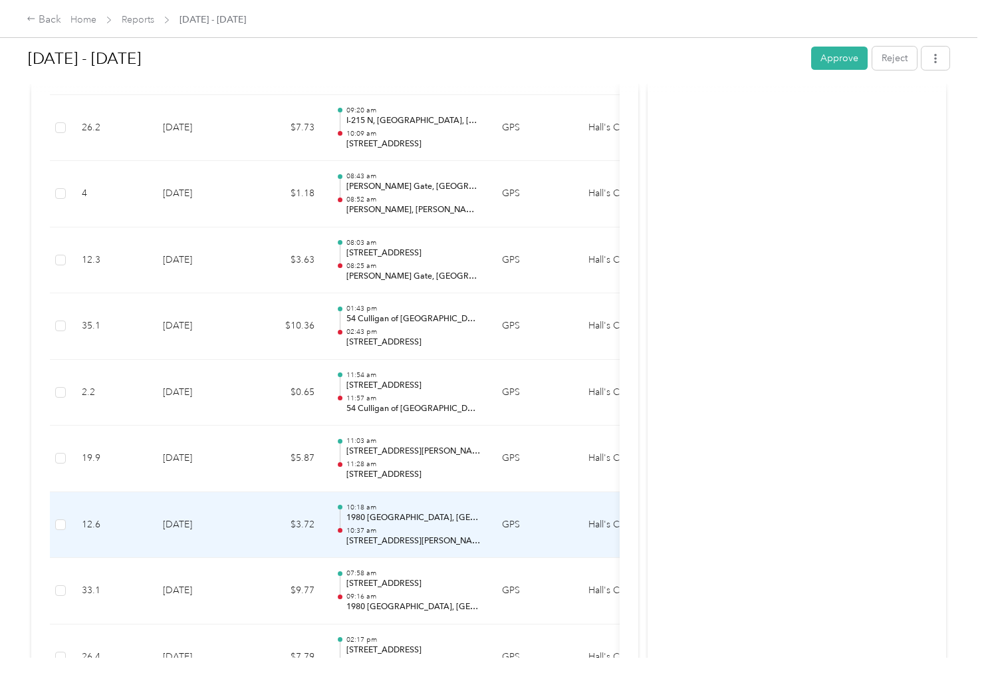
scroll to position [463, 0]
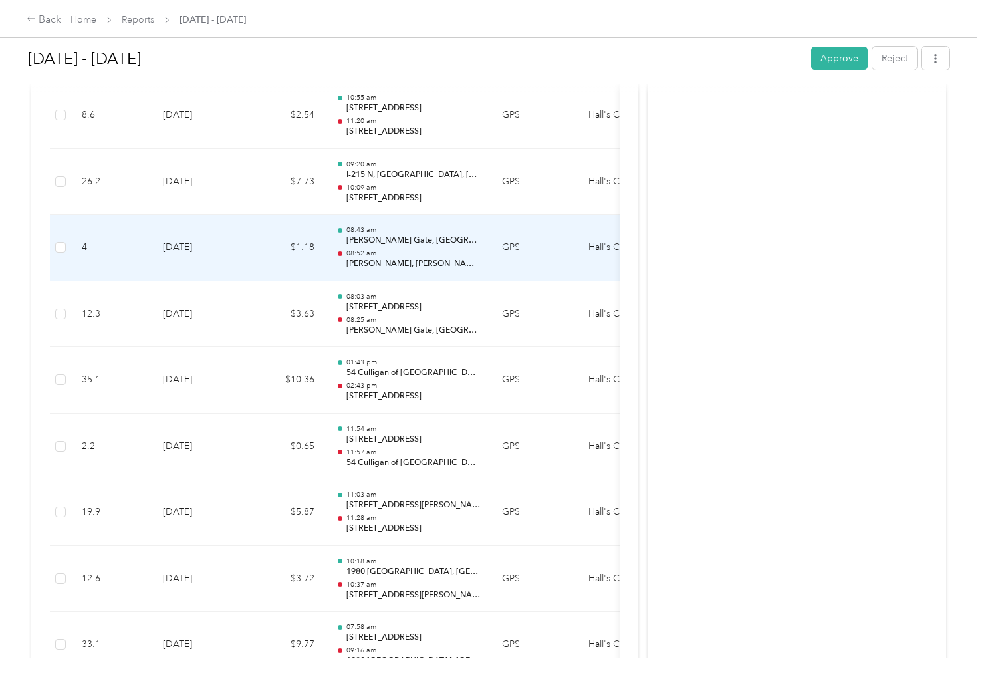
click at [400, 262] on p "[PERSON_NAME], [PERSON_NAME], [GEOGRAPHIC_DATA]" at bounding box center [413, 264] width 134 height 12
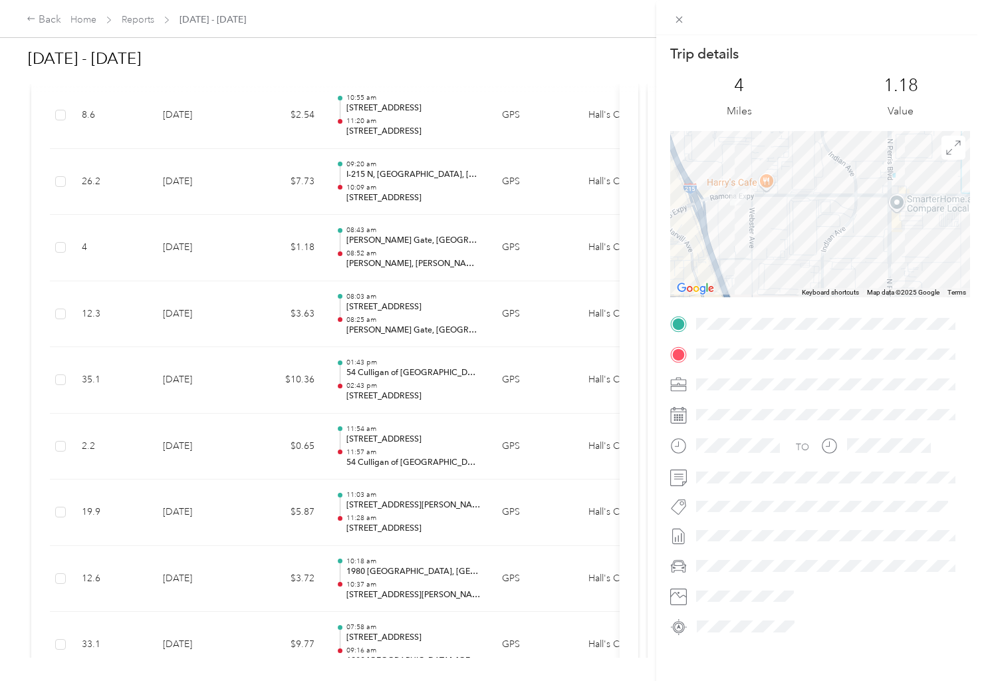
drag, startPoint x: 753, startPoint y: 206, endPoint x: 816, endPoint y: 251, distance: 77.8
click at [816, 251] on div at bounding box center [820, 214] width 300 height 166
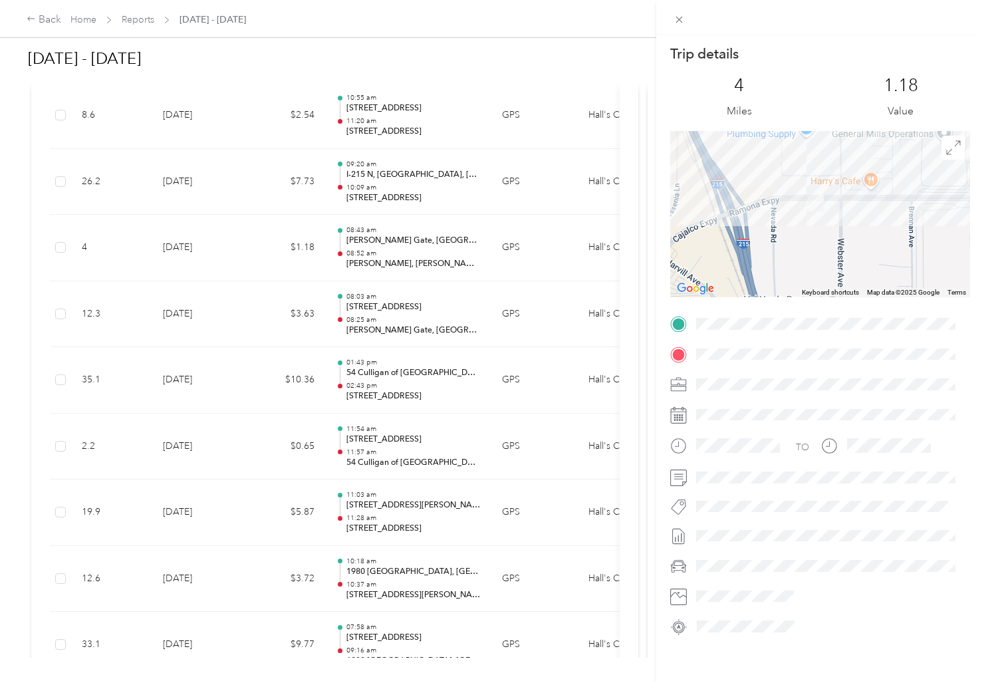
drag, startPoint x: 751, startPoint y: 207, endPoint x: 836, endPoint y: 239, distance: 90.9
click at [836, 239] on div at bounding box center [820, 214] width 300 height 166
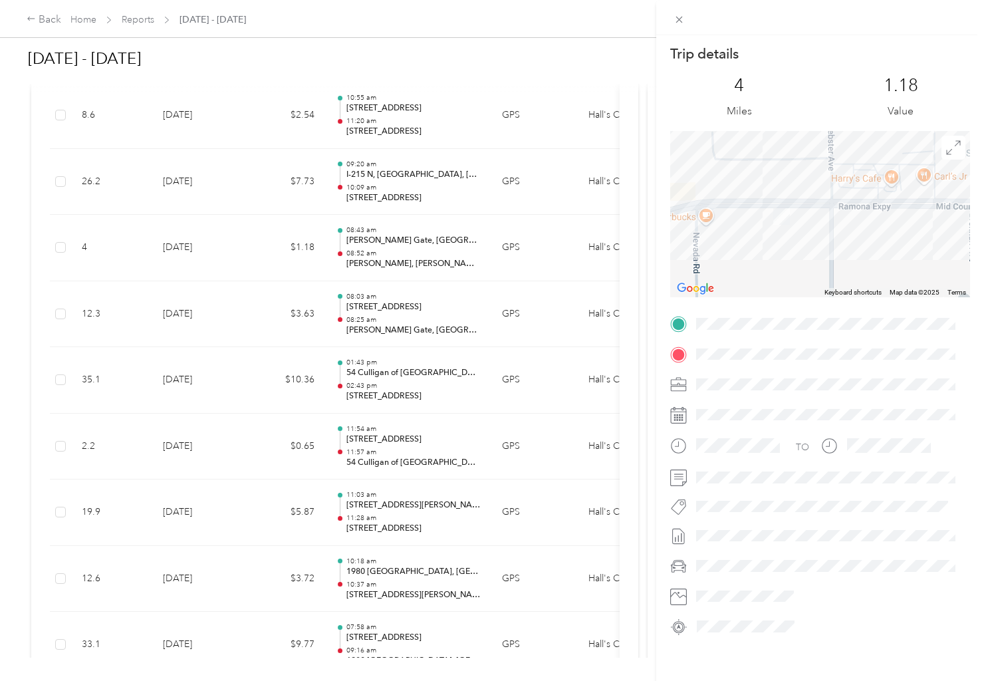
drag, startPoint x: 826, startPoint y: 200, endPoint x: 816, endPoint y: 244, distance: 45.0
click at [816, 244] on div at bounding box center [820, 214] width 300 height 166
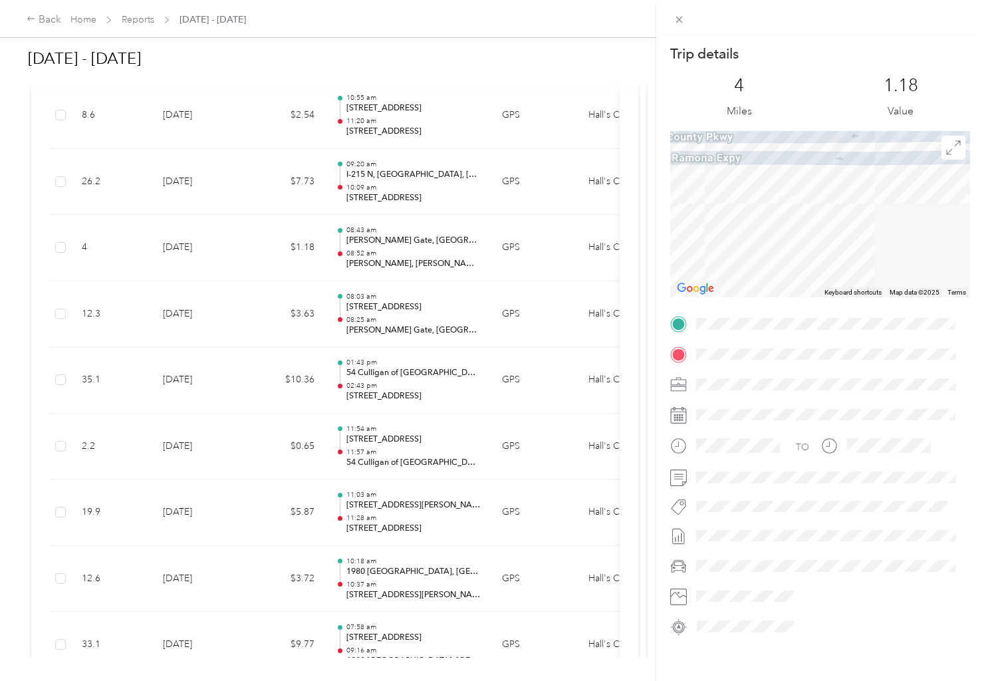
drag, startPoint x: 819, startPoint y: 211, endPoint x: 911, endPoint y: 253, distance: 100.9
click at [911, 253] on div at bounding box center [820, 214] width 300 height 166
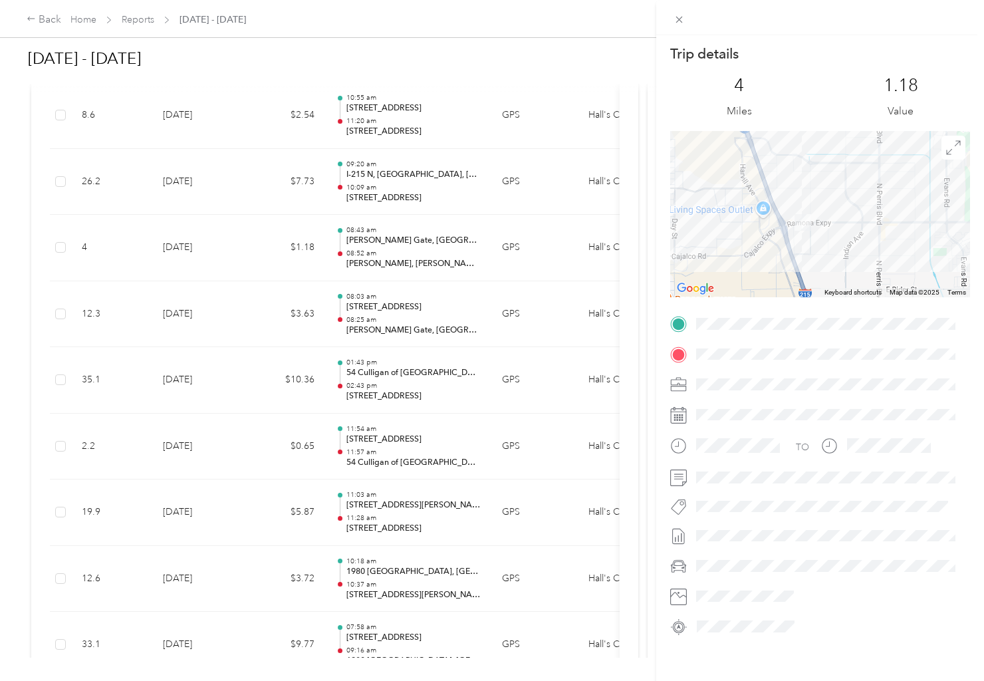
click at [467, 166] on div "Trip details This trip cannot be edited because it is either under review, appr…" at bounding box center [492, 340] width 984 height 681
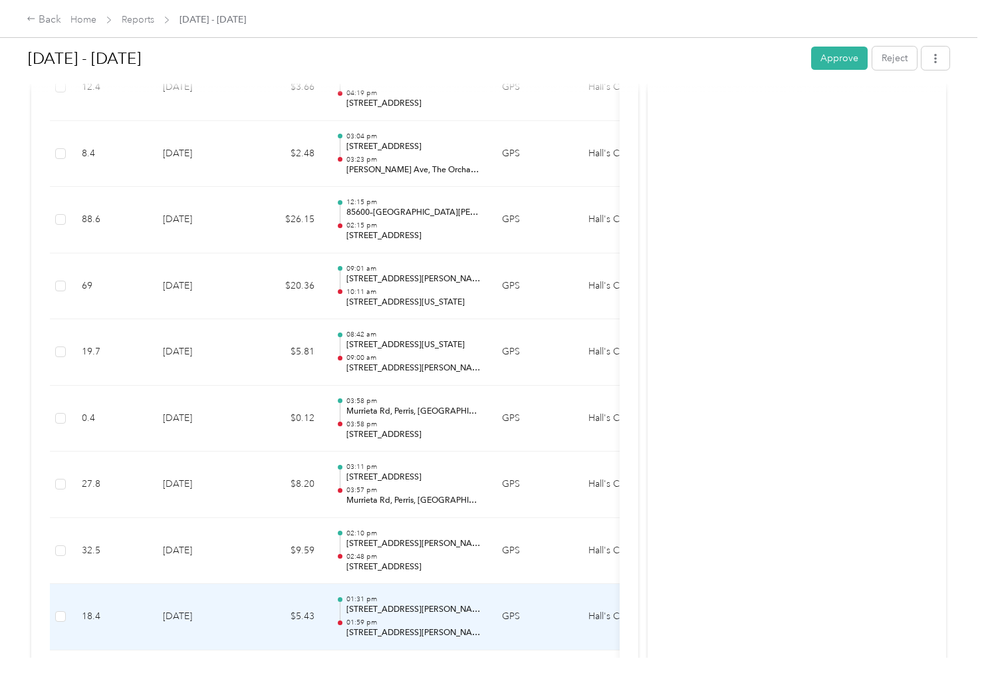
scroll to position [12897, 0]
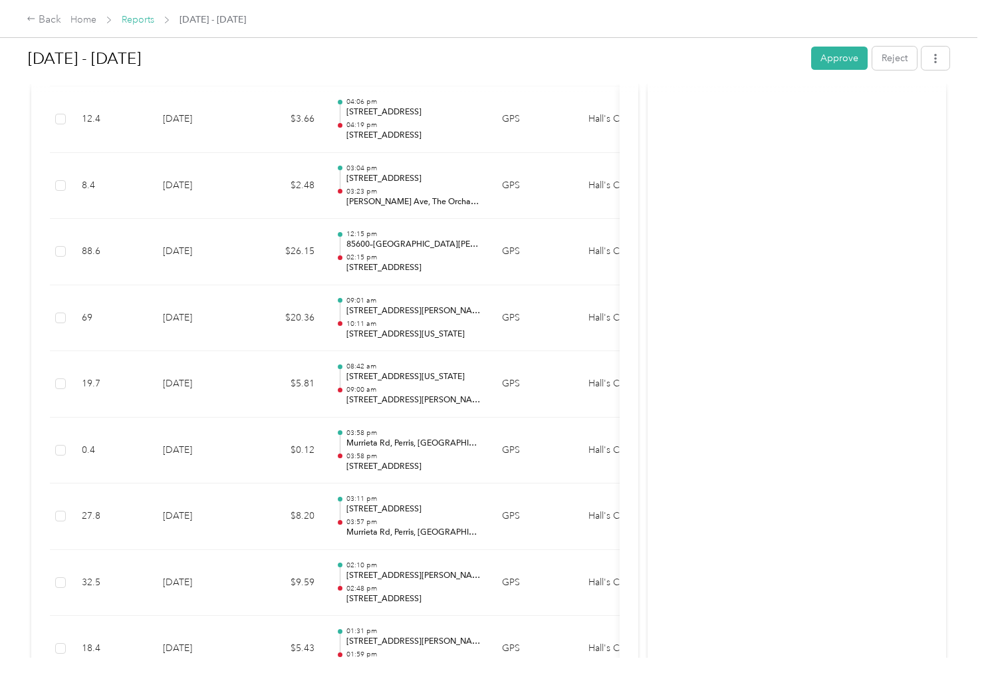
click at [144, 21] on link "Reports" at bounding box center [138, 19] width 33 height 11
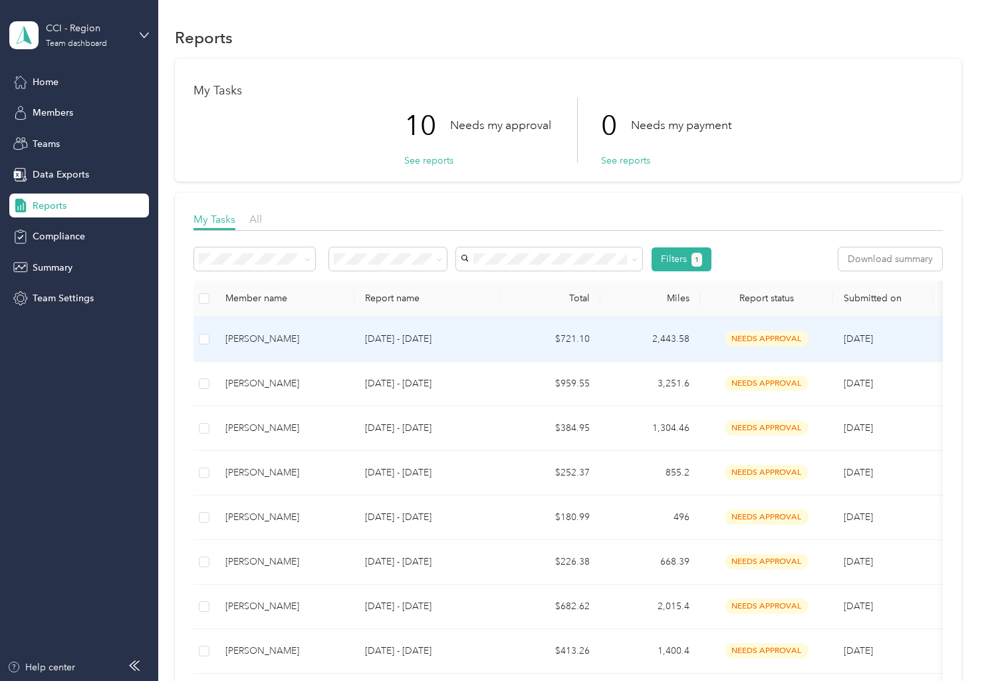
click at [271, 336] on div "[PERSON_NAME]" at bounding box center [284, 339] width 118 height 15
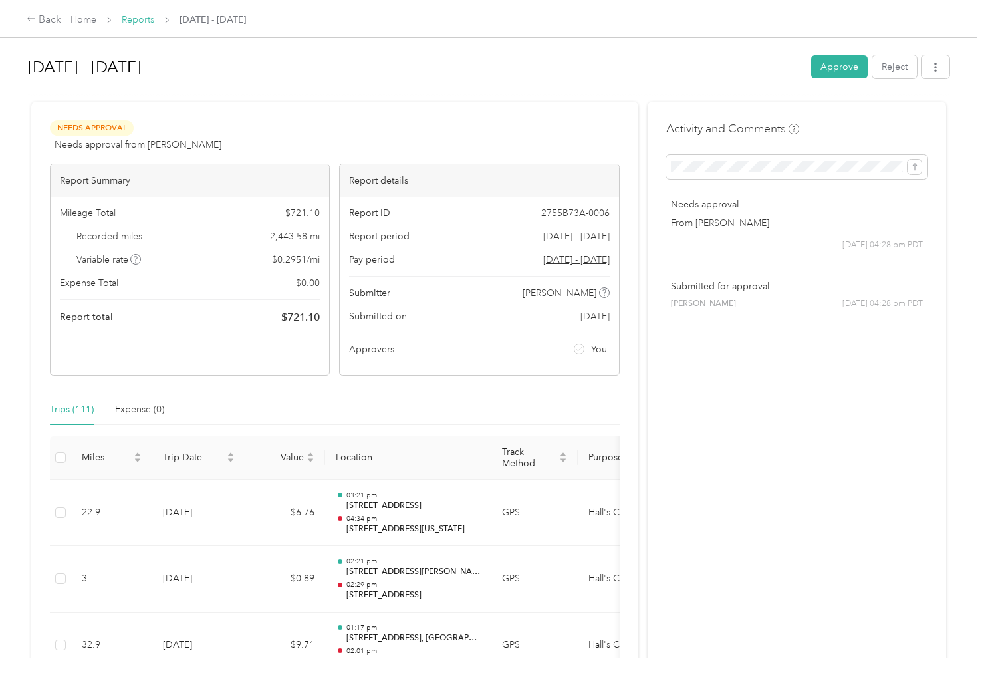
click at [146, 21] on link "Reports" at bounding box center [138, 19] width 33 height 11
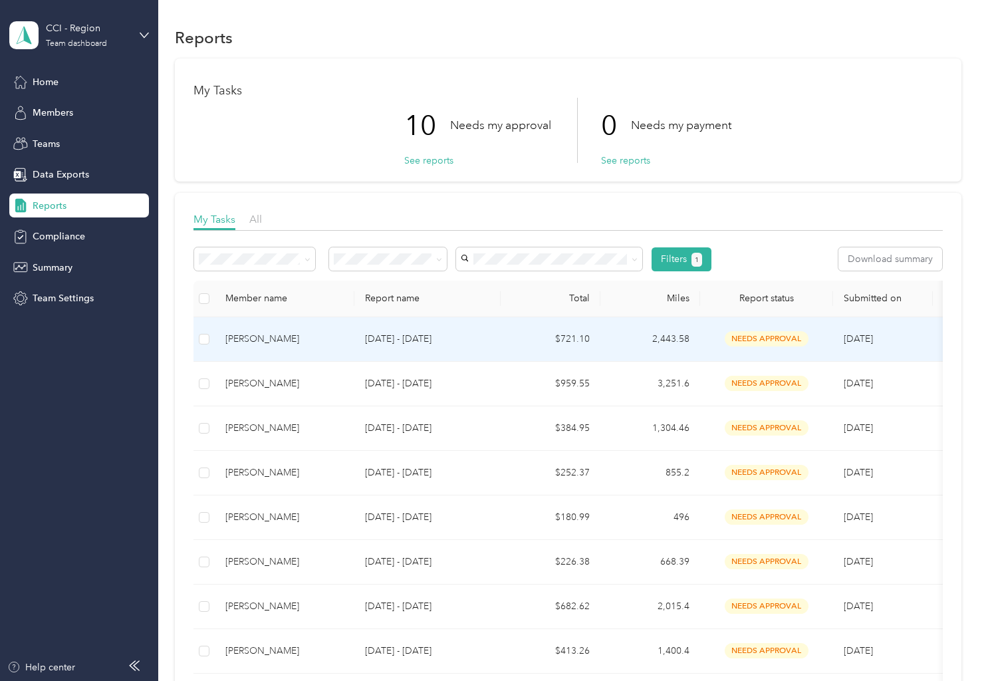
click at [261, 344] on div "[PERSON_NAME]" at bounding box center [284, 339] width 118 height 15
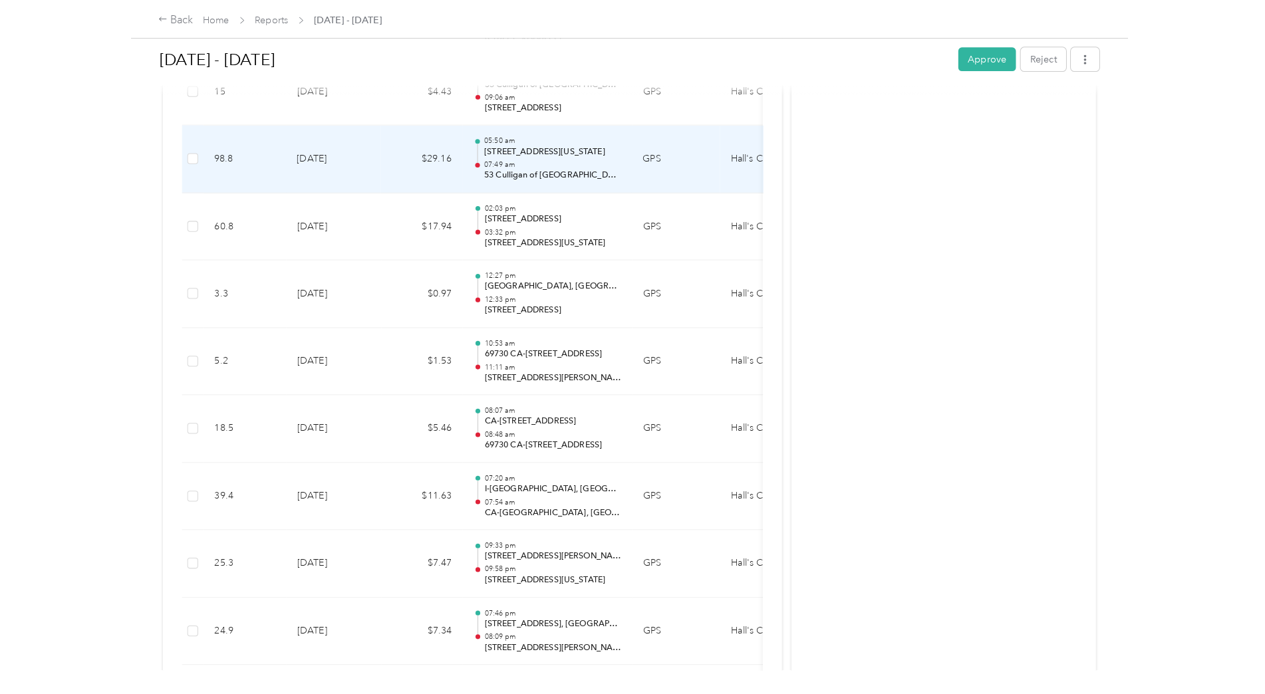
scroll to position [6926, 0]
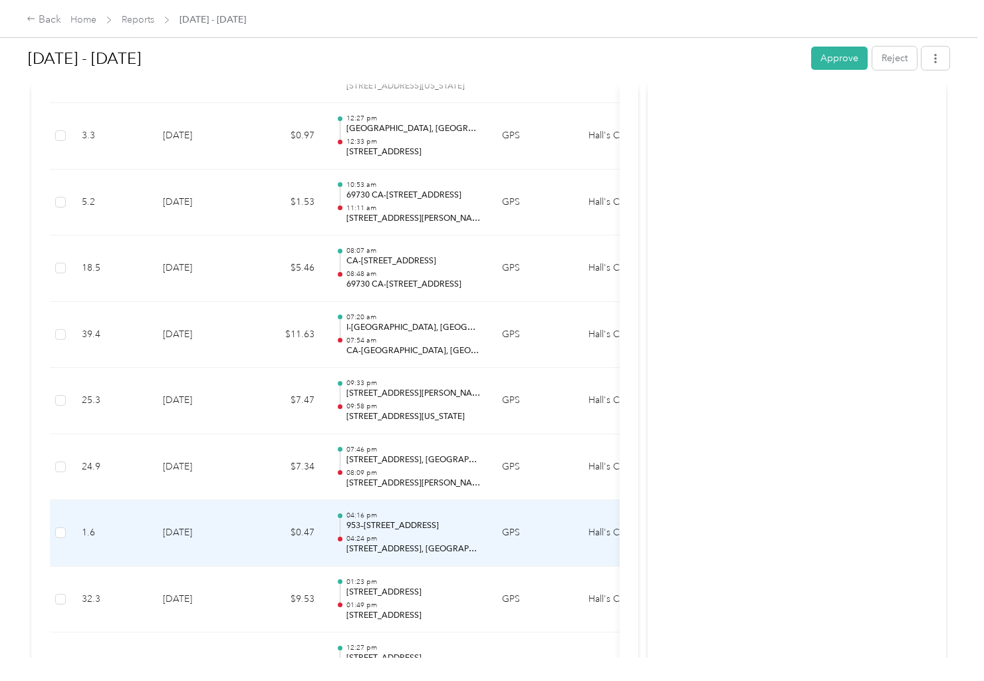
click at [383, 523] on p "953–[STREET_ADDRESS]" at bounding box center [413, 526] width 134 height 12
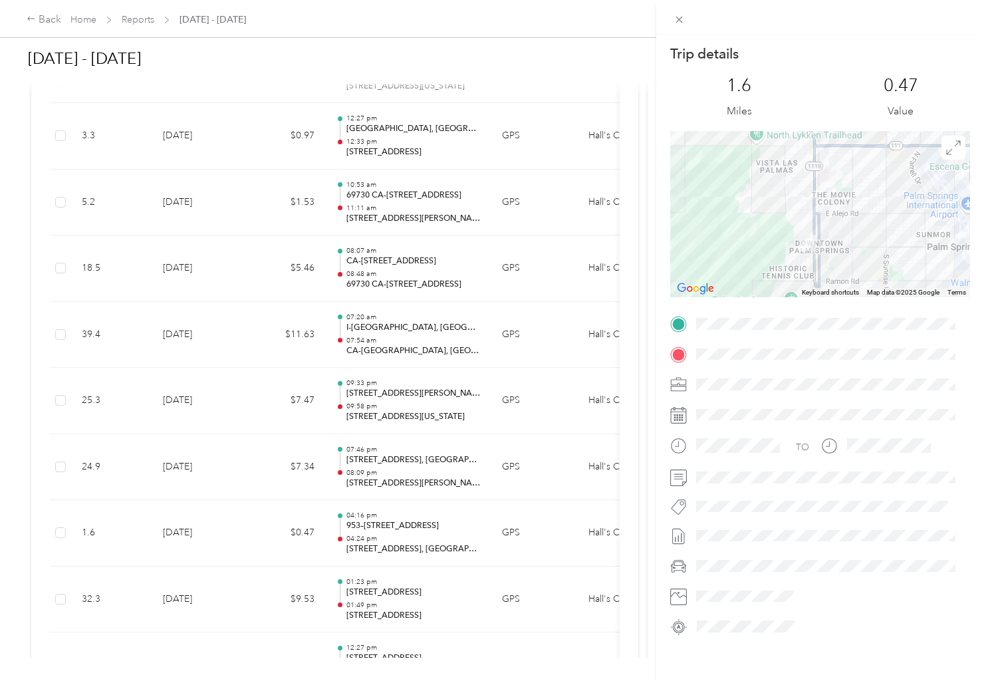
click at [882, 209] on div at bounding box center [820, 214] width 300 height 166
click at [395, 525] on div "Trip details This trip cannot be edited because it is either under review, appr…" at bounding box center [492, 340] width 984 height 681
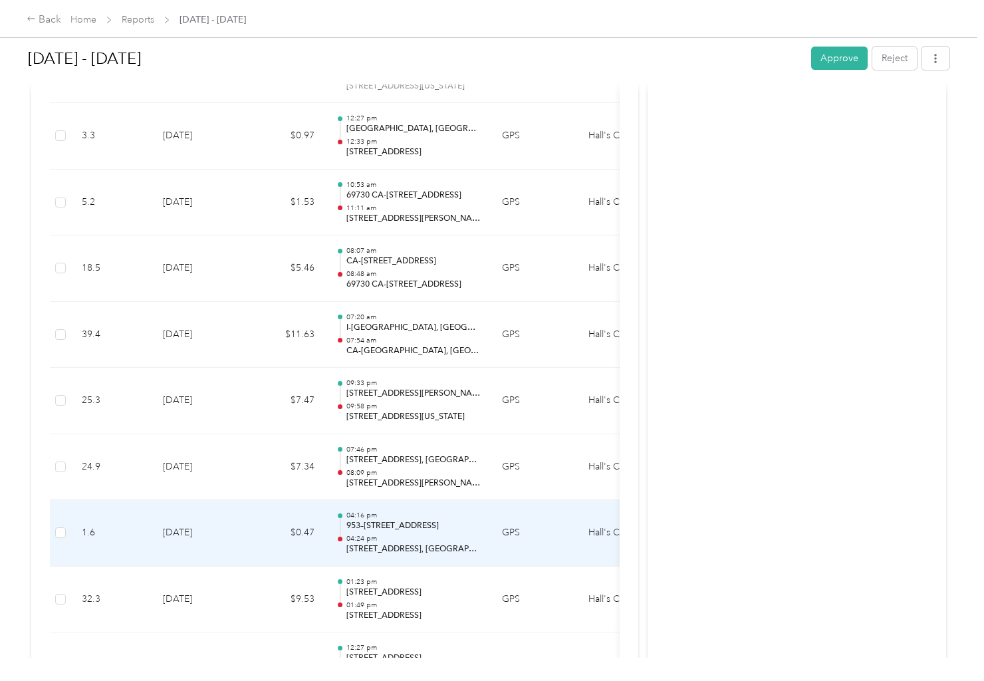
click at [360, 533] on div "04:16 pm 953–[STREET_ADDRESS] 04:24 pm [STREET_ADDRESS][GEOGRAPHIC_DATA], [GEOG…" at bounding box center [413, 533] width 134 height 45
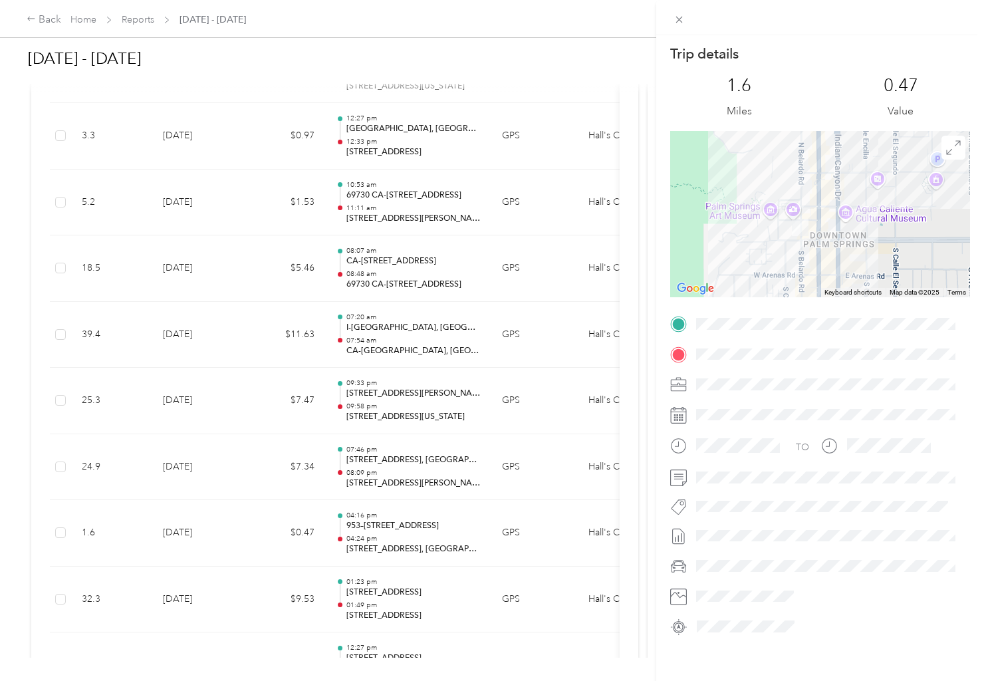
drag, startPoint x: 818, startPoint y: 230, endPoint x: 839, endPoint y: 239, distance: 22.4
click at [839, 239] on div at bounding box center [820, 214] width 300 height 166
click at [376, 459] on div "Trip details This trip cannot be edited because it is either under review, appr…" at bounding box center [492, 340] width 984 height 681
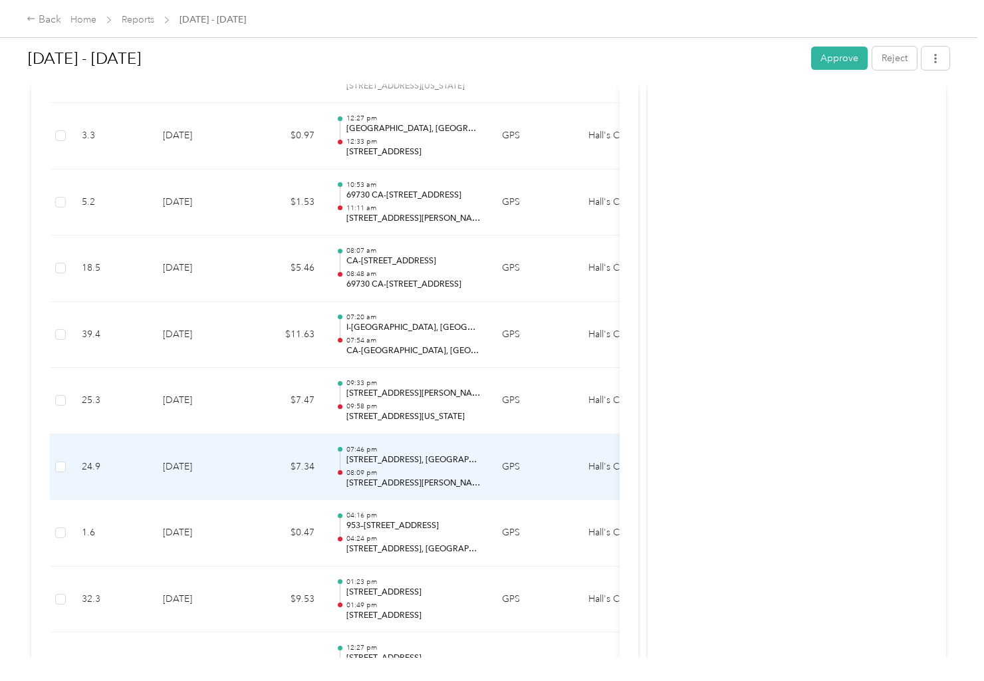
click at [388, 462] on p "[STREET_ADDRESS], [GEOGRAPHIC_DATA], [GEOGRAPHIC_DATA], [GEOGRAPHIC_DATA]" at bounding box center [413, 460] width 134 height 12
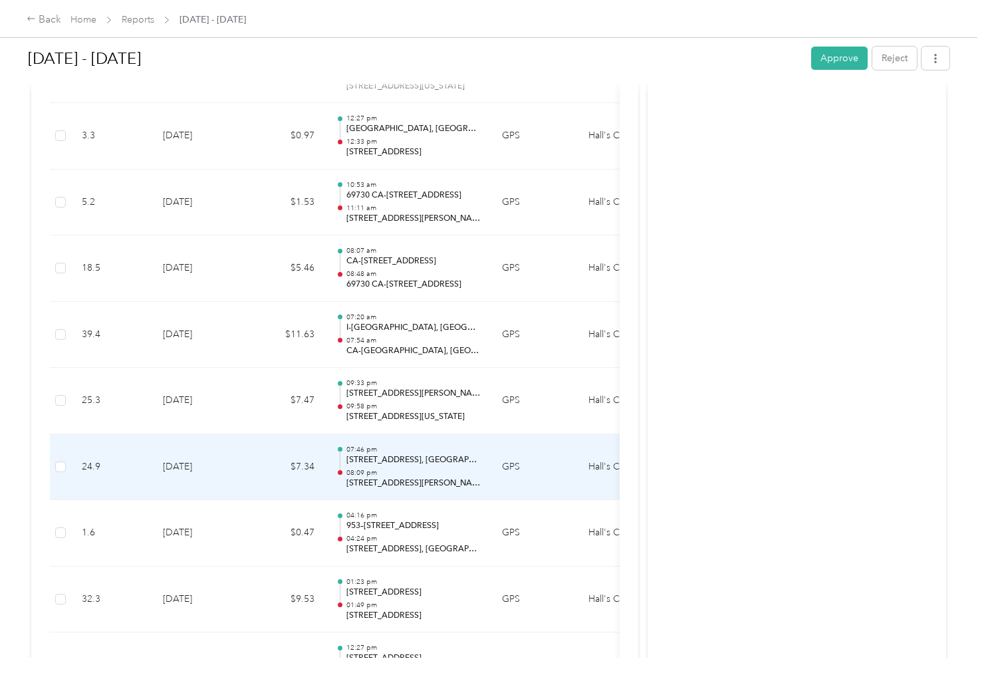
click at [388, 462] on p "[STREET_ADDRESS], [GEOGRAPHIC_DATA], [GEOGRAPHIC_DATA], [GEOGRAPHIC_DATA]" at bounding box center [413, 460] width 134 height 12
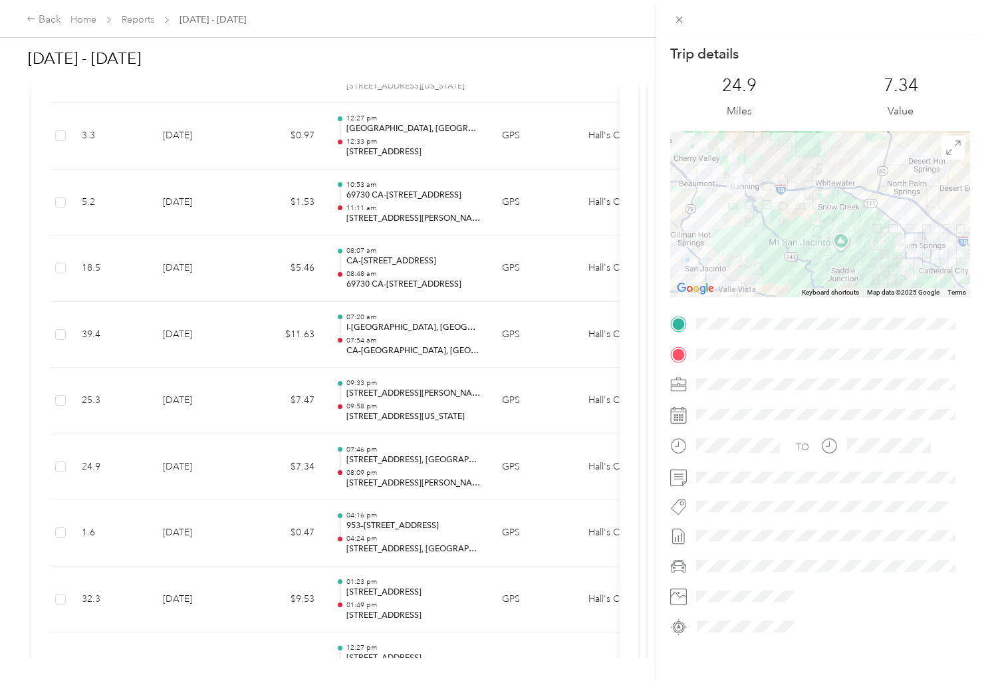
click at [402, 459] on div "Trip details This trip cannot be edited because it is either under review, appr…" at bounding box center [492, 340] width 984 height 681
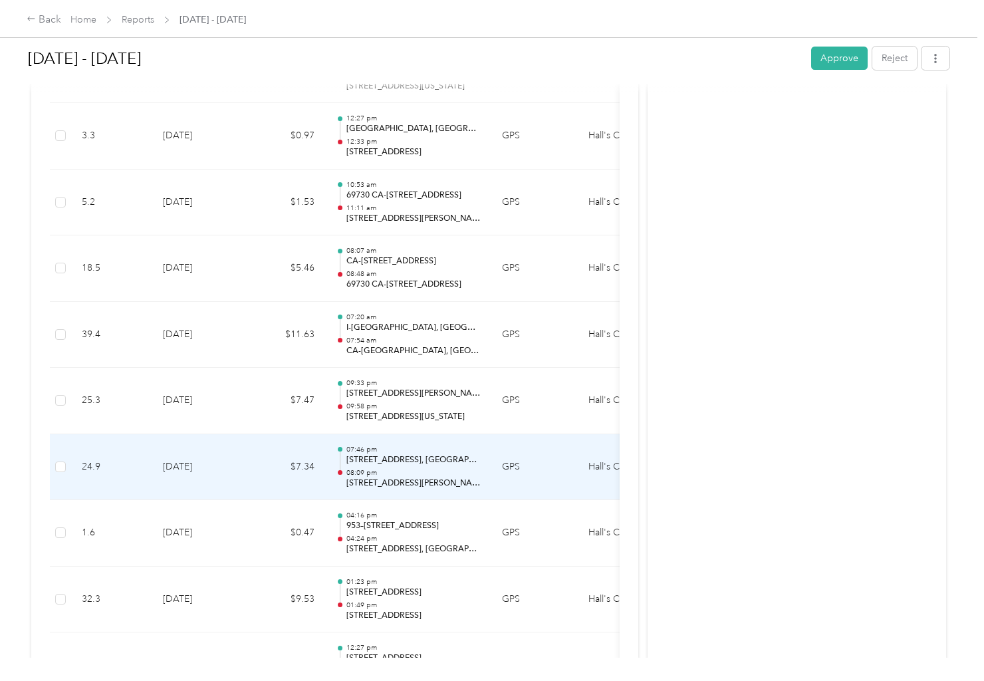
click at [402, 459] on p "[STREET_ADDRESS], [GEOGRAPHIC_DATA], [GEOGRAPHIC_DATA], [GEOGRAPHIC_DATA]" at bounding box center [413, 460] width 134 height 12
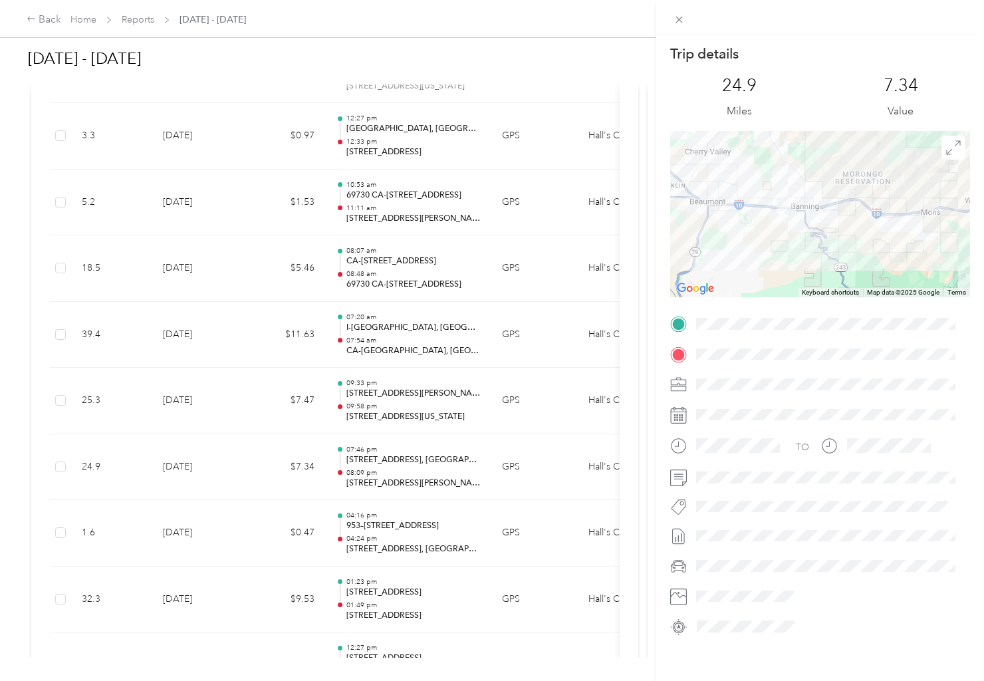
drag, startPoint x: 758, startPoint y: 216, endPoint x: 840, endPoint y: 268, distance: 97.4
click at [840, 268] on div at bounding box center [820, 214] width 300 height 166
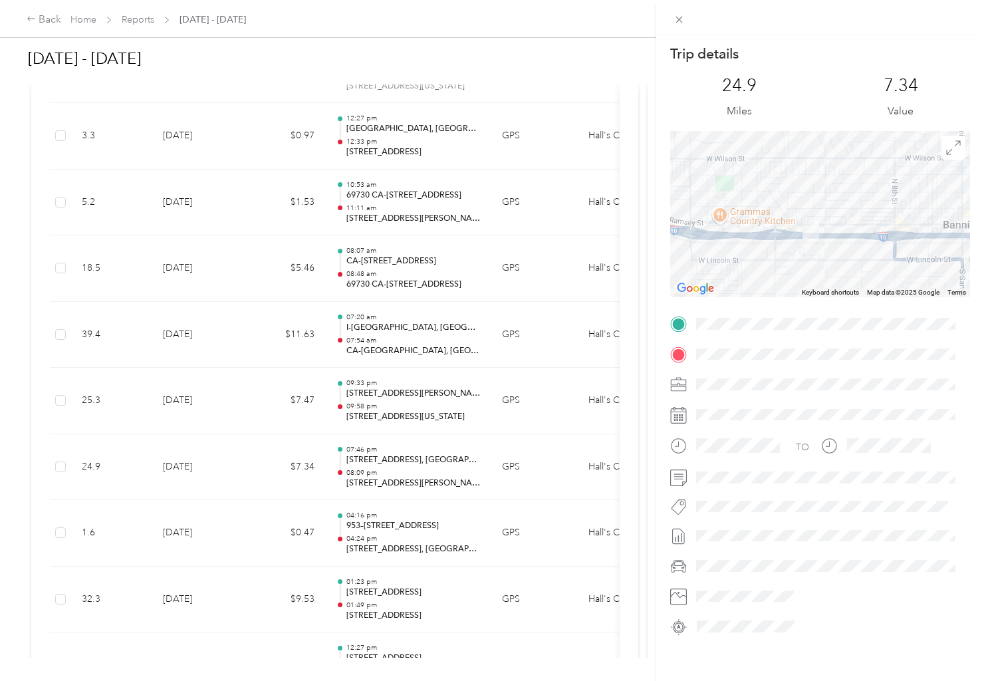
drag, startPoint x: 748, startPoint y: 210, endPoint x: 817, endPoint y: 255, distance: 82.3
click at [814, 256] on div at bounding box center [820, 214] width 300 height 166
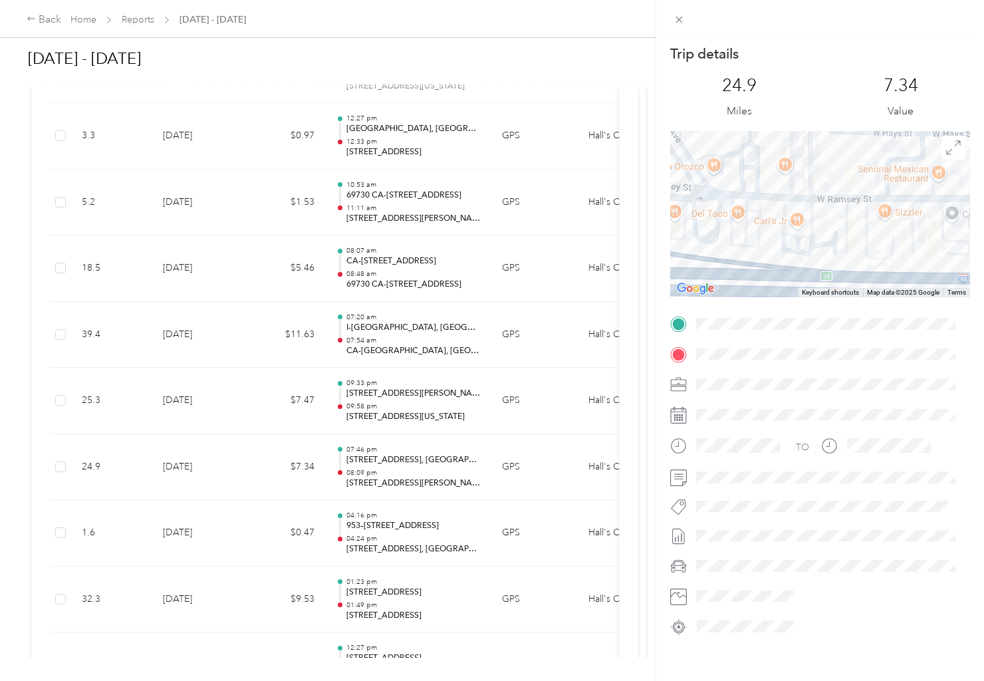
drag, startPoint x: 771, startPoint y: 197, endPoint x: 918, endPoint y: 215, distance: 148.0
click at [918, 215] on div at bounding box center [820, 214] width 300 height 166
click at [443, 400] on div "Trip details This trip cannot be edited because it is either under review, appr…" at bounding box center [492, 340] width 984 height 681
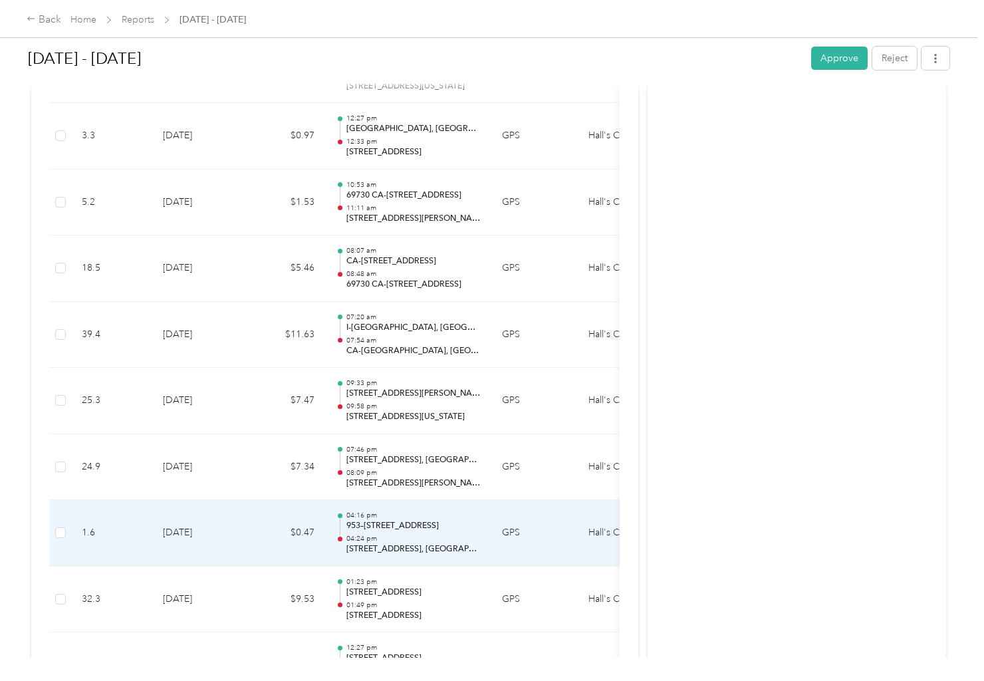
click at [370, 530] on p "953–[STREET_ADDRESS]" at bounding box center [413, 526] width 134 height 12
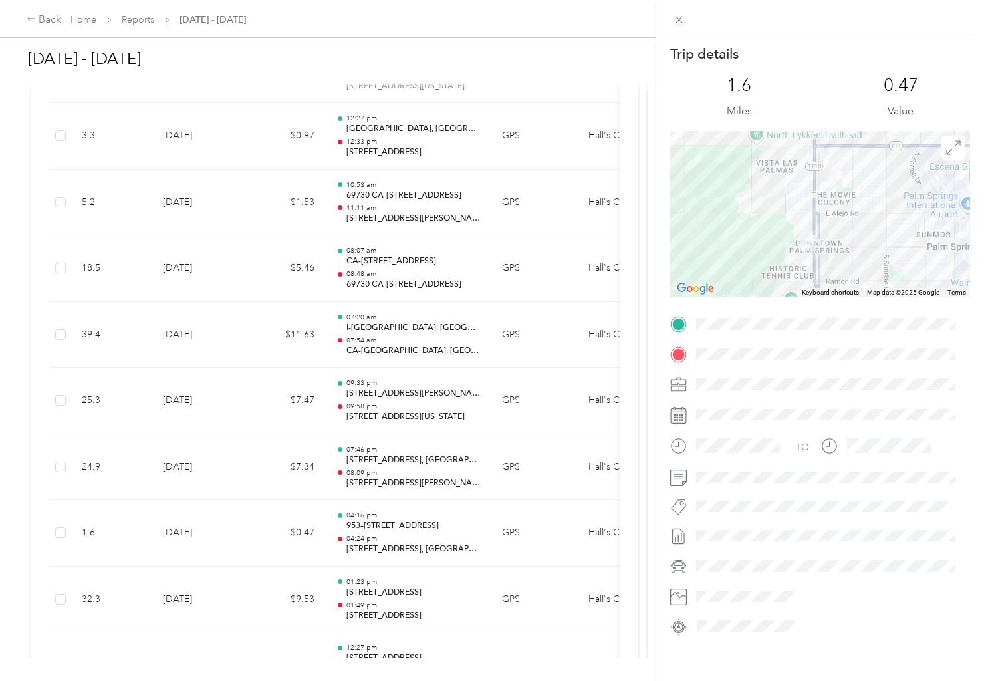
click at [392, 524] on div "Trip details This trip cannot be edited because it is either under review, appr…" at bounding box center [492, 340] width 984 height 681
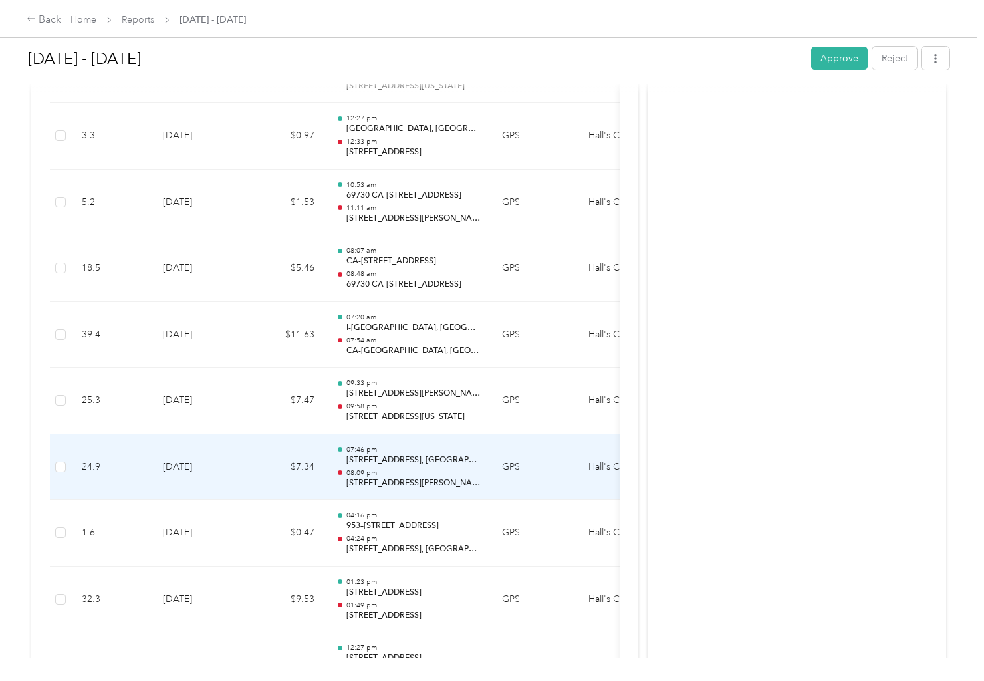
click at [358, 459] on p "[STREET_ADDRESS], [GEOGRAPHIC_DATA], [GEOGRAPHIC_DATA], [GEOGRAPHIC_DATA]" at bounding box center [413, 460] width 134 height 12
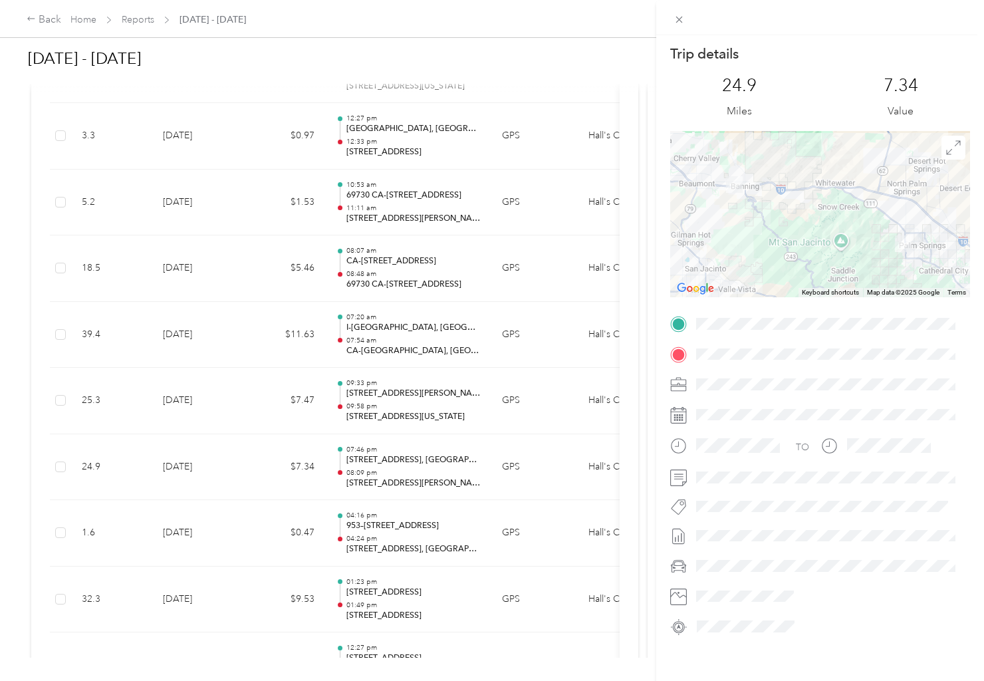
click at [355, 530] on div "Trip details This trip cannot be edited because it is either under review, appr…" at bounding box center [492, 340] width 984 height 681
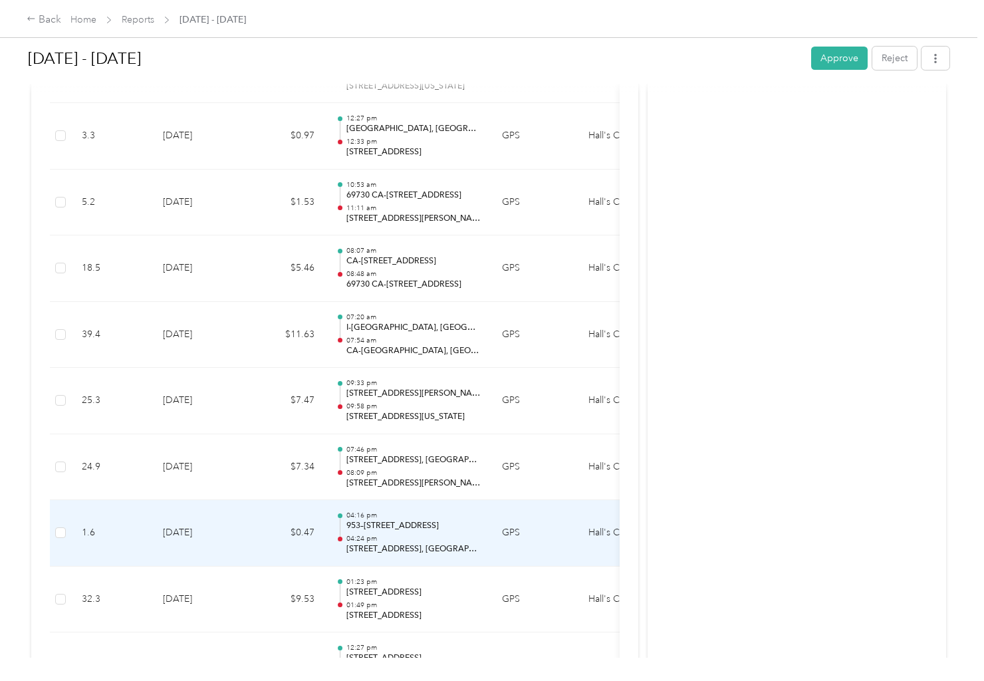
click at [362, 534] on p "04:24 pm" at bounding box center [413, 538] width 134 height 9
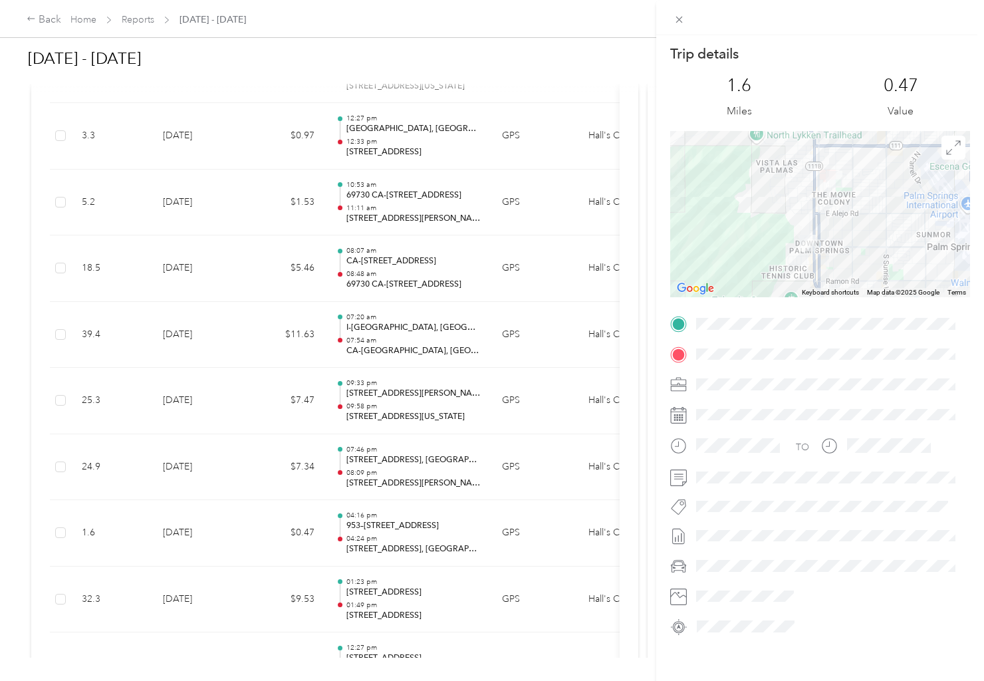
click at [830, 256] on div at bounding box center [820, 214] width 300 height 166
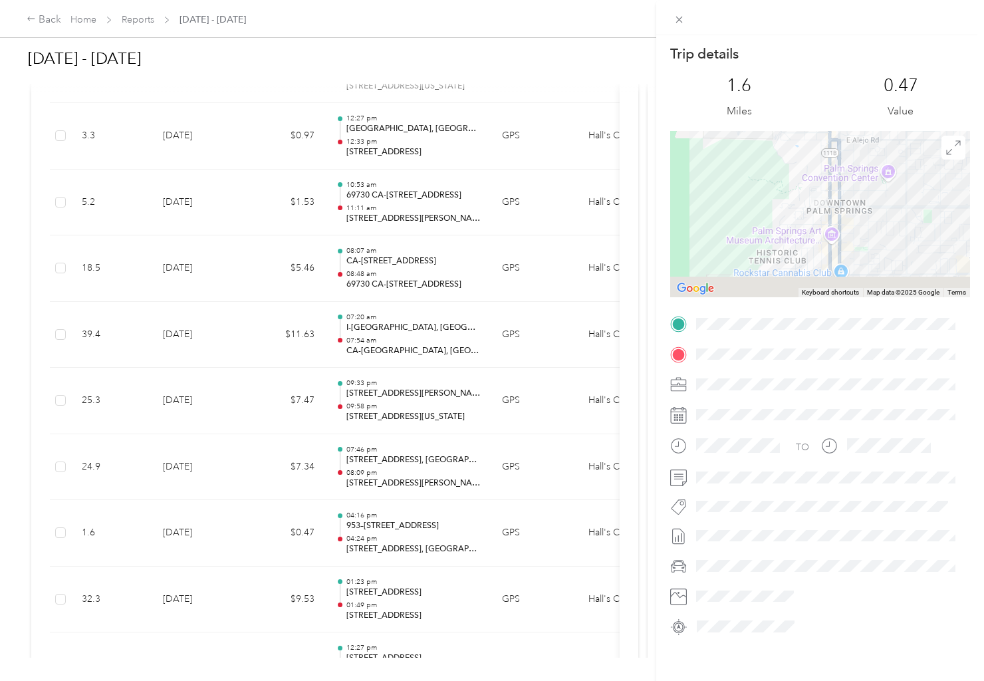
drag, startPoint x: 820, startPoint y: 250, endPoint x: 839, endPoint y: 199, distance: 54.5
click at [849, 186] on div at bounding box center [820, 214] width 300 height 166
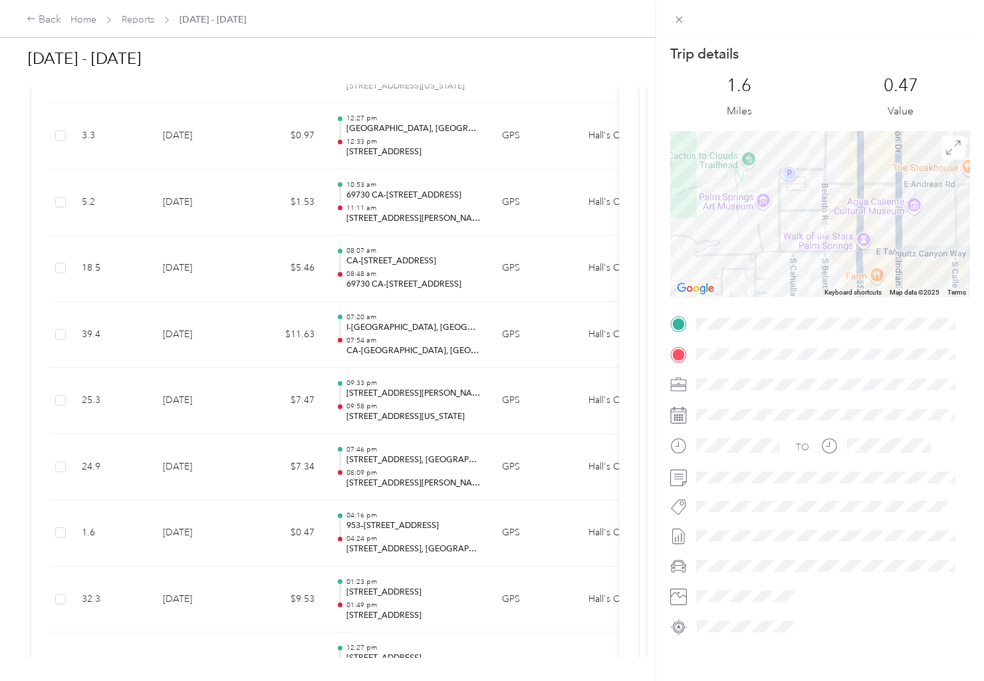
drag, startPoint x: 844, startPoint y: 158, endPoint x: 882, endPoint y: 276, distance: 123.6
click at [884, 289] on div "Keyboard shortcuts Map Data Map data ©2025 Map data ©2025 100 m Click to toggle…" at bounding box center [820, 214] width 300 height 166
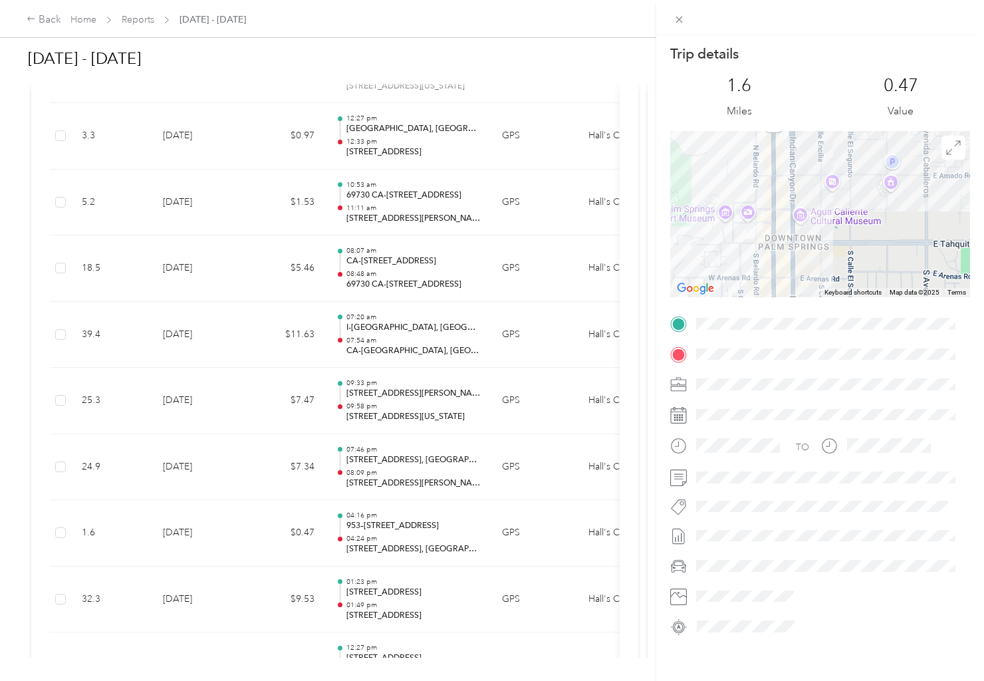
drag, startPoint x: 780, startPoint y: 197, endPoint x: 669, endPoint y: 166, distance: 115.5
click at [669, 166] on form "Trip details This trip cannot be edited because it is either under review, appr…" at bounding box center [820, 341] width 328 height 592
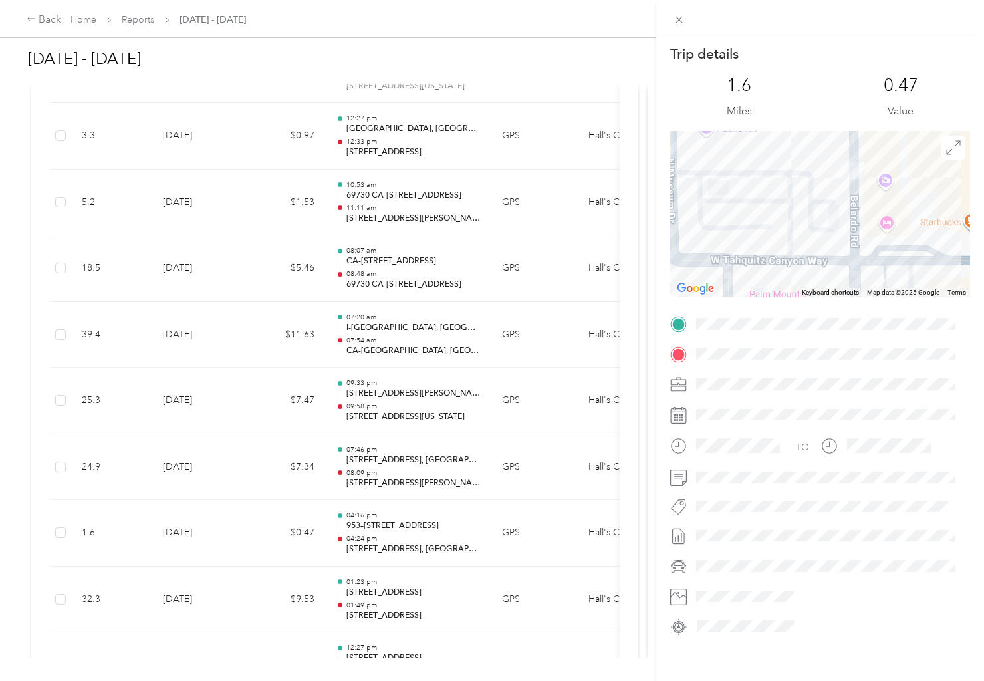
drag, startPoint x: 750, startPoint y: 214, endPoint x: 974, endPoint y: 157, distance: 231.2
click at [974, 157] on div "Trip details This trip cannot be edited because it is either under review, appr…" at bounding box center [820, 375] width 328 height 681
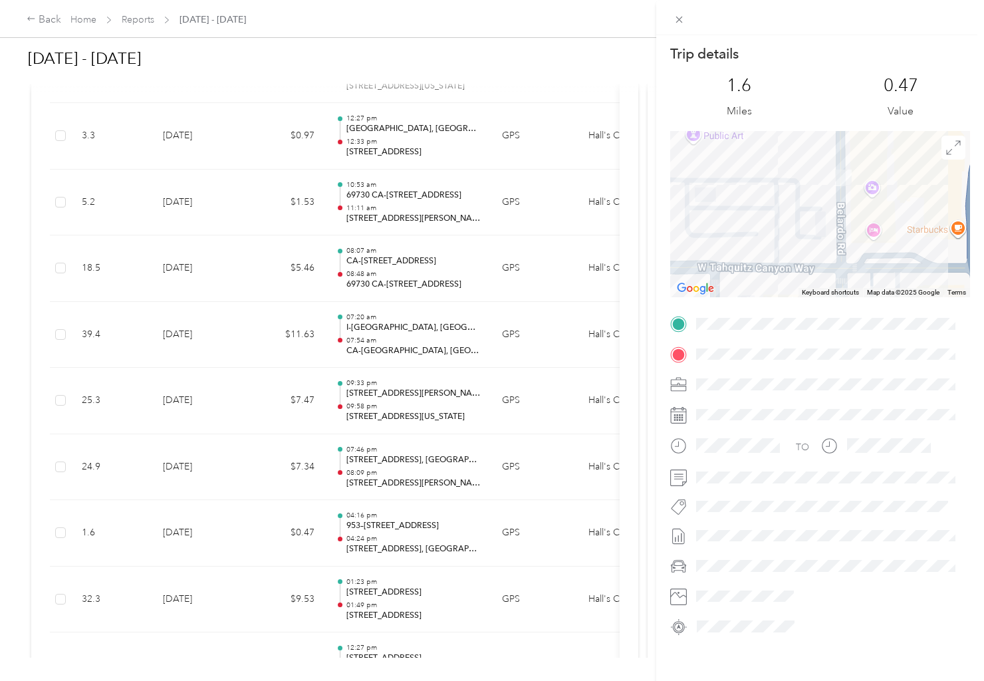
drag, startPoint x: 803, startPoint y: 225, endPoint x: 707, endPoint y: 269, distance: 105.6
click at [707, 269] on div at bounding box center [820, 214] width 300 height 166
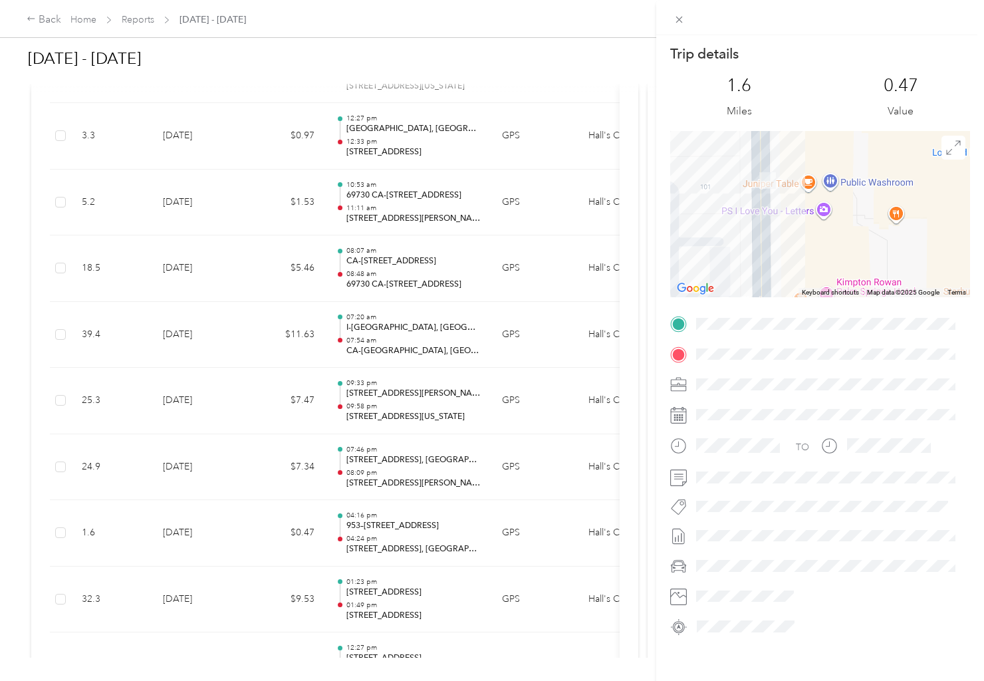
drag, startPoint x: 828, startPoint y: 211, endPoint x: 899, endPoint y: 190, distance: 74.1
click at [899, 190] on div at bounding box center [820, 214] width 300 height 166
drag, startPoint x: 471, startPoint y: 235, endPoint x: 445, endPoint y: 206, distance: 39.0
click at [470, 234] on div "Trip details This trip cannot be edited because it is either under review, appr…" at bounding box center [492, 340] width 984 height 681
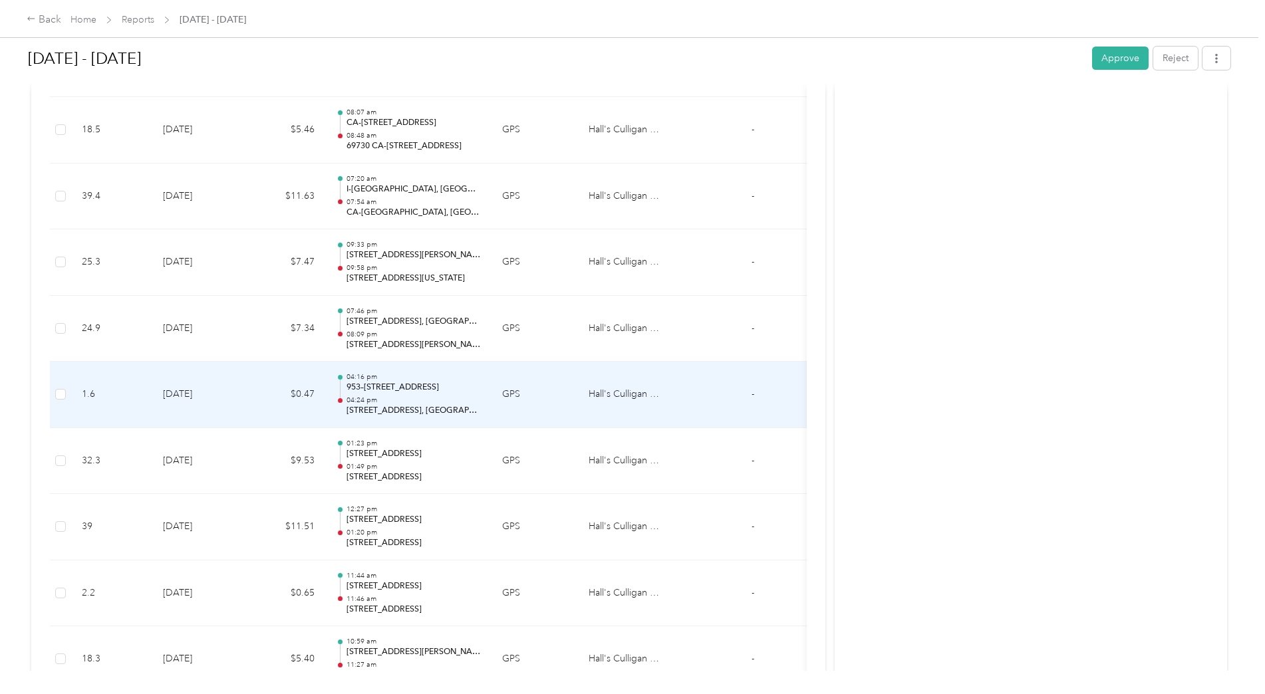
scroll to position [7062, 0]
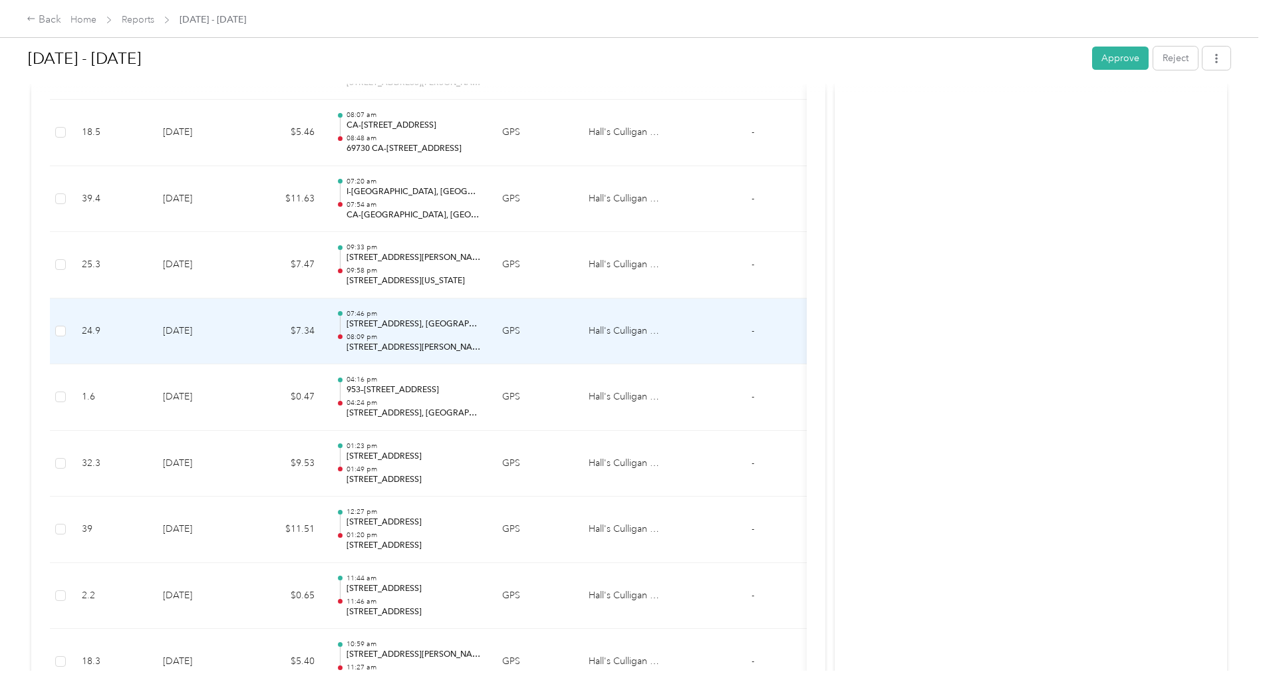
click at [414, 326] on p "[STREET_ADDRESS], [GEOGRAPHIC_DATA], [GEOGRAPHIC_DATA], [GEOGRAPHIC_DATA]" at bounding box center [413, 324] width 134 height 12
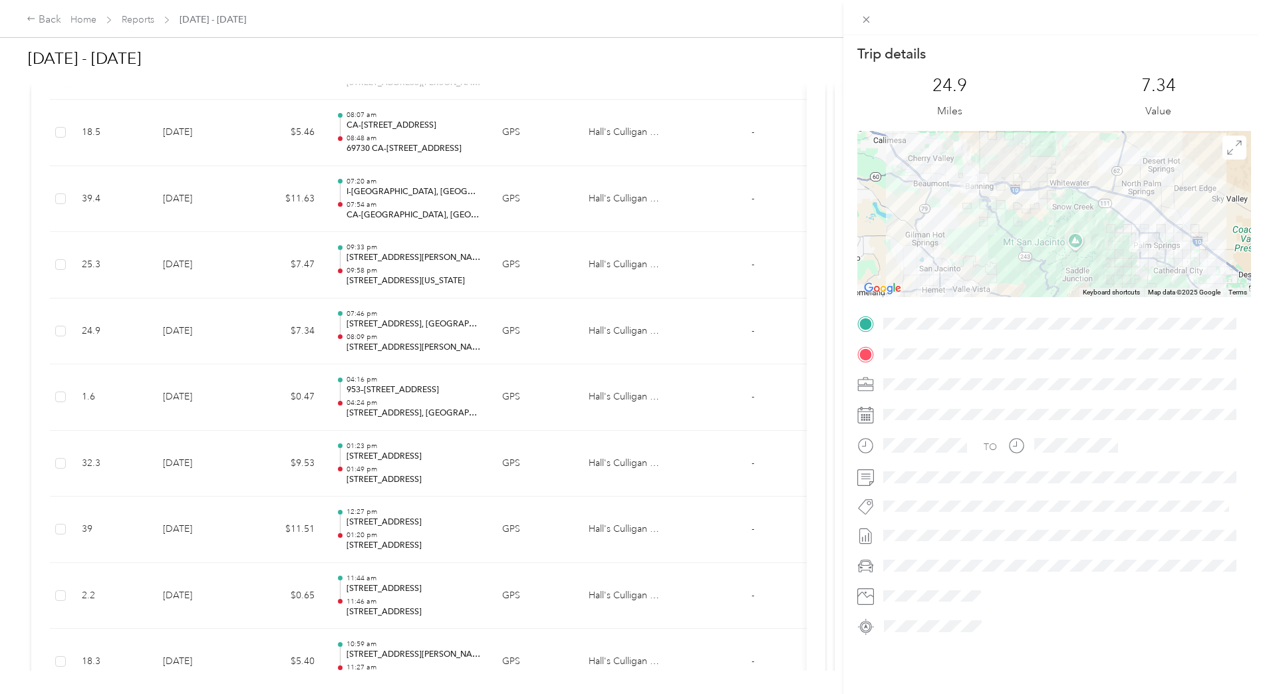
click at [535, 398] on div "Trip details This trip cannot be edited because it is either under review, appr…" at bounding box center [632, 347] width 1265 height 694
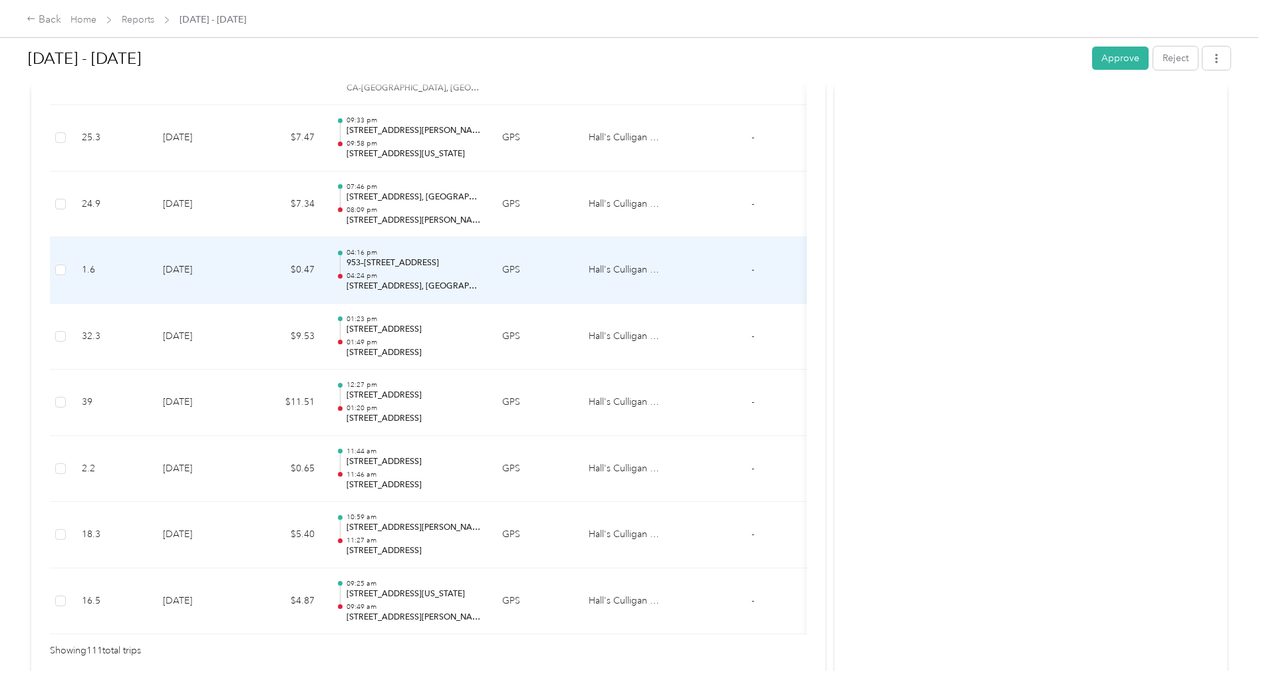
scroll to position [7261, 0]
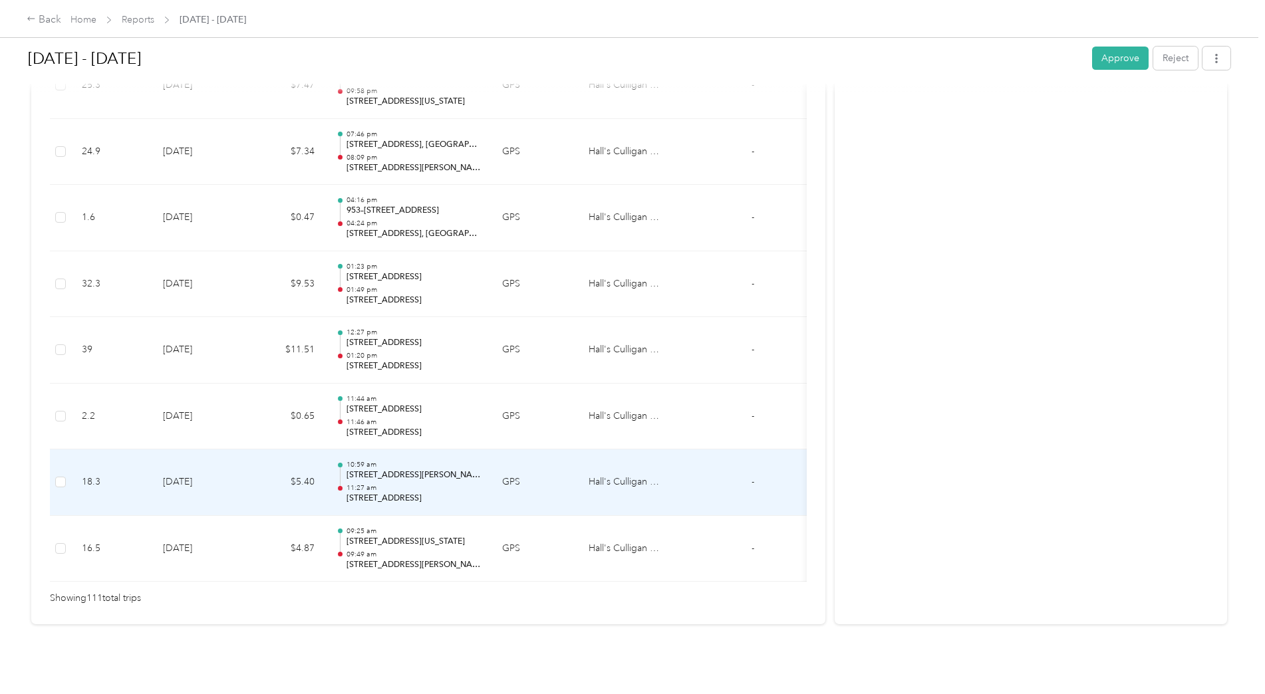
click at [428, 483] on p "11:27 am" at bounding box center [413, 487] width 134 height 9
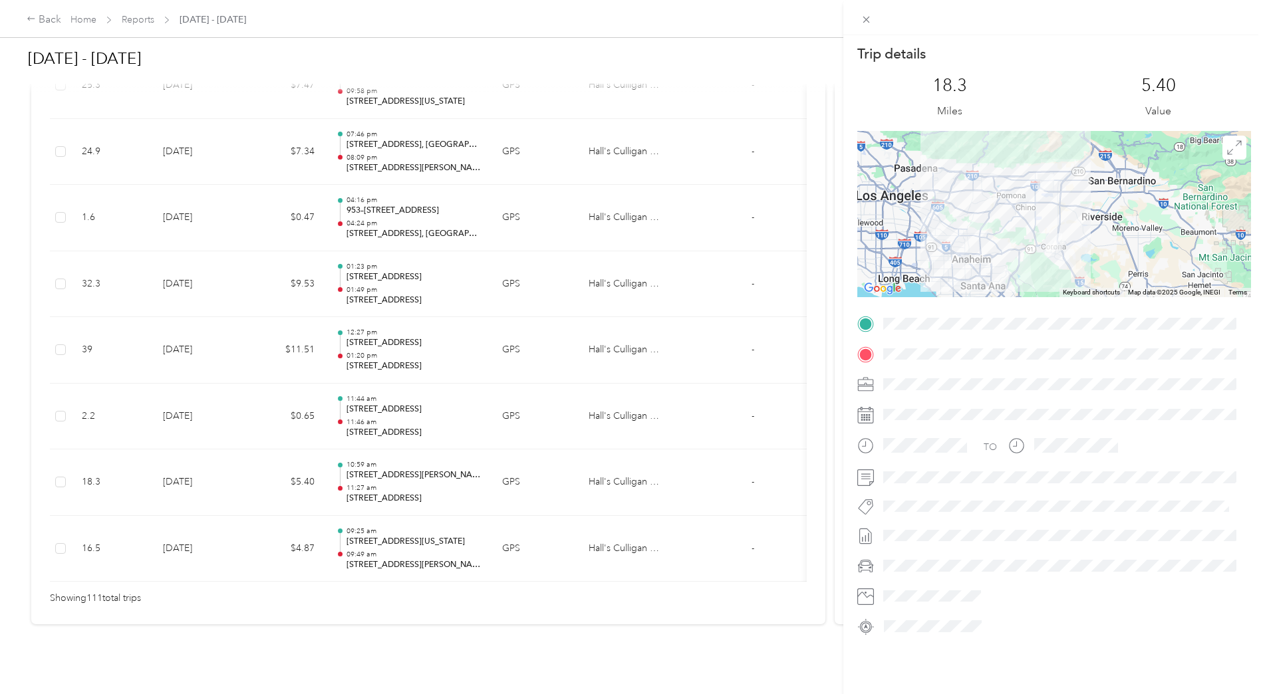
click at [439, 388] on div "Trip details This trip cannot be edited because it is either under review, appr…" at bounding box center [632, 347] width 1265 height 694
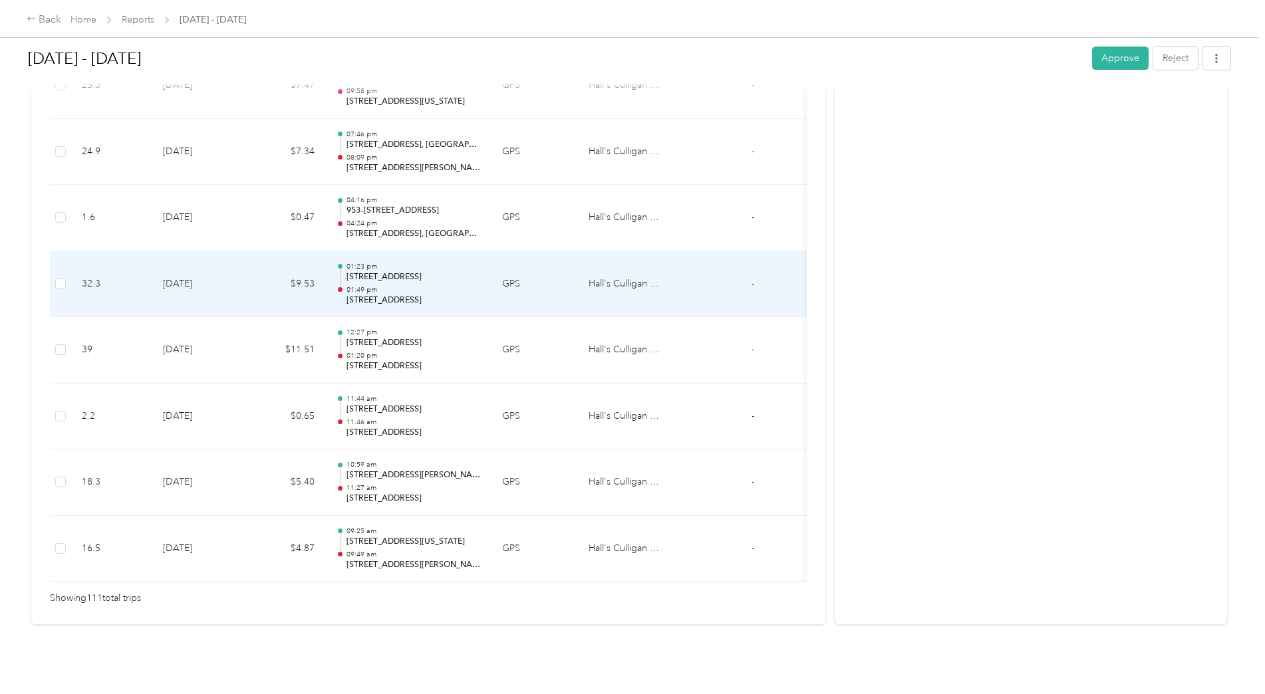
click at [451, 285] on p "01:49 pm" at bounding box center [413, 289] width 134 height 9
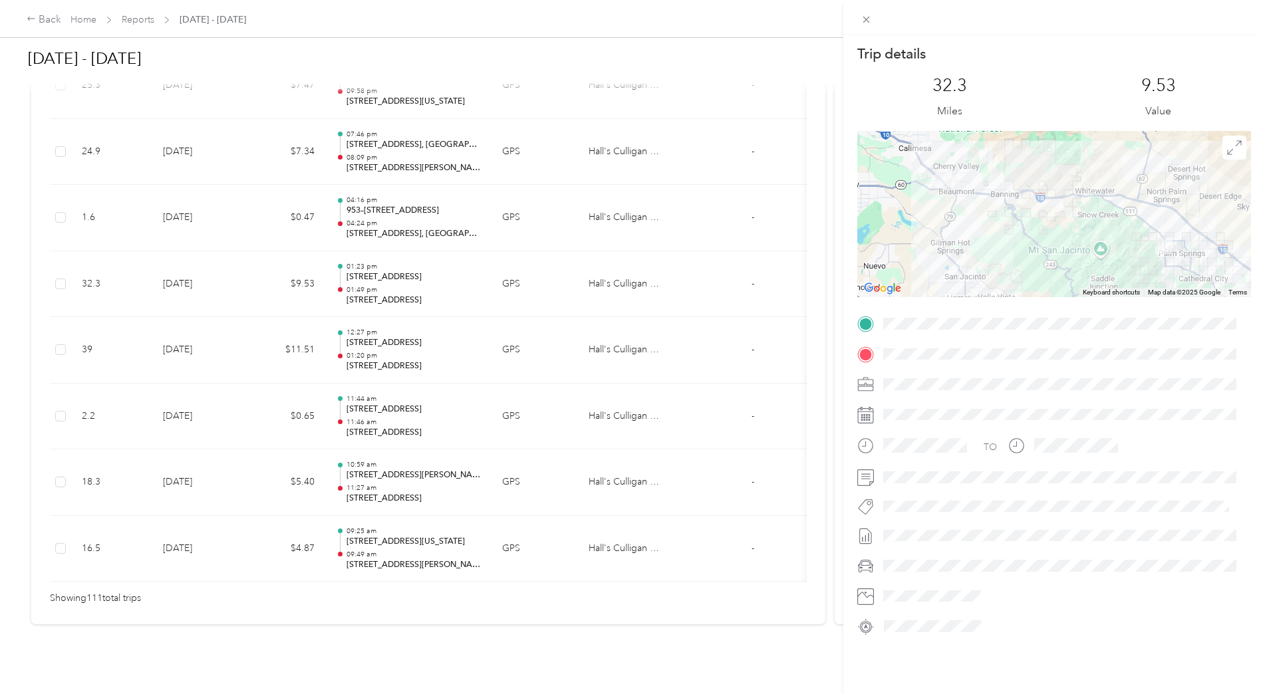
click at [426, 275] on div "Trip details This trip cannot be edited because it is either under review, appr…" at bounding box center [632, 347] width 1265 height 694
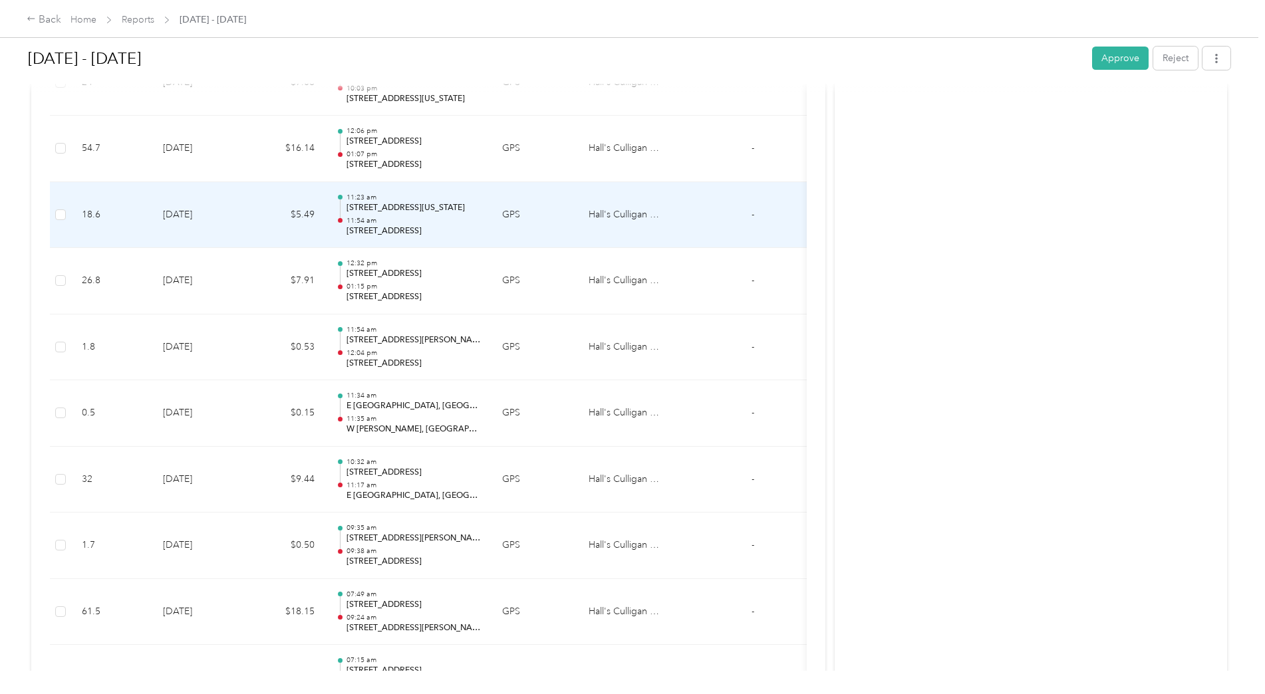
scroll to position [3405, 0]
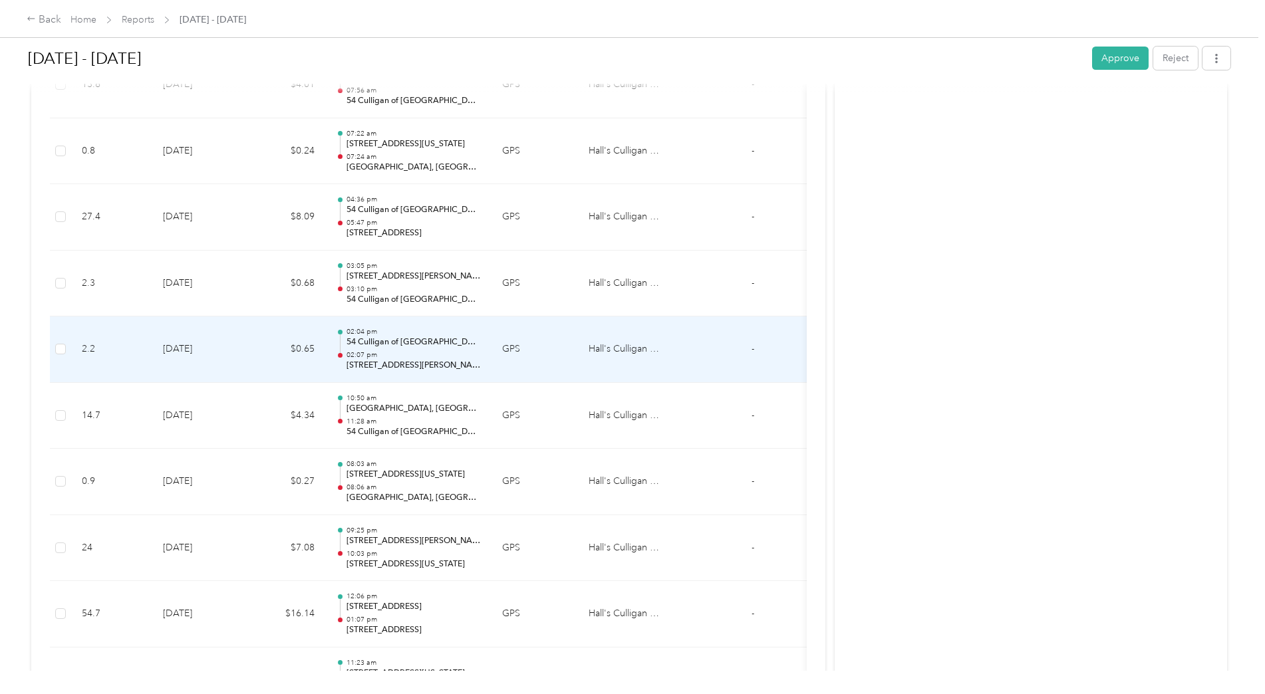
click at [451, 366] on p "[STREET_ADDRESS][PERSON_NAME]" at bounding box center [413, 366] width 134 height 12
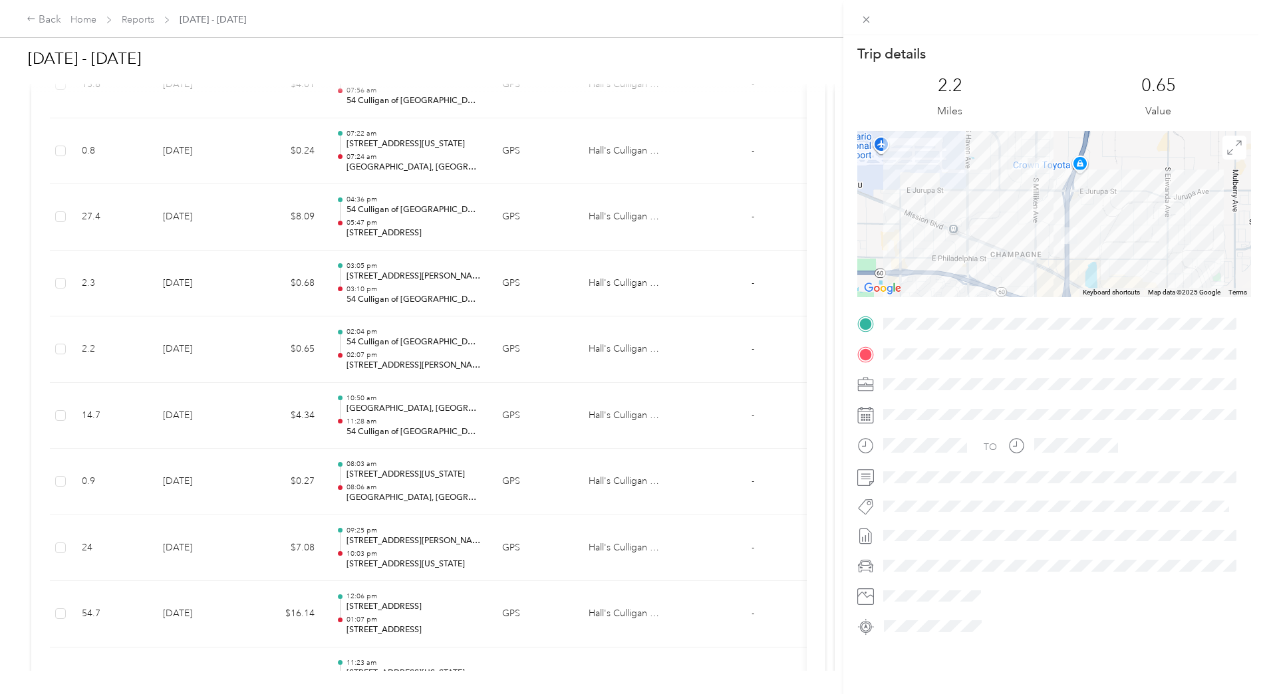
click at [442, 226] on div "Trip details This trip cannot be edited because it is either under review, appr…" at bounding box center [632, 347] width 1265 height 694
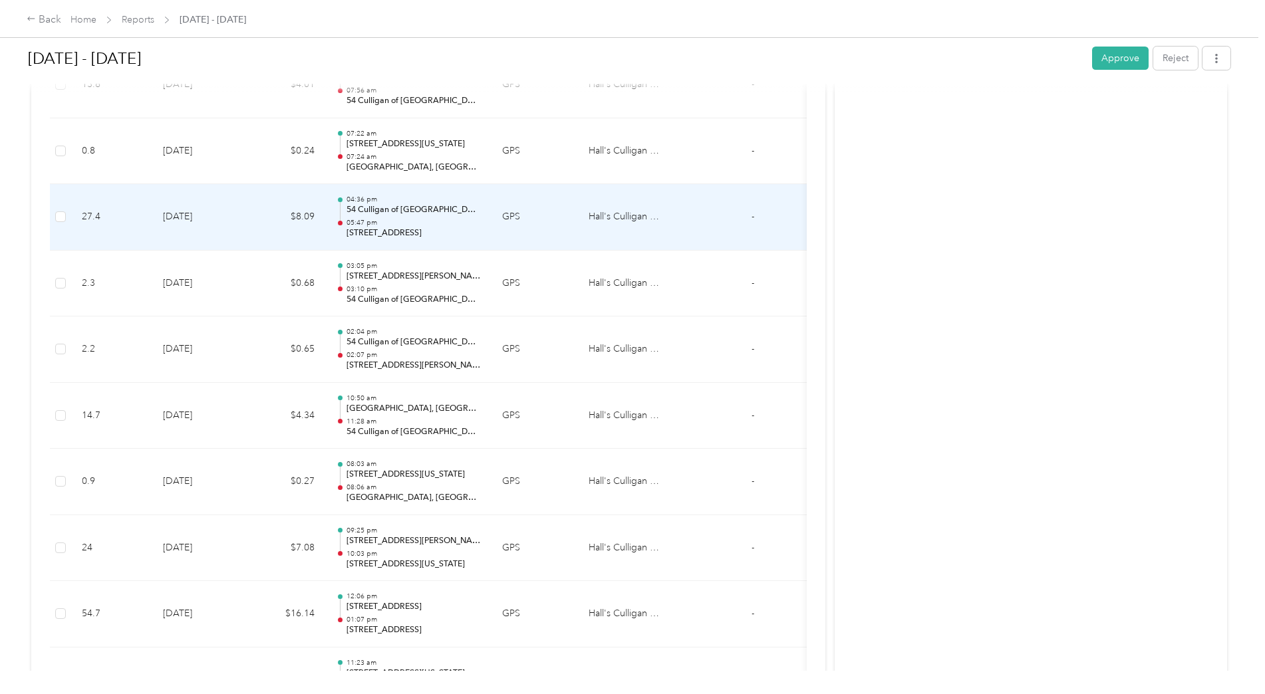
click at [440, 221] on p "05:47 pm" at bounding box center [413, 222] width 134 height 9
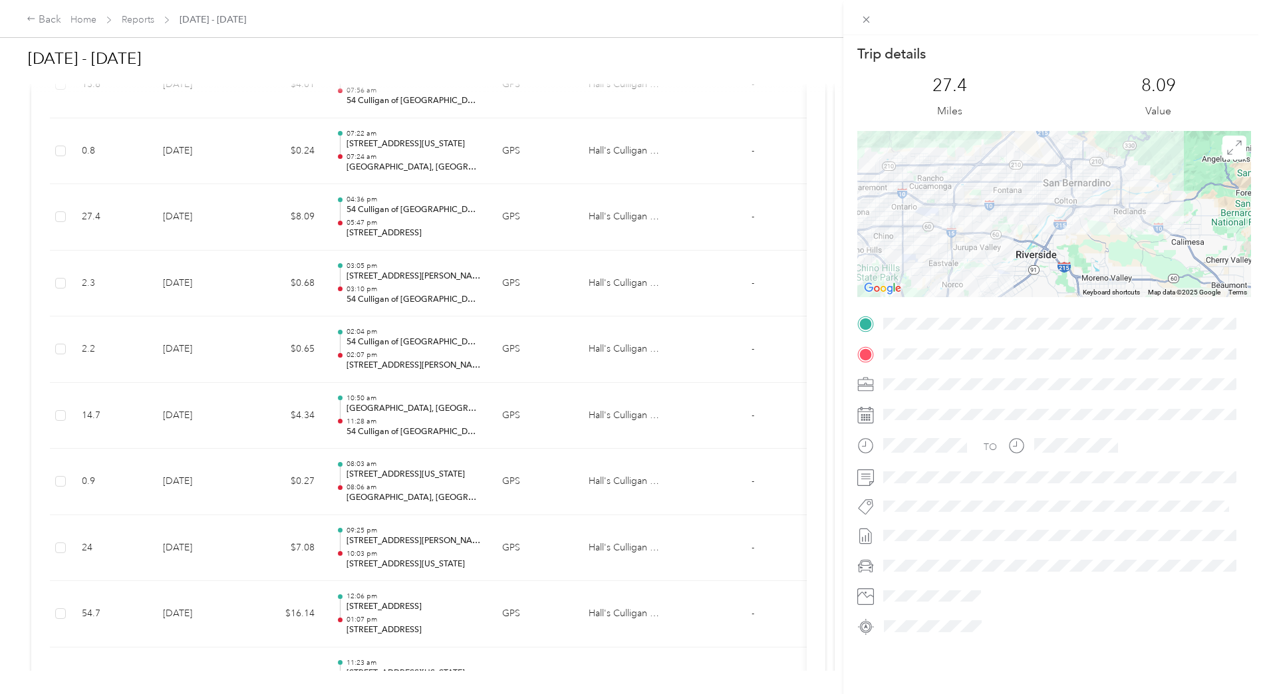
click at [453, 232] on div "Trip details This trip cannot be edited because it is either under review, appr…" at bounding box center [632, 347] width 1265 height 694
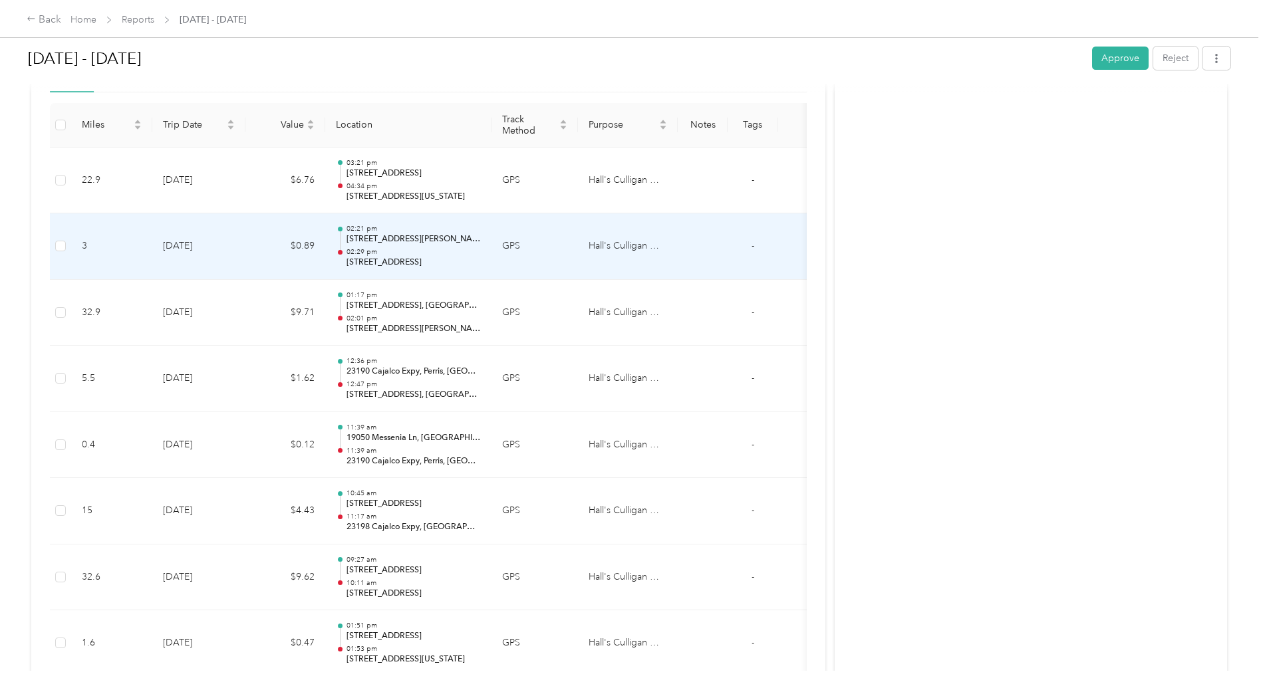
scroll to position [0, 0]
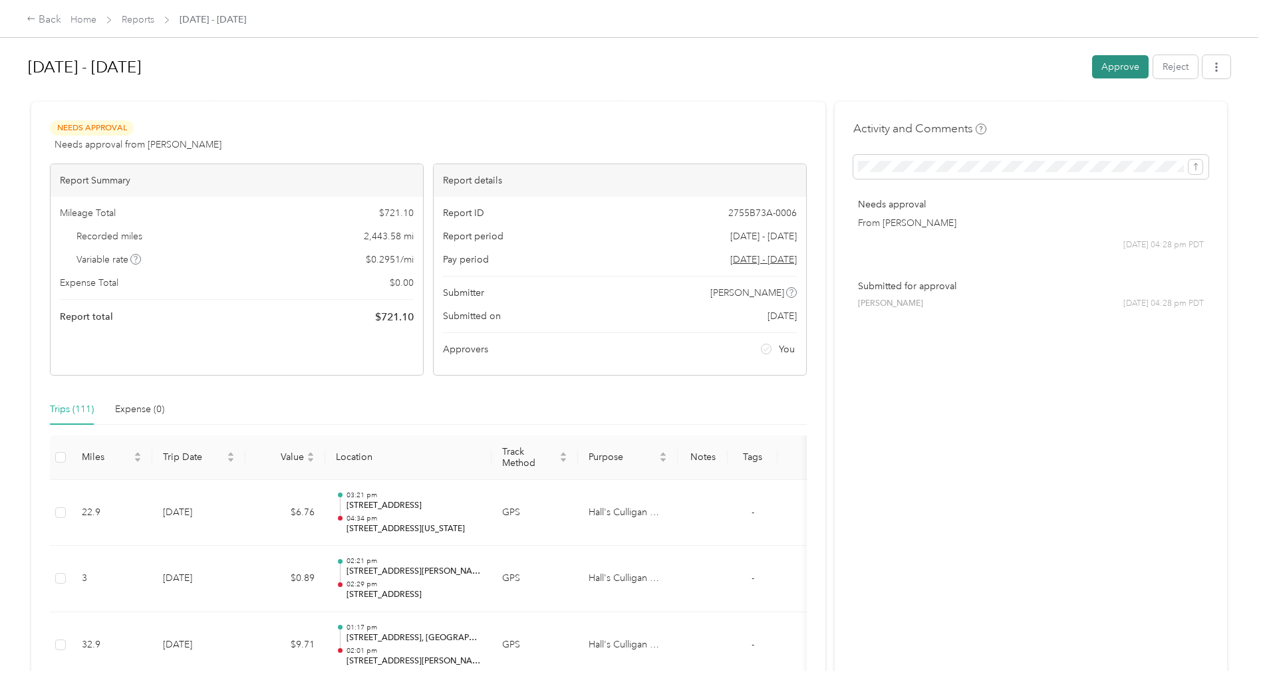
click at [1121, 72] on button "Approve" at bounding box center [1120, 66] width 57 height 23
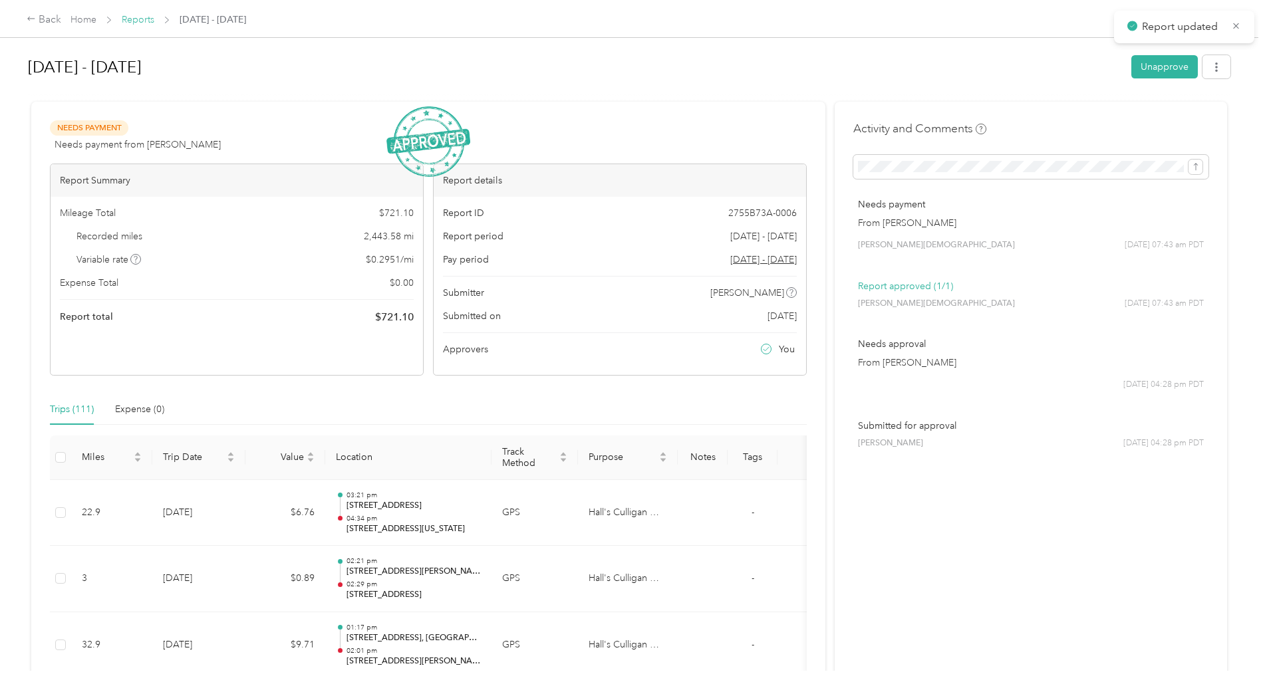
click at [132, 24] on link "Reports" at bounding box center [138, 19] width 33 height 11
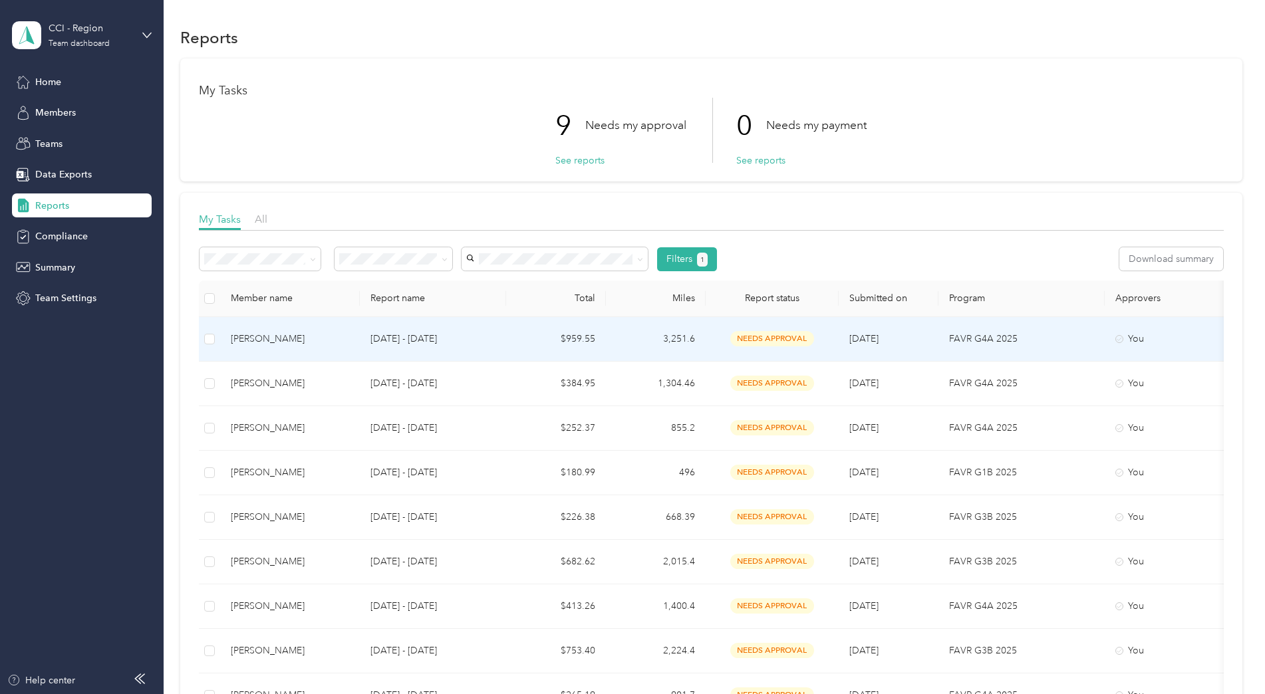
click at [264, 339] on div "[PERSON_NAME]" at bounding box center [290, 339] width 118 height 15
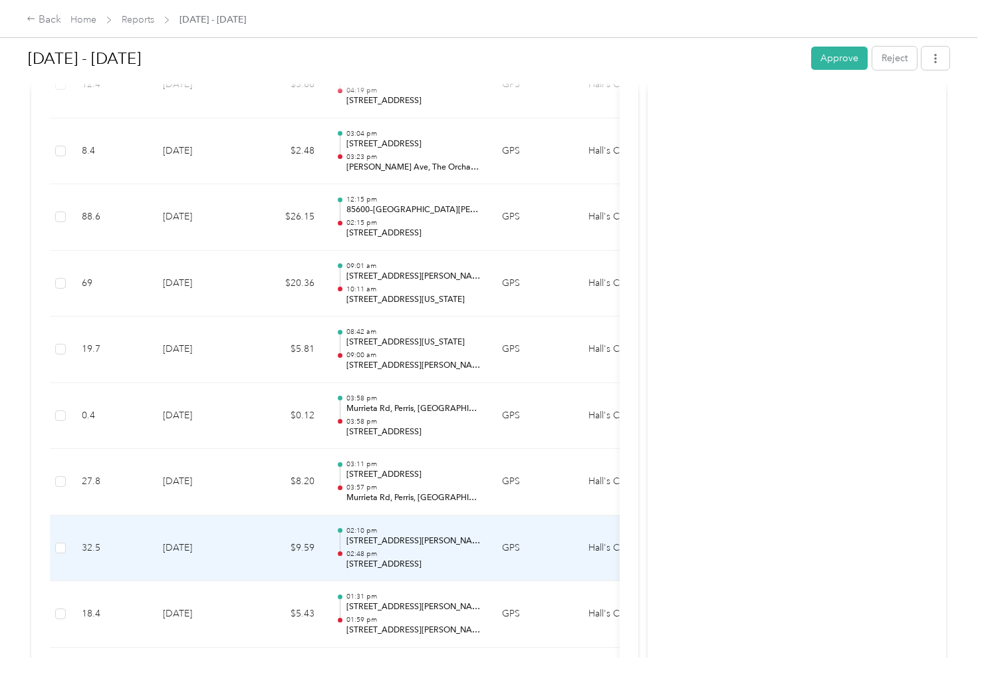
scroll to position [12899, 0]
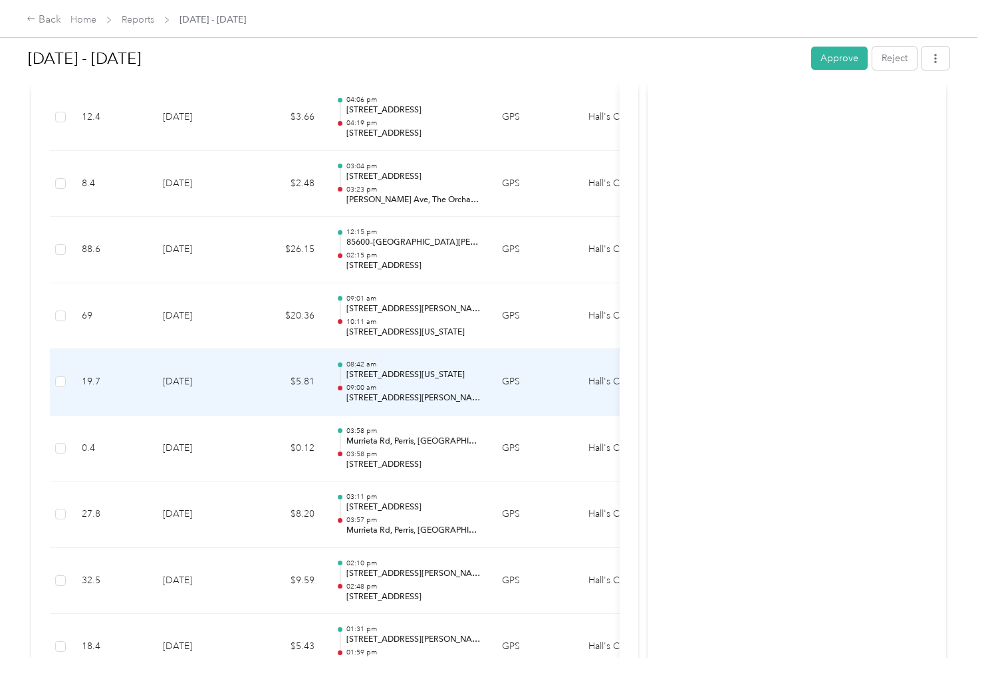
click at [422, 386] on p "09:00 am" at bounding box center [413, 387] width 134 height 9
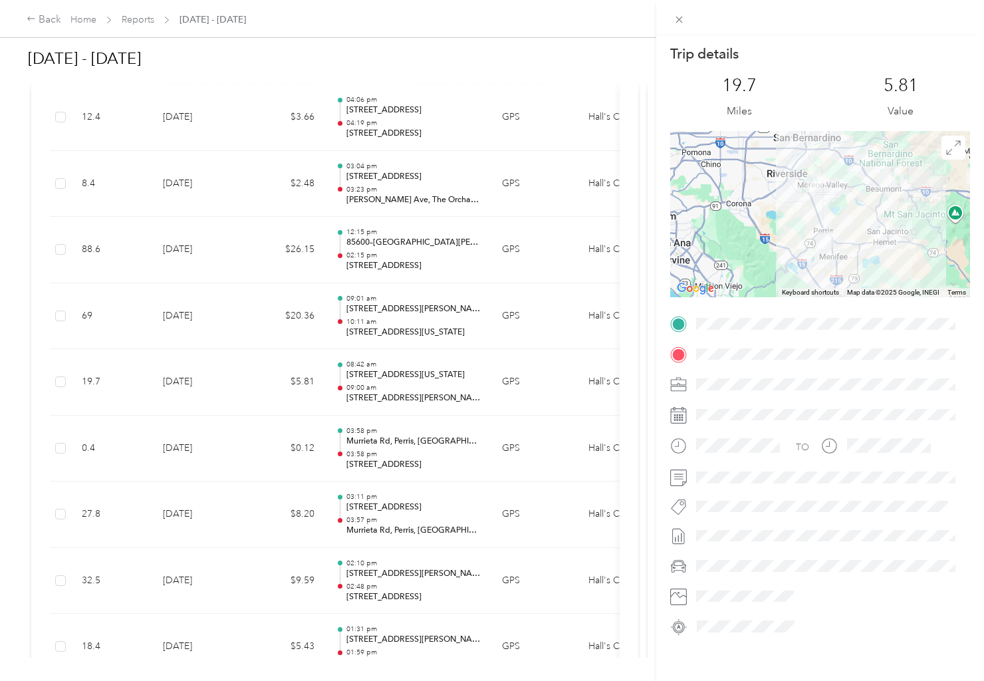
drag, startPoint x: 421, startPoint y: 380, endPoint x: 430, endPoint y: 404, distance: 26.3
click at [430, 404] on div "Trip details This trip cannot be edited because it is either under review, appr…" at bounding box center [492, 340] width 984 height 681
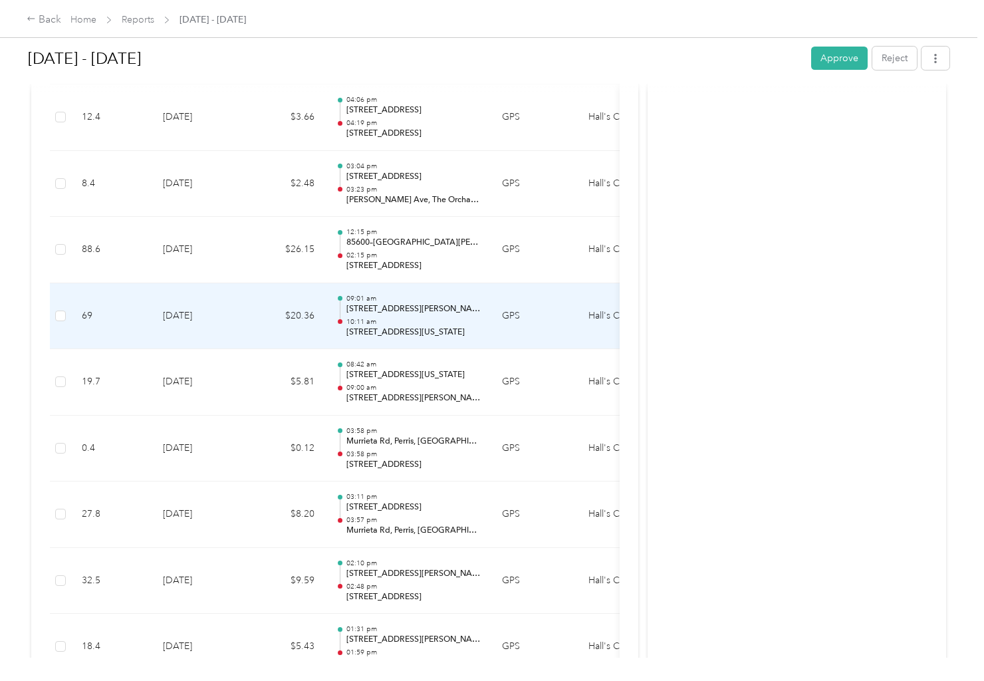
click at [422, 314] on p "[STREET_ADDRESS][PERSON_NAME][US_STATE]" at bounding box center [413, 309] width 134 height 12
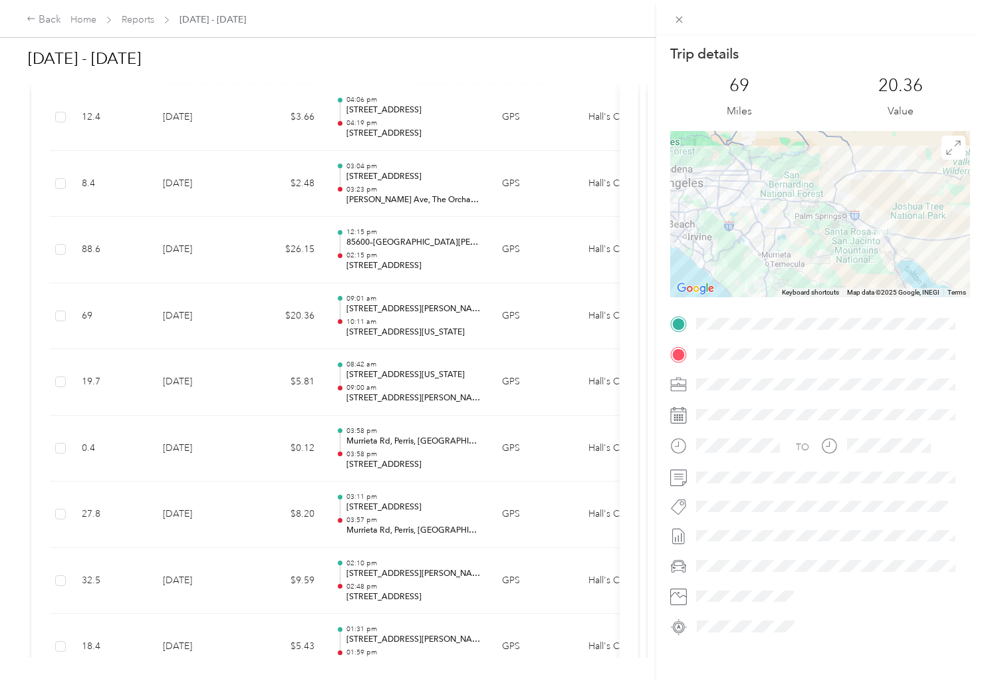
click at [388, 386] on div "Trip details This trip cannot be edited because it is either under review, appr…" at bounding box center [492, 340] width 984 height 681
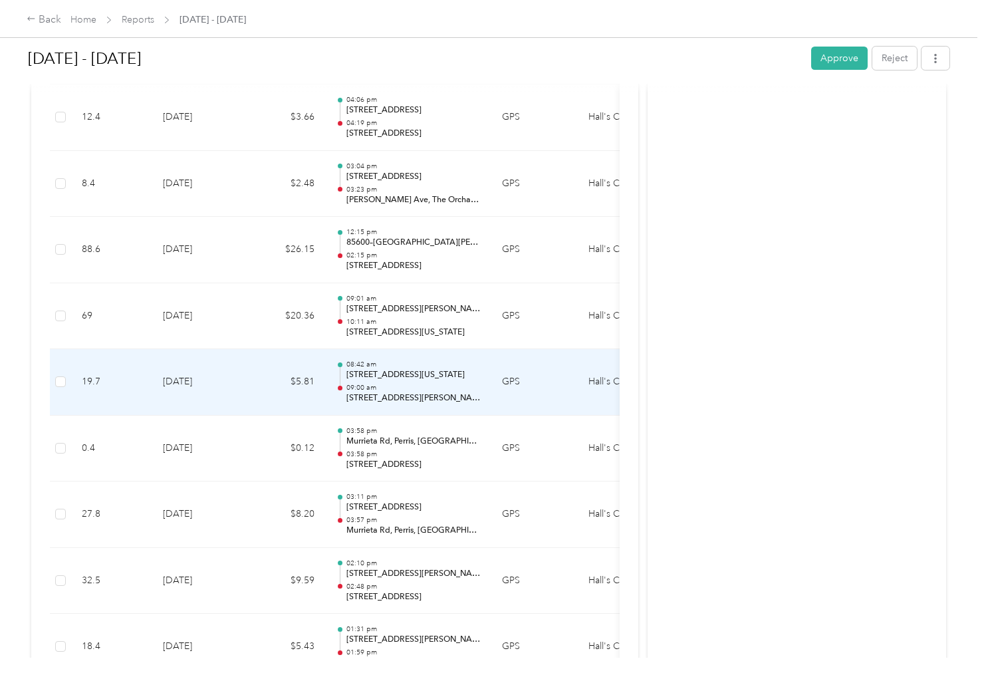
click at [375, 382] on div "08:42 am 404, [GEOGRAPHIC_DATA], [GEOGRAPHIC_DATA], [GEOGRAPHIC_DATA][US_STATE]…" at bounding box center [413, 382] width 134 height 45
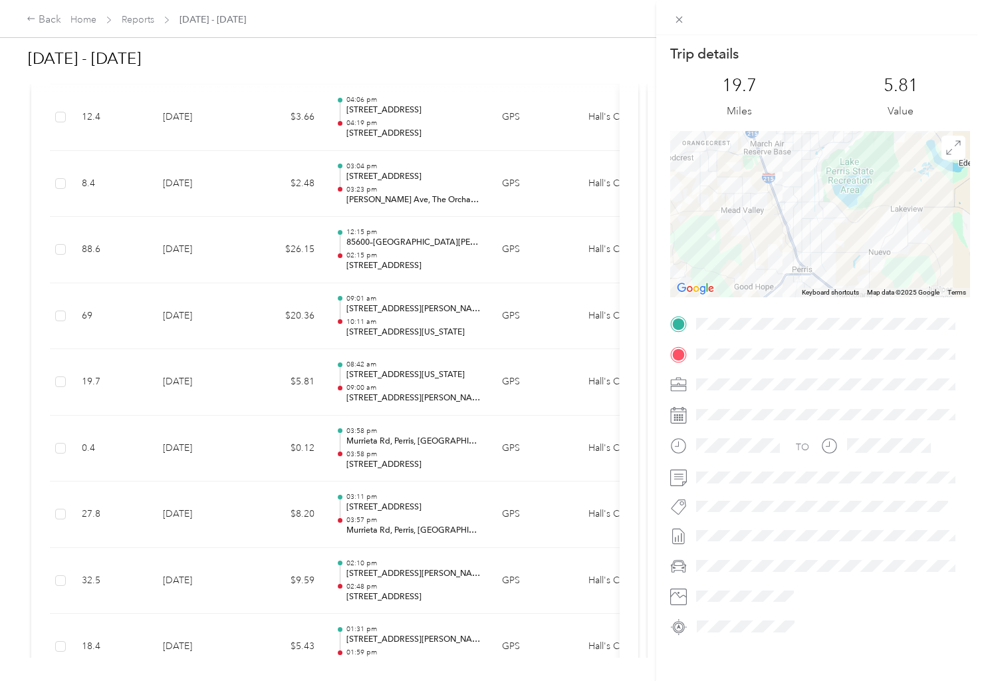
drag, startPoint x: 807, startPoint y: 211, endPoint x: 873, endPoint y: 275, distance: 91.7
click at [873, 275] on div at bounding box center [820, 214] width 300 height 166
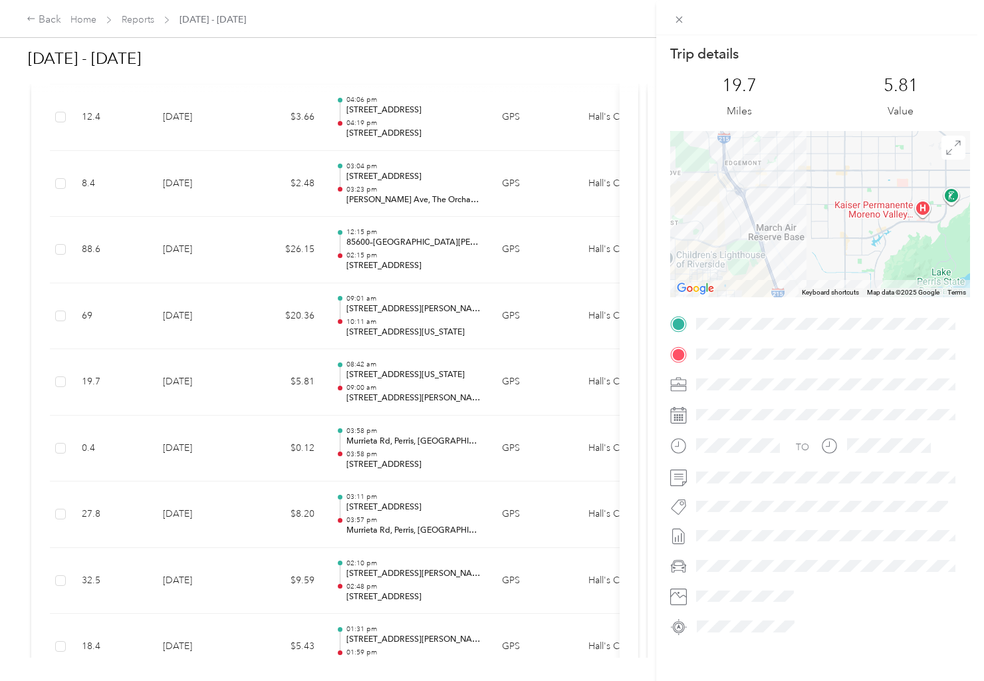
drag, startPoint x: 764, startPoint y: 175, endPoint x: 803, endPoint y: 248, distance: 82.7
click at [832, 311] on div "Trip details This trip cannot be edited because it is either under review, appr…" at bounding box center [820, 341] width 300 height 592
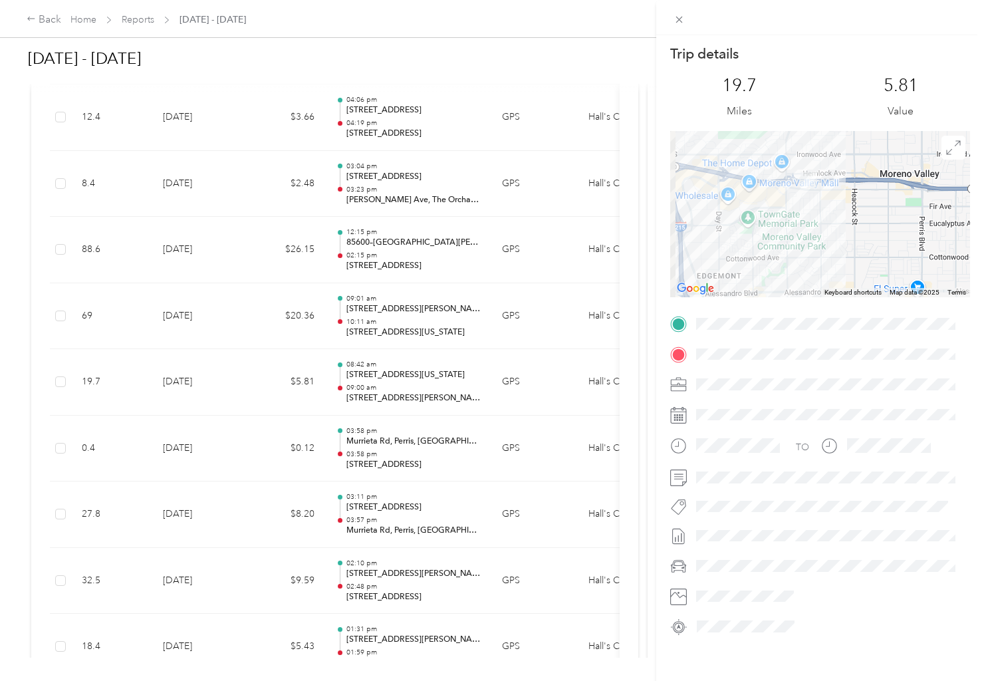
drag, startPoint x: 812, startPoint y: 198, endPoint x: 821, endPoint y: 252, distance: 54.7
click at [822, 265] on div at bounding box center [820, 214] width 300 height 166
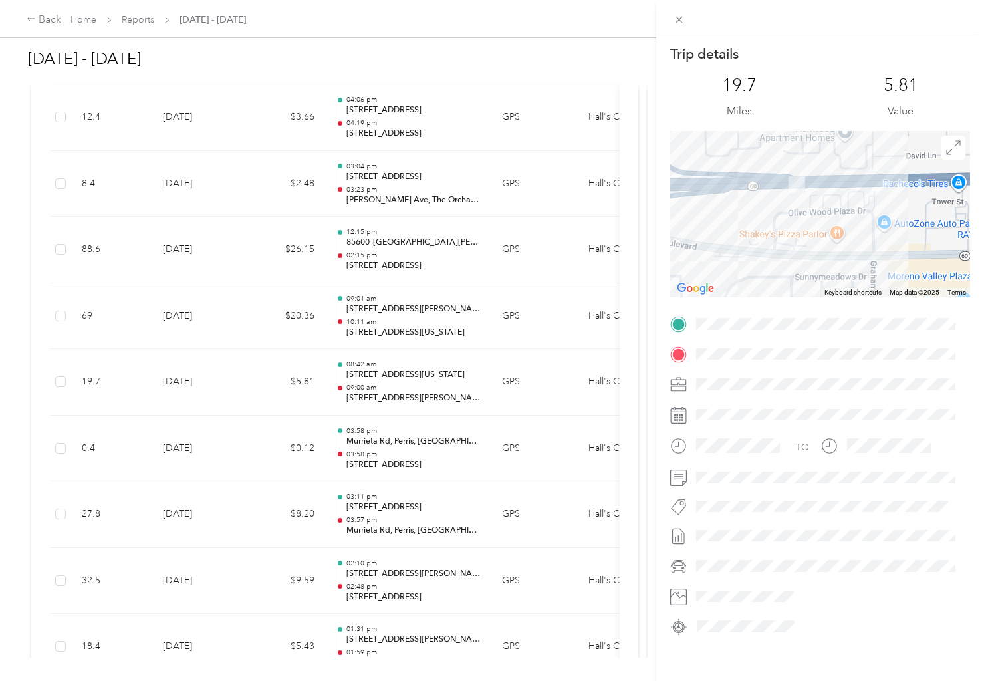
drag, startPoint x: 753, startPoint y: 212, endPoint x: 852, endPoint y: 193, distance: 100.3
click at [852, 193] on div at bounding box center [820, 214] width 300 height 166
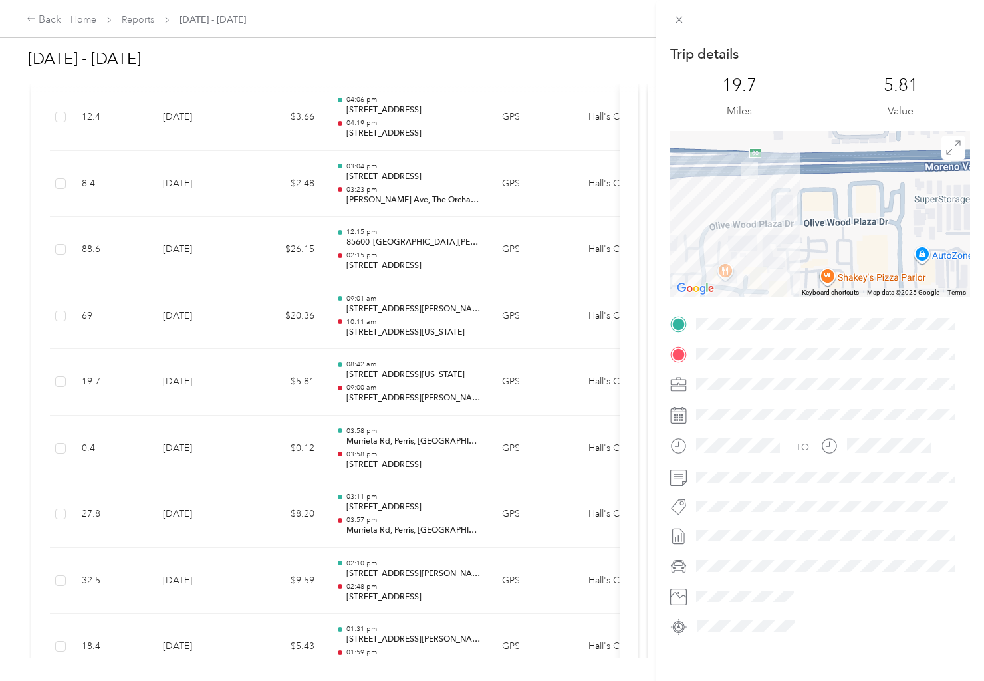
click at [434, 324] on div "Trip details This trip cannot be edited because it is either under review, appr…" at bounding box center [492, 340] width 984 height 681
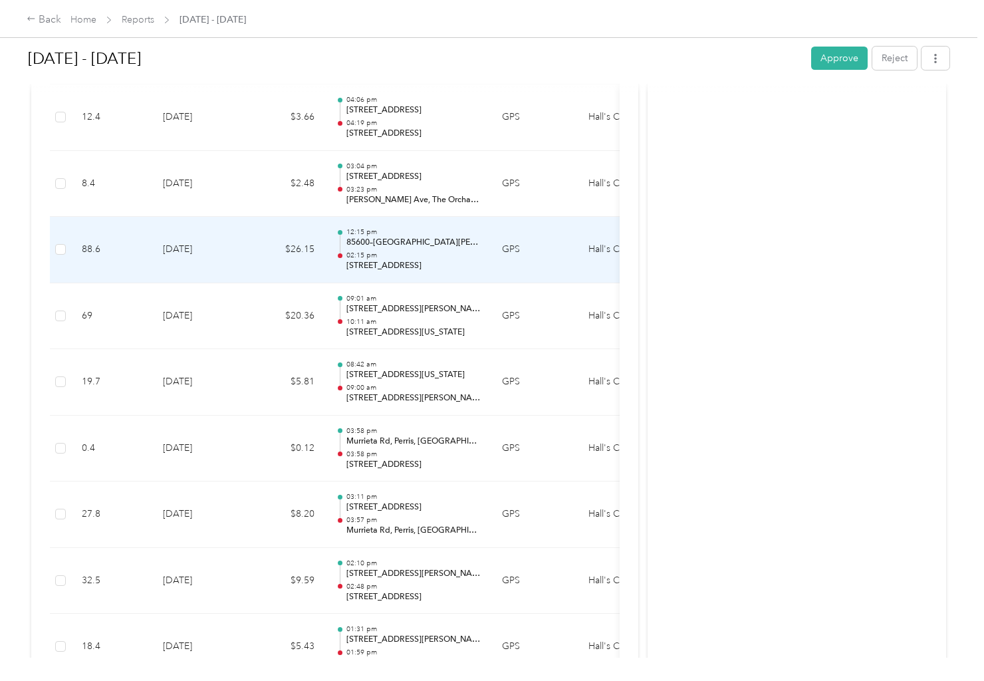
click at [430, 249] on div "12:15 pm 85600–[GEOGRAPHIC_DATA][PERSON_NAME] 02:15 pm [STREET_ADDRESS]" at bounding box center [413, 249] width 134 height 45
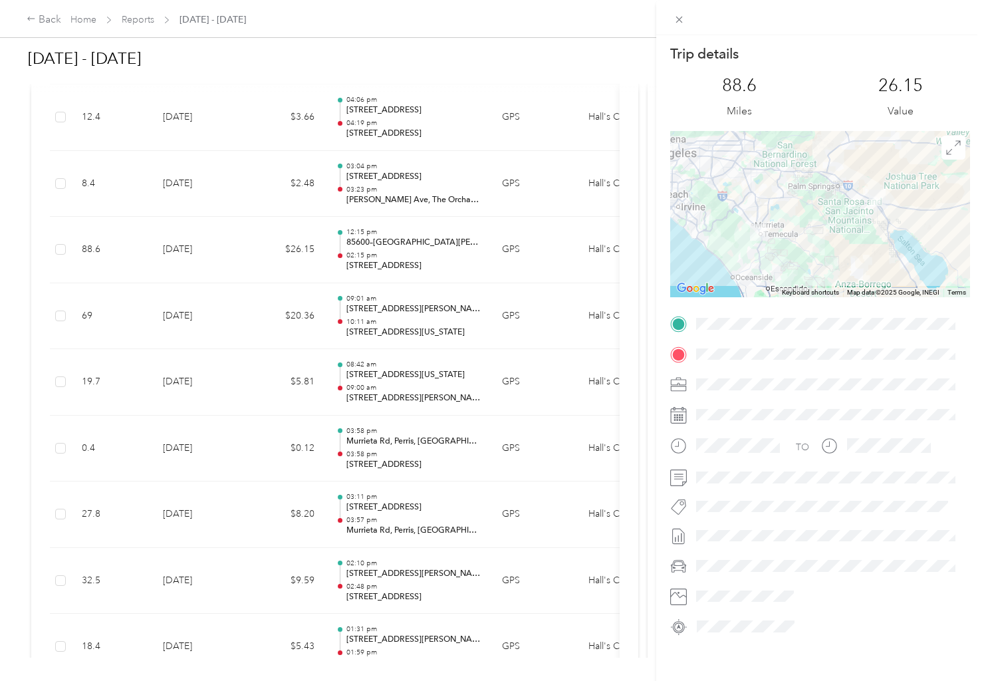
click at [441, 289] on div "Trip details This trip cannot be edited because it is either under review, appr…" at bounding box center [492, 340] width 984 height 681
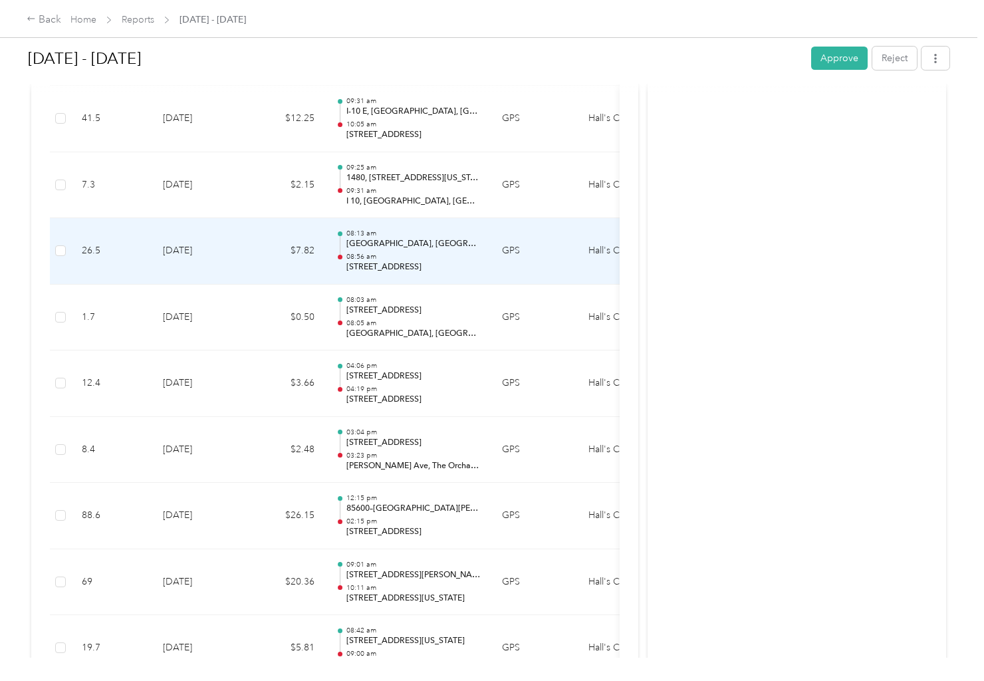
scroll to position [12699, 0]
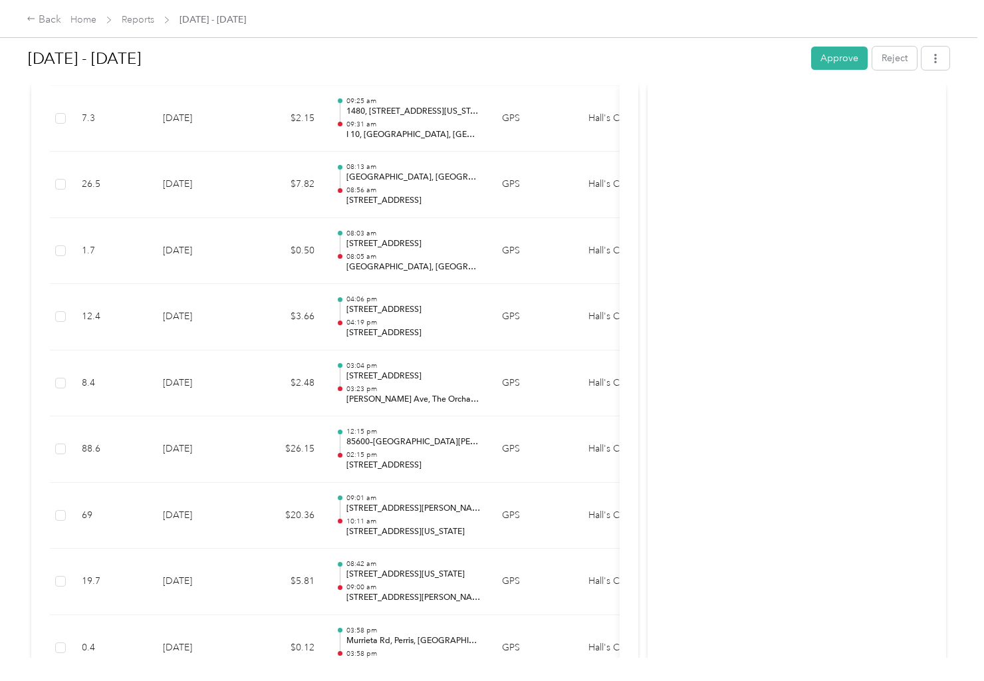
click at [140, 14] on link "Reports" at bounding box center [138, 19] width 33 height 11
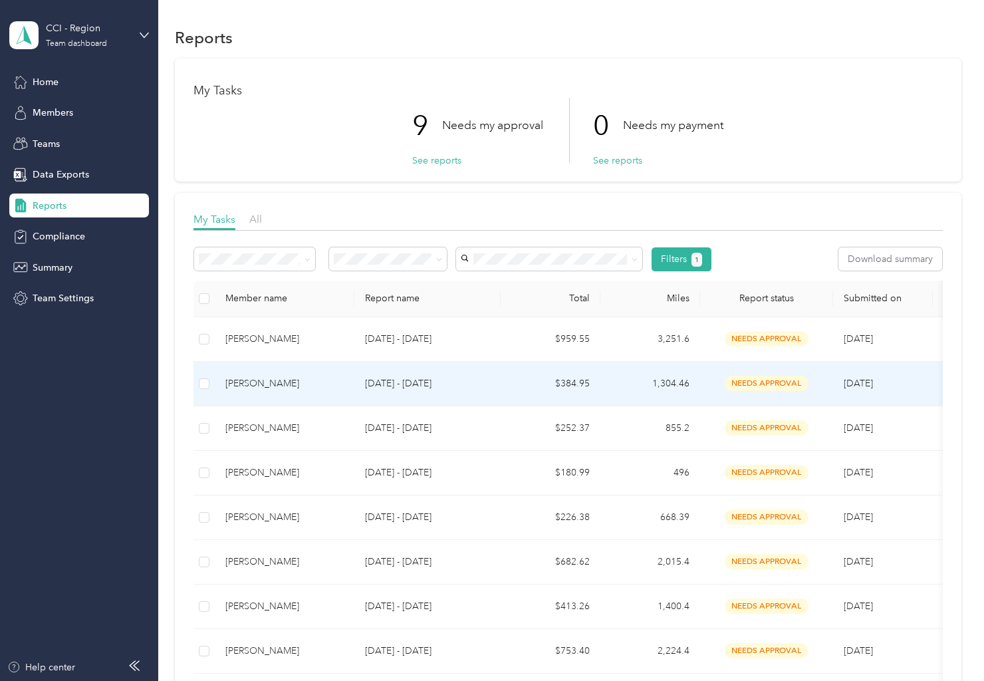
click at [267, 382] on div "[PERSON_NAME]" at bounding box center [284, 383] width 118 height 15
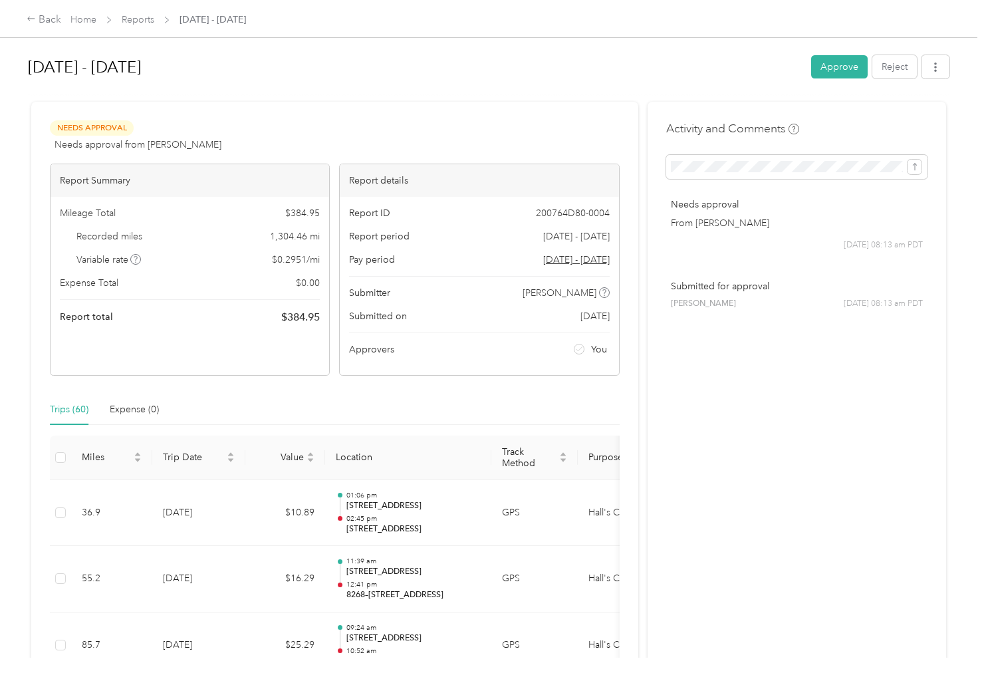
click at [594, 81] on h1 "[DATE] - [DATE]" at bounding box center [415, 67] width 774 height 32
click at [840, 75] on button "Approve" at bounding box center [839, 66] width 57 height 23
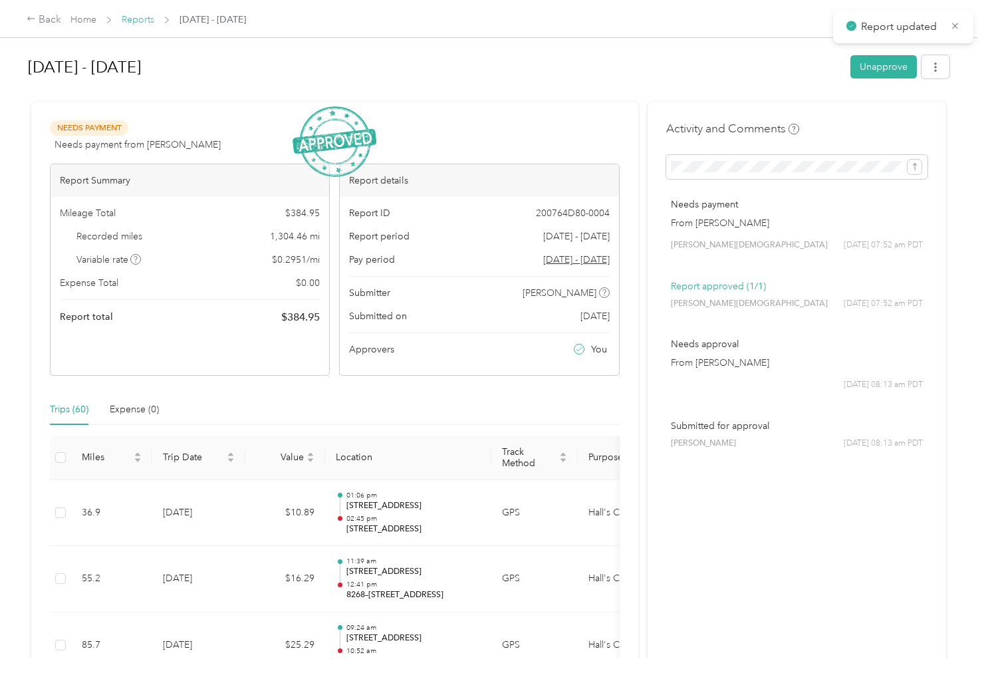
click at [150, 19] on link "Reports" at bounding box center [138, 19] width 33 height 11
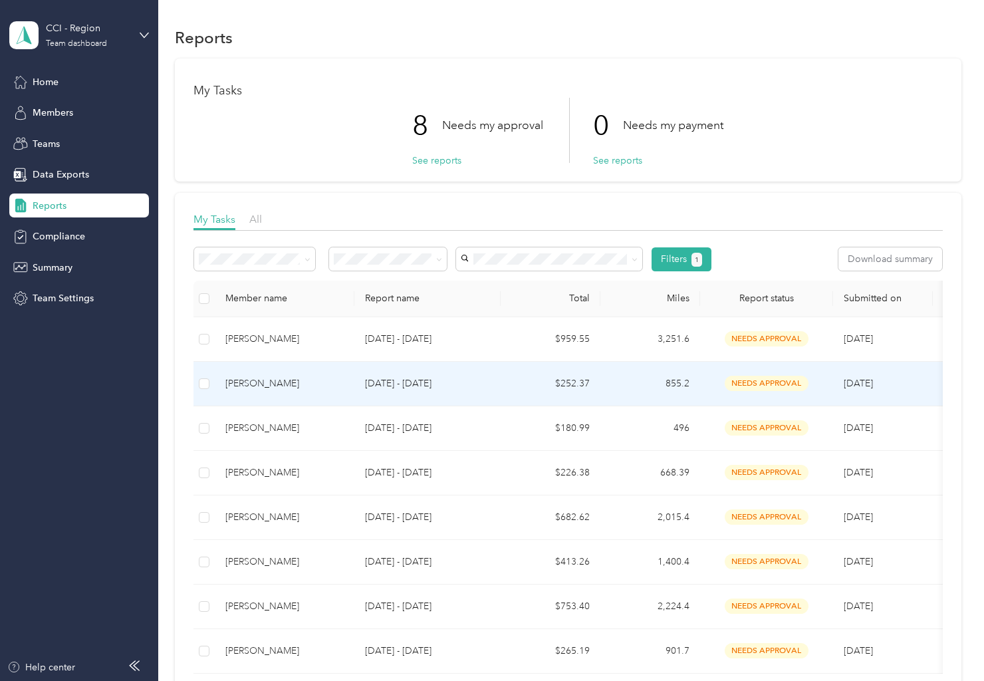
click at [267, 384] on div "[PERSON_NAME]" at bounding box center [284, 383] width 118 height 15
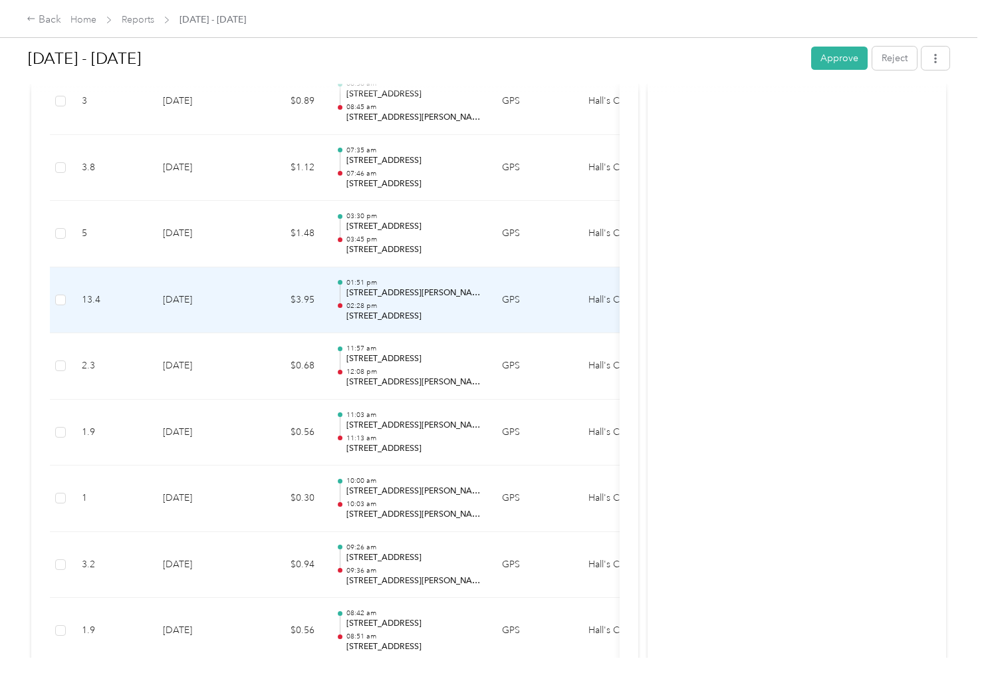
scroll to position [8776, 0]
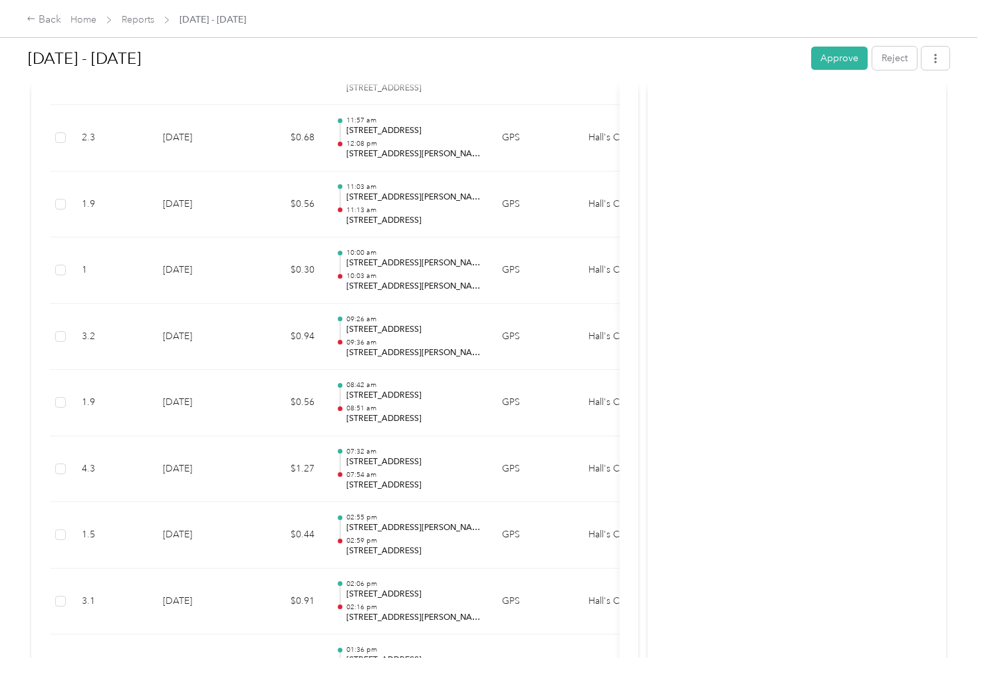
click at [830, 55] on button "Approve" at bounding box center [839, 58] width 57 height 23
click at [136, 21] on link "Reports" at bounding box center [138, 19] width 33 height 11
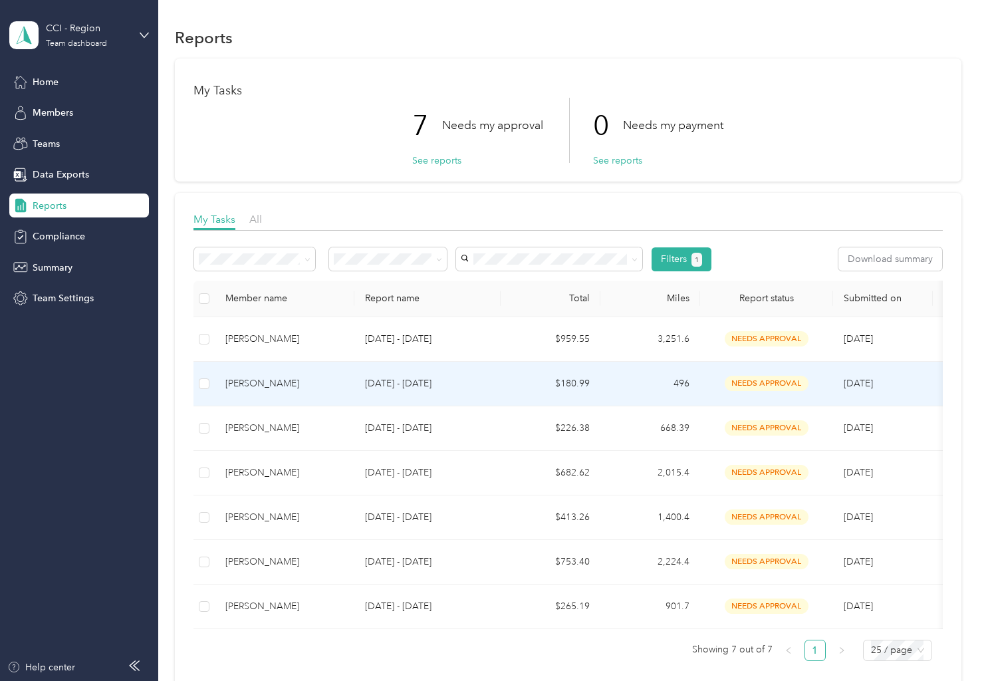
click at [255, 384] on div "[PERSON_NAME]" at bounding box center [284, 383] width 118 height 15
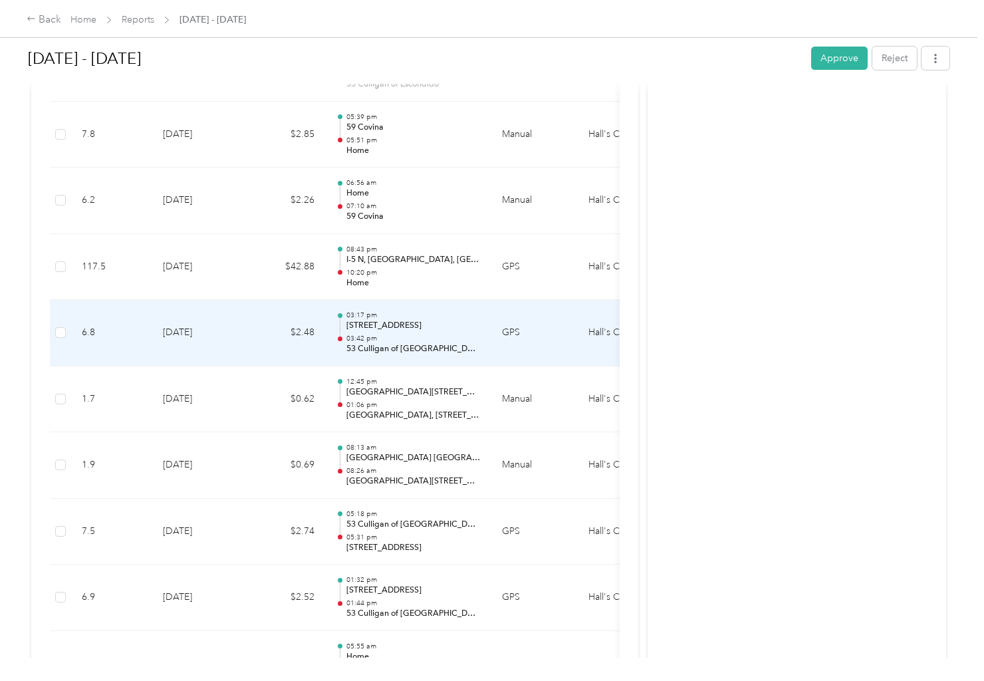
scroll to position [924, 0]
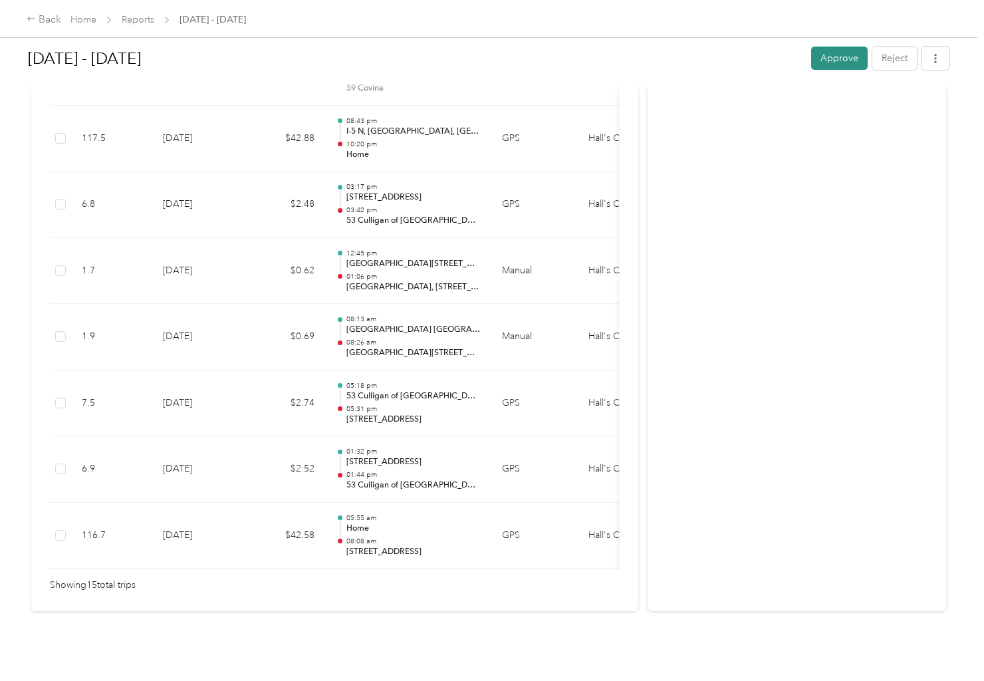
click at [838, 61] on button "Approve" at bounding box center [839, 58] width 57 height 23
click at [143, 24] on link "Reports" at bounding box center [138, 19] width 33 height 11
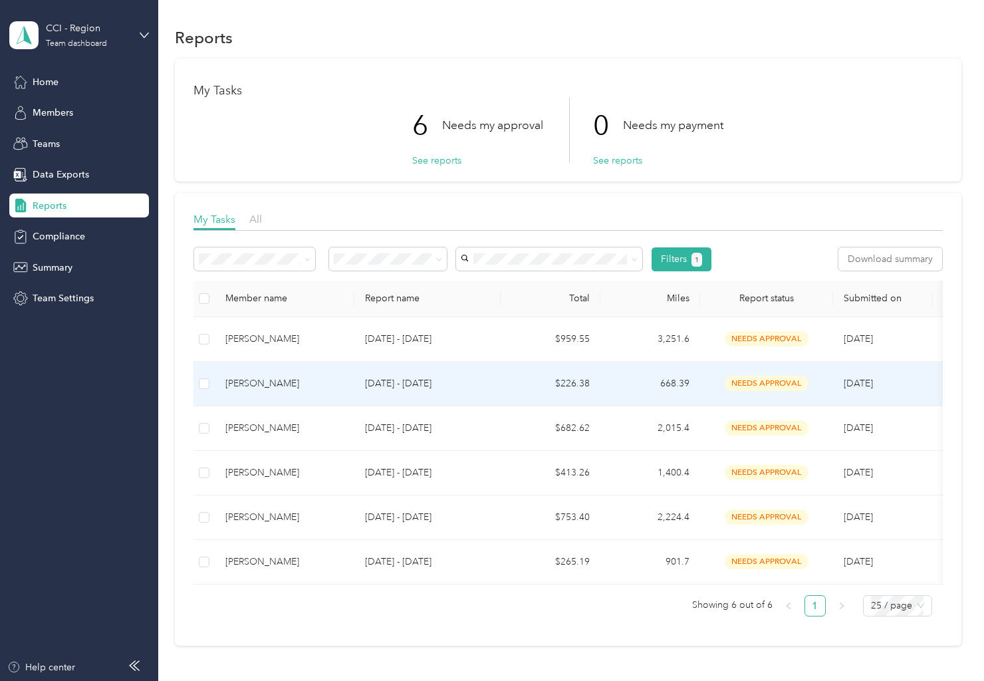
click at [257, 389] on div "[PERSON_NAME]" at bounding box center [284, 383] width 118 height 15
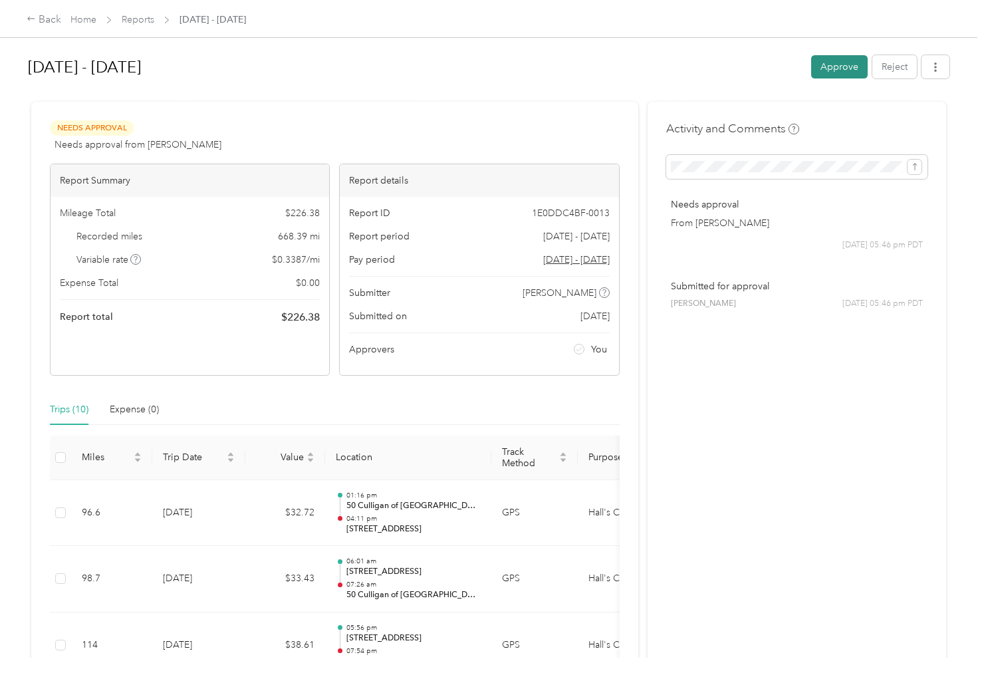
click at [844, 72] on button "Approve" at bounding box center [839, 66] width 57 height 23
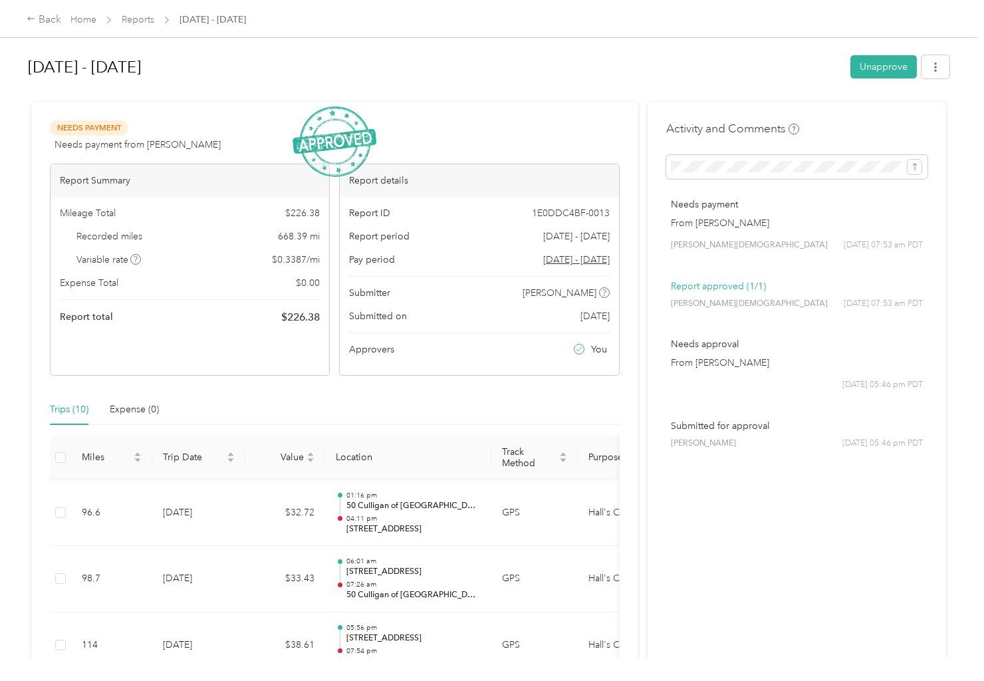
click at [140, 26] on span "Reports" at bounding box center [138, 20] width 33 height 14
click at [142, 25] on link "Reports" at bounding box center [138, 19] width 33 height 11
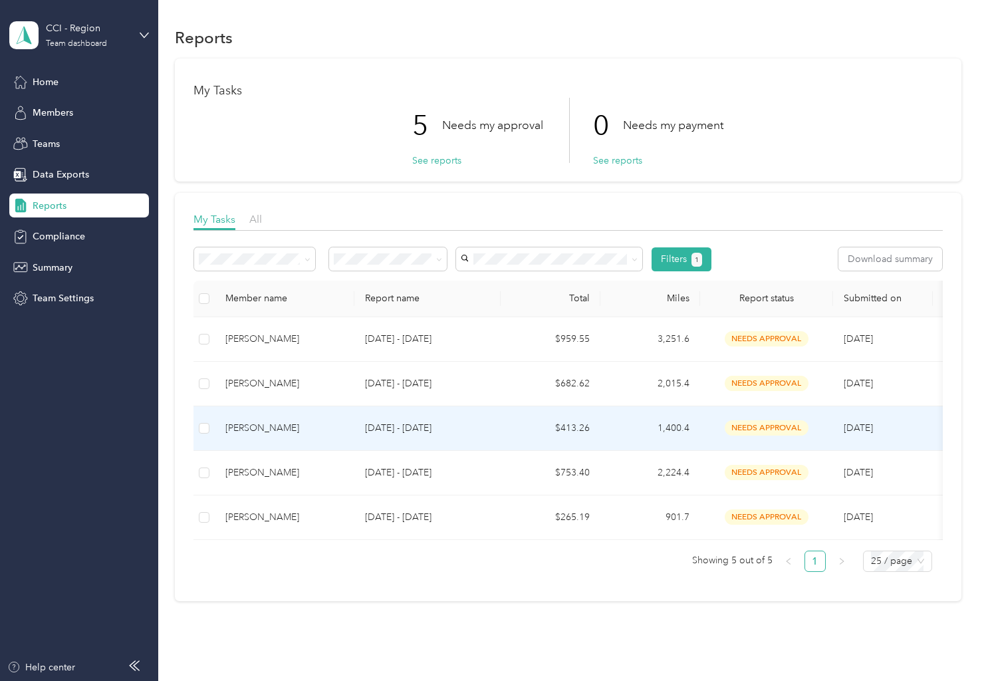
click at [263, 429] on div "[PERSON_NAME]" at bounding box center [284, 428] width 118 height 15
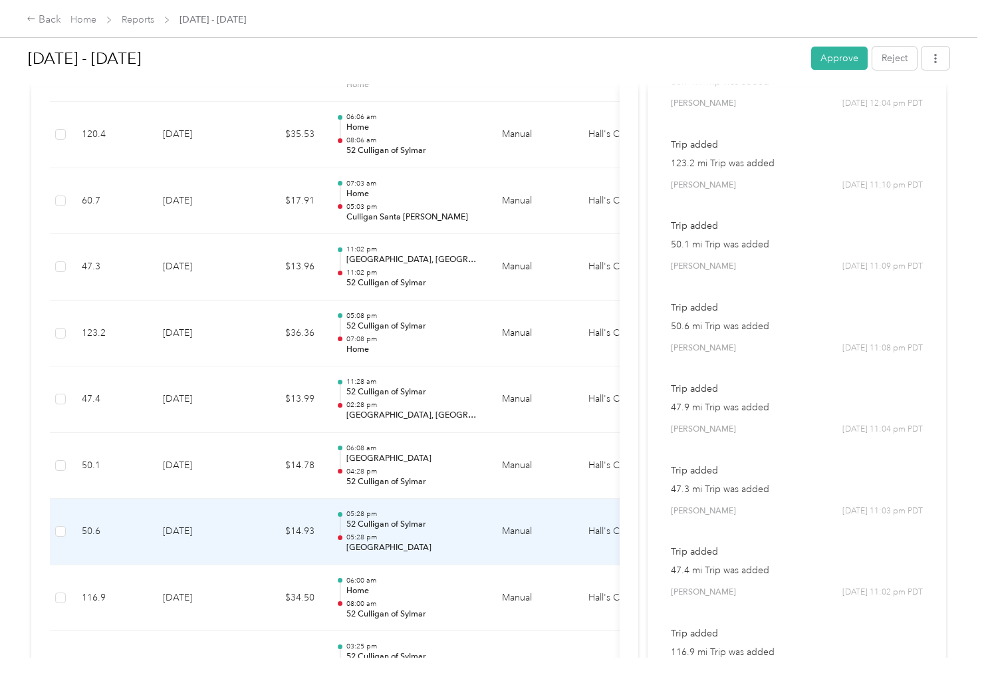
scroll to position [231, 0]
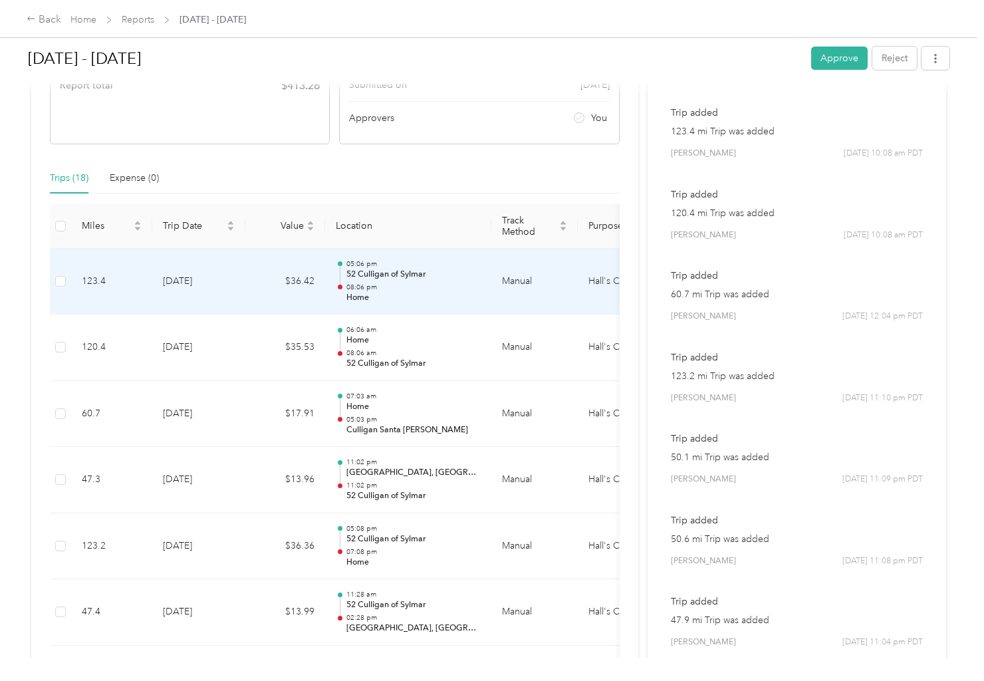
click at [368, 289] on p "08:06 pm" at bounding box center [413, 287] width 134 height 9
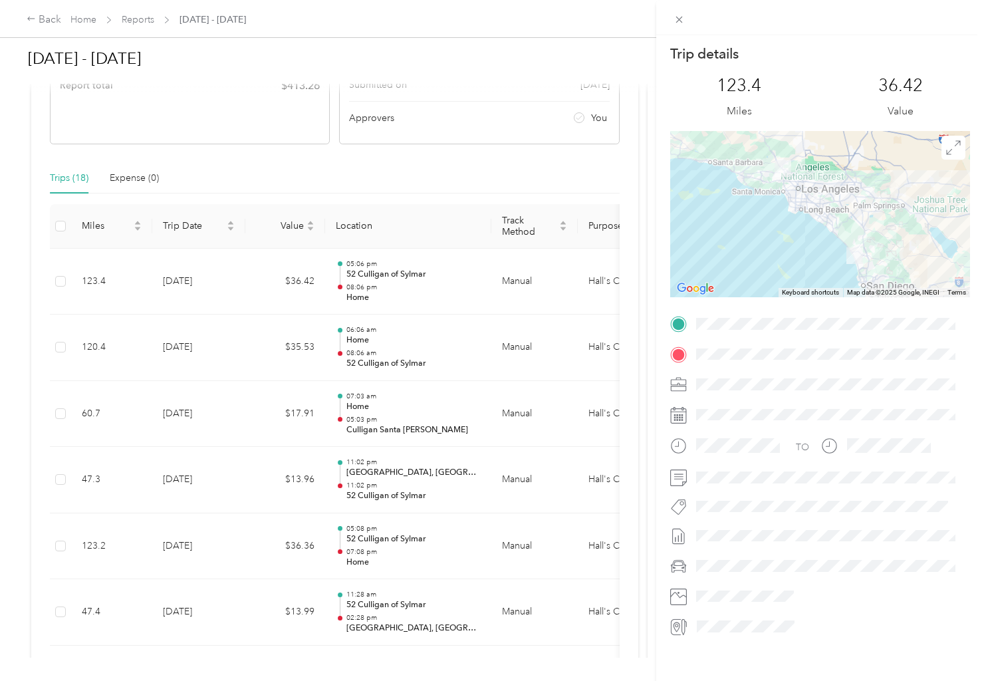
click at [144, 21] on div "Trip details This trip cannot be edited because it is either under review, appr…" at bounding box center [492, 340] width 984 height 681
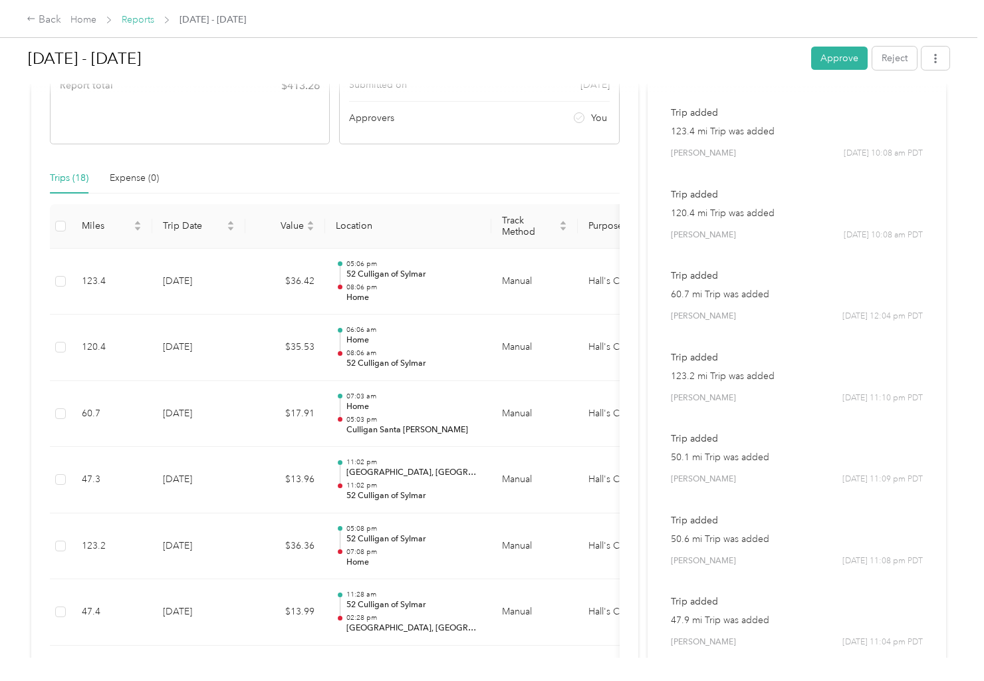
click at [144, 21] on link "Reports" at bounding box center [138, 19] width 33 height 11
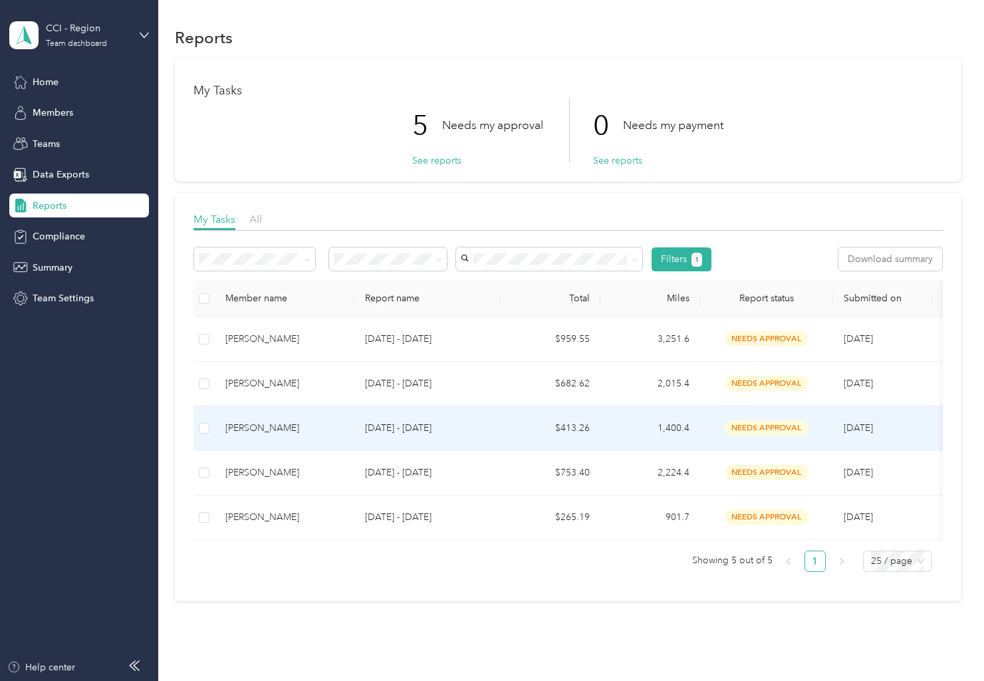
click at [259, 430] on div "[PERSON_NAME]" at bounding box center [284, 428] width 118 height 15
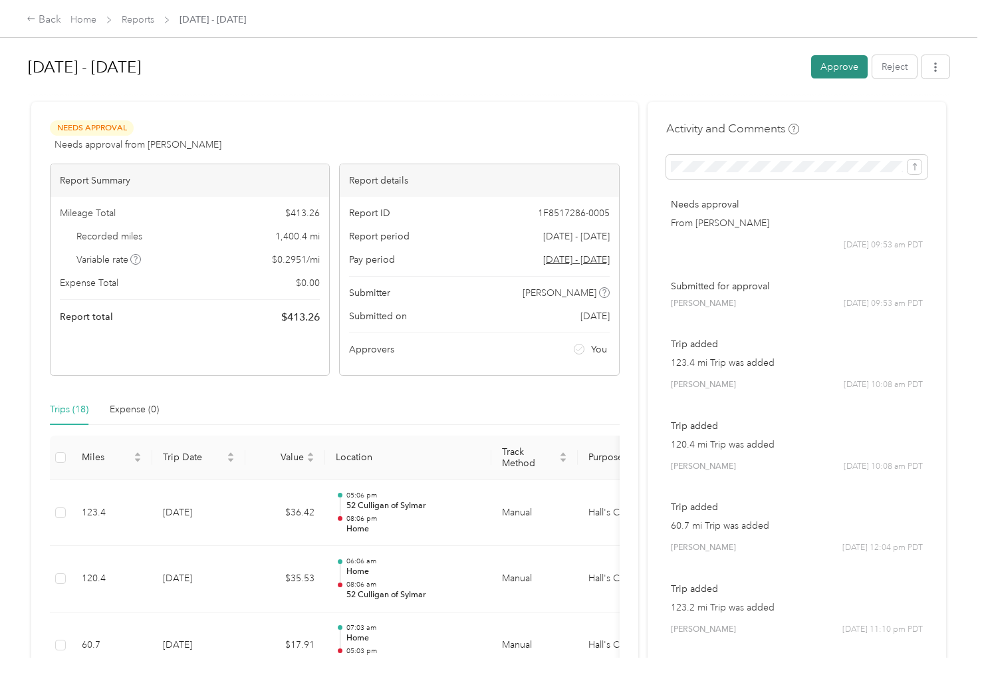
click at [840, 61] on button "Approve" at bounding box center [839, 66] width 57 height 23
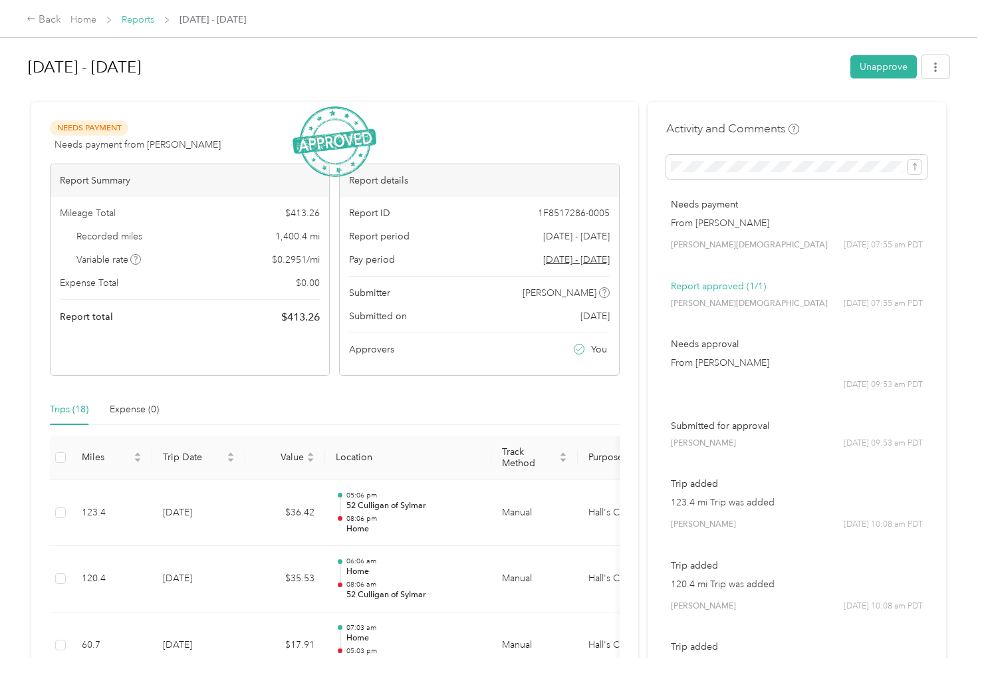
click at [140, 20] on link "Reports" at bounding box center [138, 19] width 33 height 11
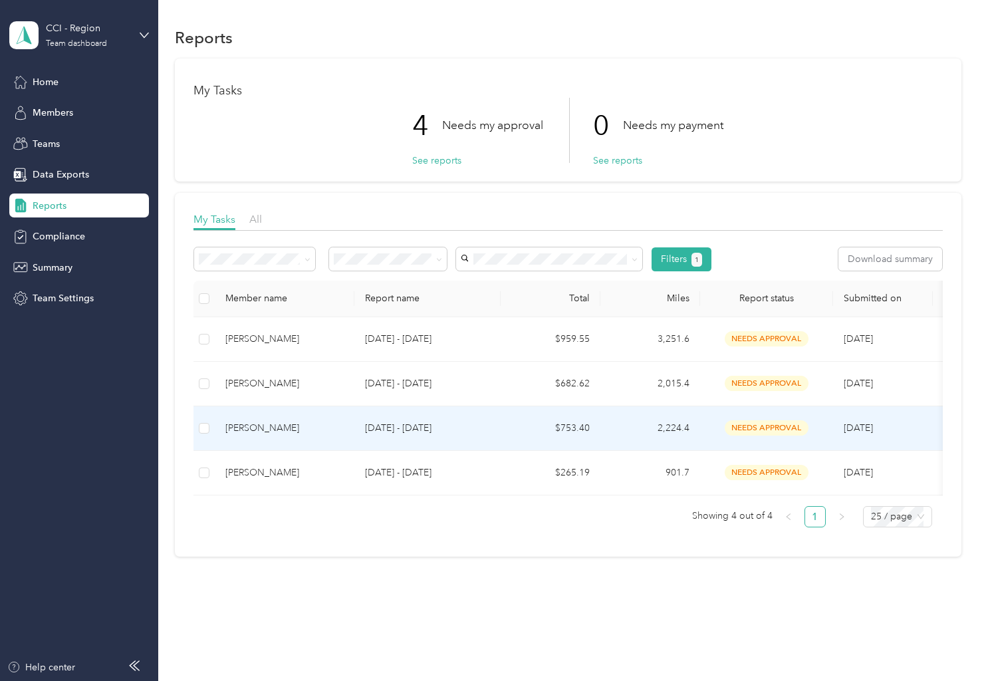
click at [253, 429] on div "[PERSON_NAME]" at bounding box center [284, 428] width 118 height 15
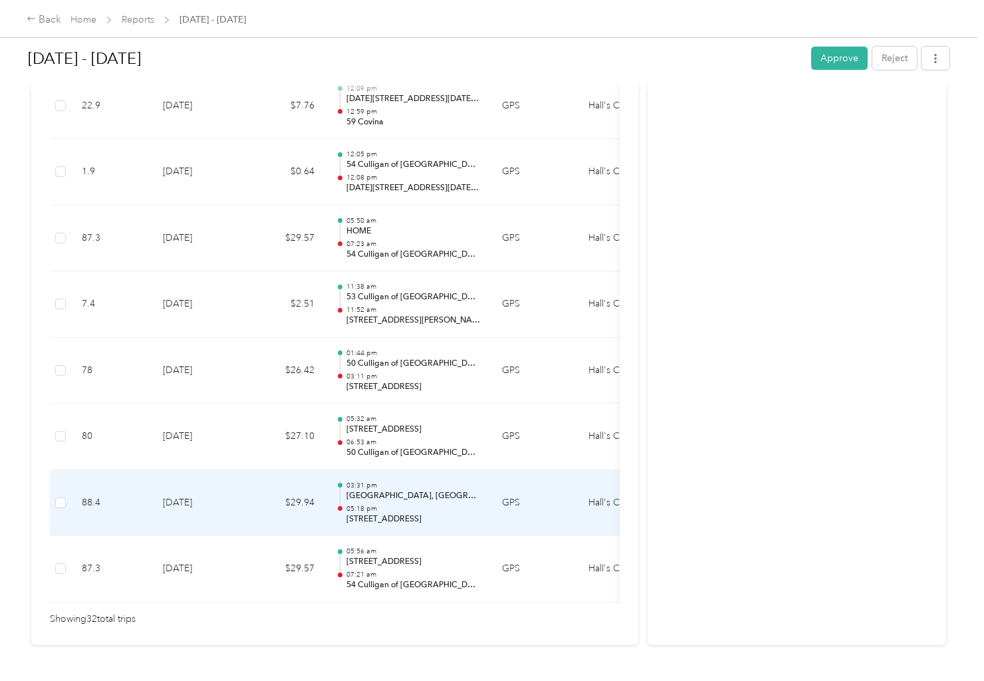
scroll to position [2049, 0]
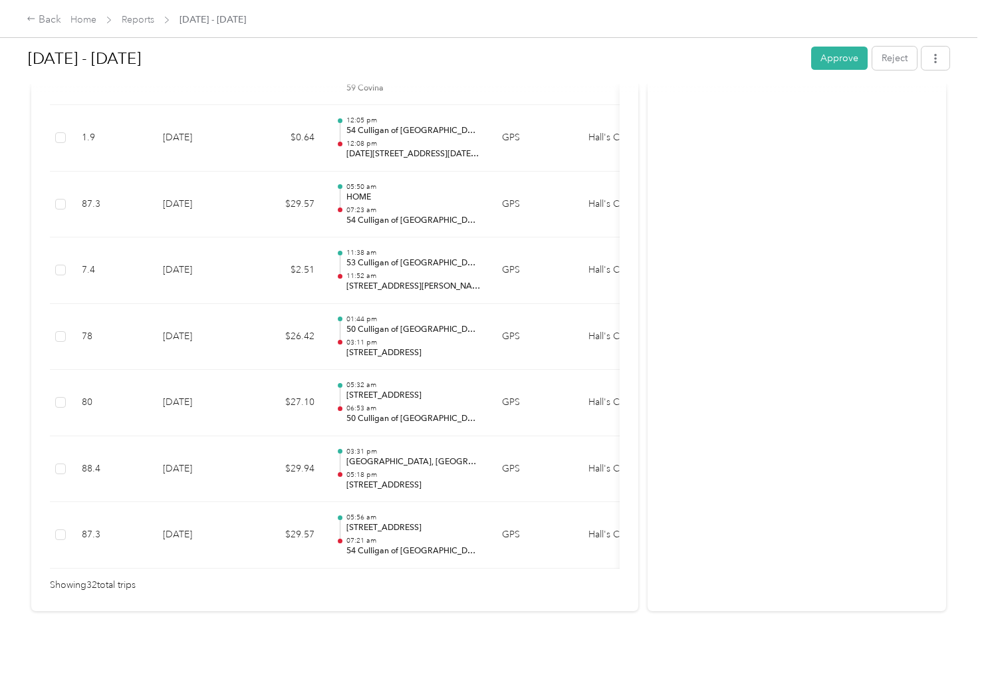
click at [836, 60] on button "Approve" at bounding box center [839, 58] width 57 height 23
click at [141, 16] on link "Reports" at bounding box center [138, 19] width 33 height 11
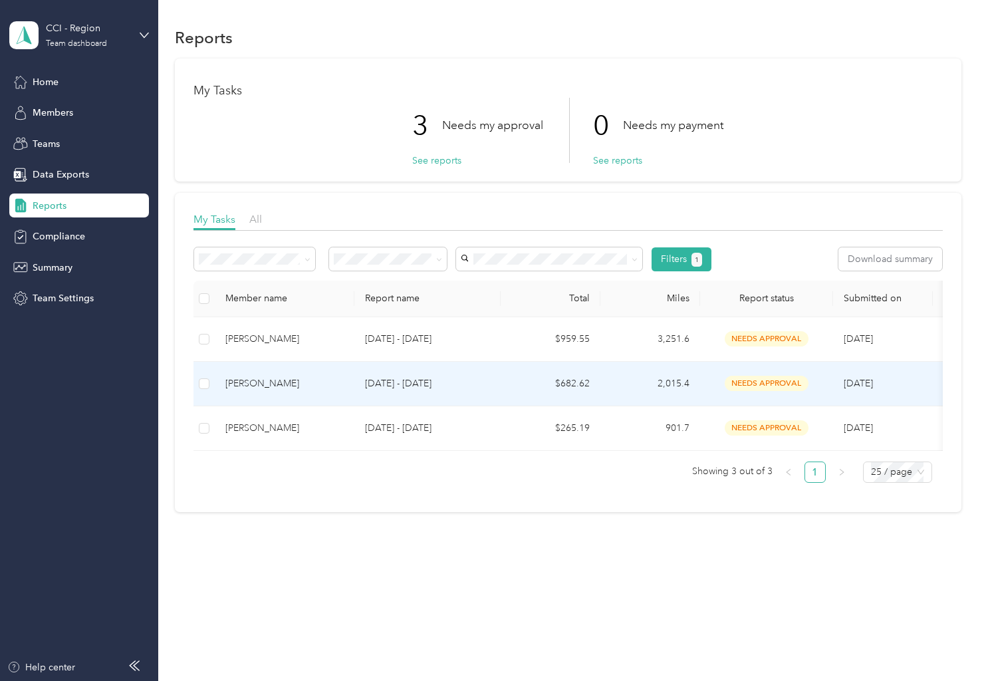
click at [257, 378] on div "[PERSON_NAME]" at bounding box center [284, 383] width 118 height 15
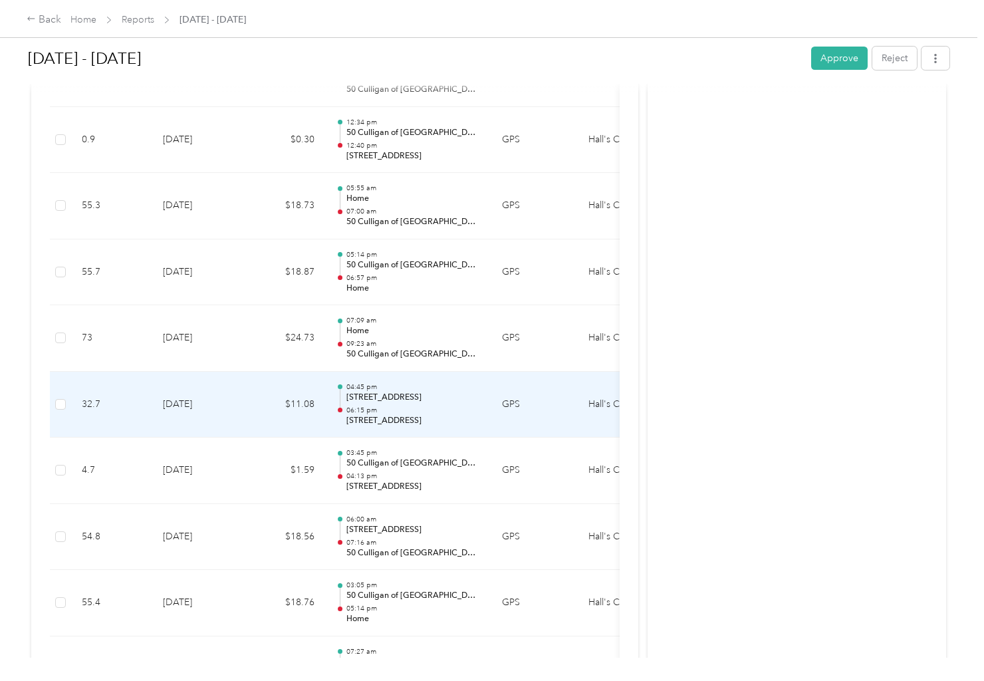
scroll to position [798, 0]
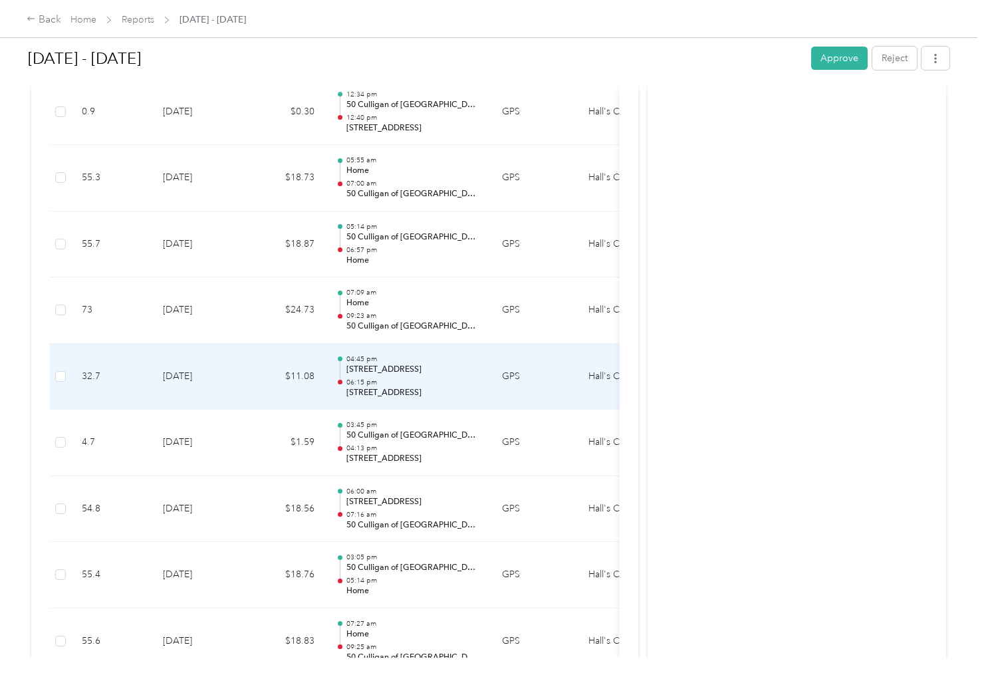
click at [409, 372] on p "[STREET_ADDRESS]" at bounding box center [413, 370] width 134 height 12
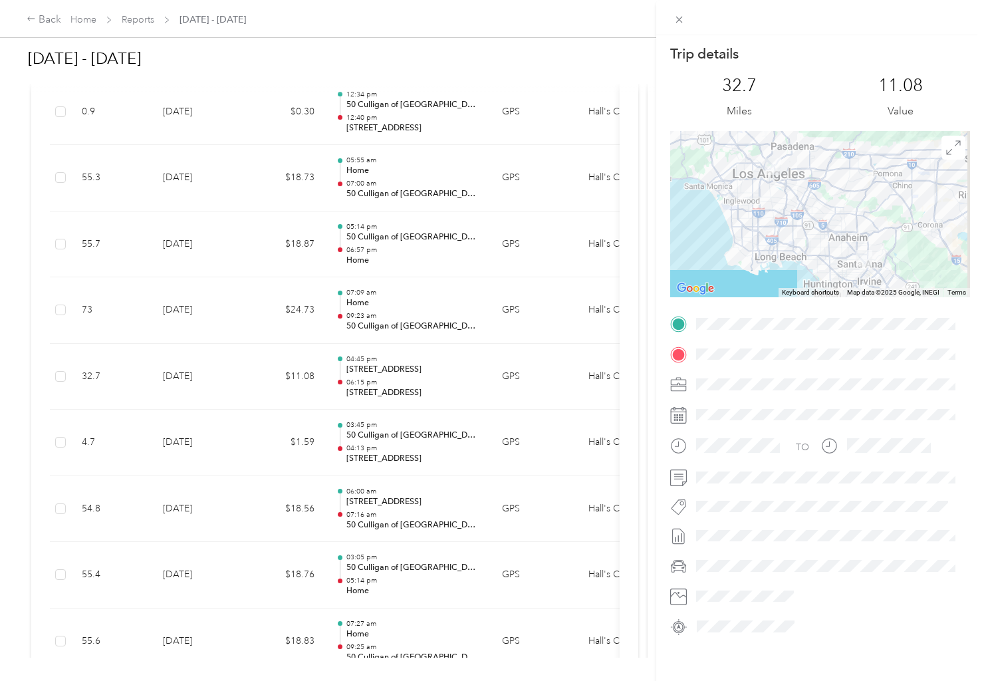
click at [402, 513] on div "Trip details This trip cannot be edited because it is either under review, appr…" at bounding box center [492, 340] width 984 height 681
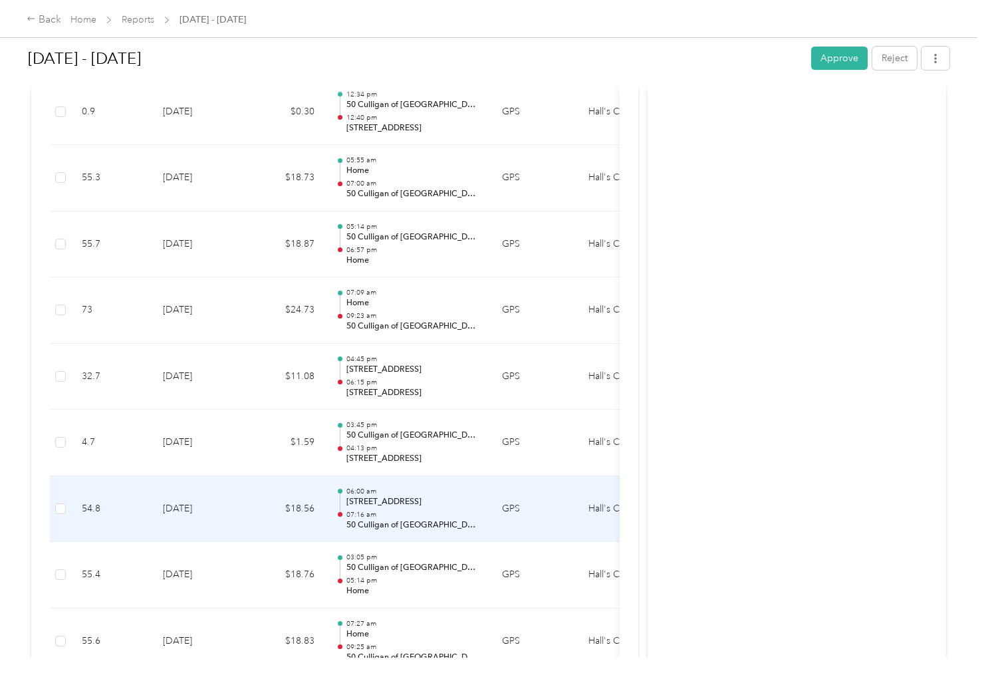
click at [402, 513] on p "07:16 am" at bounding box center [413, 514] width 134 height 9
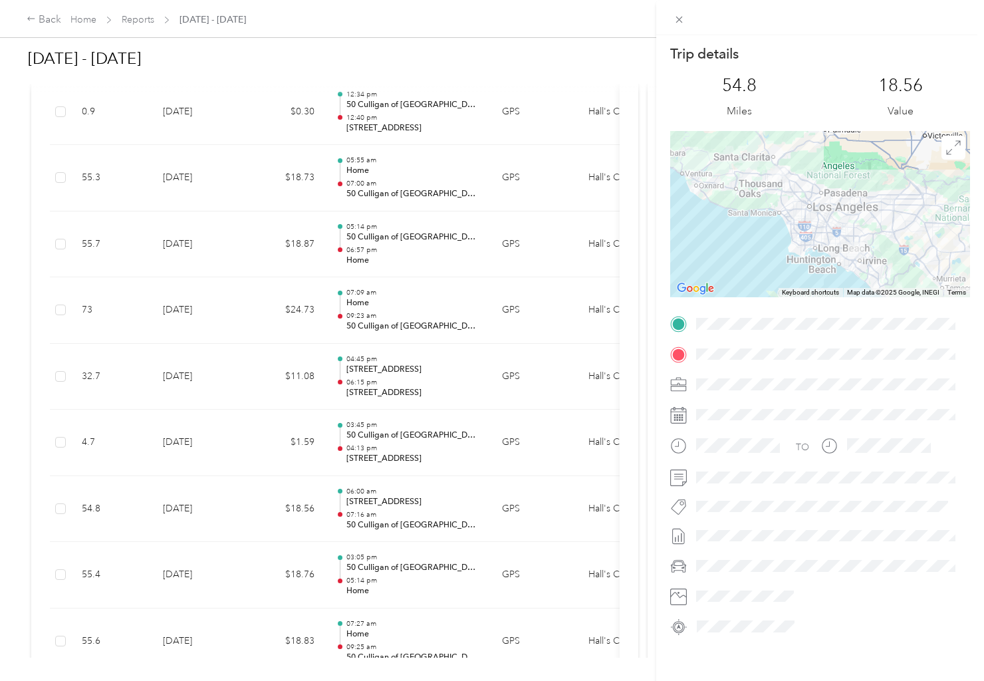
click at [307, 345] on div "Trip details This trip cannot be edited because it is either under review, appr…" at bounding box center [492, 340] width 984 height 681
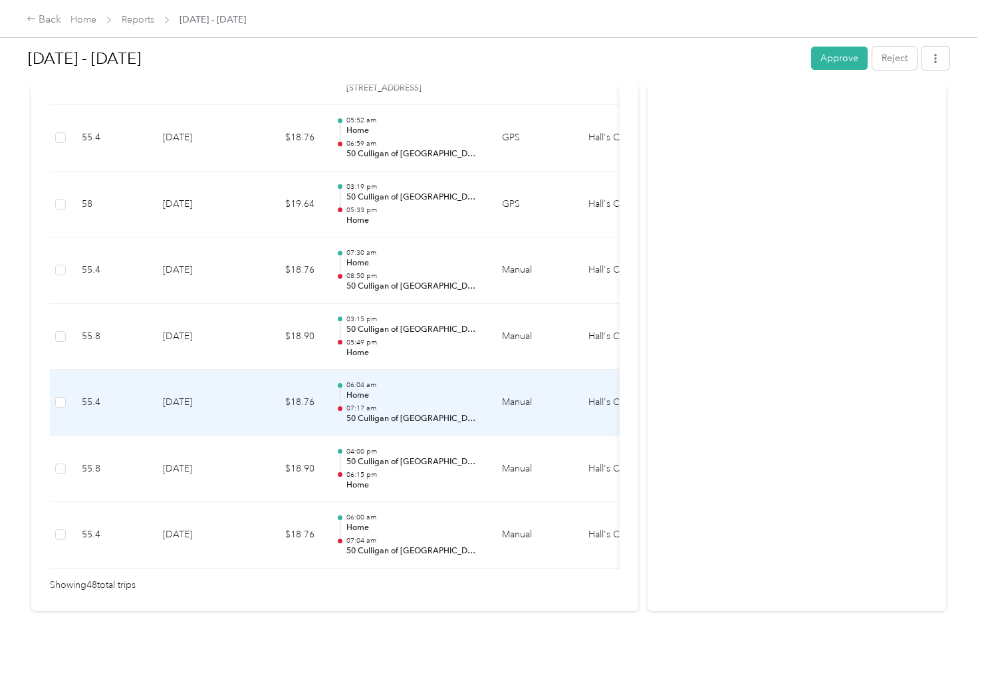
scroll to position [3107, 0]
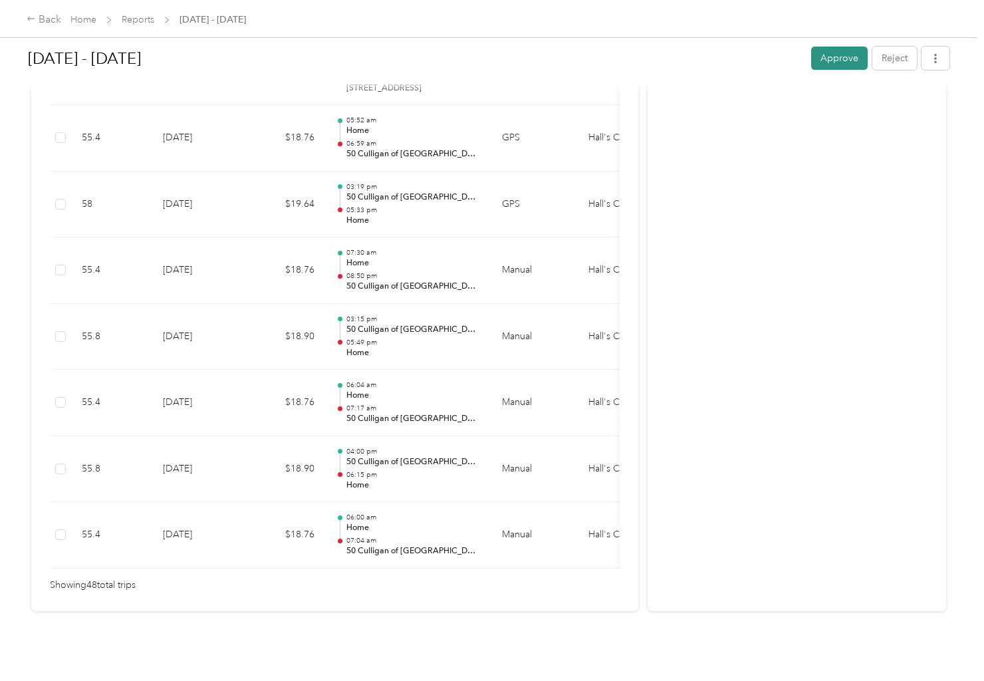
click at [815, 68] on button "Approve" at bounding box center [839, 58] width 57 height 23
click at [139, 21] on link "Reports" at bounding box center [138, 19] width 33 height 11
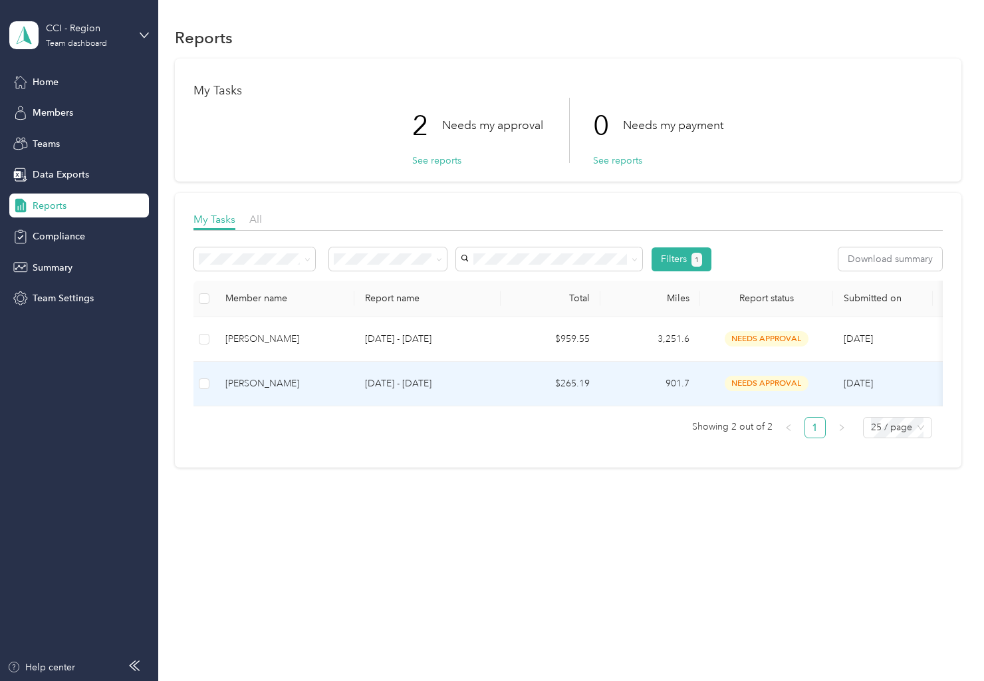
click at [255, 384] on div "[PERSON_NAME]" at bounding box center [284, 383] width 118 height 15
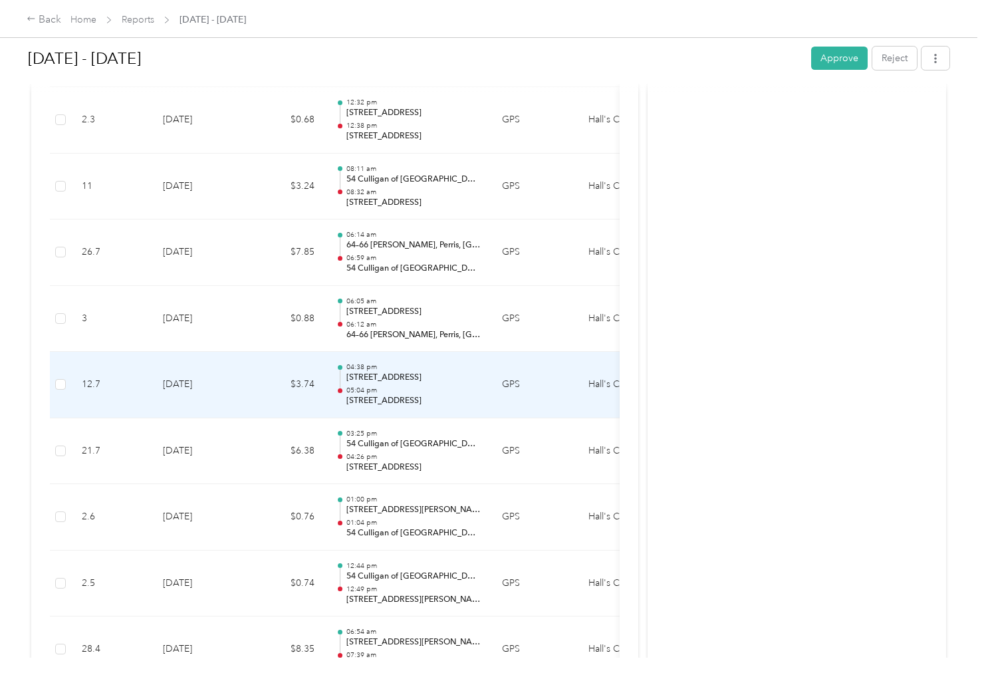
scroll to position [3104, 0]
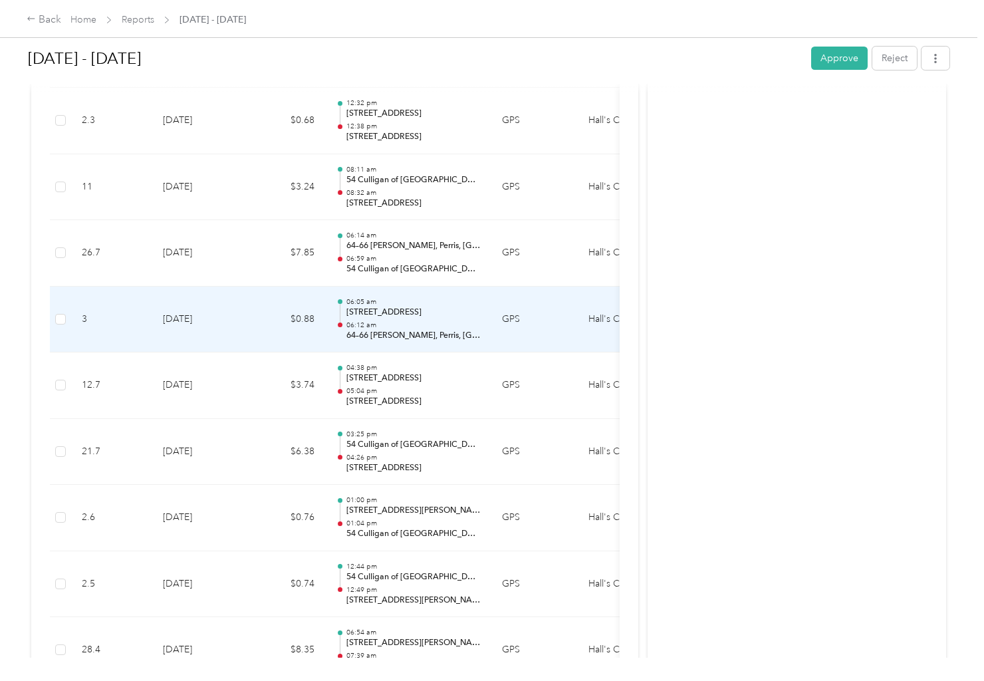
click at [429, 313] on p "[STREET_ADDRESS]" at bounding box center [413, 313] width 134 height 12
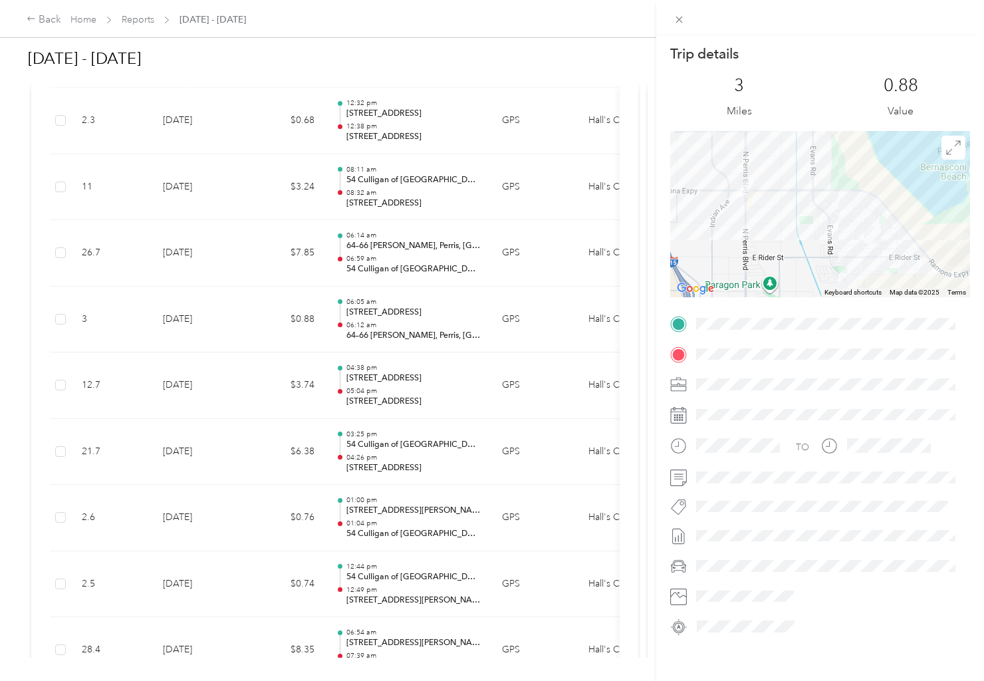
click at [432, 194] on div "Trip details This trip cannot be edited because it is either under review, appr…" at bounding box center [492, 340] width 984 height 681
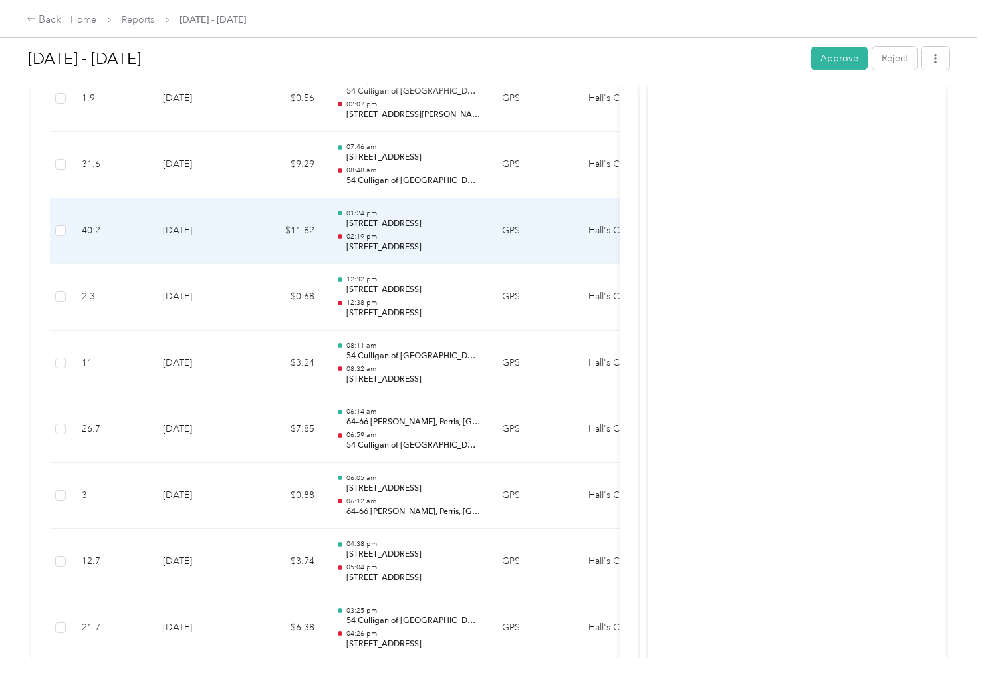
scroll to position [2905, 0]
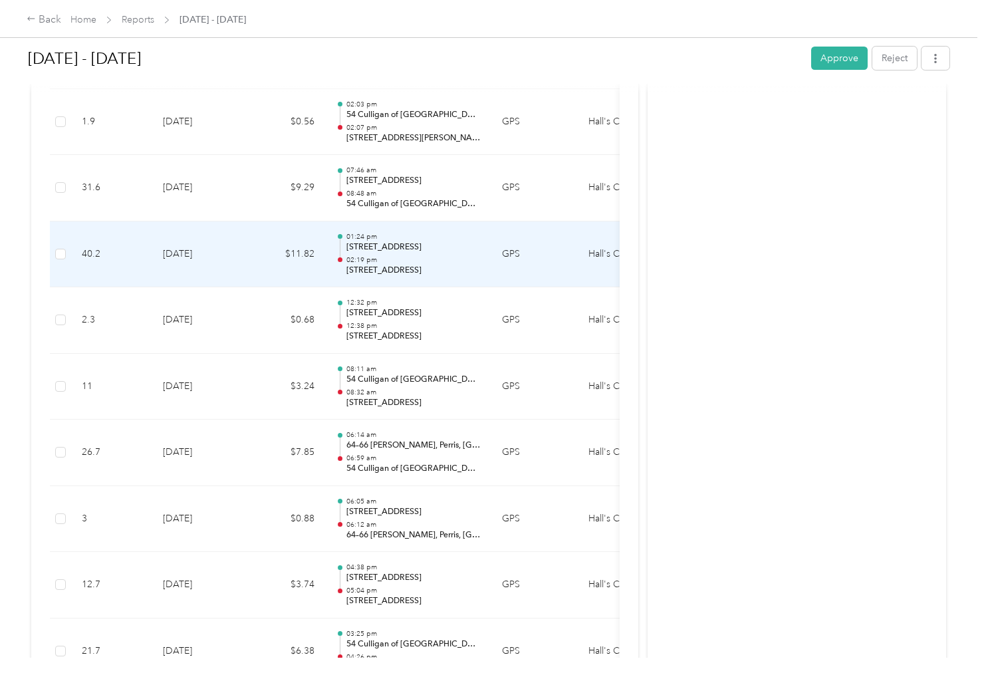
click at [407, 260] on p "02:19 pm" at bounding box center [413, 259] width 134 height 9
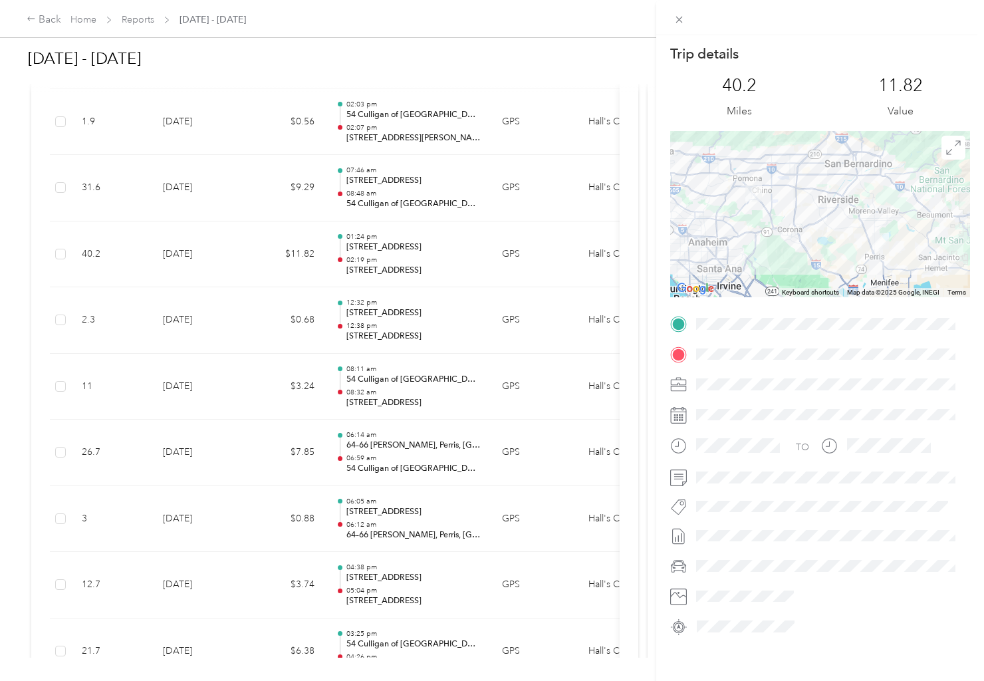
click at [388, 273] on div "Trip details This trip cannot be edited because it is either under review, appr…" at bounding box center [492, 340] width 984 height 681
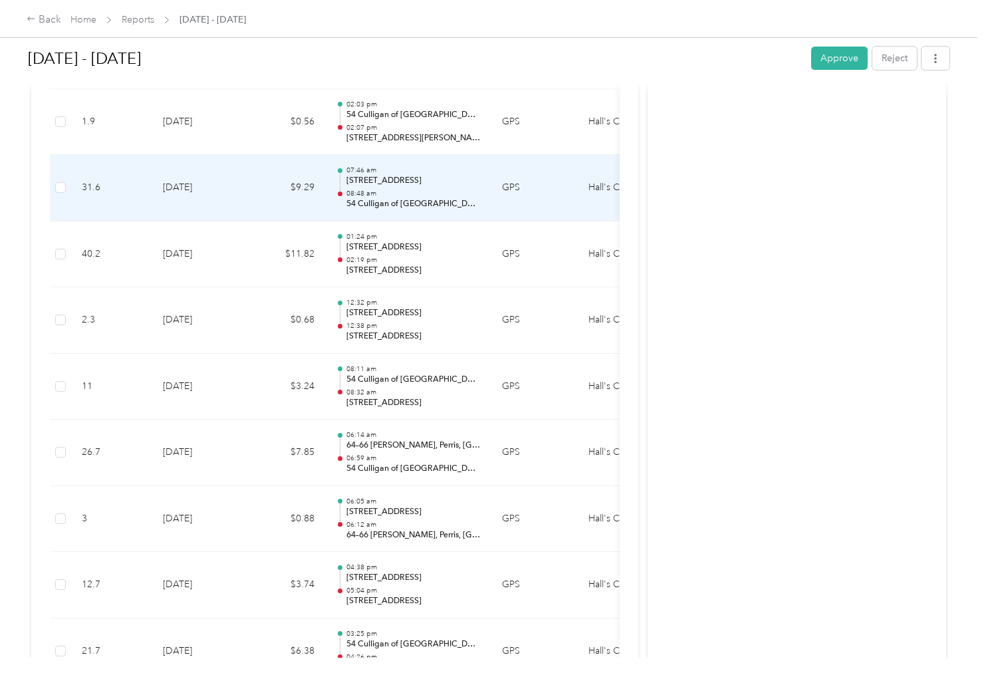
click at [416, 197] on p "08:48 am" at bounding box center [413, 193] width 134 height 9
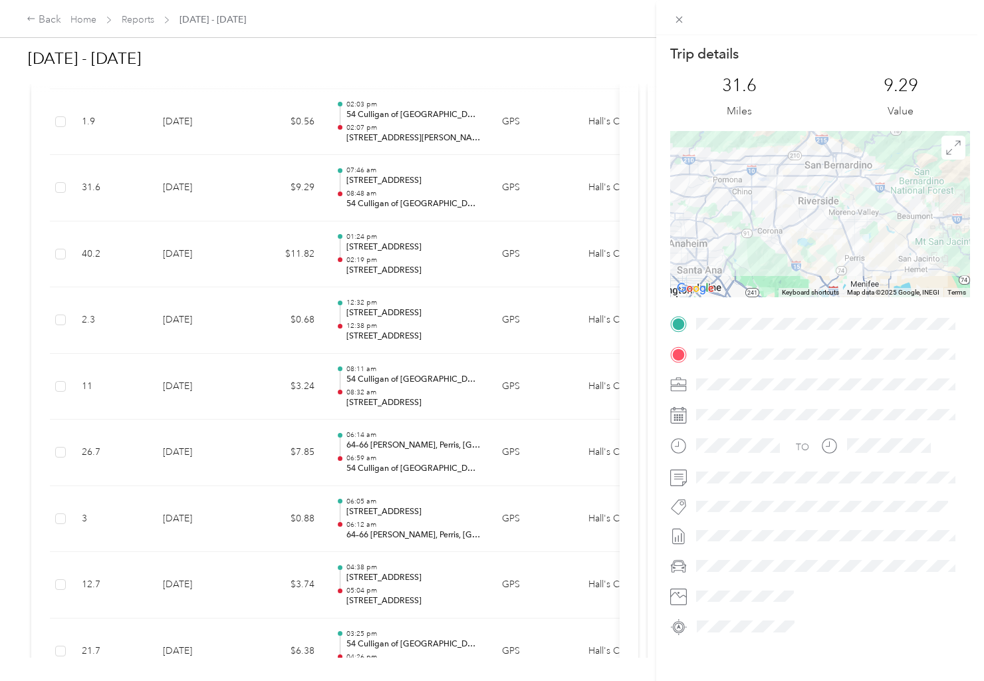
click at [412, 189] on div "Trip details This trip cannot be edited because it is either under review, appr…" at bounding box center [492, 340] width 984 height 681
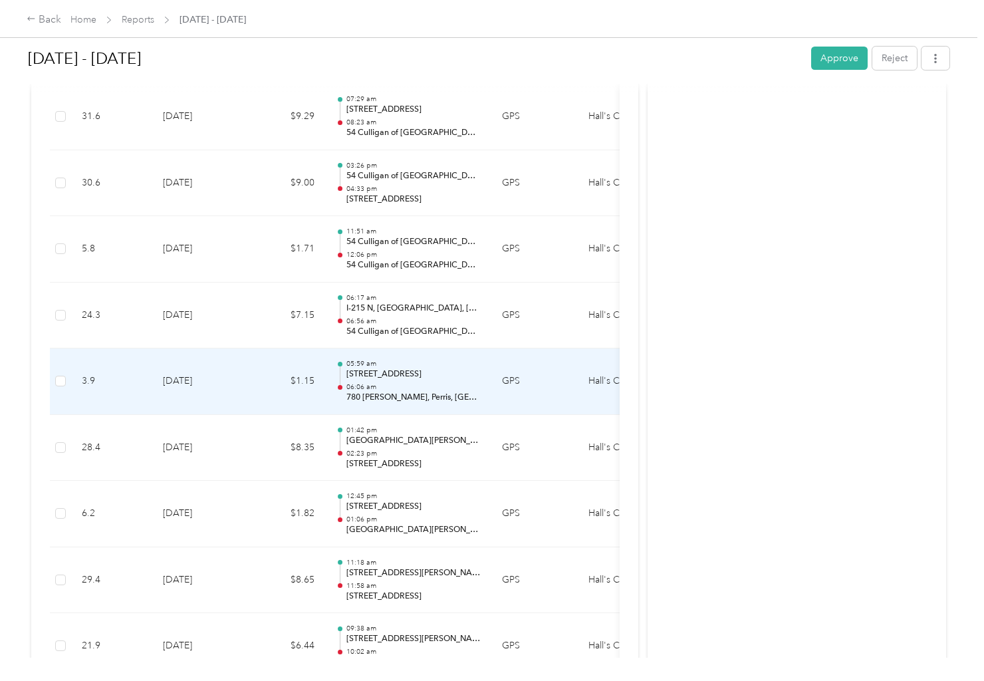
scroll to position [2041, 0]
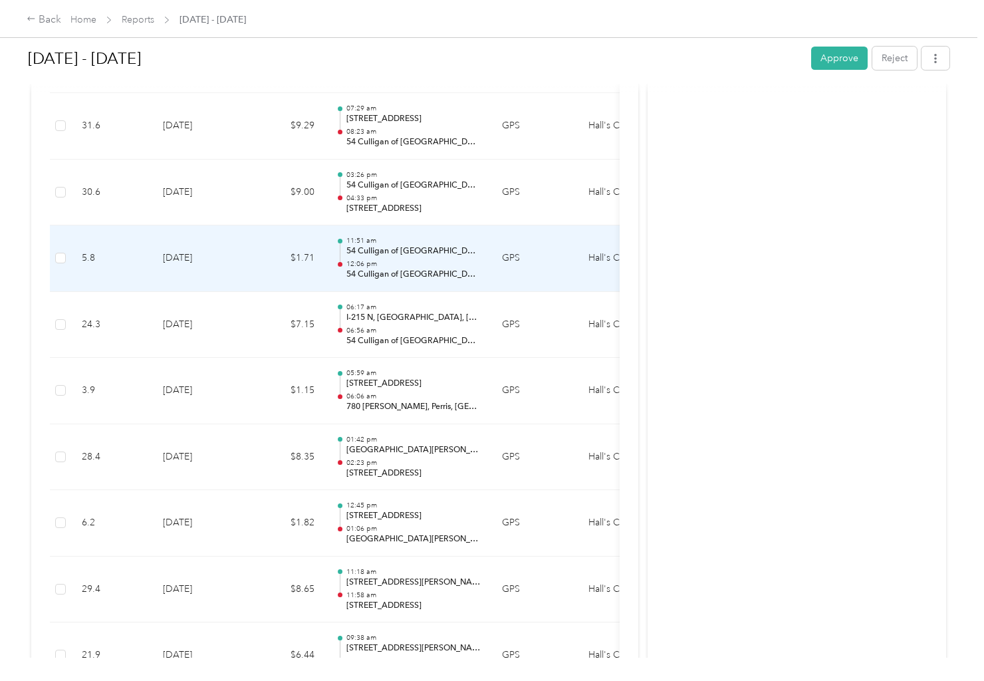
click at [404, 254] on p "54 Culligan of [GEOGRAPHIC_DATA]" at bounding box center [413, 251] width 134 height 12
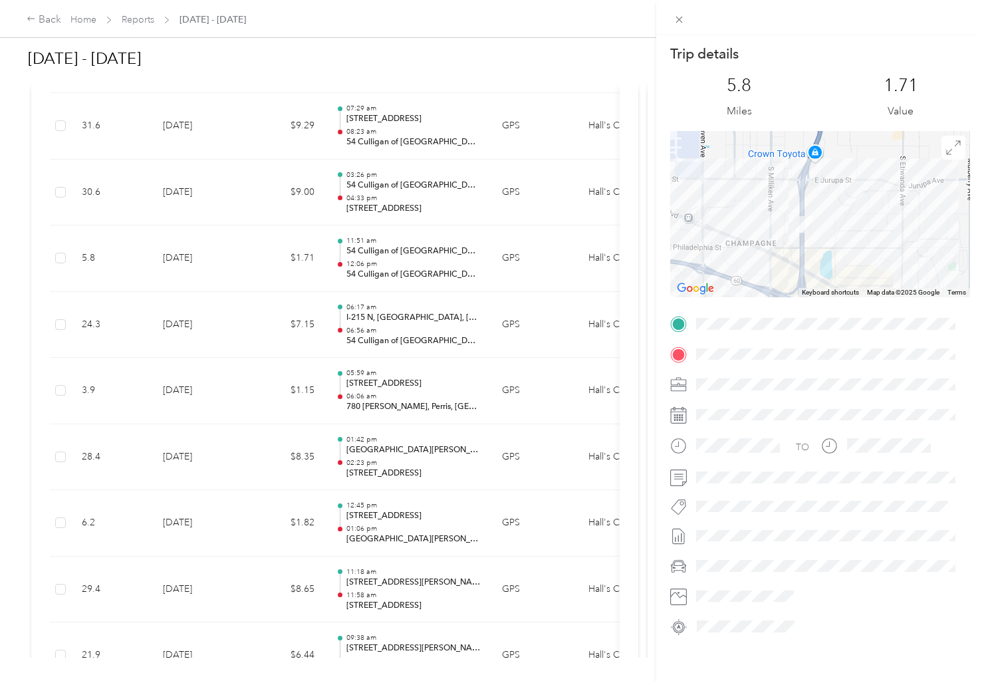
click at [435, 205] on div "Trip details This trip cannot be edited because it is either under review, appr…" at bounding box center [492, 340] width 984 height 681
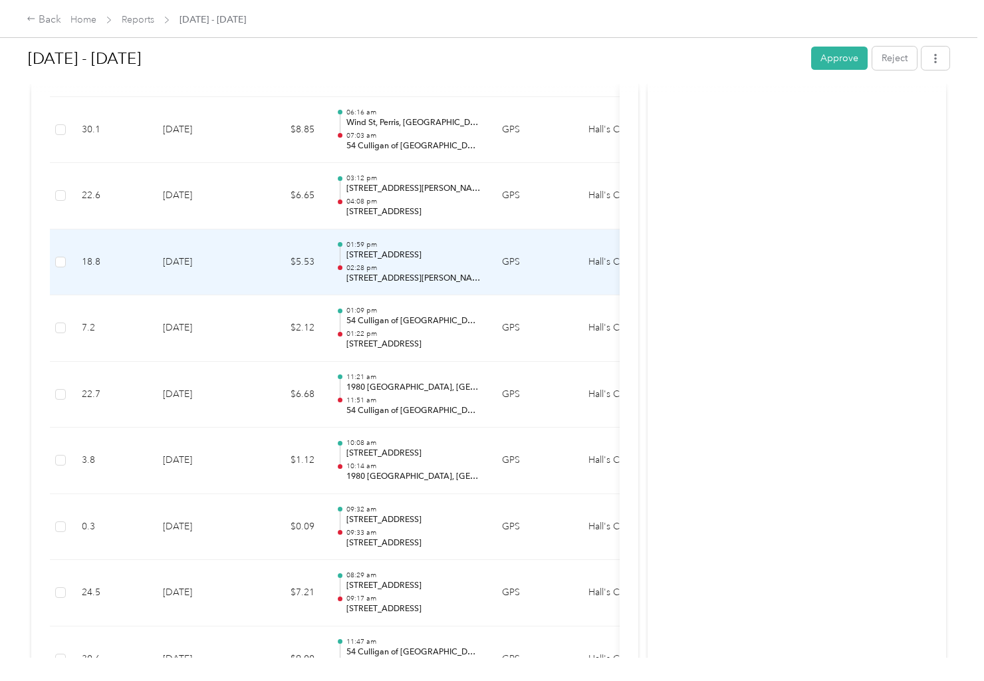
scroll to position [1376, 0]
click at [436, 267] on p "04:08 pm" at bounding box center [413, 267] width 134 height 9
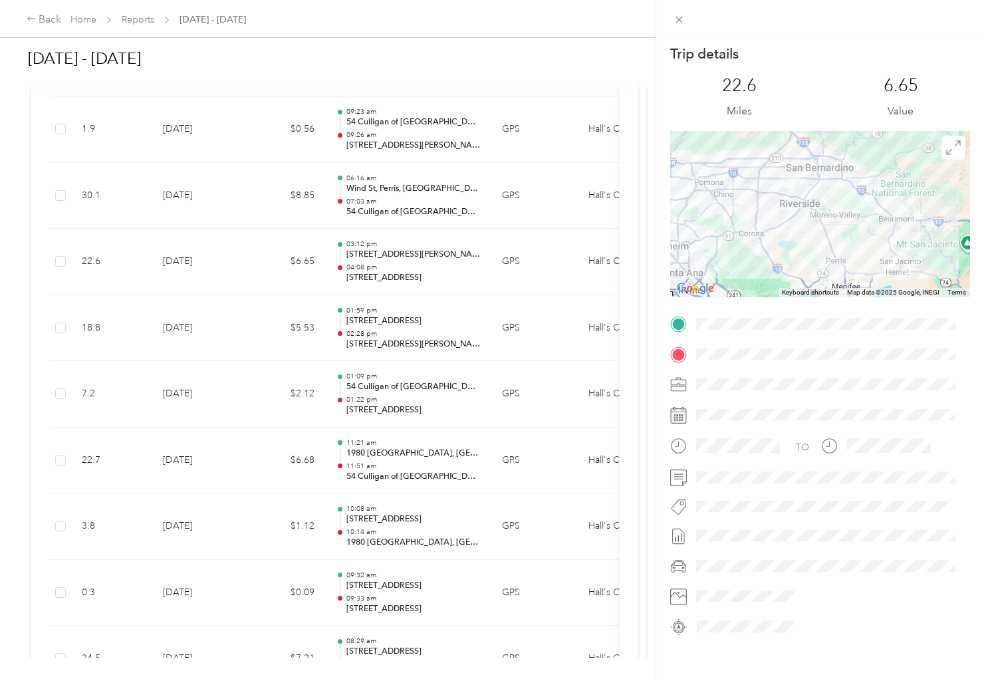
click at [444, 204] on div "Trip details This trip cannot be edited because it is either under review, appr…" at bounding box center [492, 340] width 984 height 681
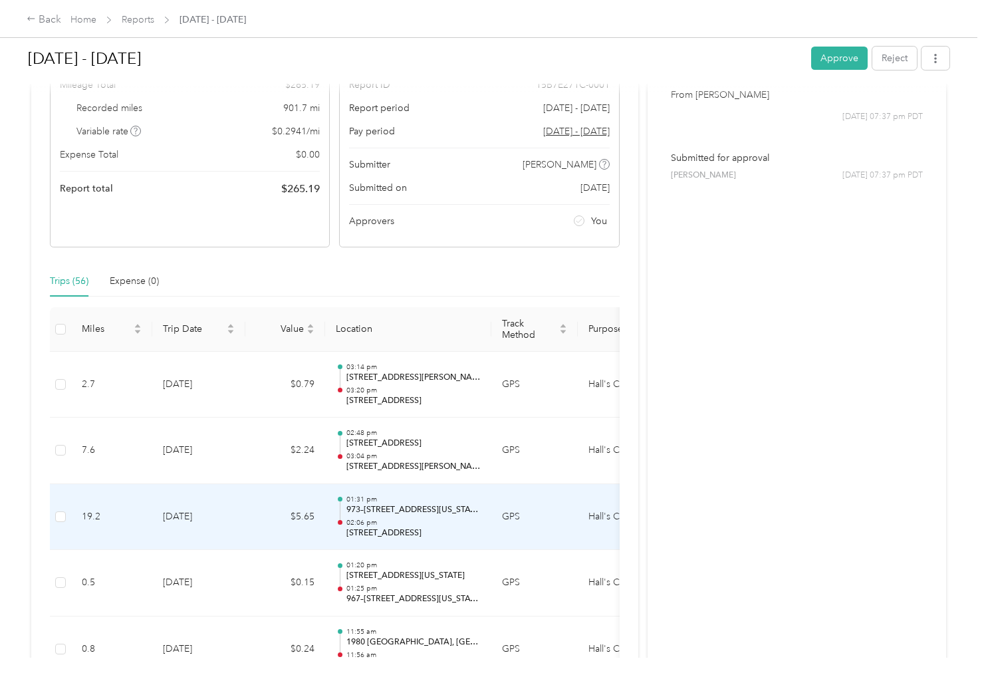
scroll to position [112, 0]
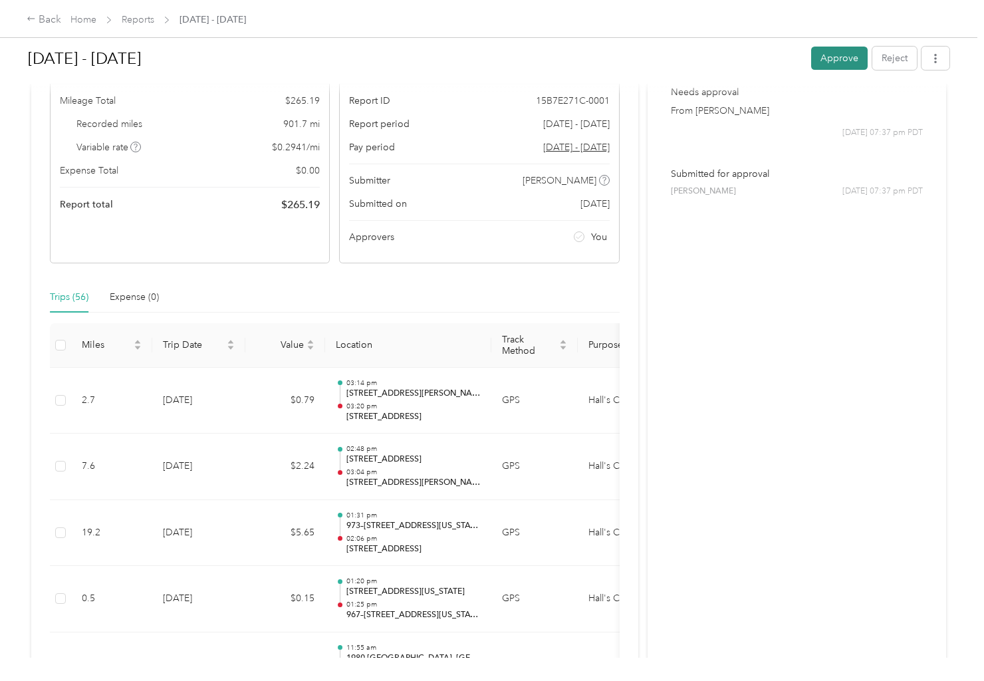
click at [844, 49] on button "Approve" at bounding box center [839, 58] width 57 height 23
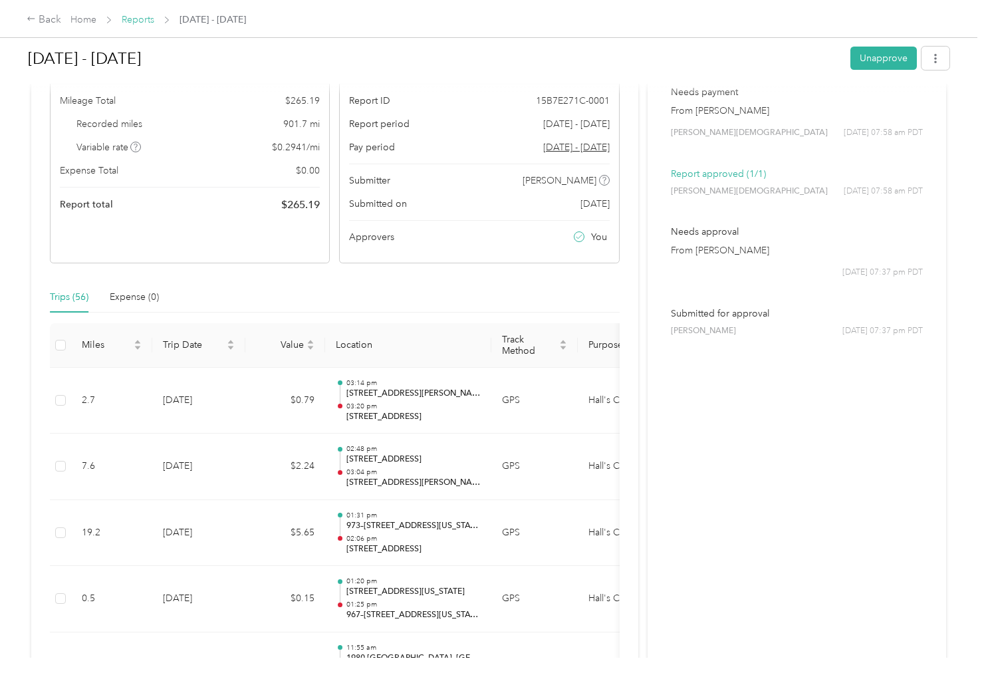
click at [141, 20] on link "Reports" at bounding box center [138, 19] width 33 height 11
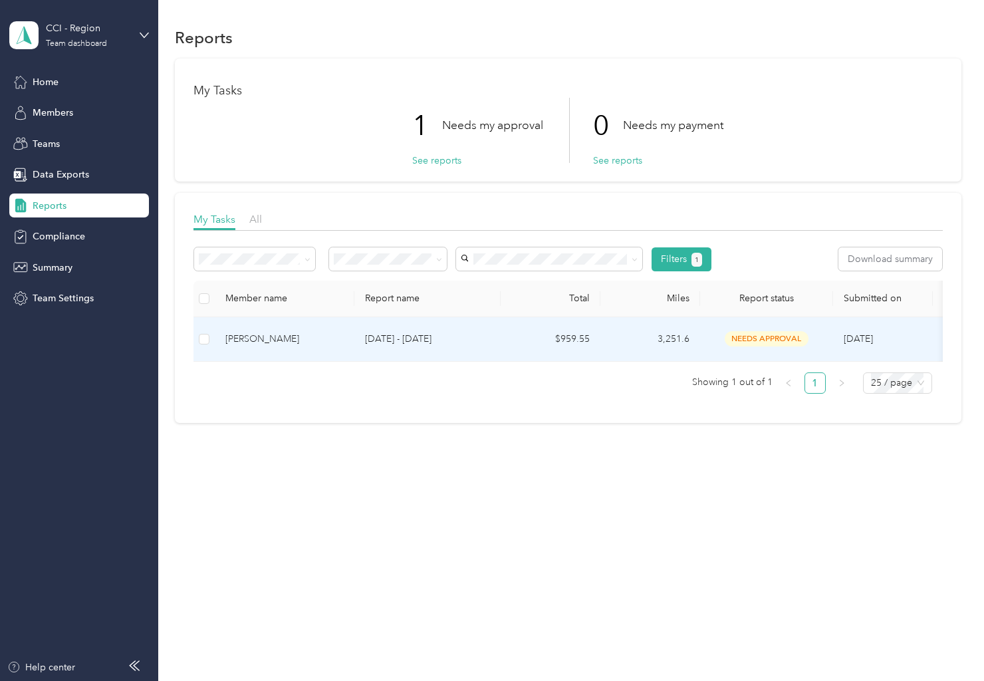
click at [264, 339] on div "[PERSON_NAME]" at bounding box center [284, 339] width 118 height 15
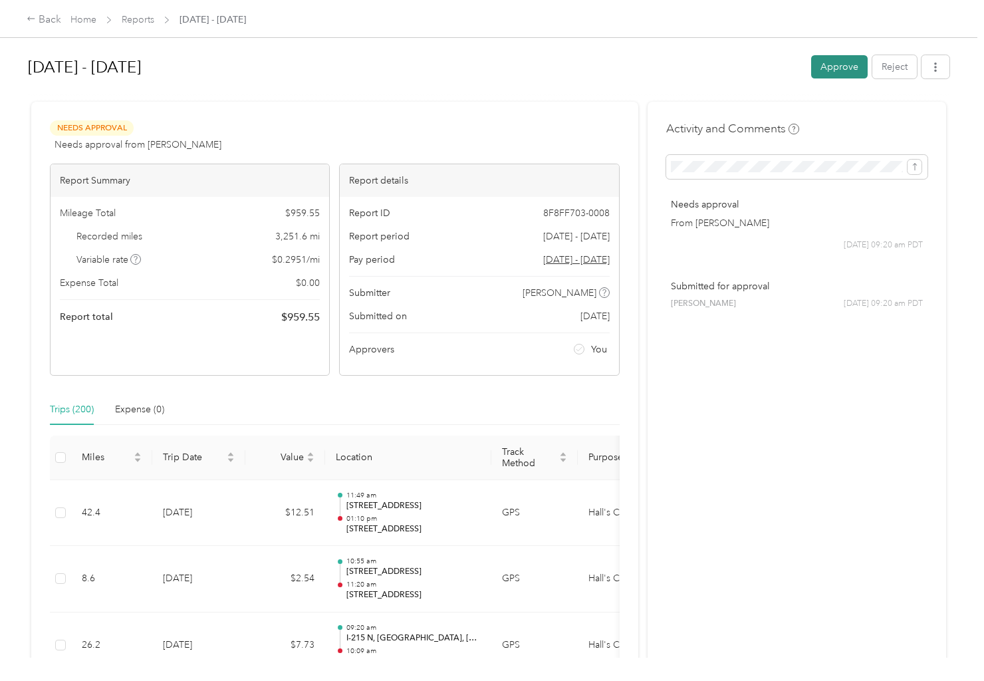
click at [842, 70] on button "Approve" at bounding box center [839, 66] width 57 height 23
click at [84, 20] on link "Home" at bounding box center [83, 19] width 26 height 11
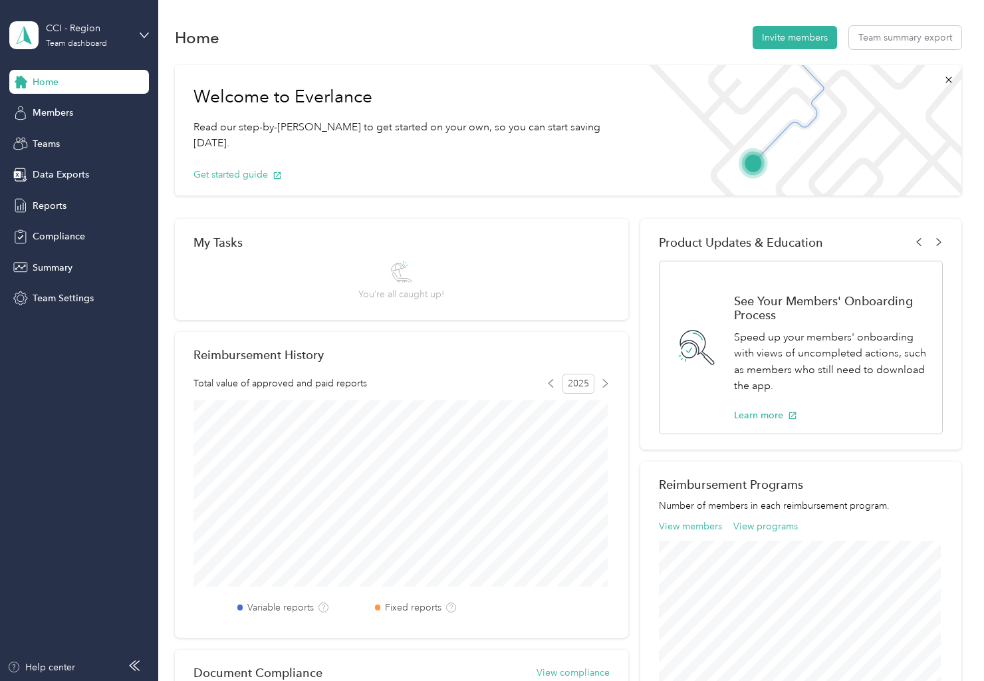
click at [59, 88] on div "Home" at bounding box center [79, 82] width 140 height 24
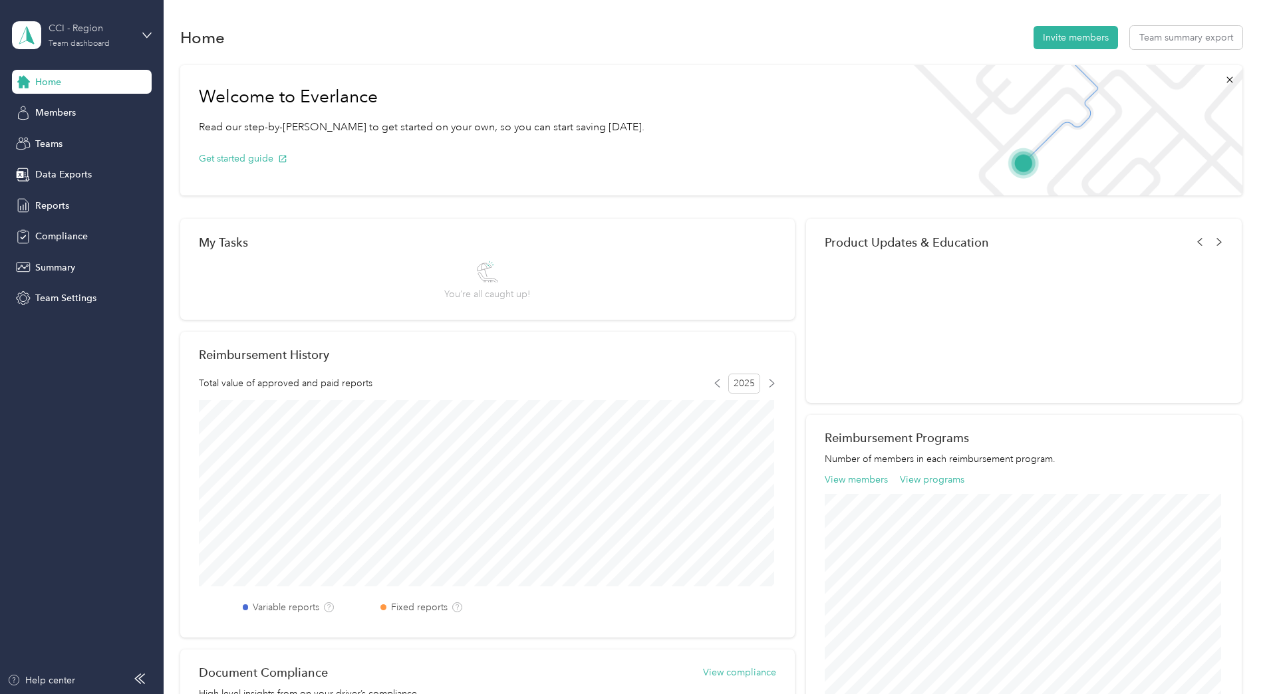
click at [92, 38] on div "CCI - Region Team dashboard" at bounding box center [90, 34] width 83 height 27
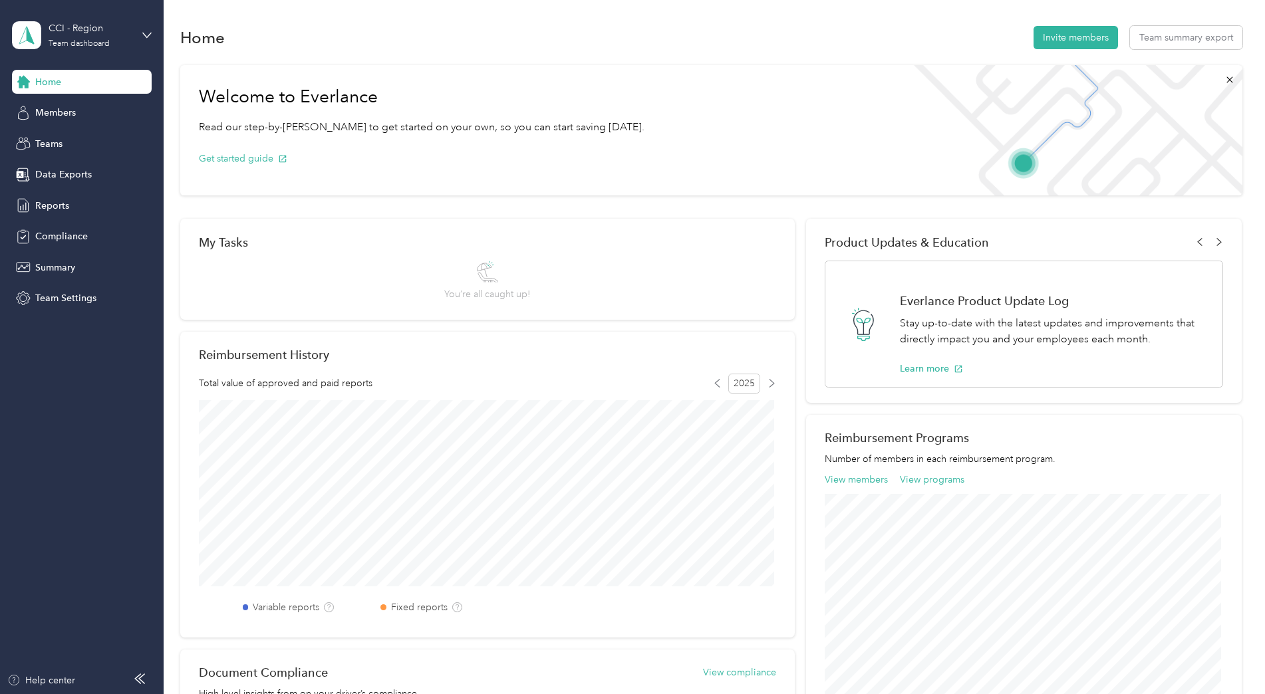
click at [63, 137] on div "Personal dashboard" at bounding box center [66, 139] width 84 height 14
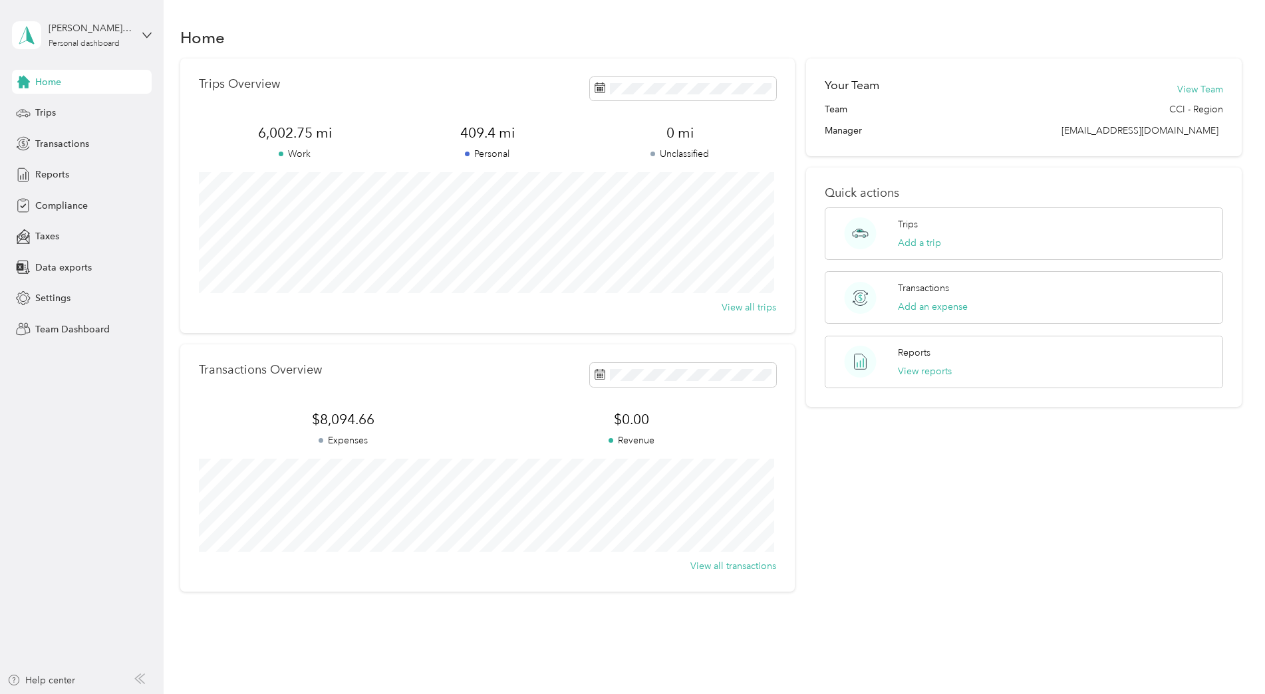
click at [68, 86] on div "Home" at bounding box center [82, 82] width 140 height 24
